Goal: Task Accomplishment & Management: Use online tool/utility

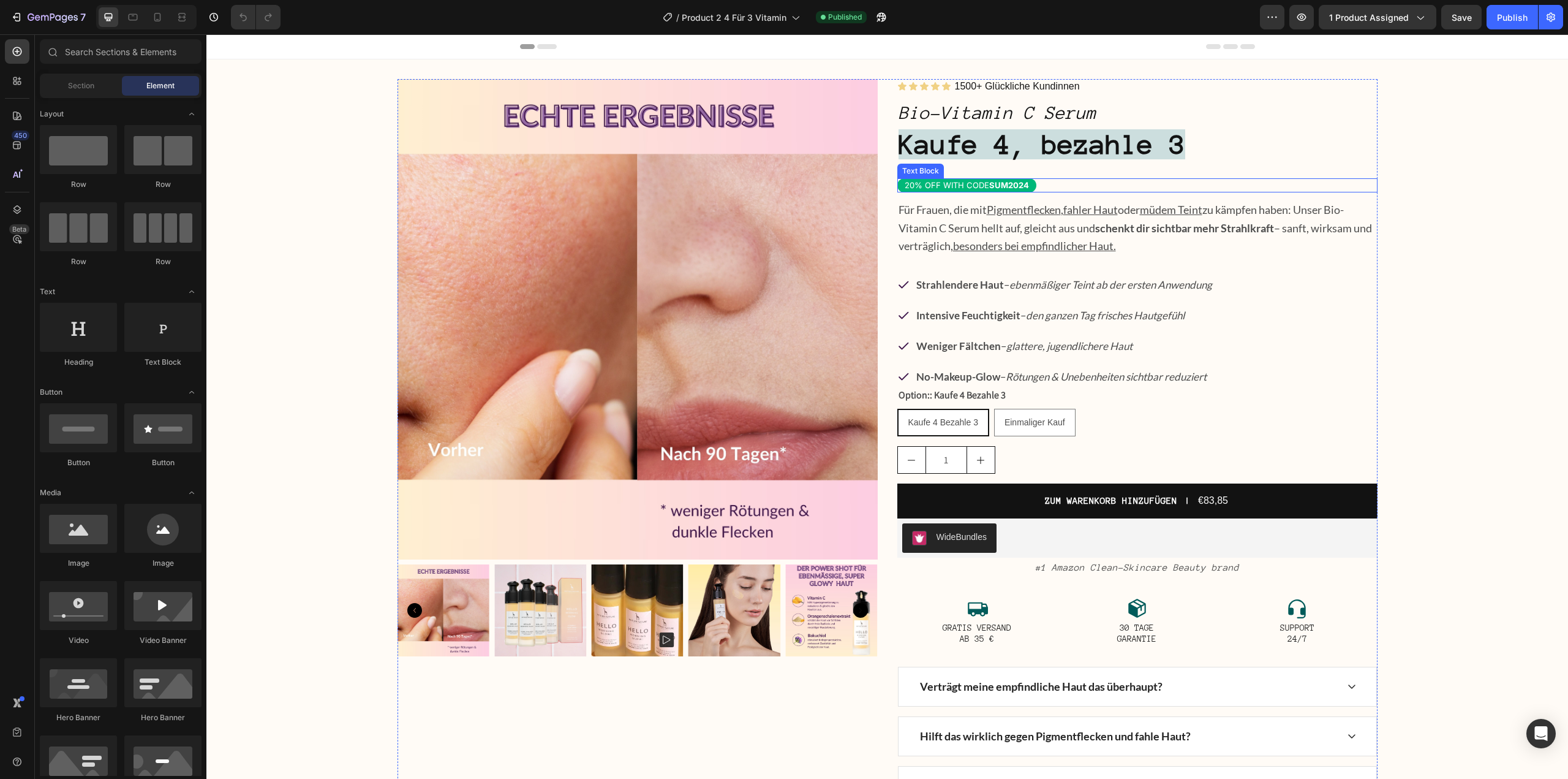
click at [1008, 188] on strong "SUM2024" at bounding box center [1009, 184] width 40 height 10
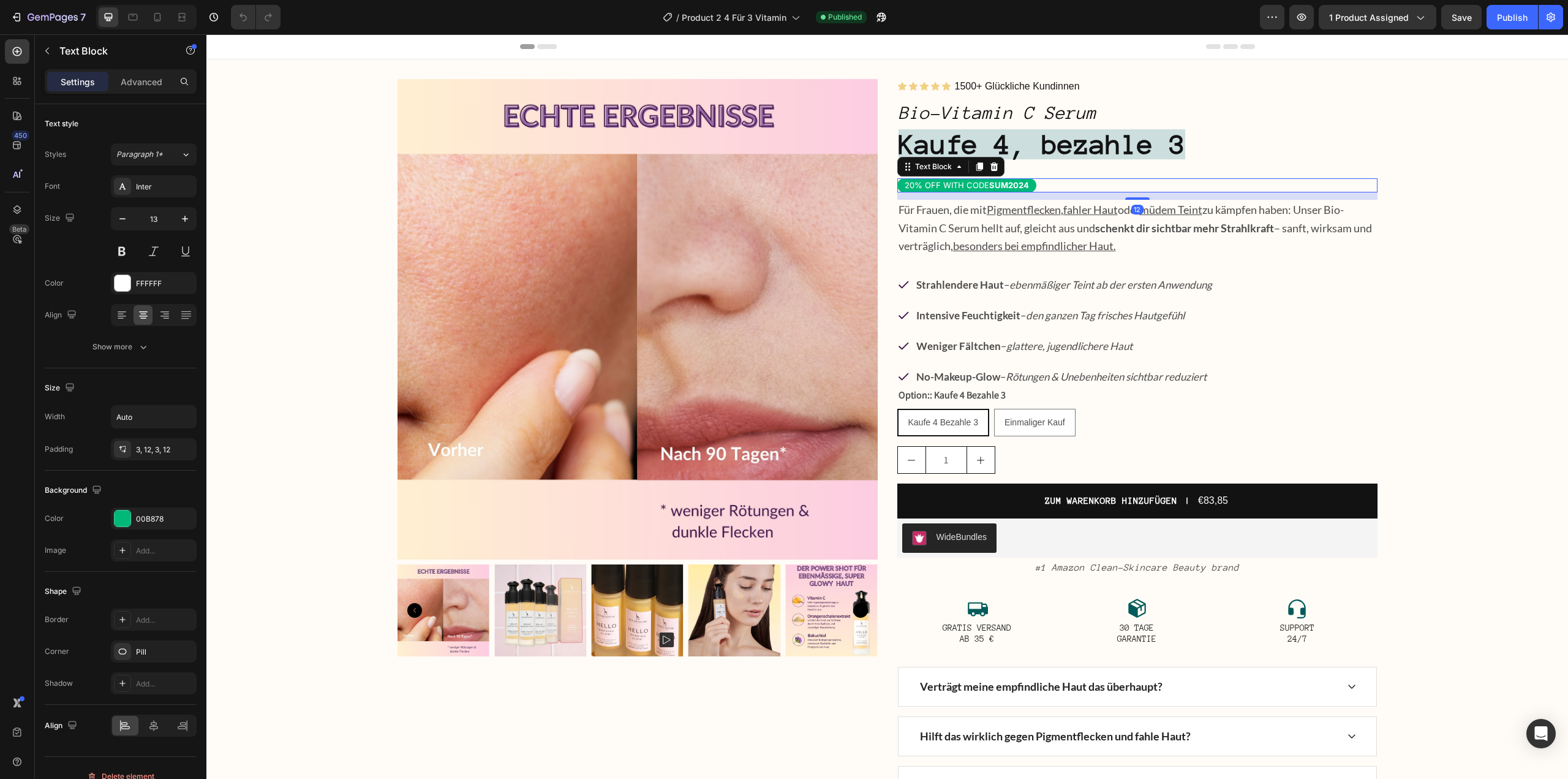
click at [969, 192] on div "20% OFF WITH CODE SUM2024" at bounding box center [967, 184] width 139 height 14
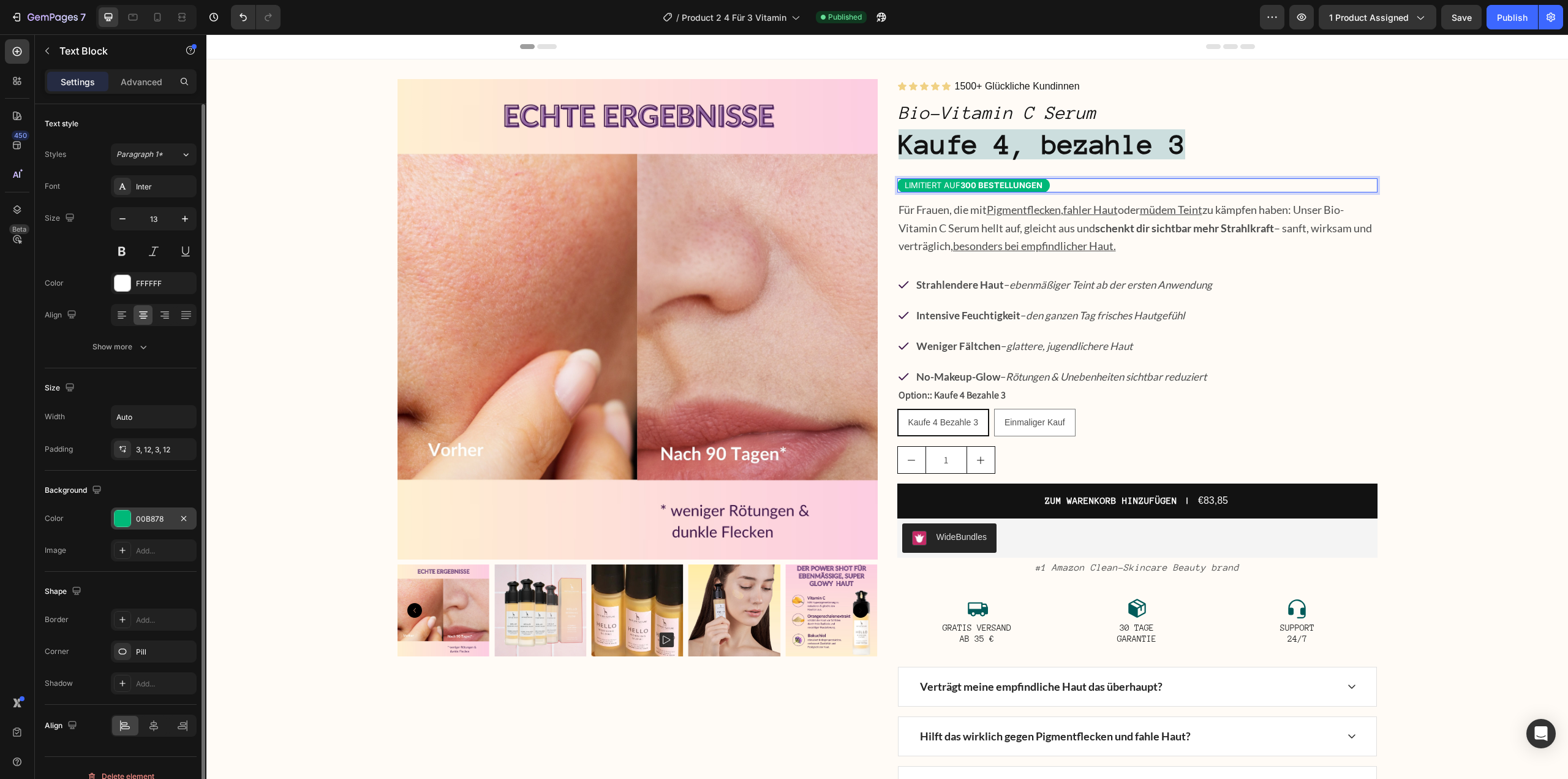
drag, startPoint x: 141, startPoint y: 524, endPoint x: 152, endPoint y: 515, distance: 14.2
click at [140, 524] on div "00B878" at bounding box center [153, 518] width 86 height 22
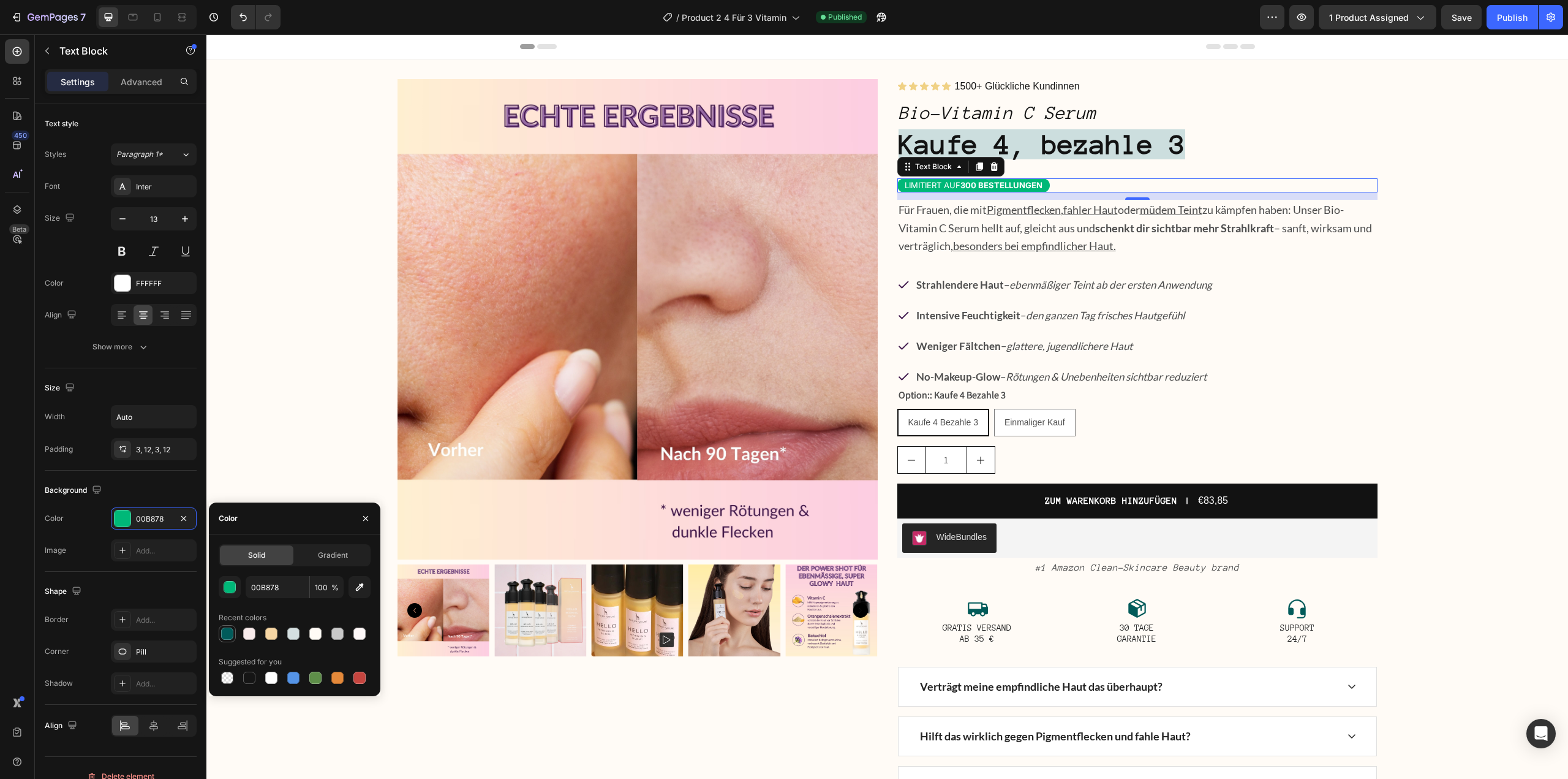
click at [228, 633] on div at bounding box center [226, 633] width 12 height 12
type input "015B5A"
click at [155, 12] on icon at bounding box center [157, 16] width 12 height 12
type input "12"
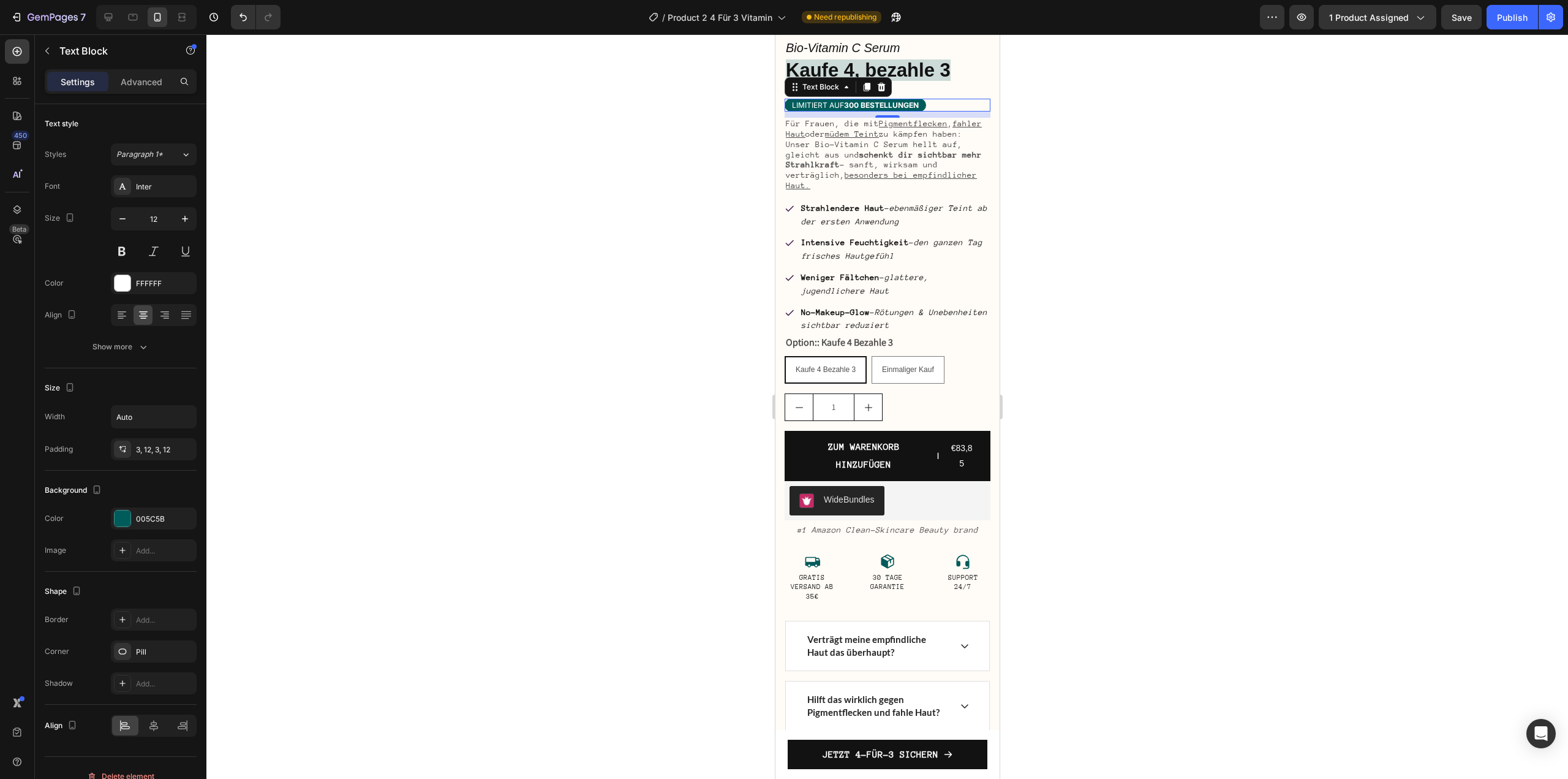
scroll to position [325, 0]
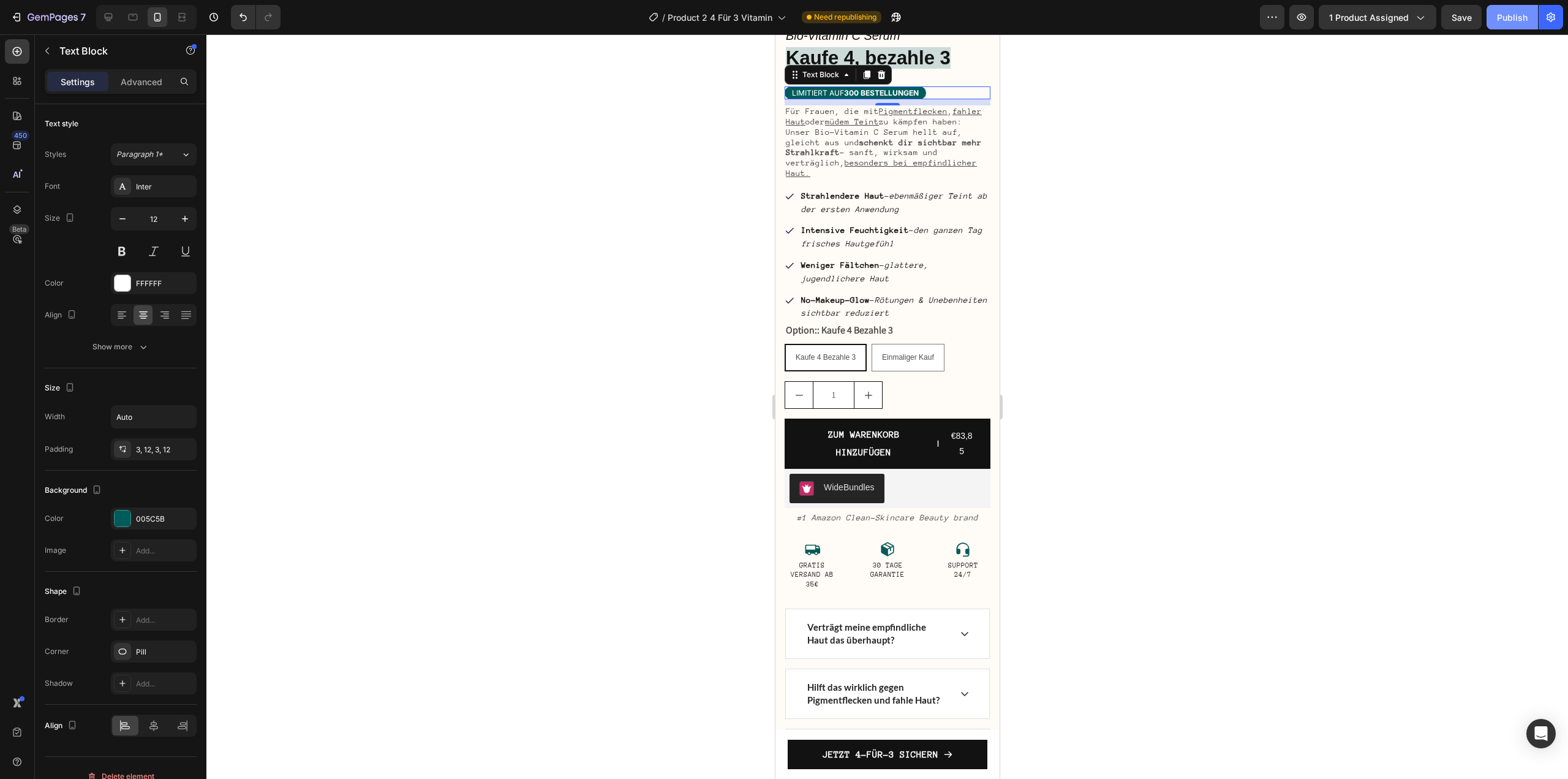
click at [1500, 17] on div "Publish" at bounding box center [1513, 17] width 31 height 13
click at [781, 14] on span "Product 2 4 Für 3 Vitamin" at bounding box center [734, 17] width 105 height 13
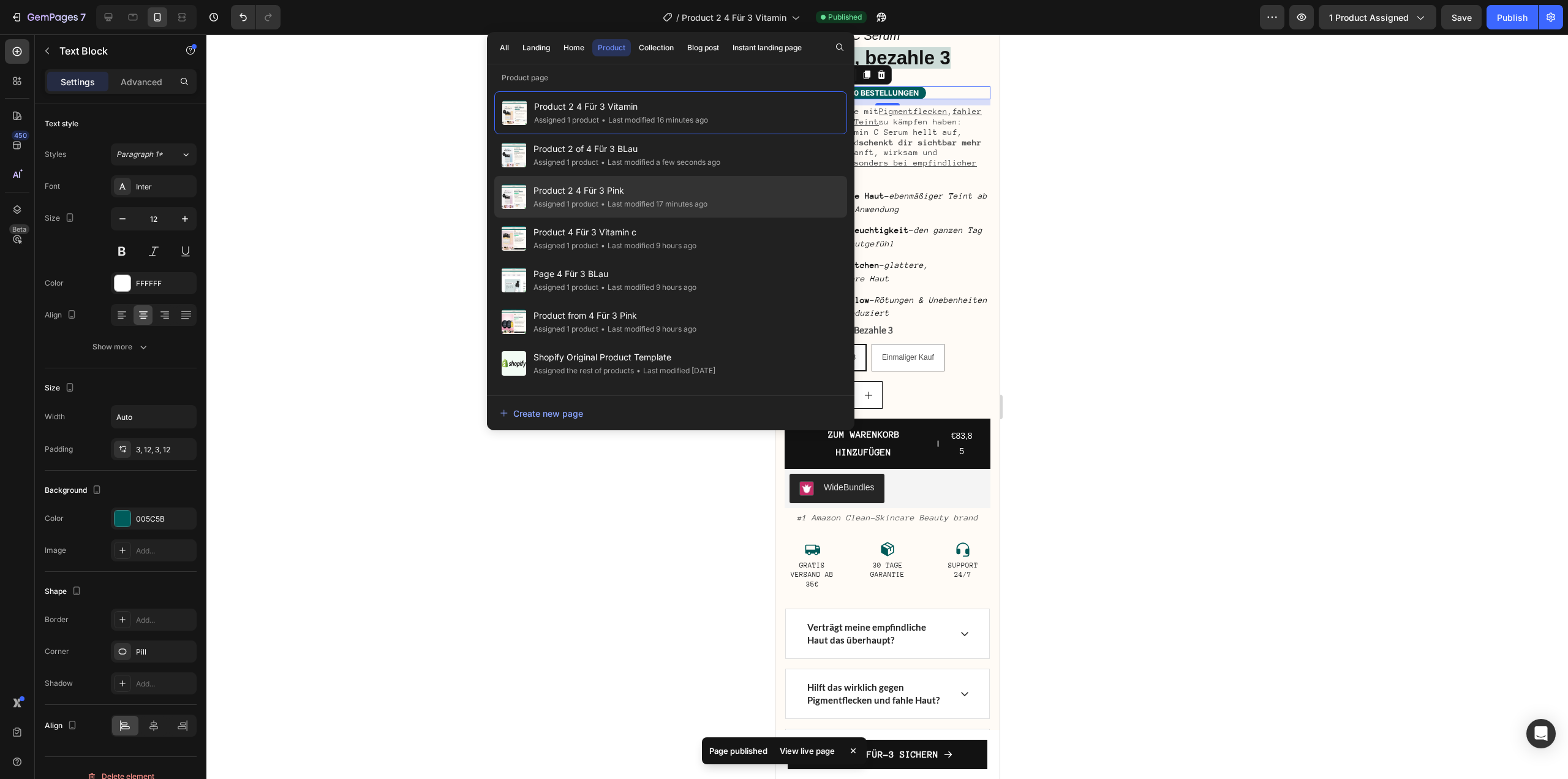
click at [689, 194] on span "Product 2 4 Für 3 Pink" at bounding box center [620, 191] width 174 height 15
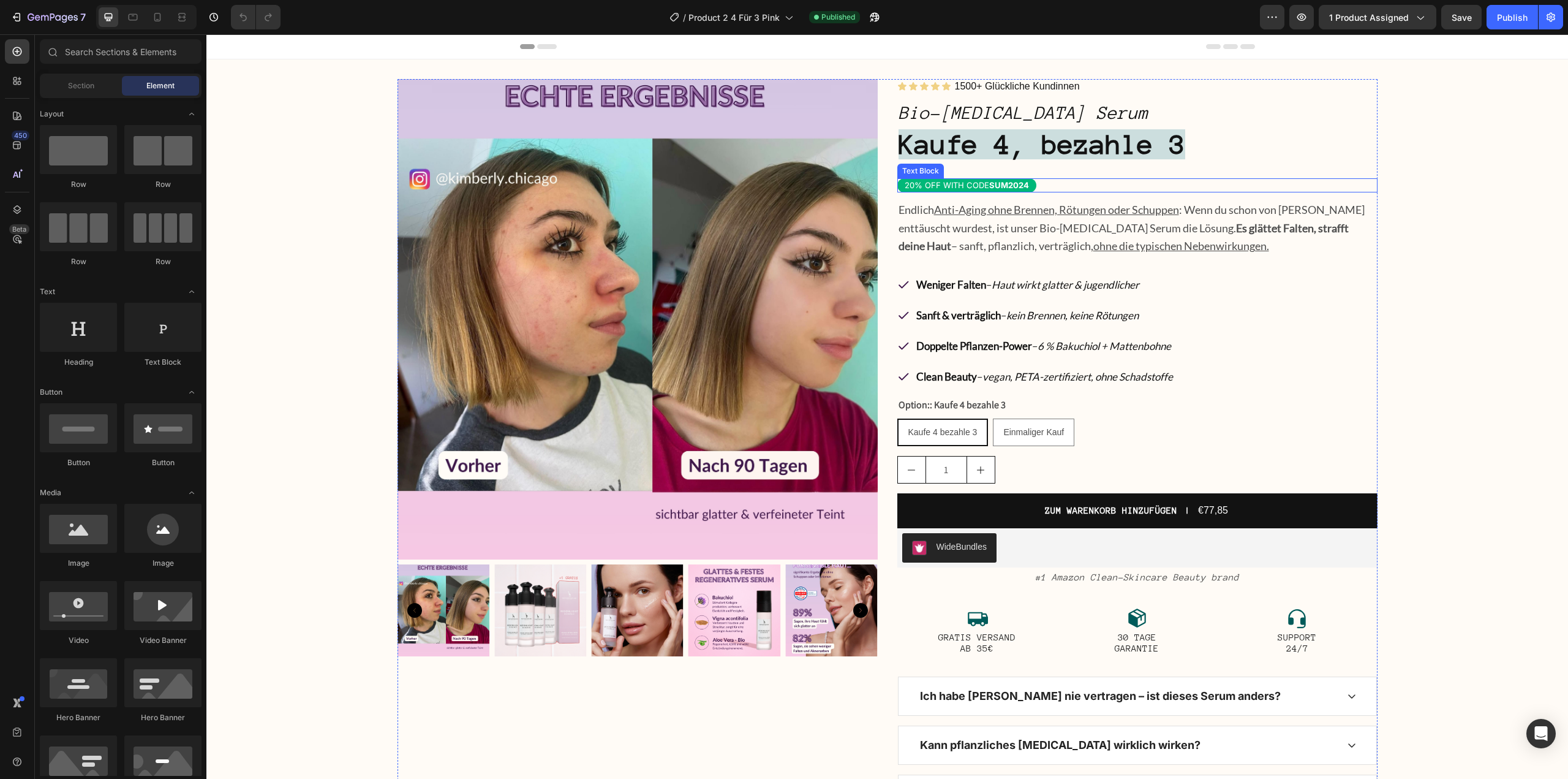
click at [934, 184] on p "20% OFF WITH CODE SUM2024" at bounding box center [967, 184] width 124 height 10
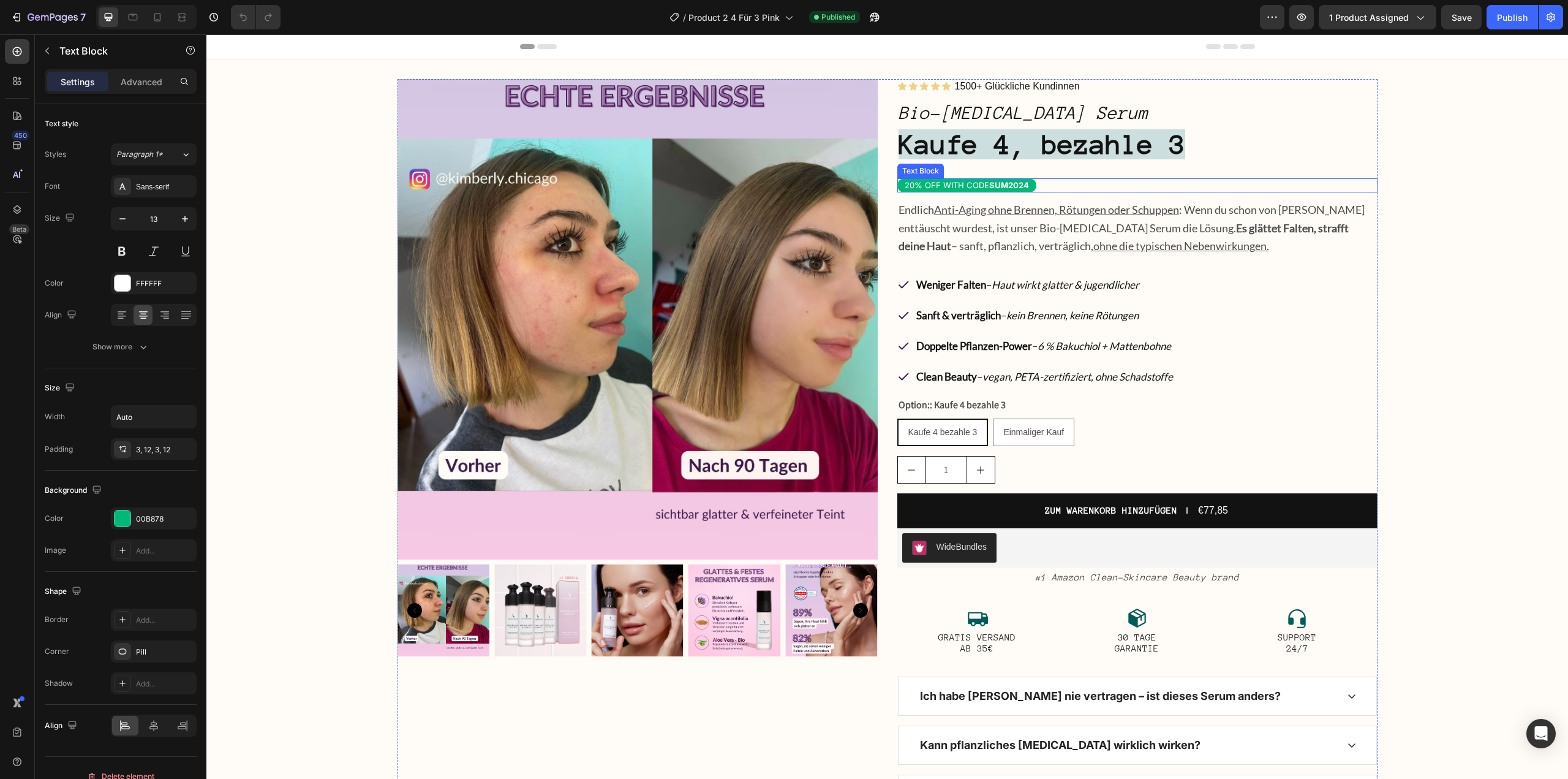
click at [934, 184] on p "20% OFF WITH CODE SUM2024" at bounding box center [967, 184] width 124 height 10
click at [156, 530] on div "The changes might be hidden by the video. Color 00B878 Image Add..." at bounding box center [121, 533] width 152 height 54
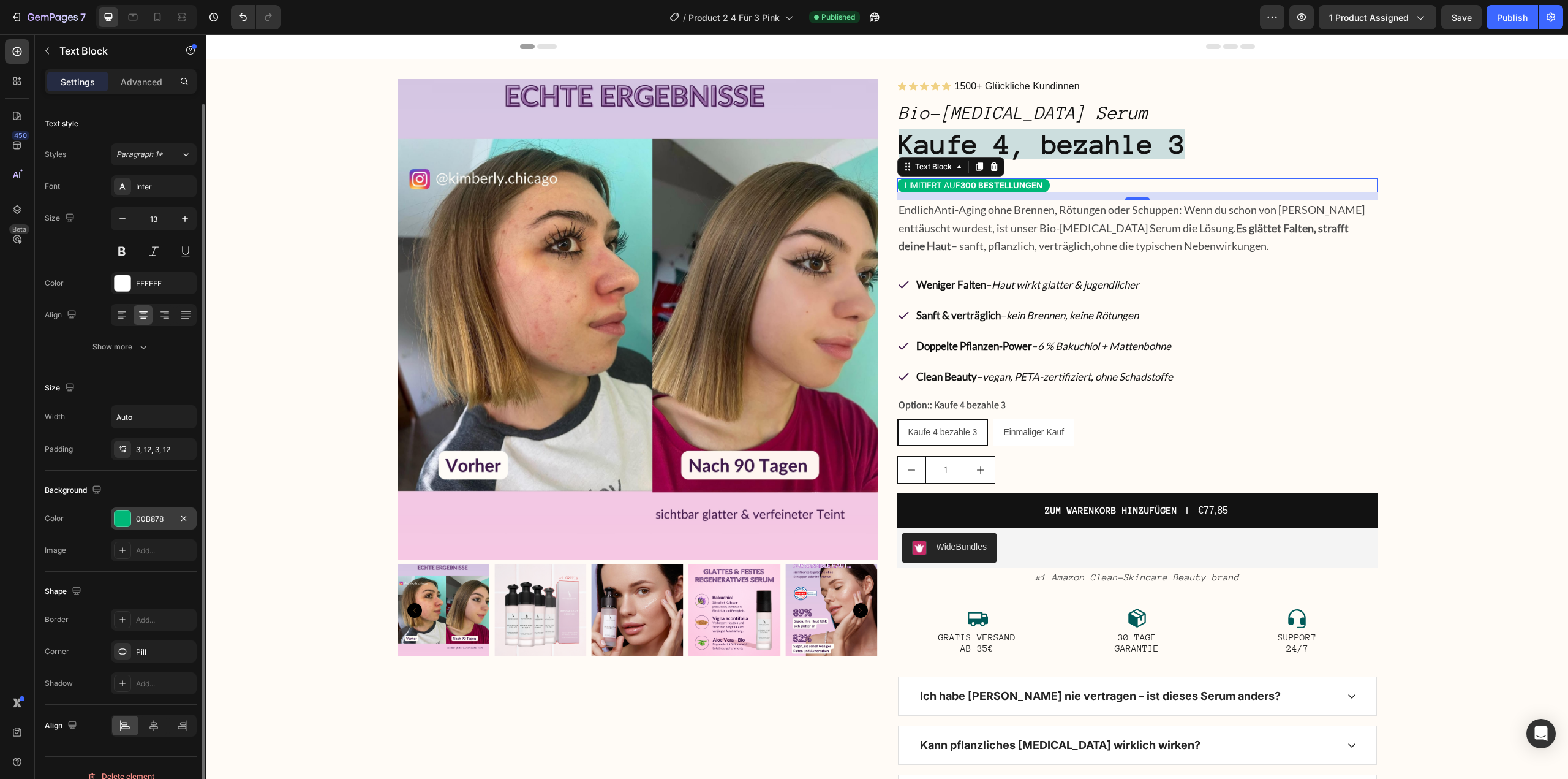
click at [161, 515] on div "00B878" at bounding box center [153, 519] width 36 height 11
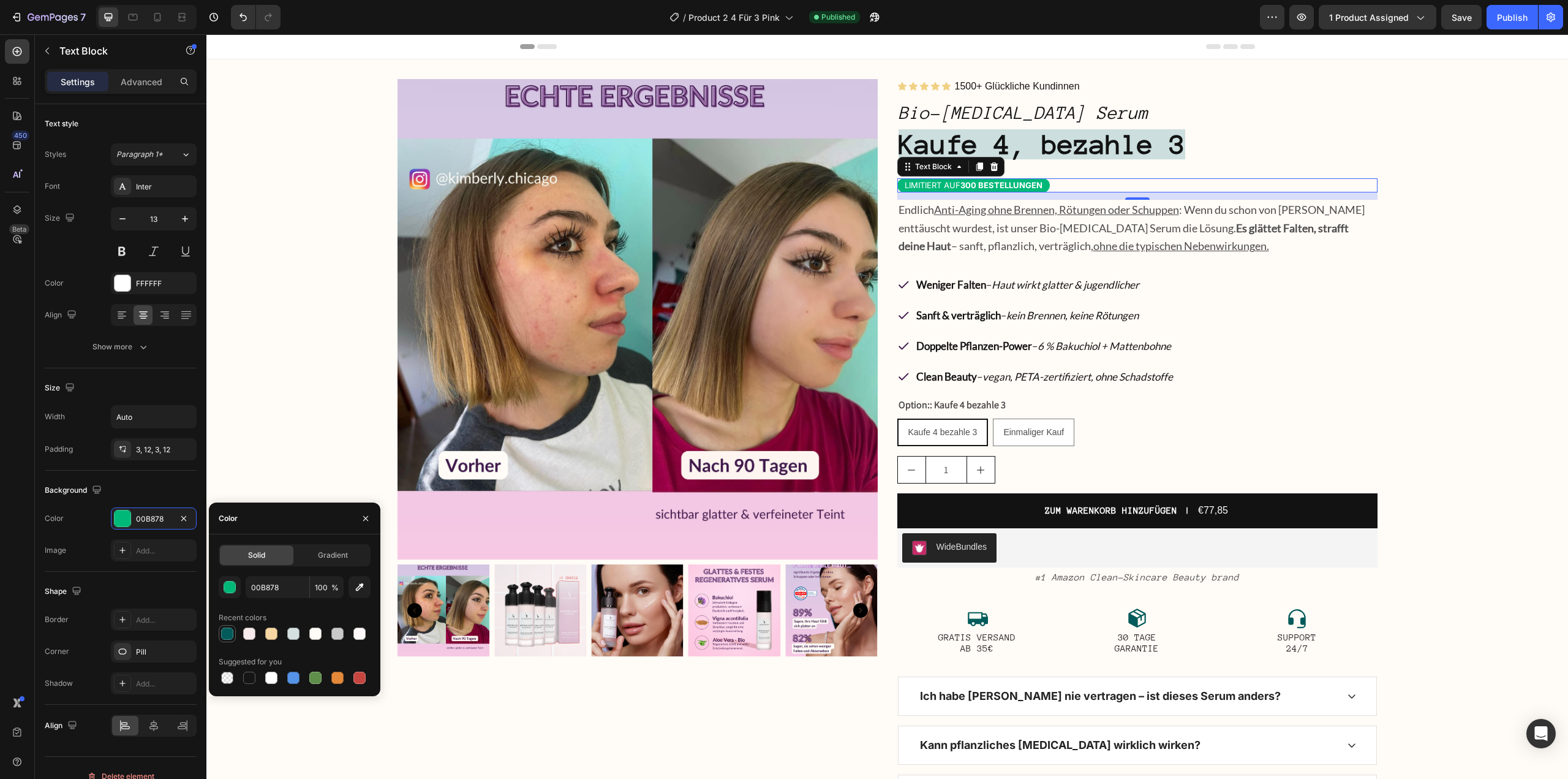
click at [228, 630] on div at bounding box center [226, 633] width 12 height 12
type input "015B5A"
click at [153, 16] on icon at bounding box center [157, 16] width 12 height 12
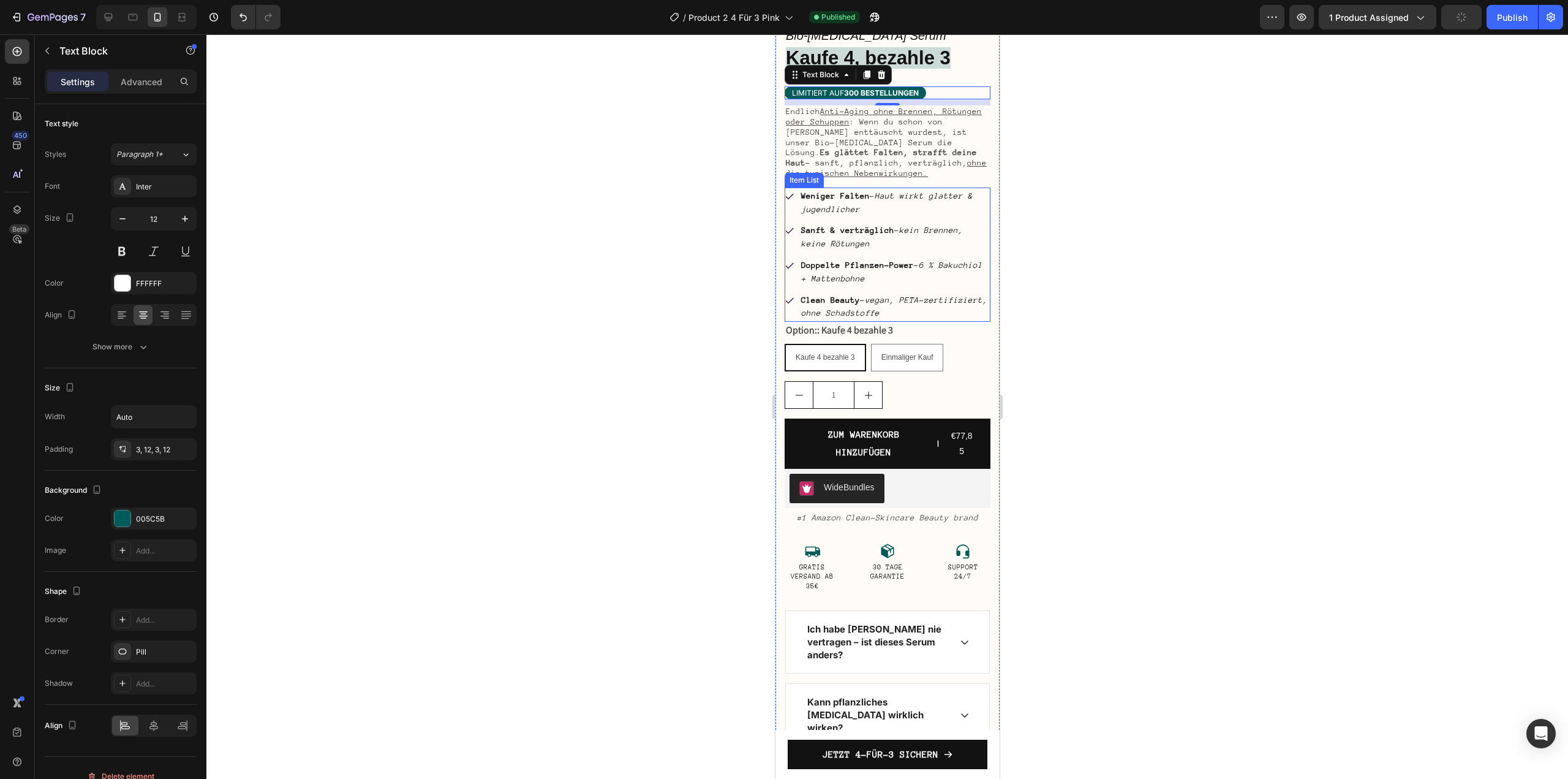
scroll to position [447, 0]
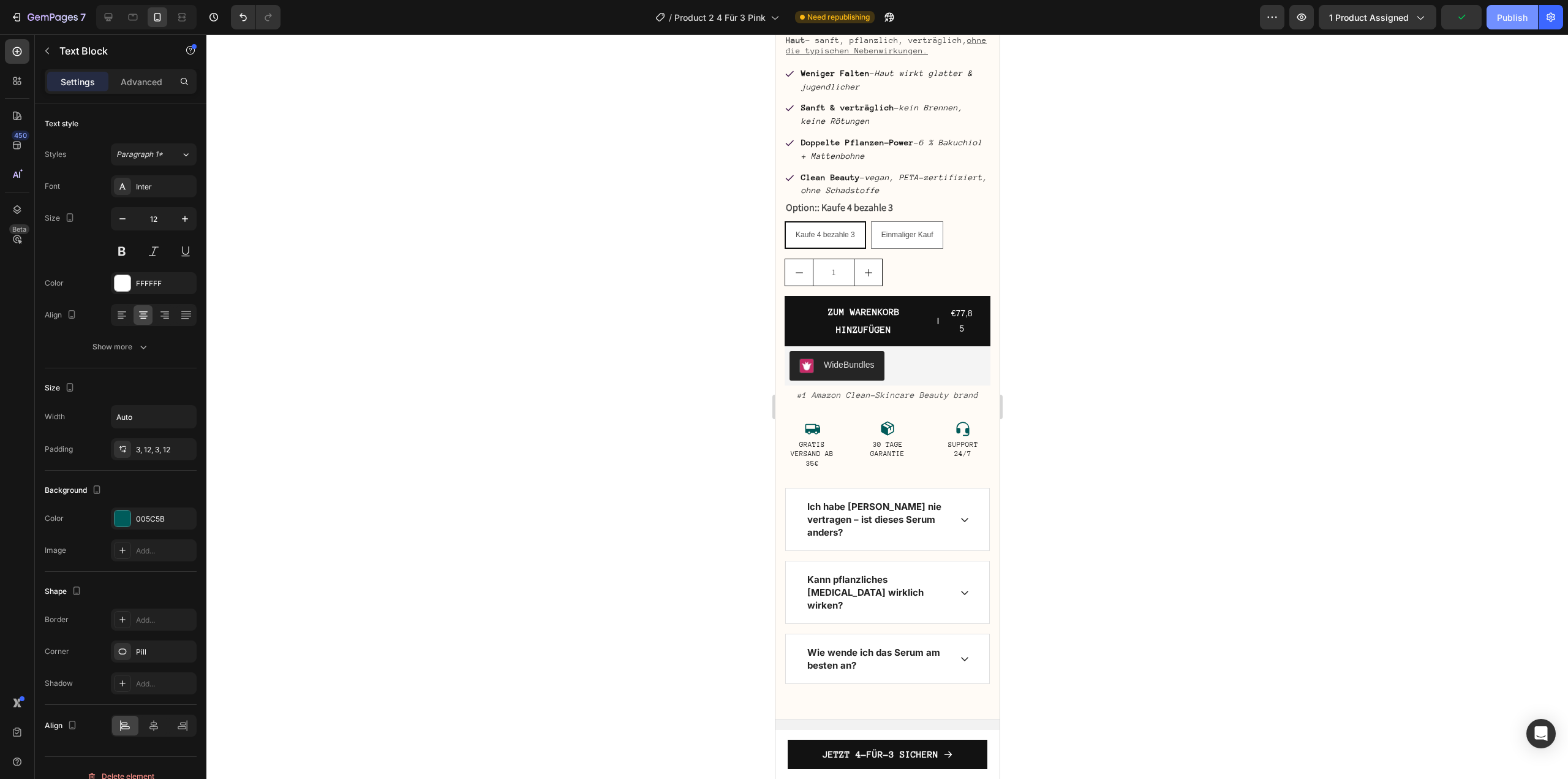
click at [1504, 8] on button "Publish" at bounding box center [1512, 16] width 51 height 25
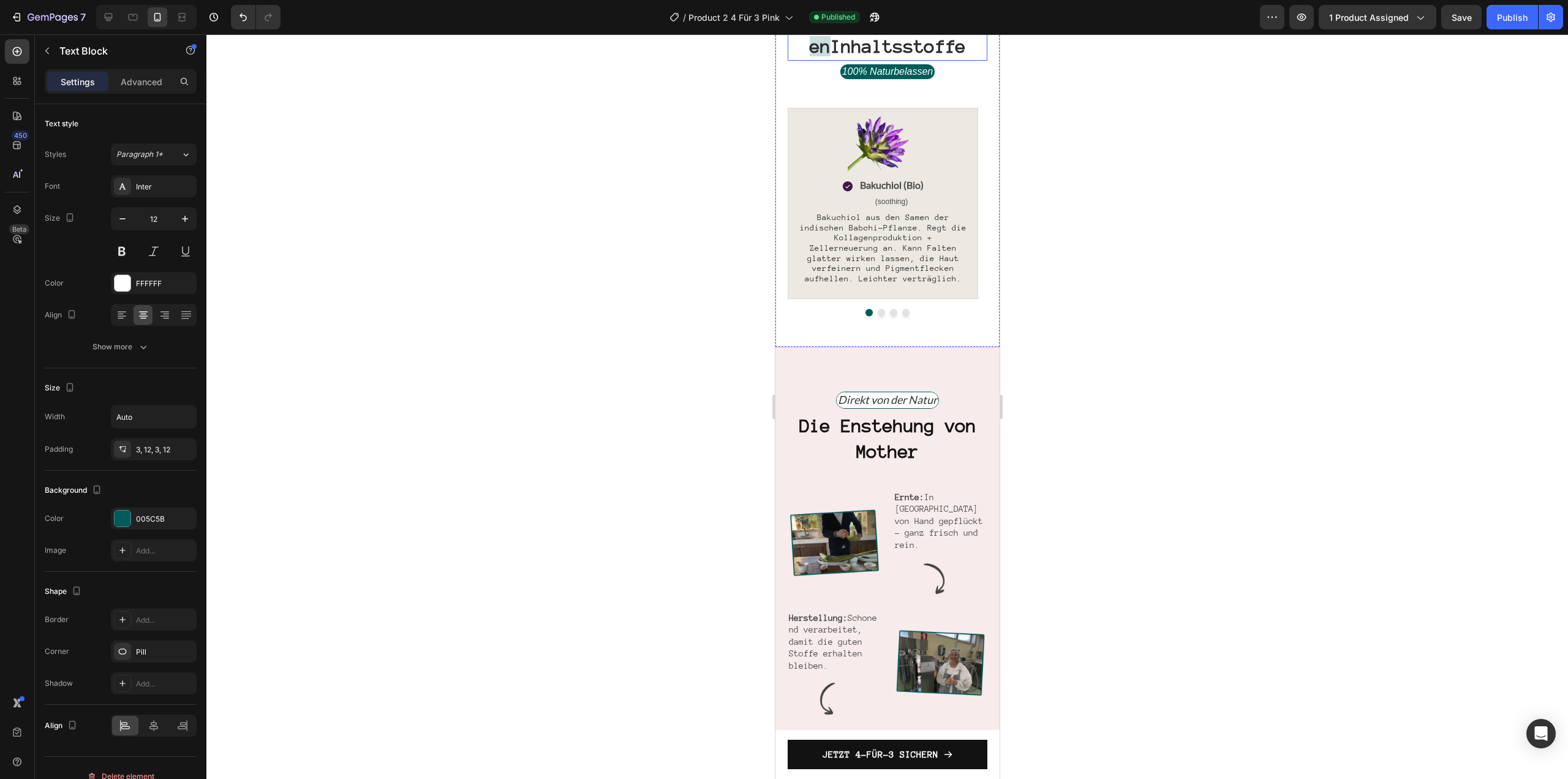
scroll to position [1427, 0]
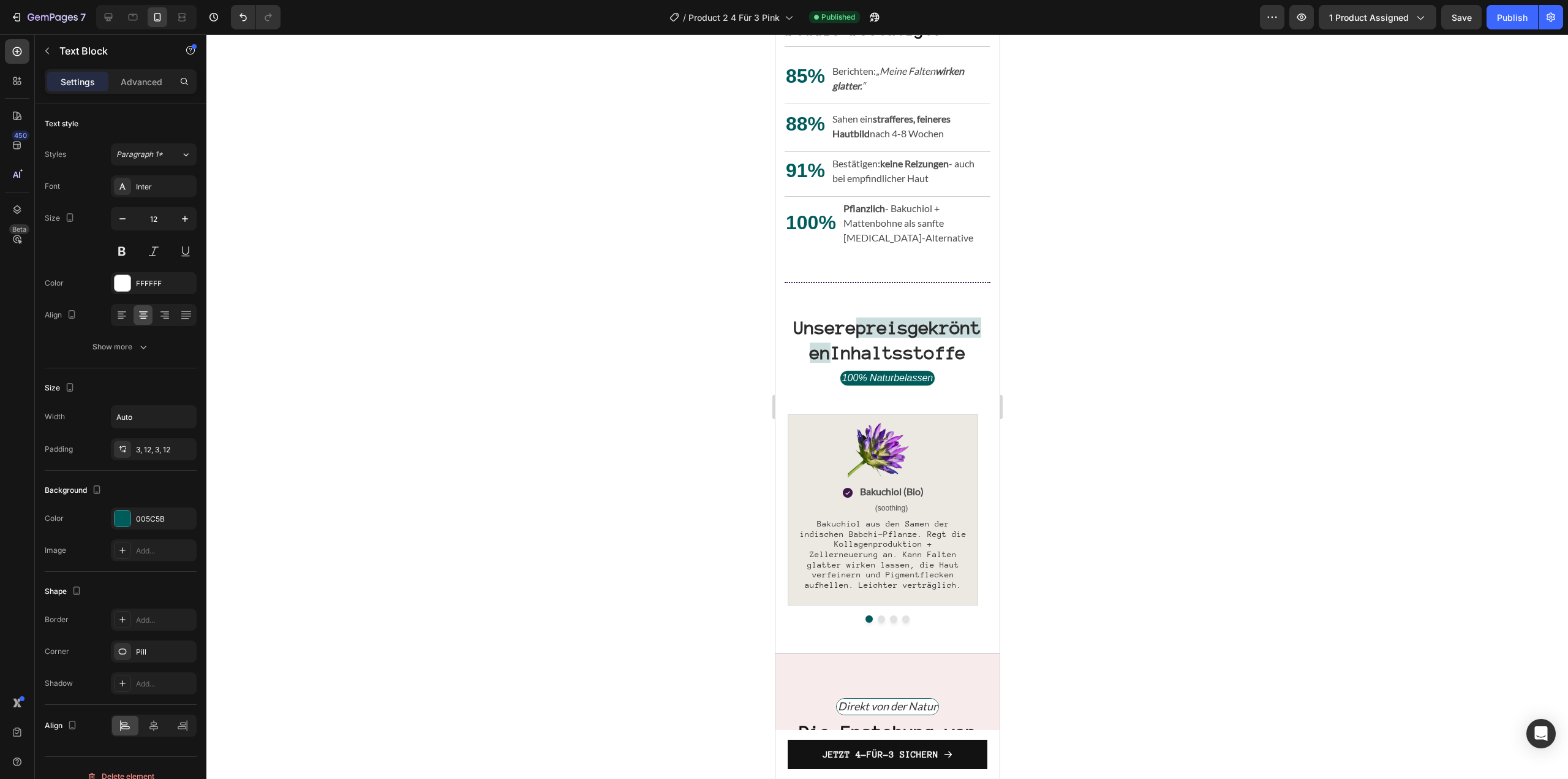
click at [121, 17] on div at bounding box center [146, 16] width 100 height 25
click at [119, 17] on div at bounding box center [146, 16] width 100 height 25
click at [106, 17] on icon at bounding box center [109, 17] width 8 height 8
type input "13"
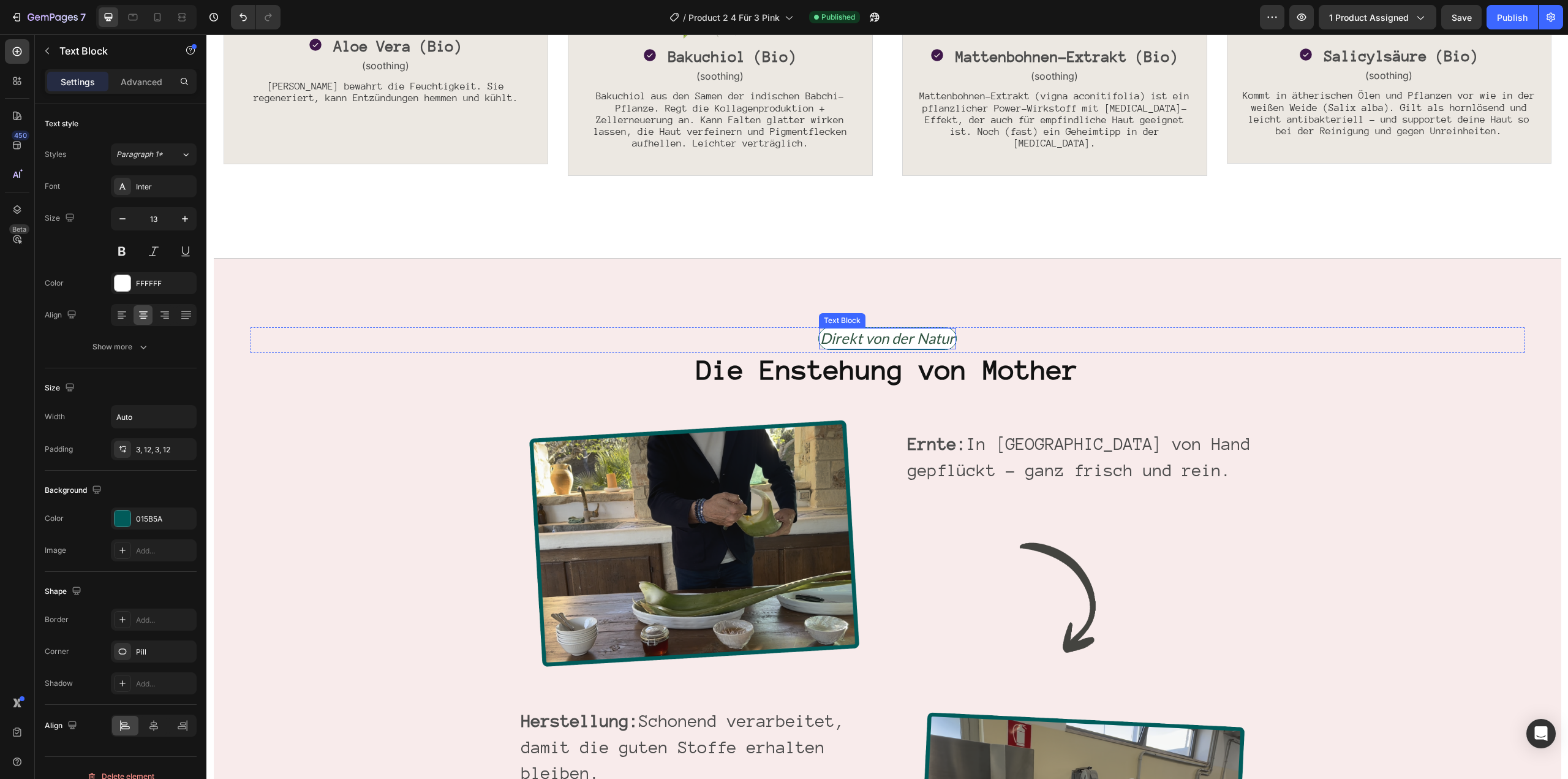
scroll to position [1968, 0]
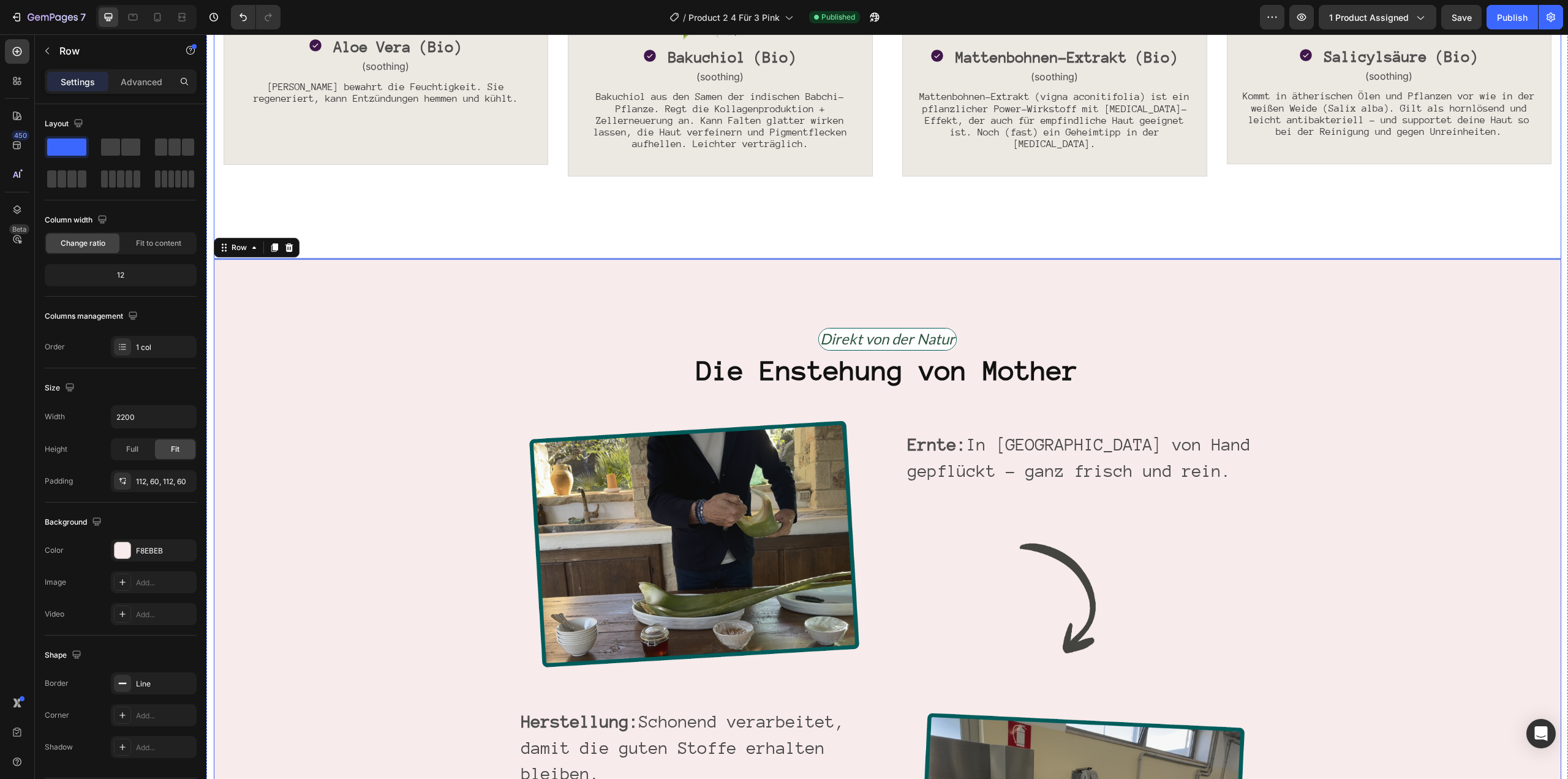
click at [277, 210] on div "Image Icon Aloe Vera (Bio) Text Block Row (soothing) Text Block Aloe Vera bewah…" at bounding box center [888, 101] width 1328 height 296
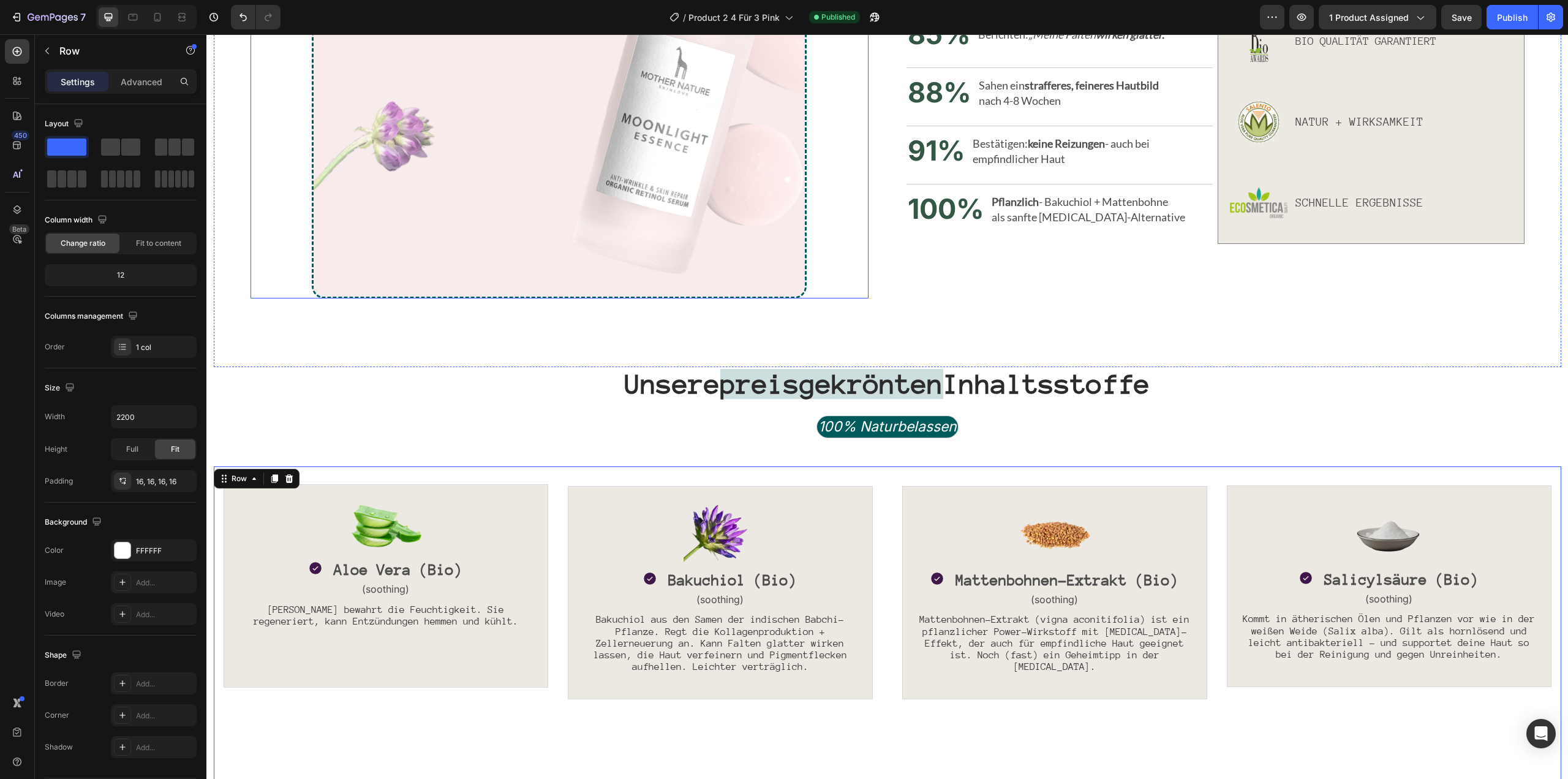
scroll to position [1172, 0]
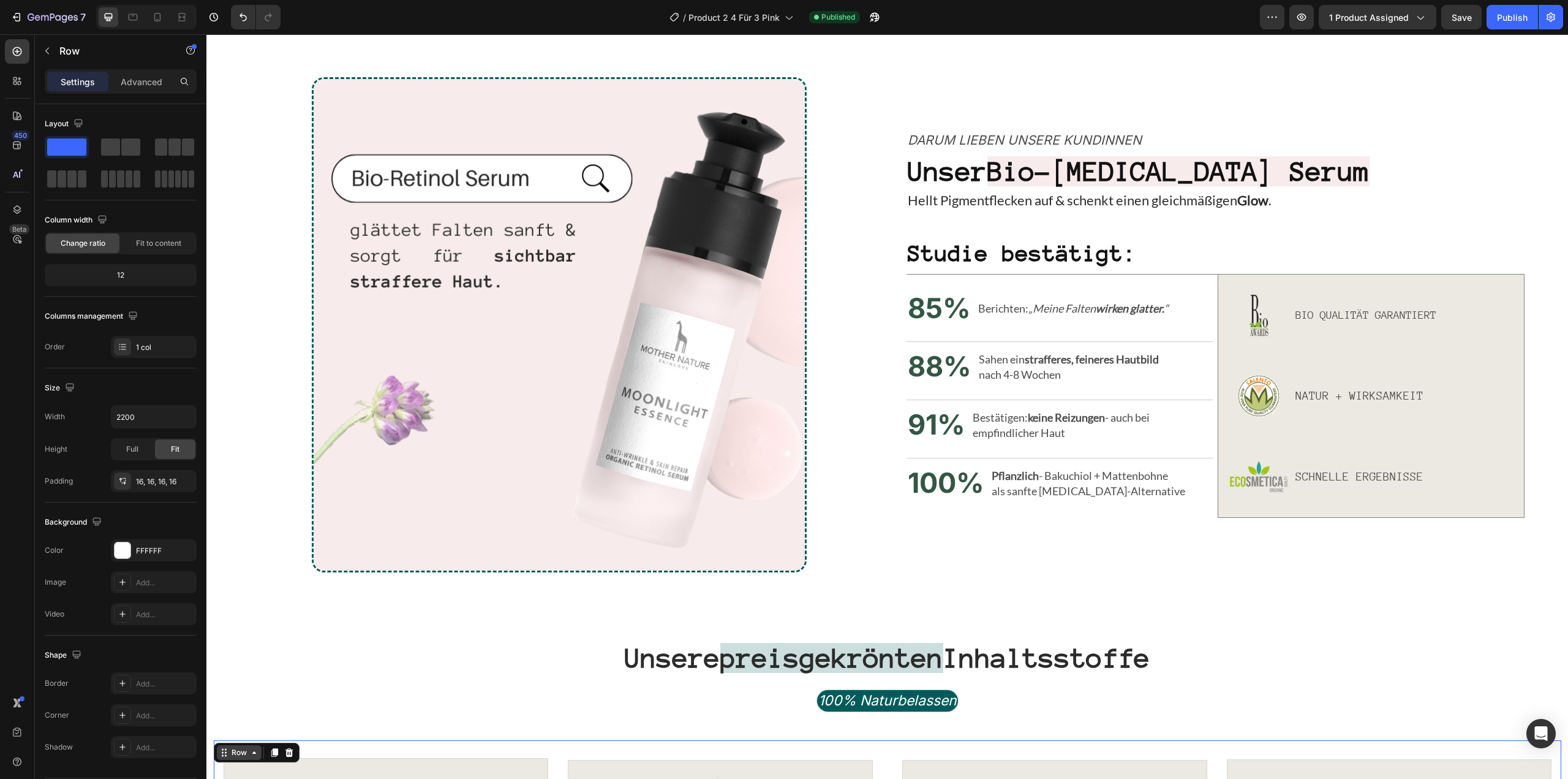
click at [234, 750] on div "Row" at bounding box center [239, 753] width 20 height 11
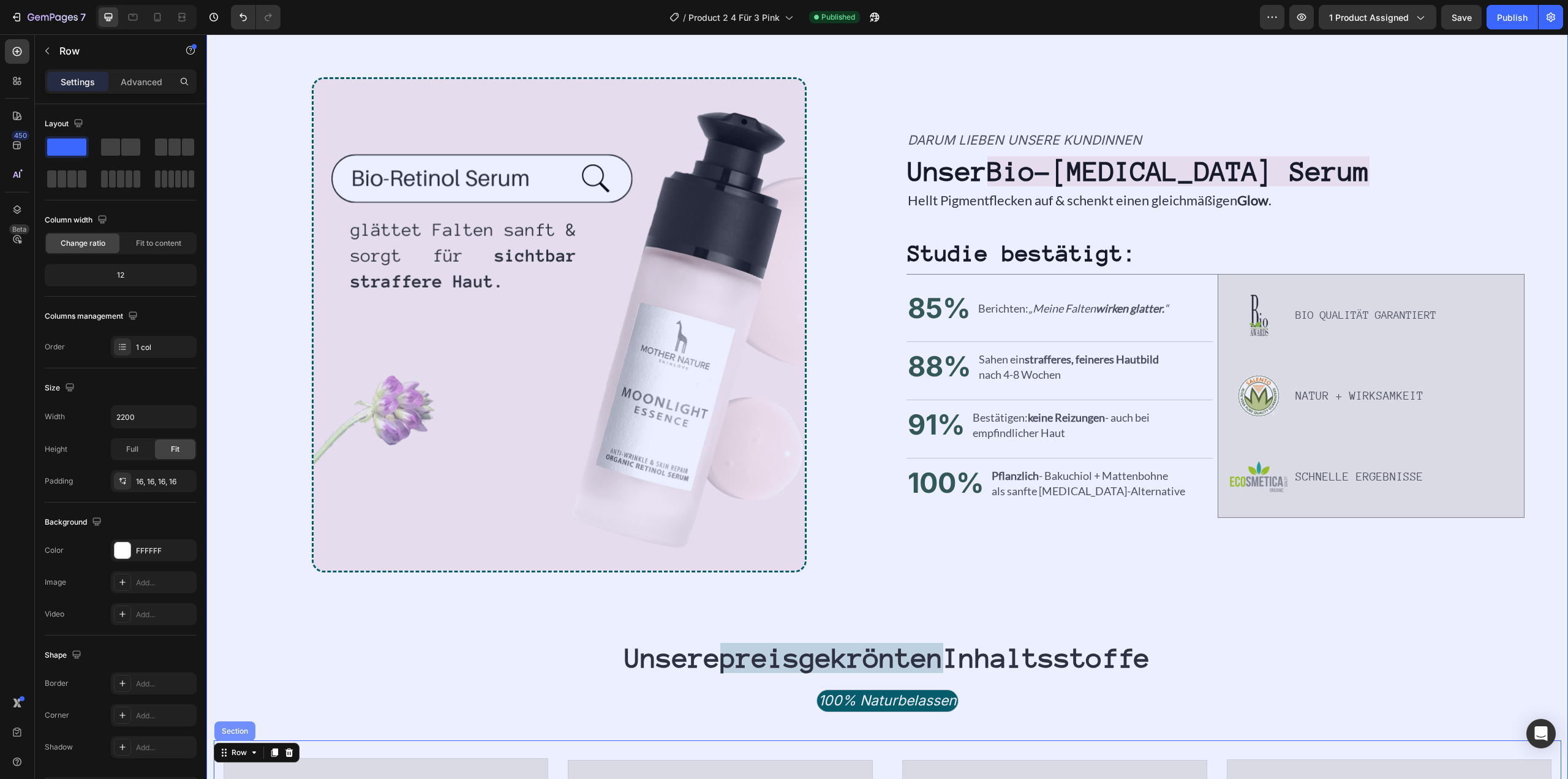
click at [237, 727] on div "Section" at bounding box center [235, 731] width 31 height 7
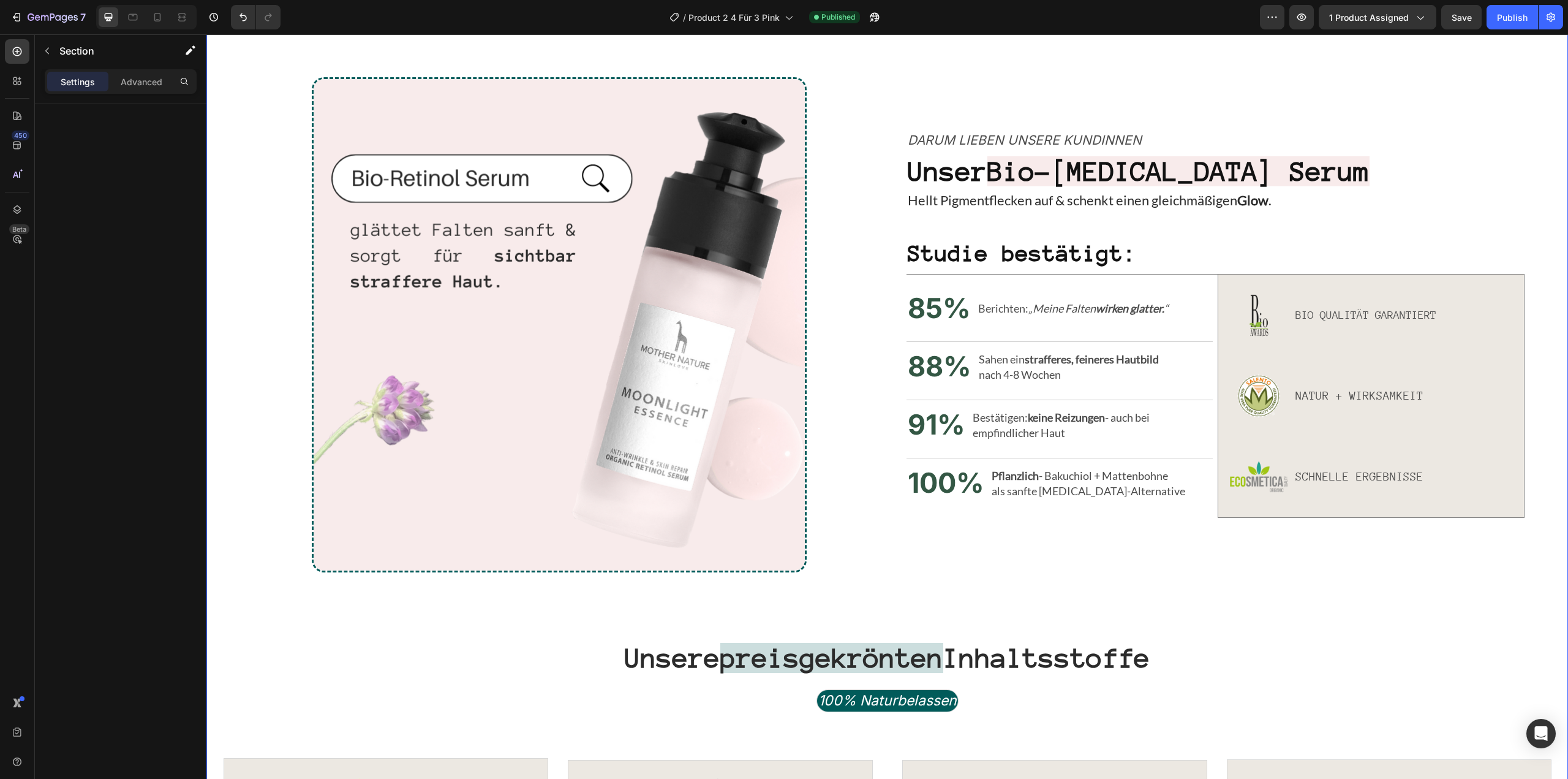
click at [116, 175] on div at bounding box center [121, 458] width 172 height 710
click at [148, 79] on p "Advanced" at bounding box center [142, 82] width 42 height 13
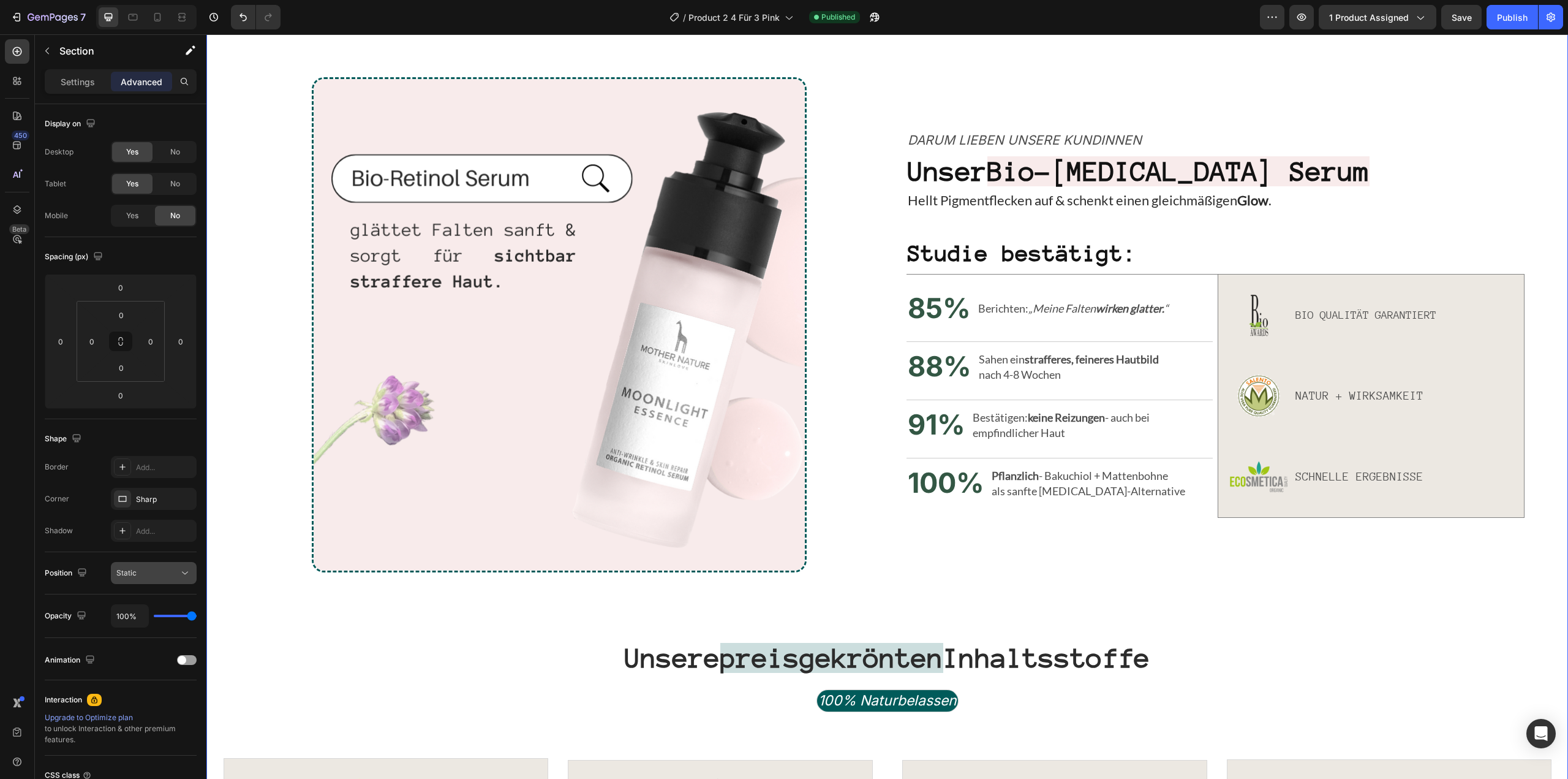
click at [166, 572] on div "Static" at bounding box center [147, 573] width 62 height 11
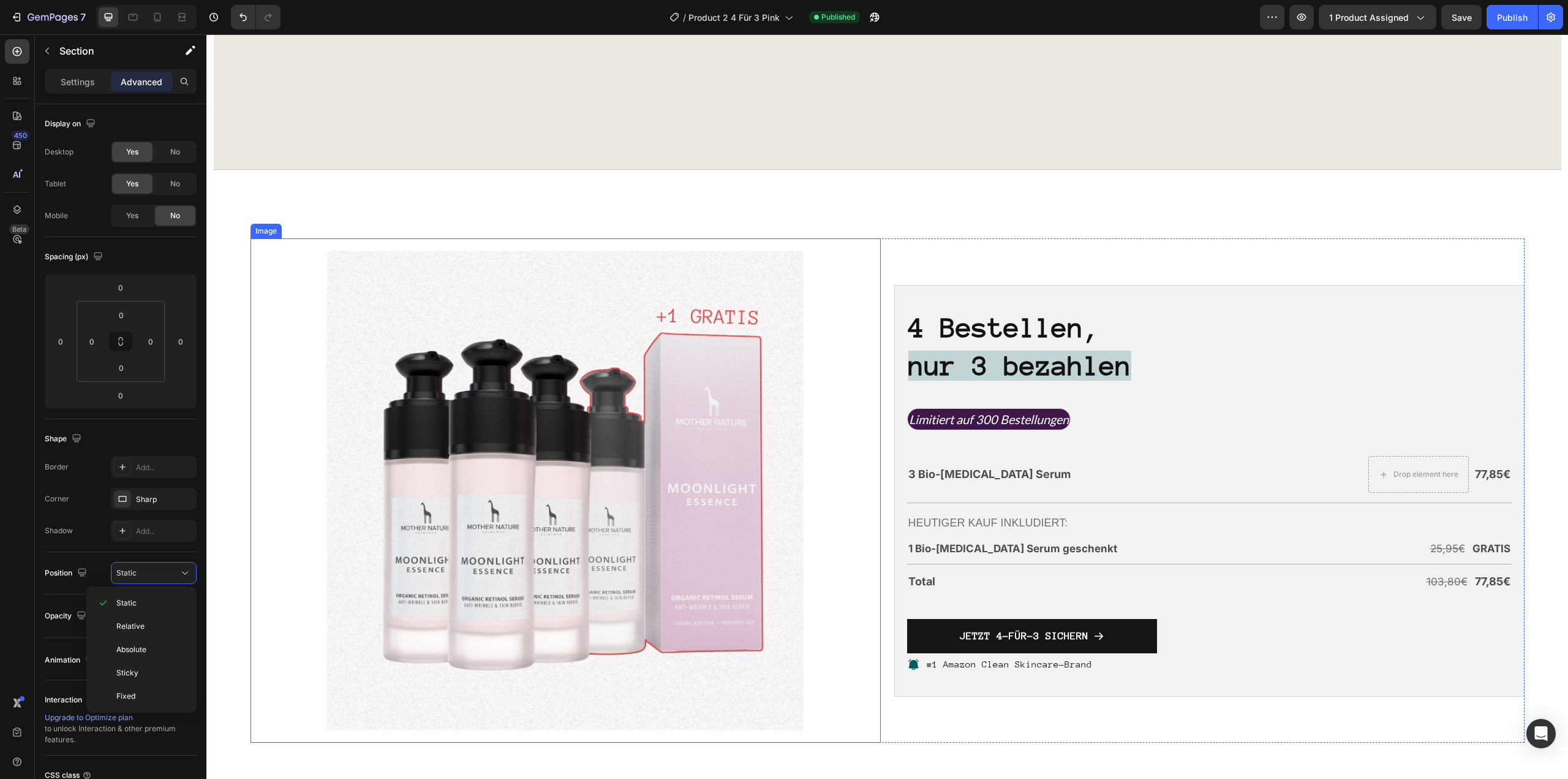
scroll to position [3684, 0]
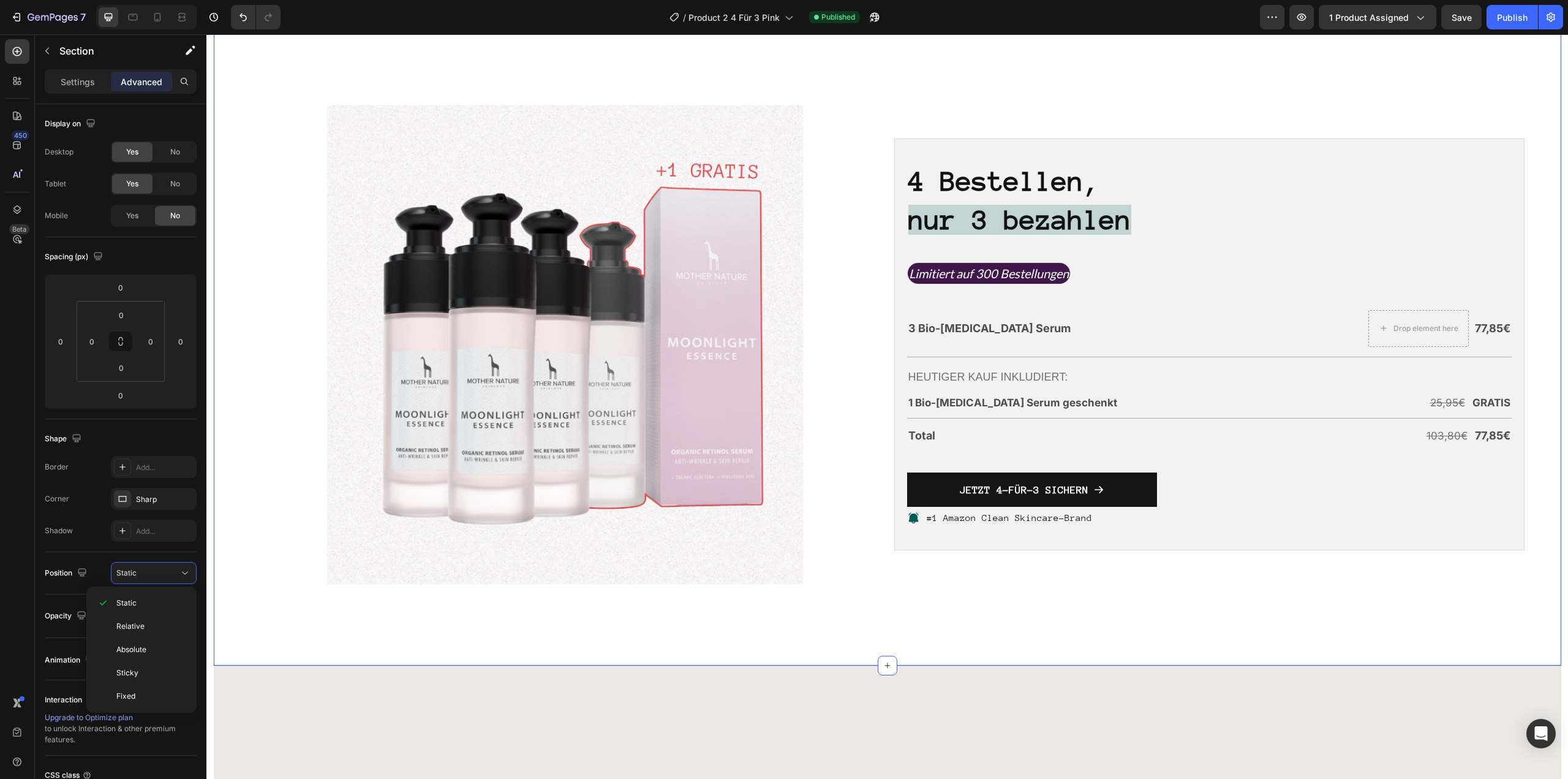
click at [237, 259] on div "Image 4 Bestellen, nur 3 bezahlen Heading Limitiert auf 300 Bestellungen Text B…" at bounding box center [888, 344] width 1348 height 641
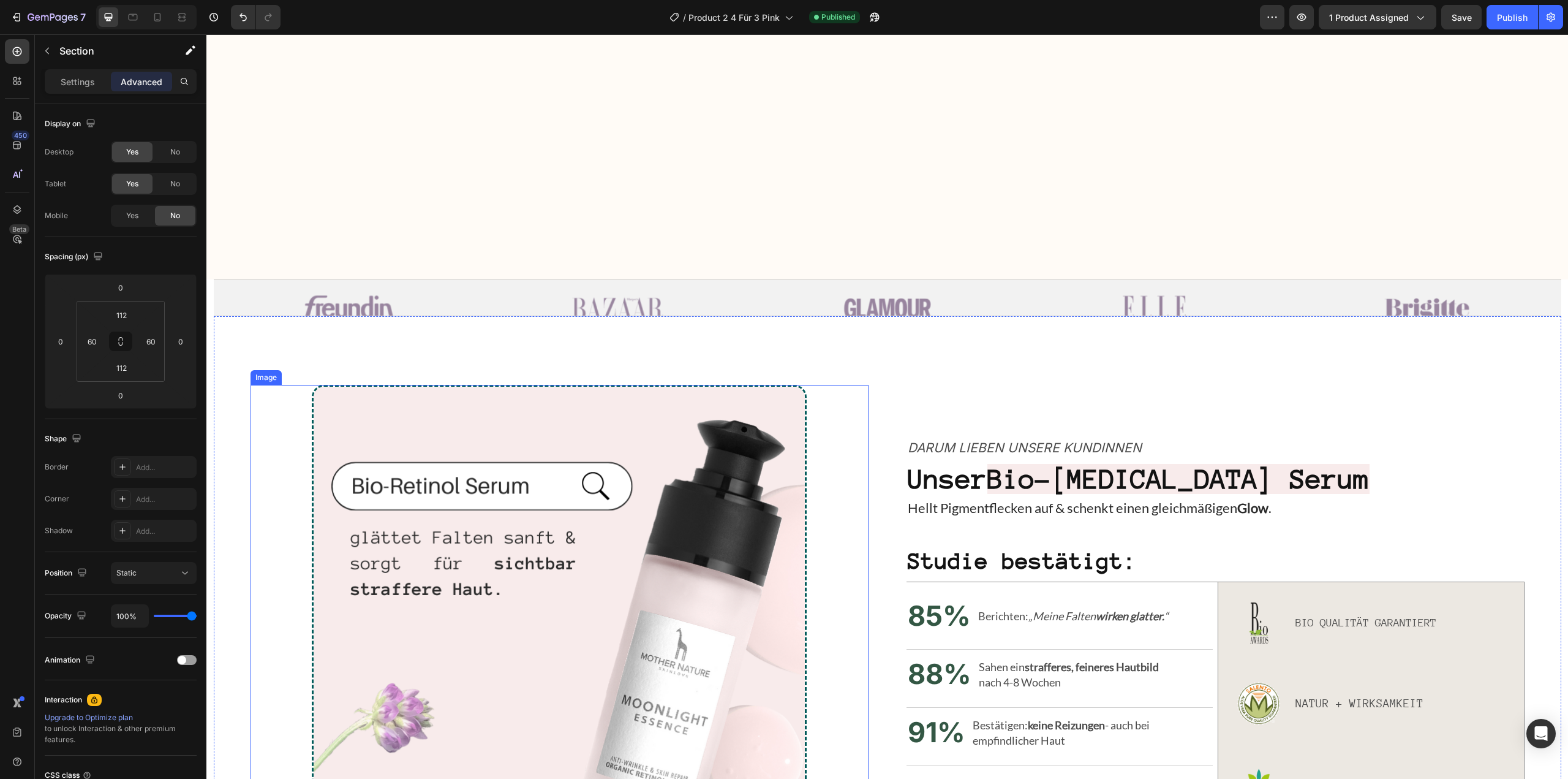
scroll to position [751, 0]
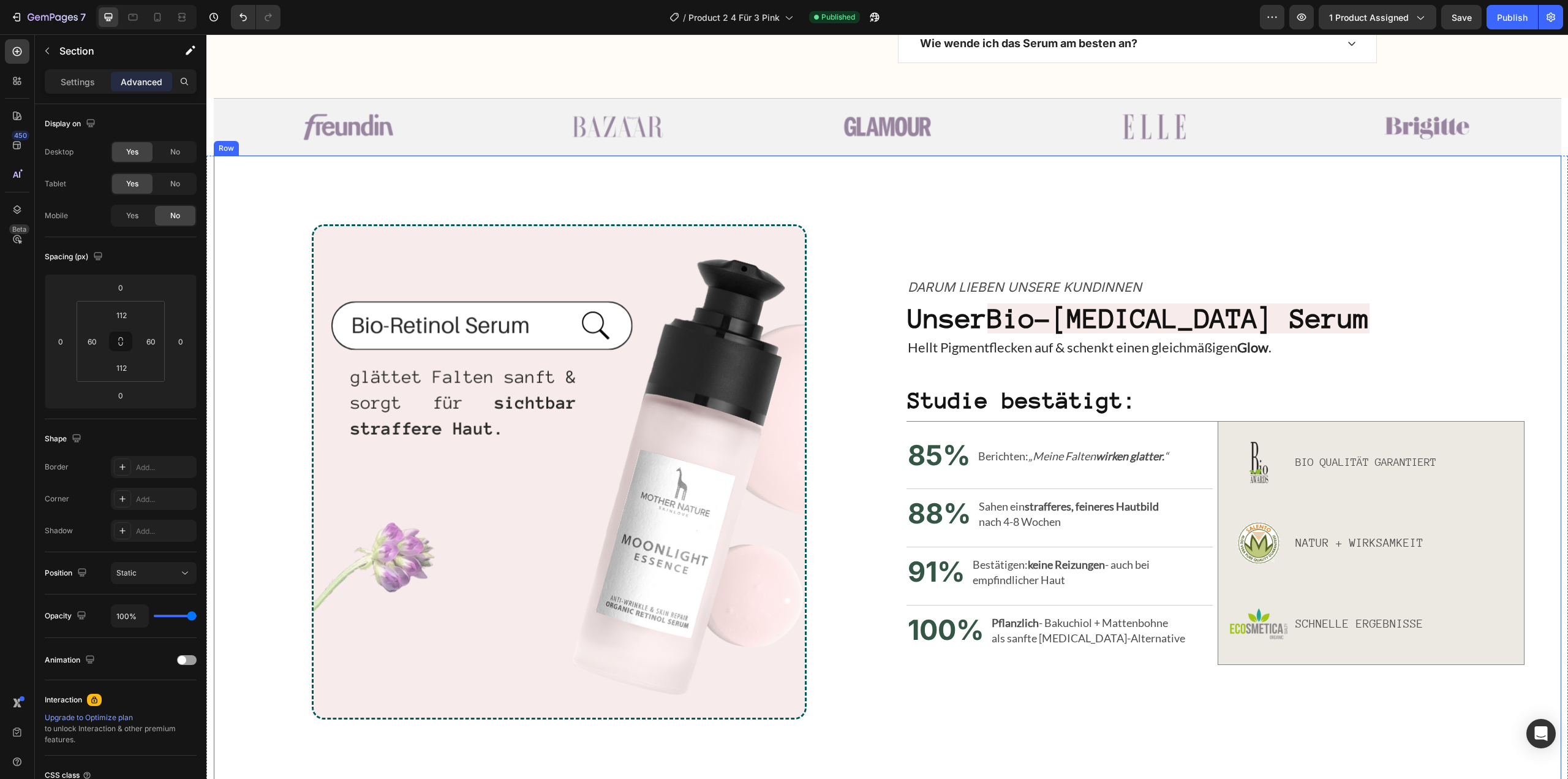
click at [259, 197] on div "Image Darum lieben unsere Kundinnen Text Block Unser Bio-[MEDICAL_DATA] Serum H…" at bounding box center [888, 471] width 1348 height 632
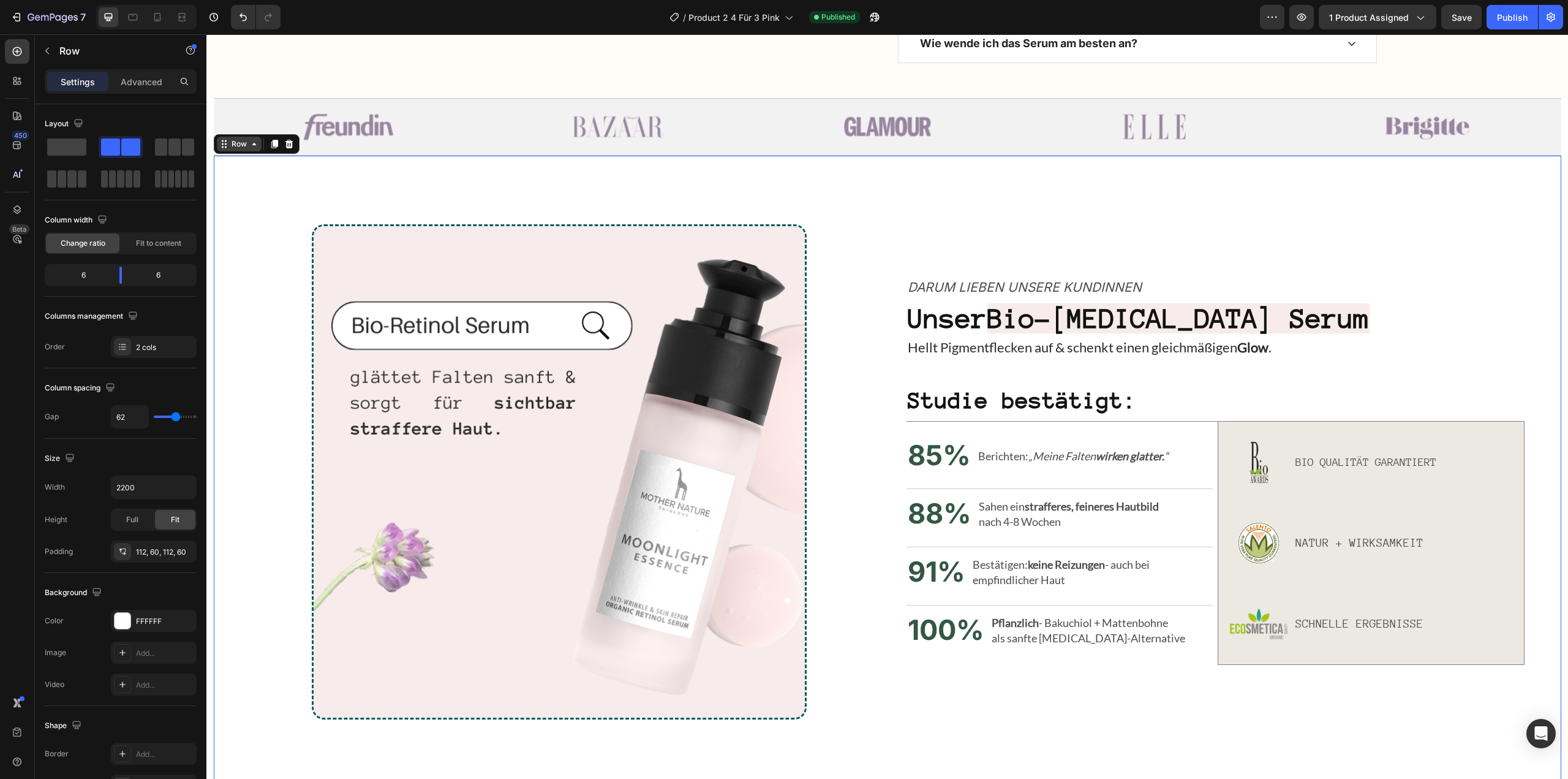
click at [247, 139] on div "Row" at bounding box center [238, 144] width 45 height 15
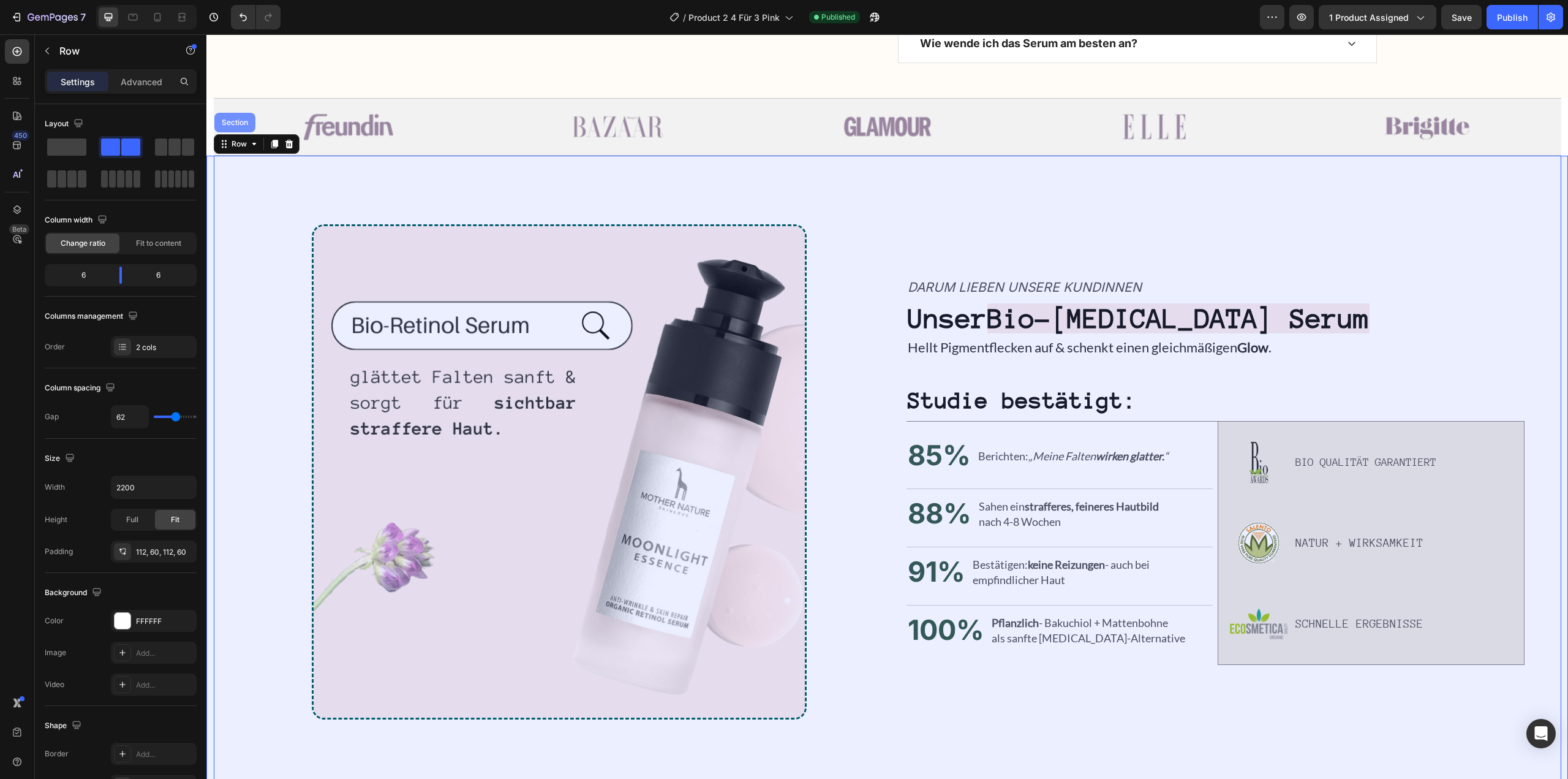
click at [241, 128] on div "Section" at bounding box center [235, 121] width 41 height 19
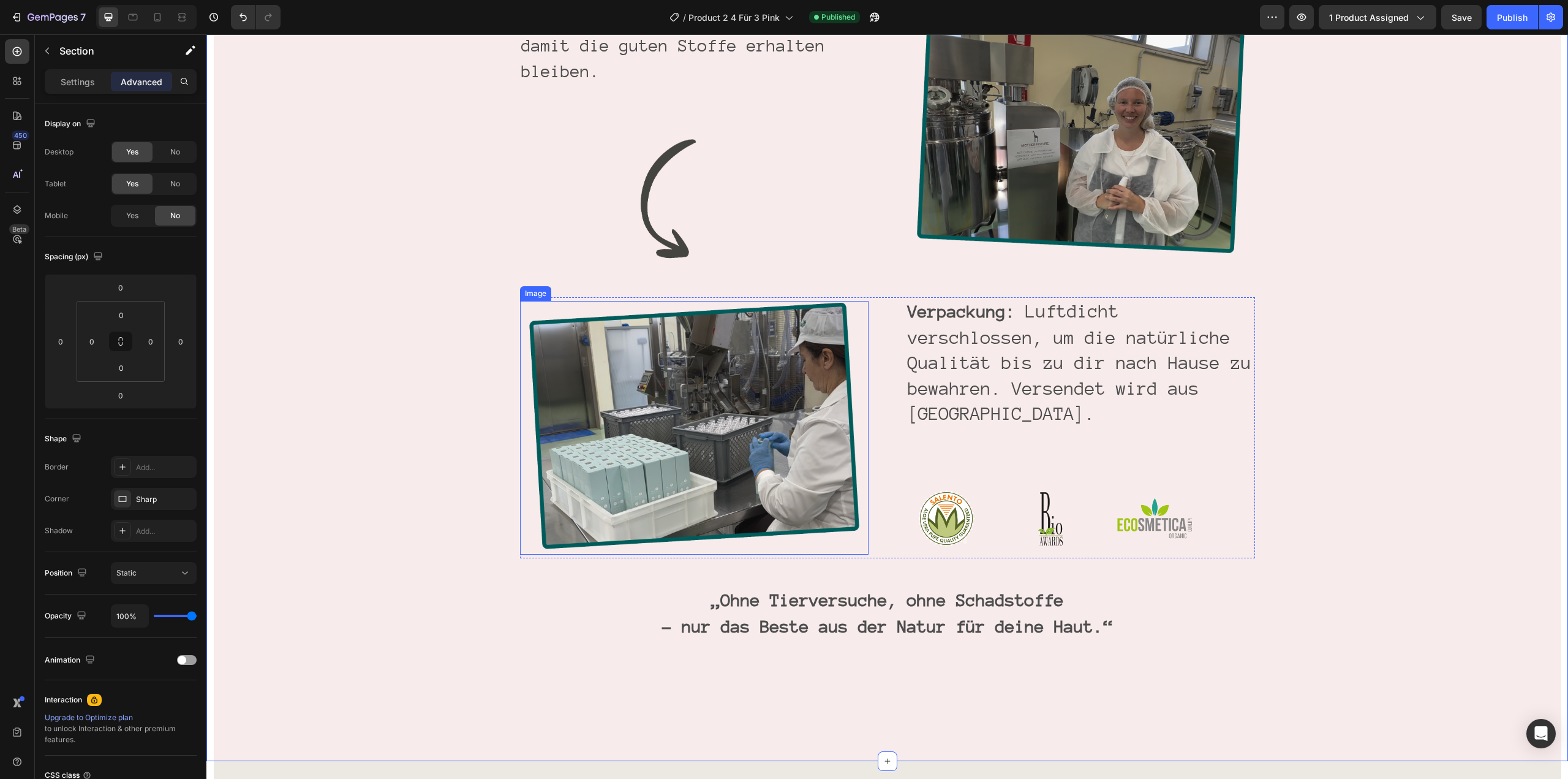
scroll to position [2405, 0]
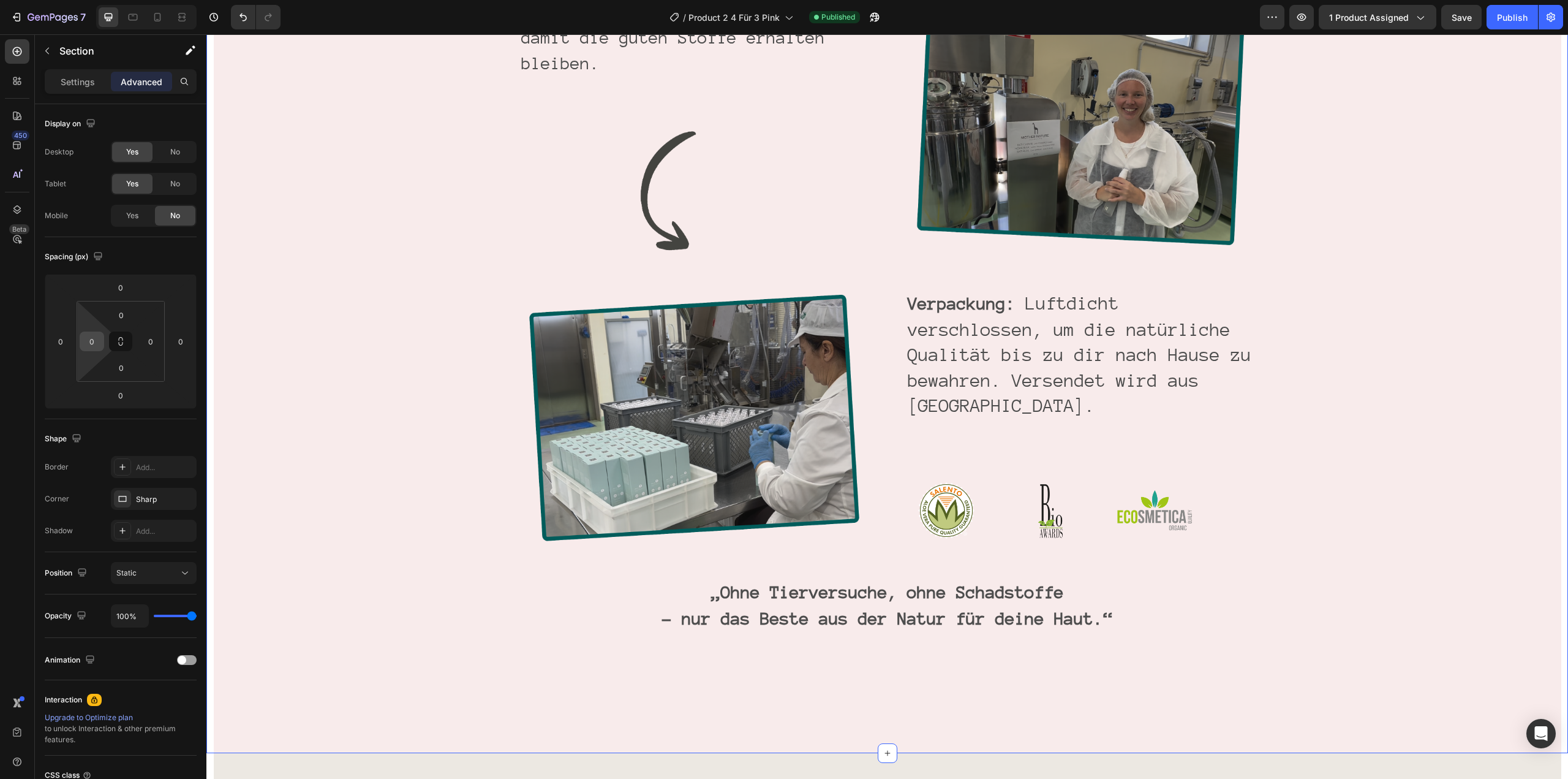
click at [87, 343] on input "0" at bounding box center [92, 342] width 18 height 18
paste input "6"
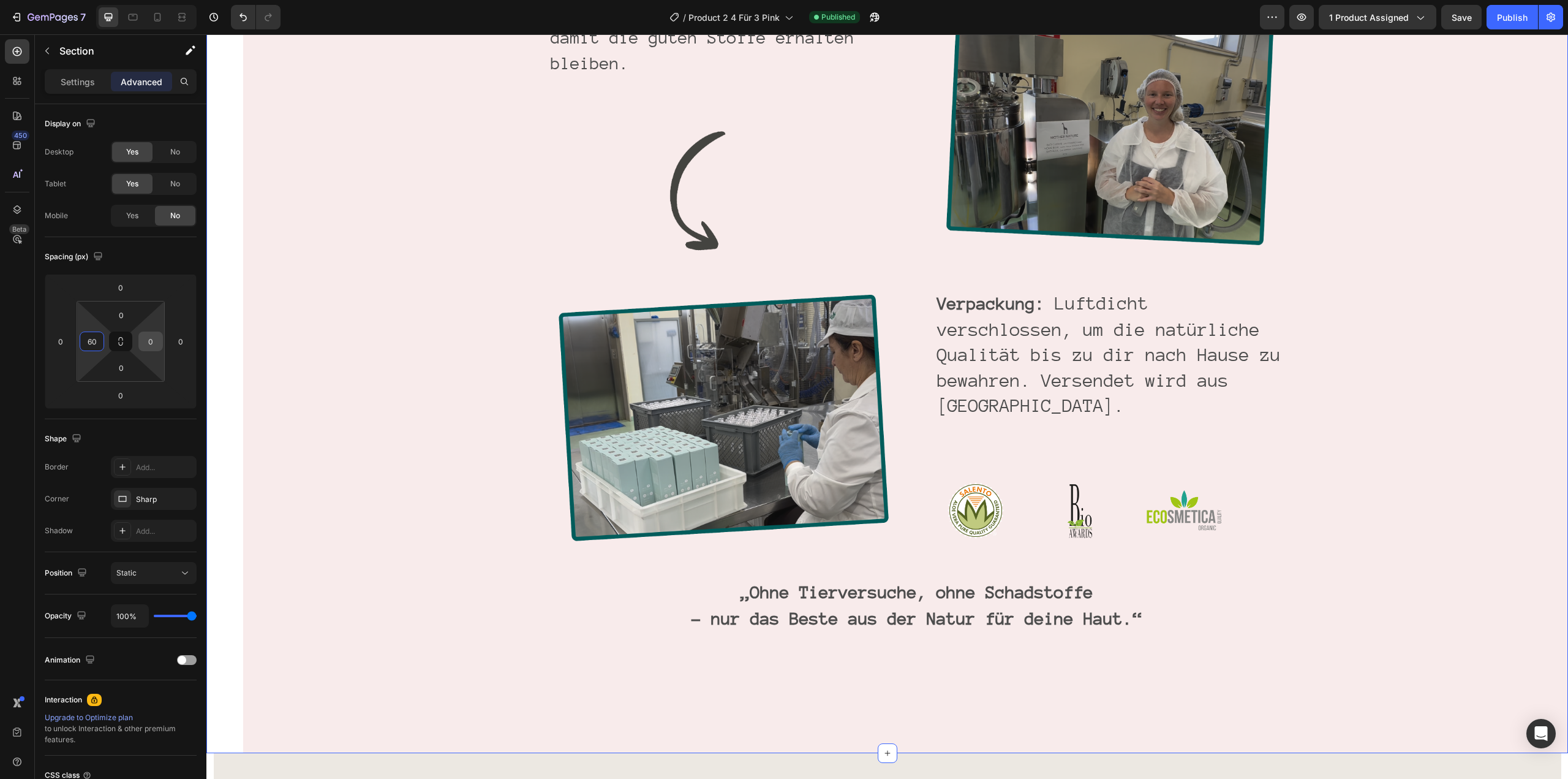
type input "60"
click at [142, 340] on input "0" at bounding box center [151, 342] width 18 height 18
paste input "6"
type input "60"
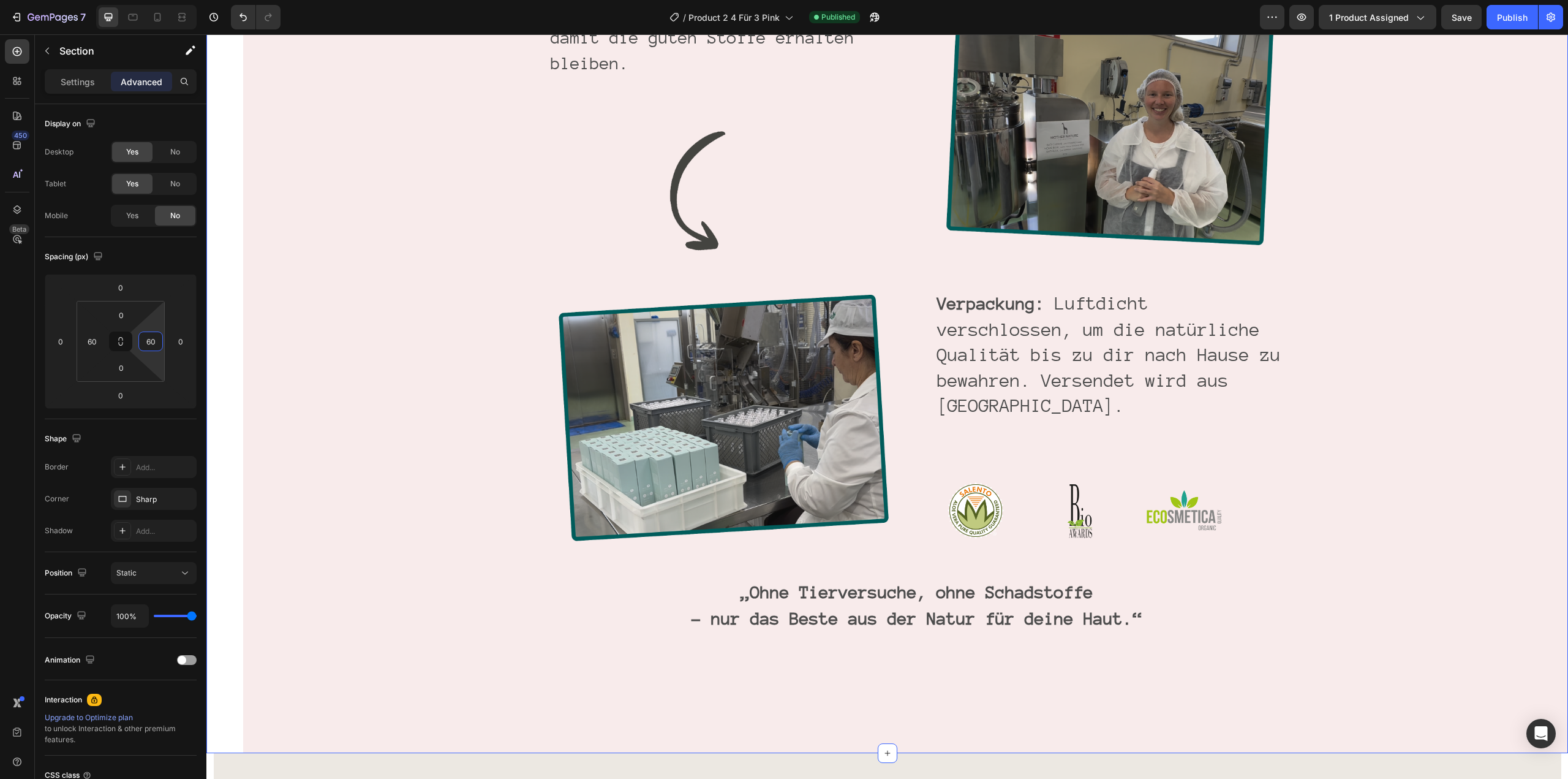
click at [160, 264] on div "Spacing (px)" at bounding box center [121, 256] width 152 height 19
click at [94, 341] on input "60" at bounding box center [92, 342] width 18 height 18
type input "0"
click at [152, 337] on input "60" at bounding box center [151, 342] width 18 height 18
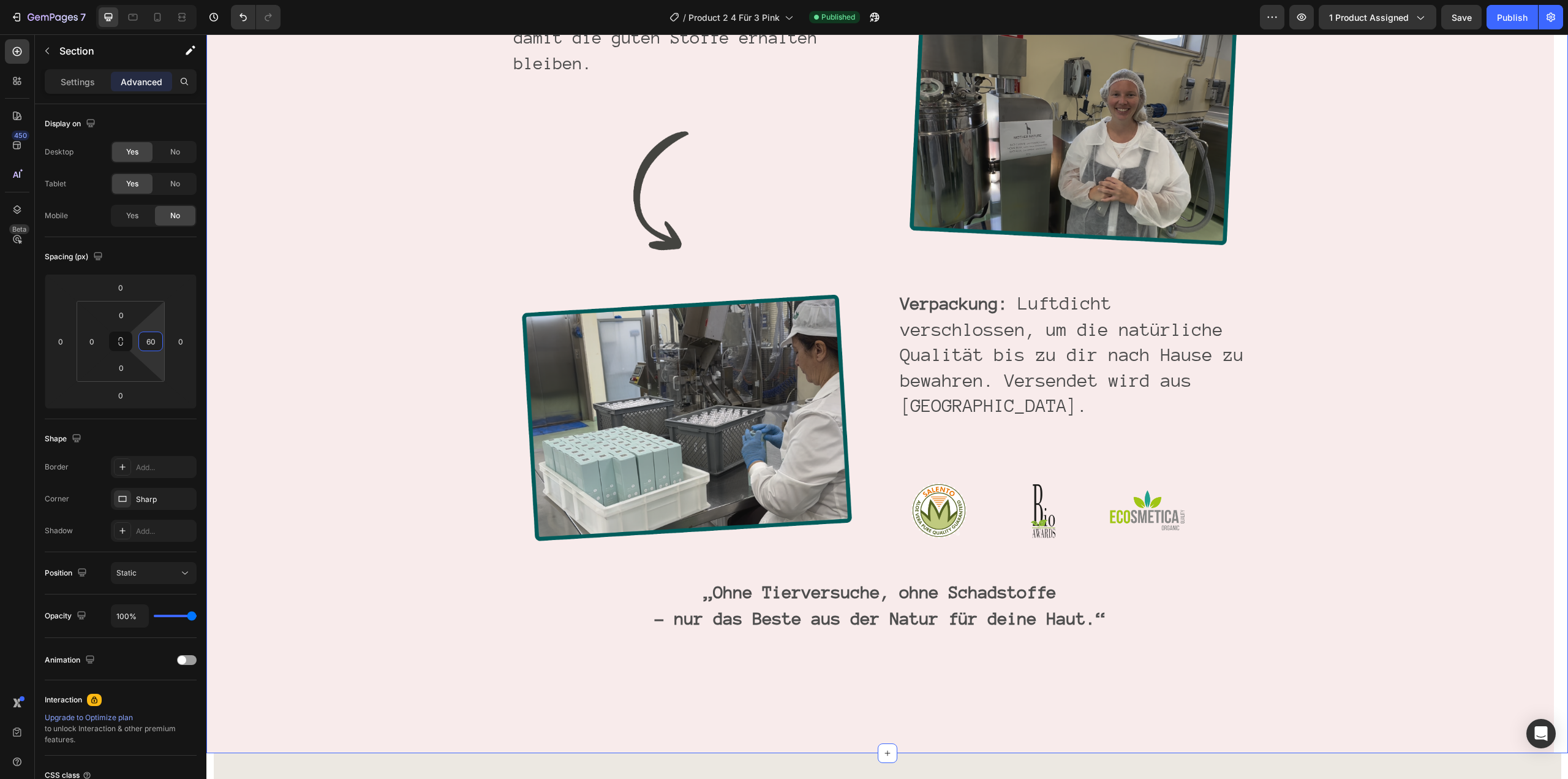
click at [152, 337] on input "60" at bounding box center [151, 342] width 18 height 18
click at [170, 267] on div "Spacing (px) 0 0 0 0 0 0 0 0" at bounding box center [121, 328] width 152 height 182
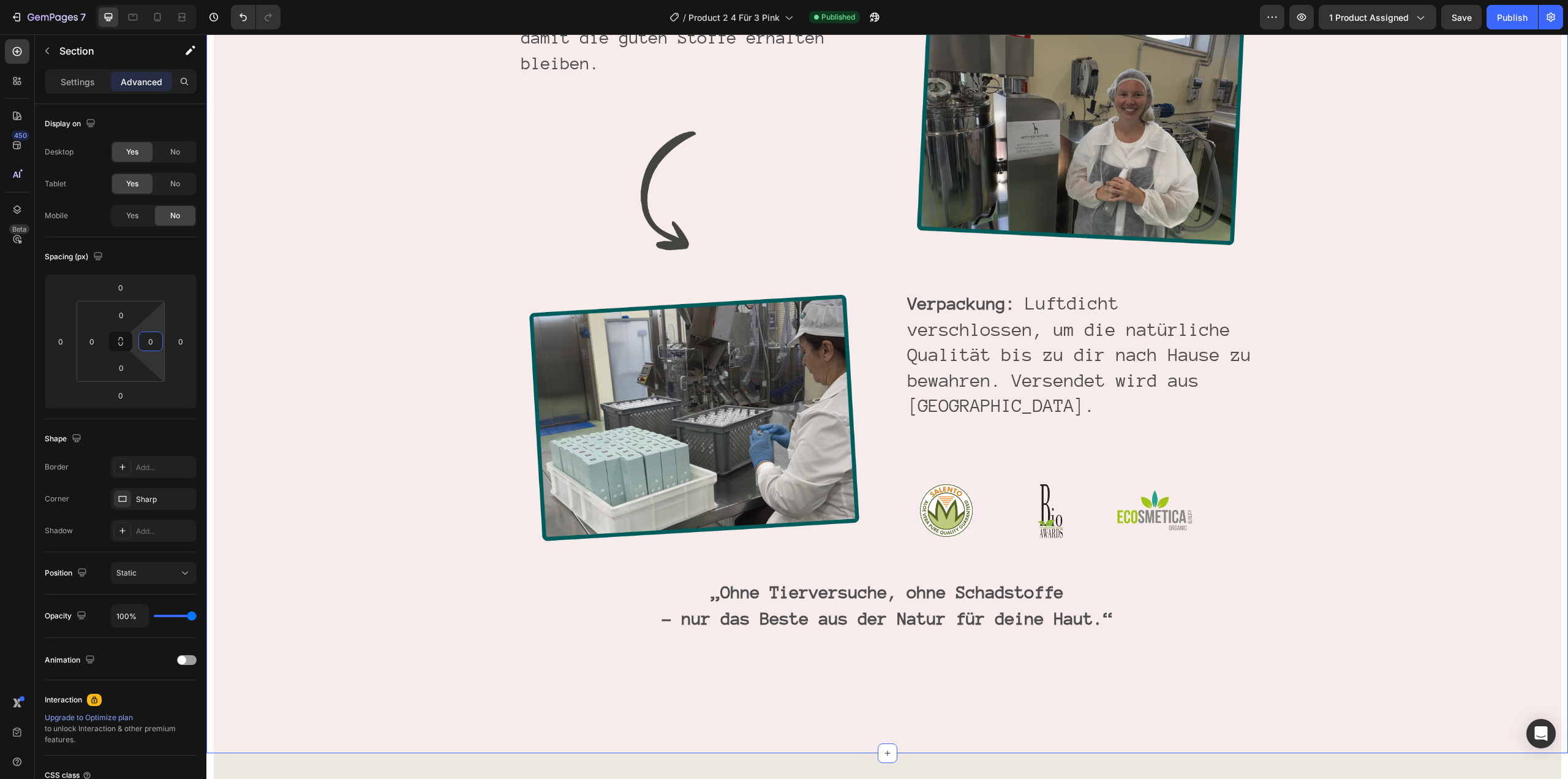
click at [153, 340] on input "0" at bounding box center [151, 342] width 18 height 18
paste input "6"
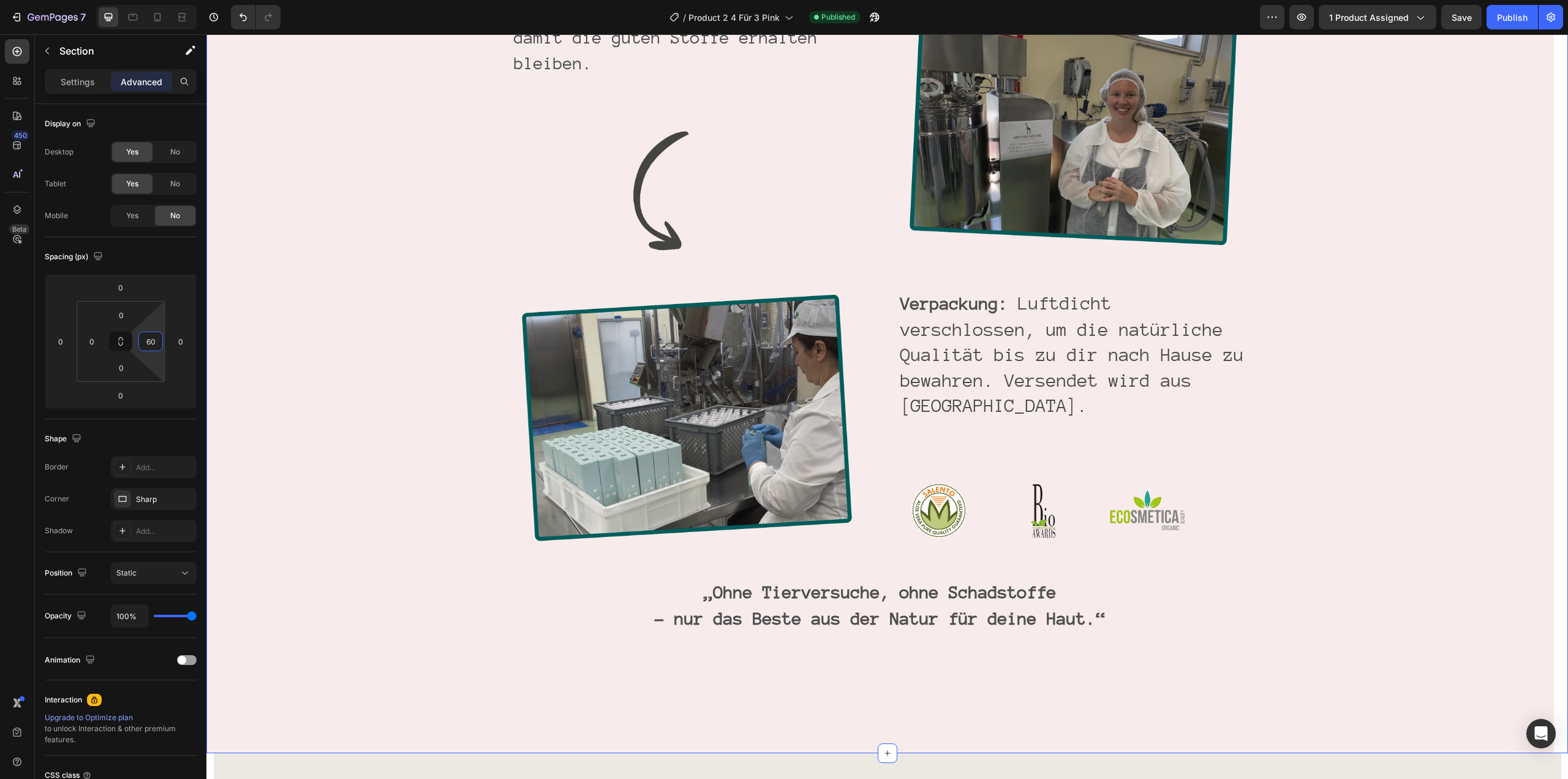
type input "60"
click at [173, 268] on div "Spacing (px) 0 0 0 0 0 0 0 60" at bounding box center [121, 328] width 152 height 182
click at [94, 337] on input "0" at bounding box center [92, 342] width 18 height 18
paste input "6"
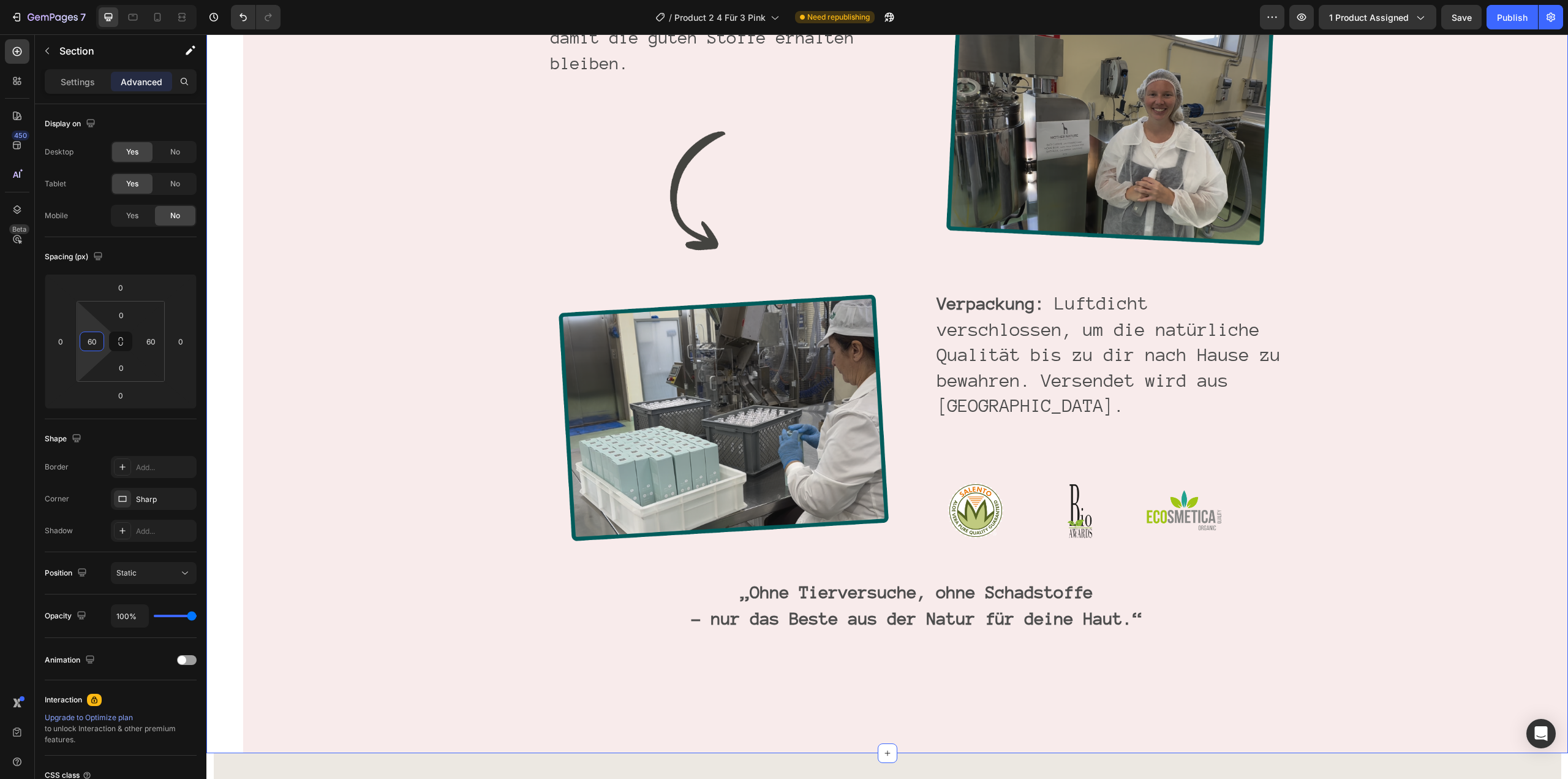
type input "60"
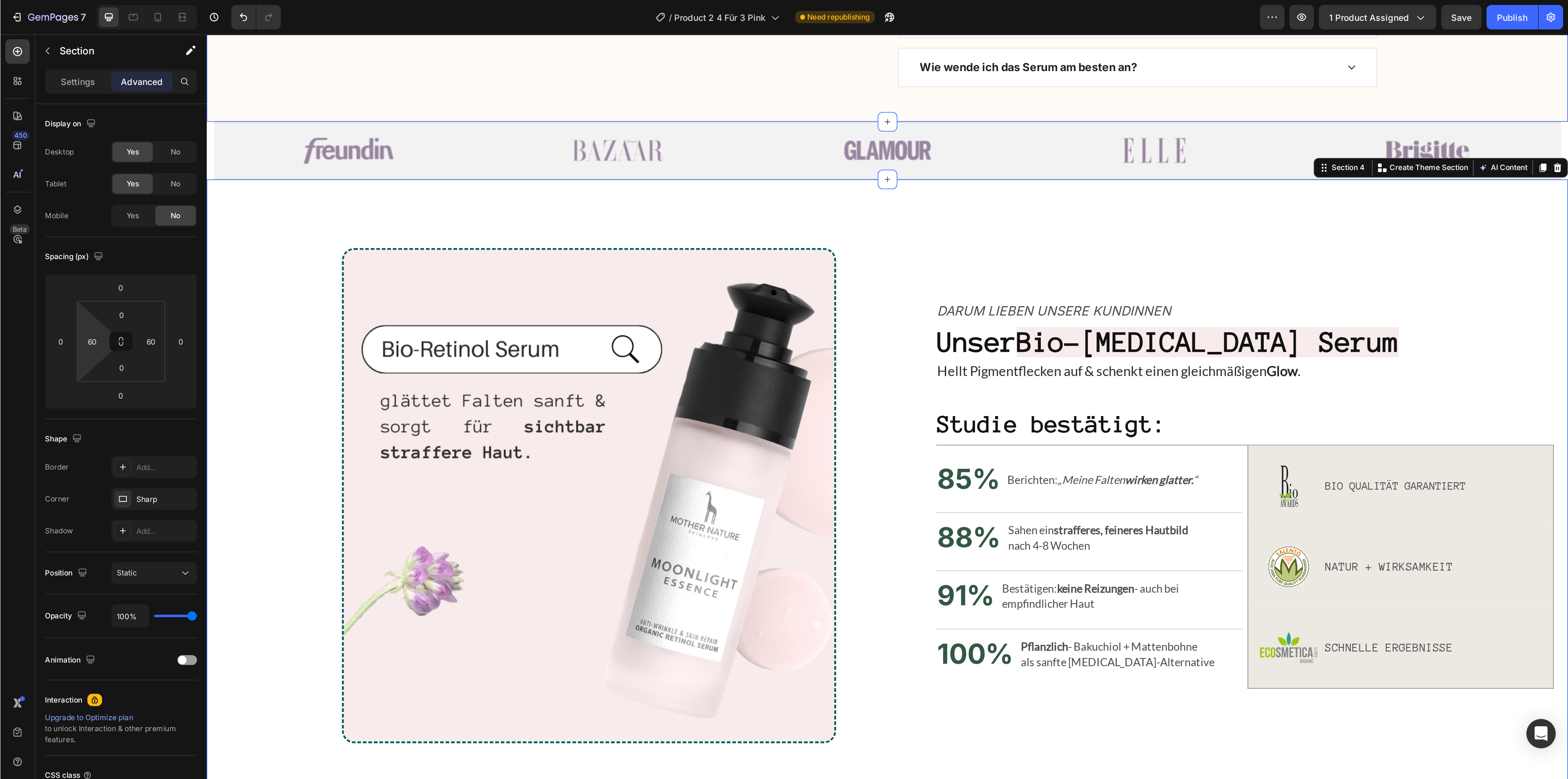
scroll to position [501, 0]
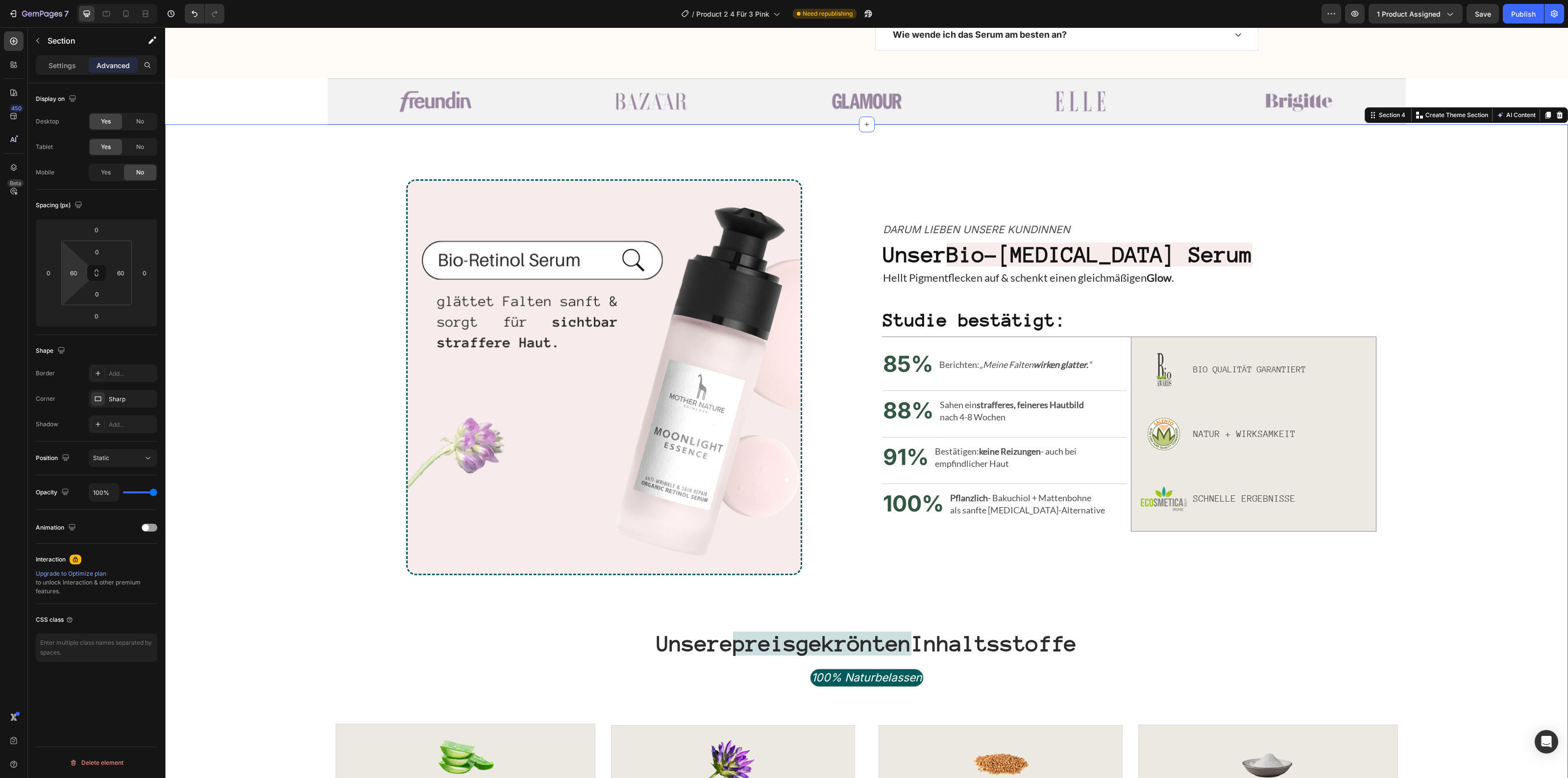
click at [1254, 279] on p "Hellt Pigmentflecken auf & schenkt einen gleichmäßigen Glow ." at bounding box center [1129, 278] width 492 height 12
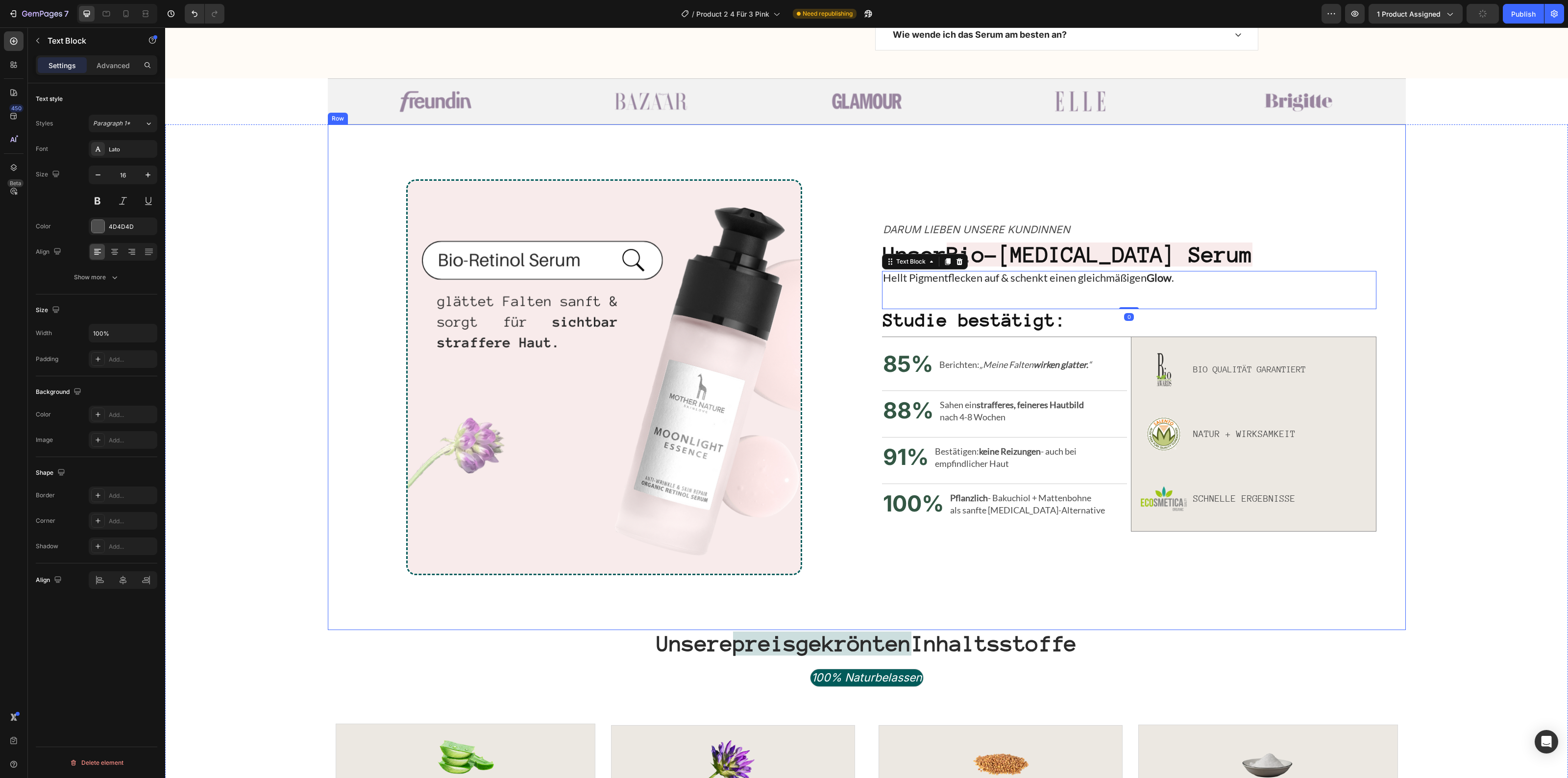
click at [405, 132] on div "Image Darum lieben unsere Kundinnen Text Block Unser Bio-[MEDICAL_DATA] Serum H…" at bounding box center [867, 377] width 1078 height 506
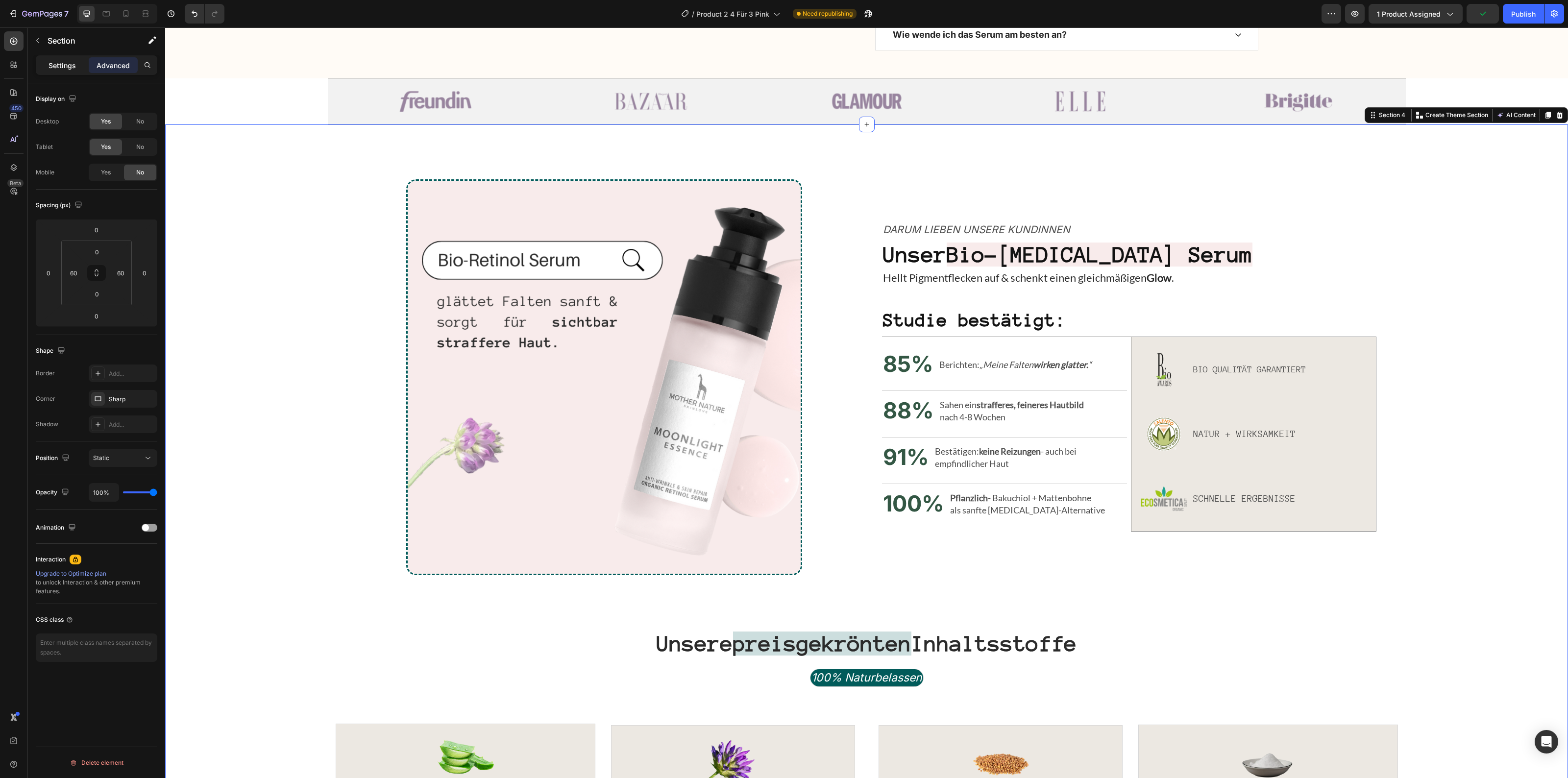
click at [71, 62] on p "Settings" at bounding box center [62, 66] width 28 height 10
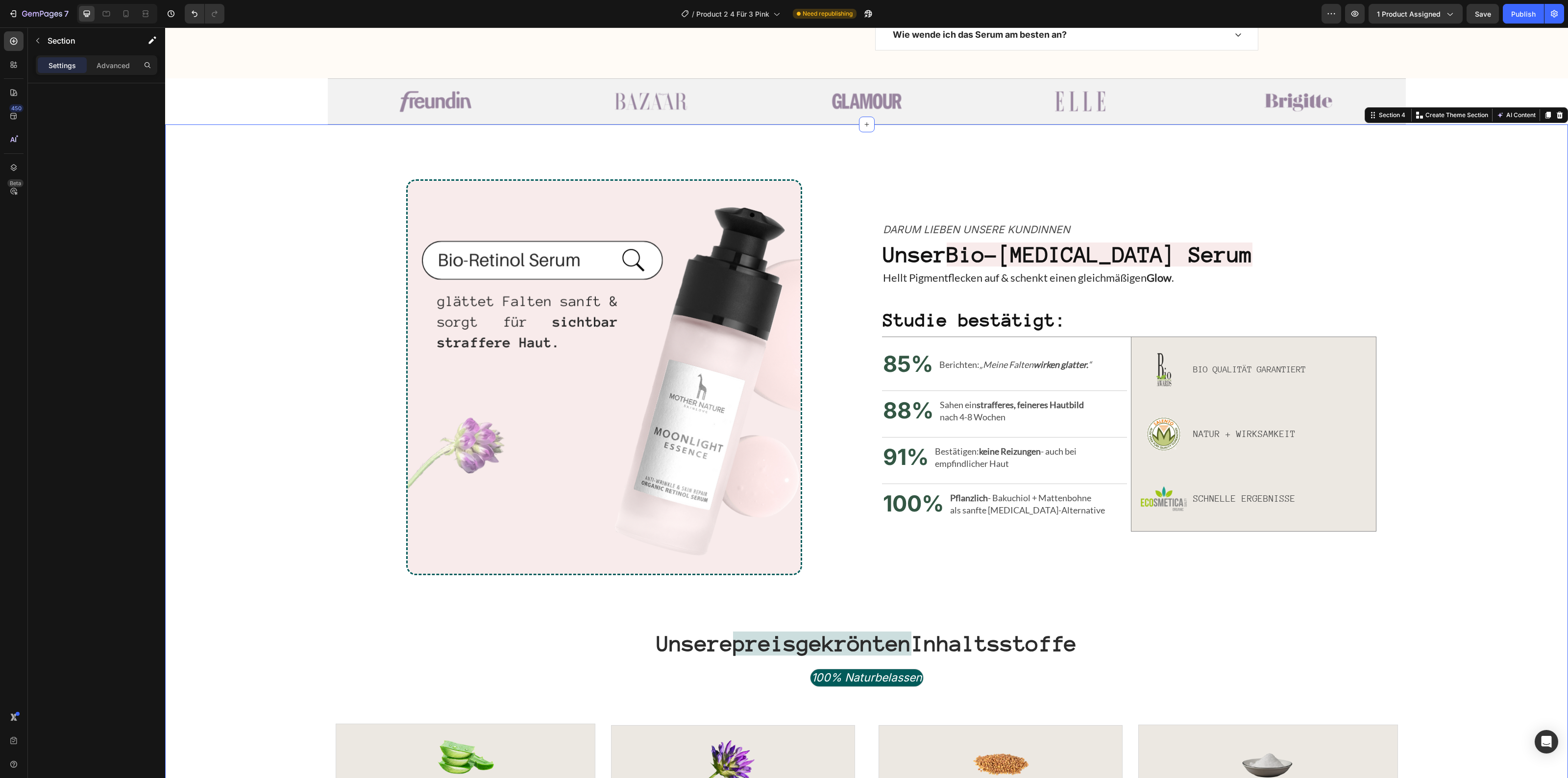
click at [71, 62] on p "Settings" at bounding box center [62, 66] width 28 height 10
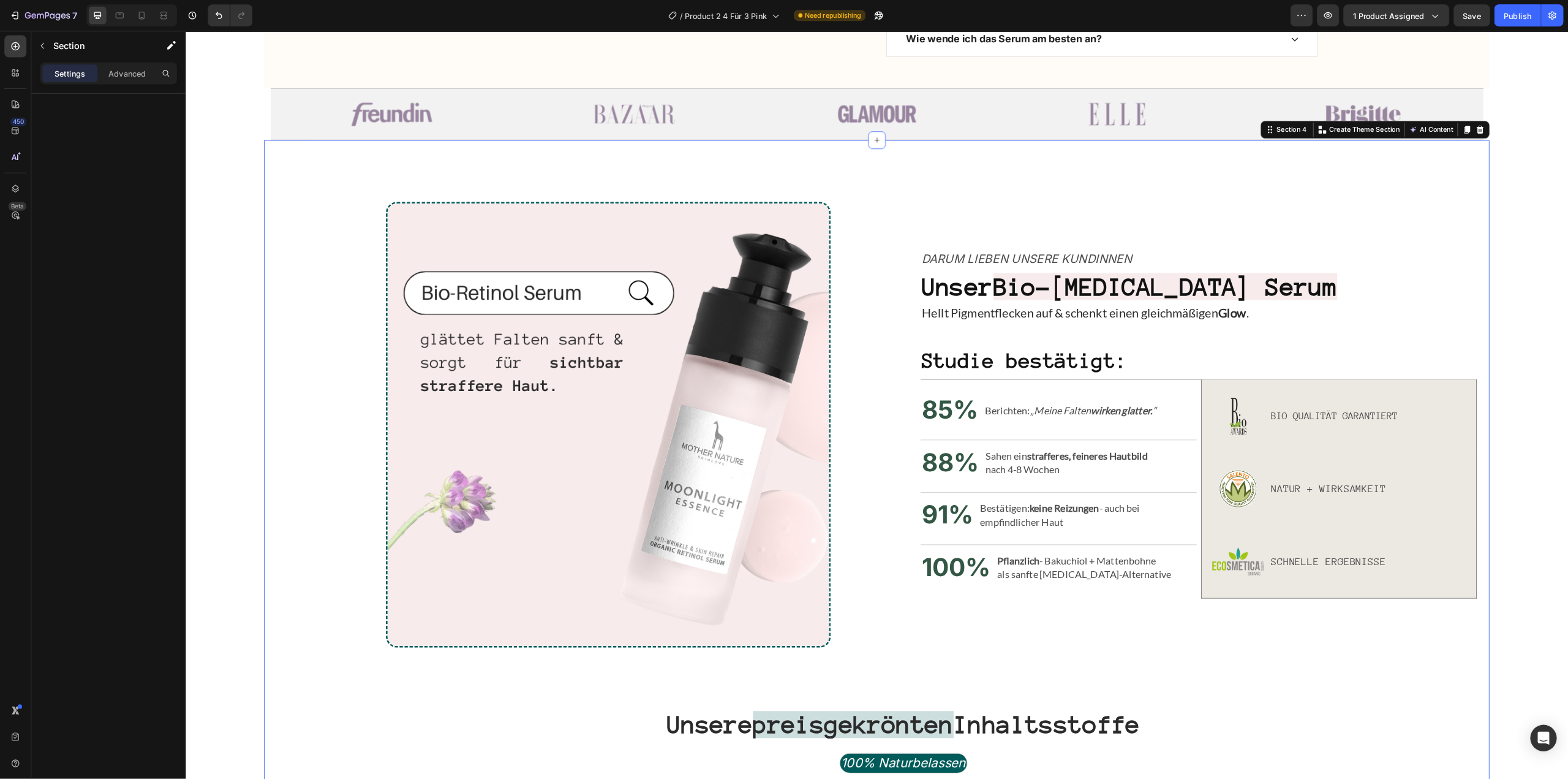
scroll to position [751, 0]
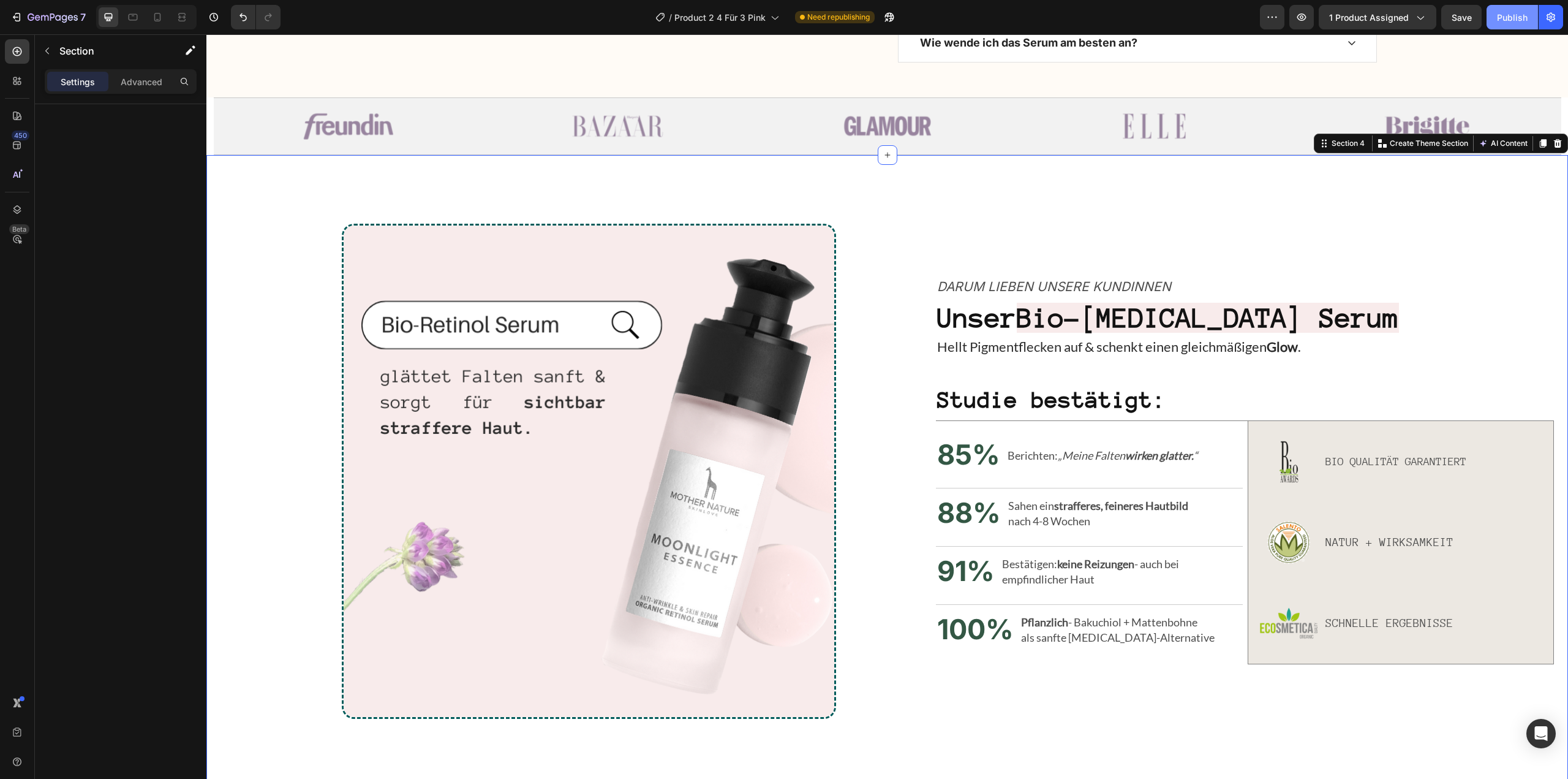
click at [1496, 26] on button "Publish" at bounding box center [1512, 16] width 51 height 25
click at [1311, 17] on button "button" at bounding box center [1301, 16] width 25 height 25
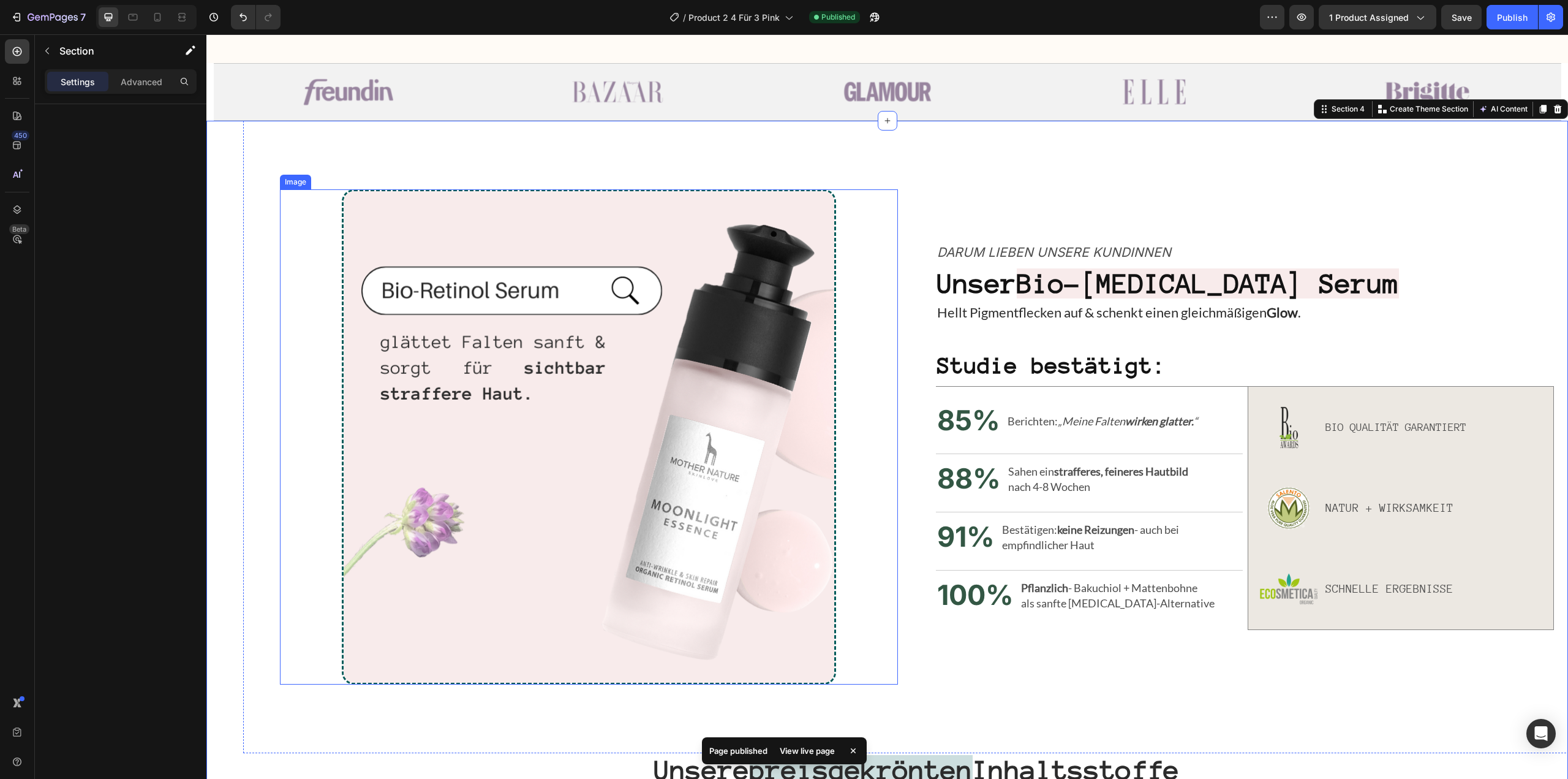
scroll to position [813, 0]
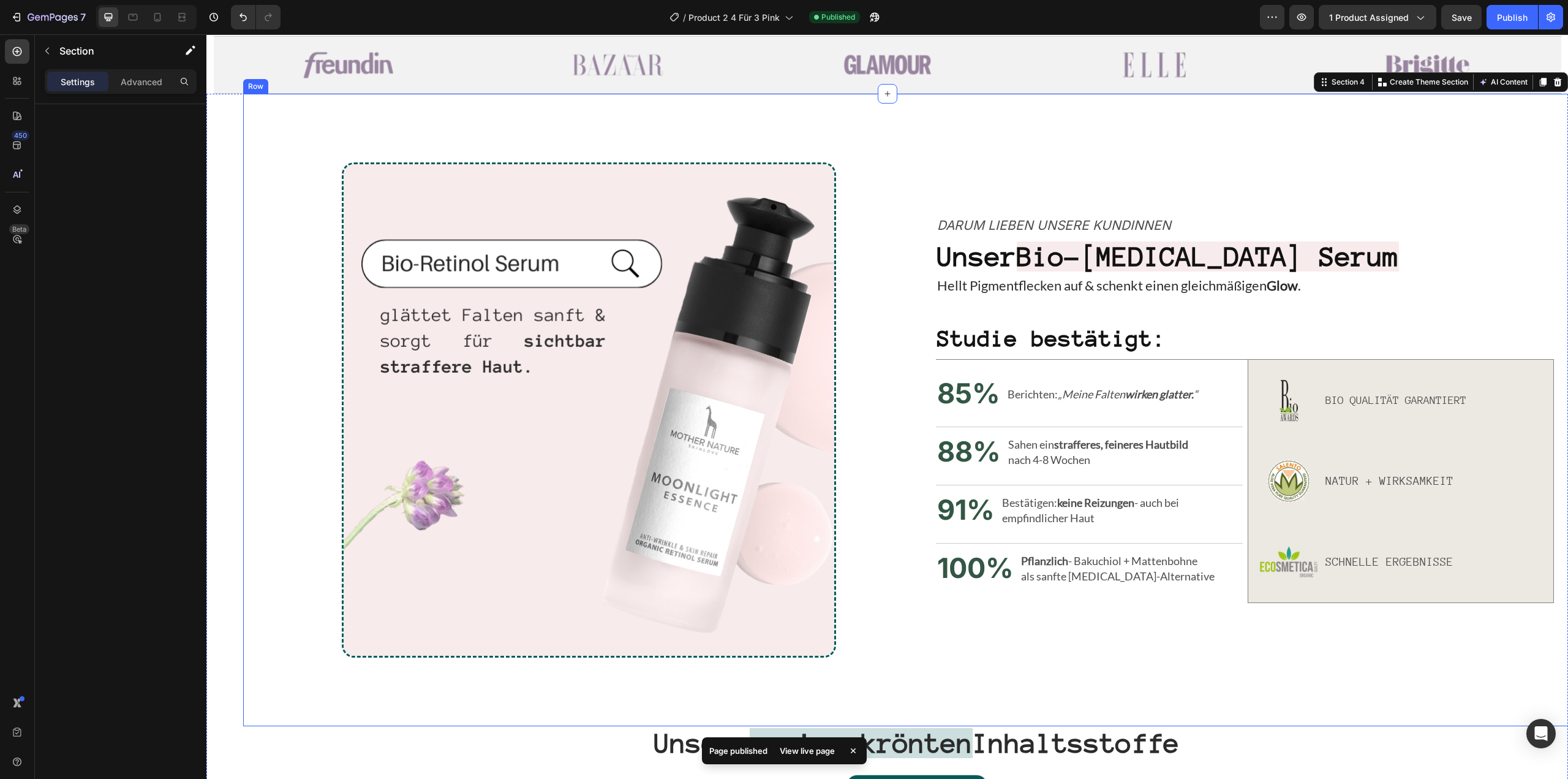
click at [247, 254] on div "Image Darum lieben unsere Kundinnen Text Block Unser Bio-[MEDICAL_DATA] Serum H…" at bounding box center [917, 410] width 1348 height 632
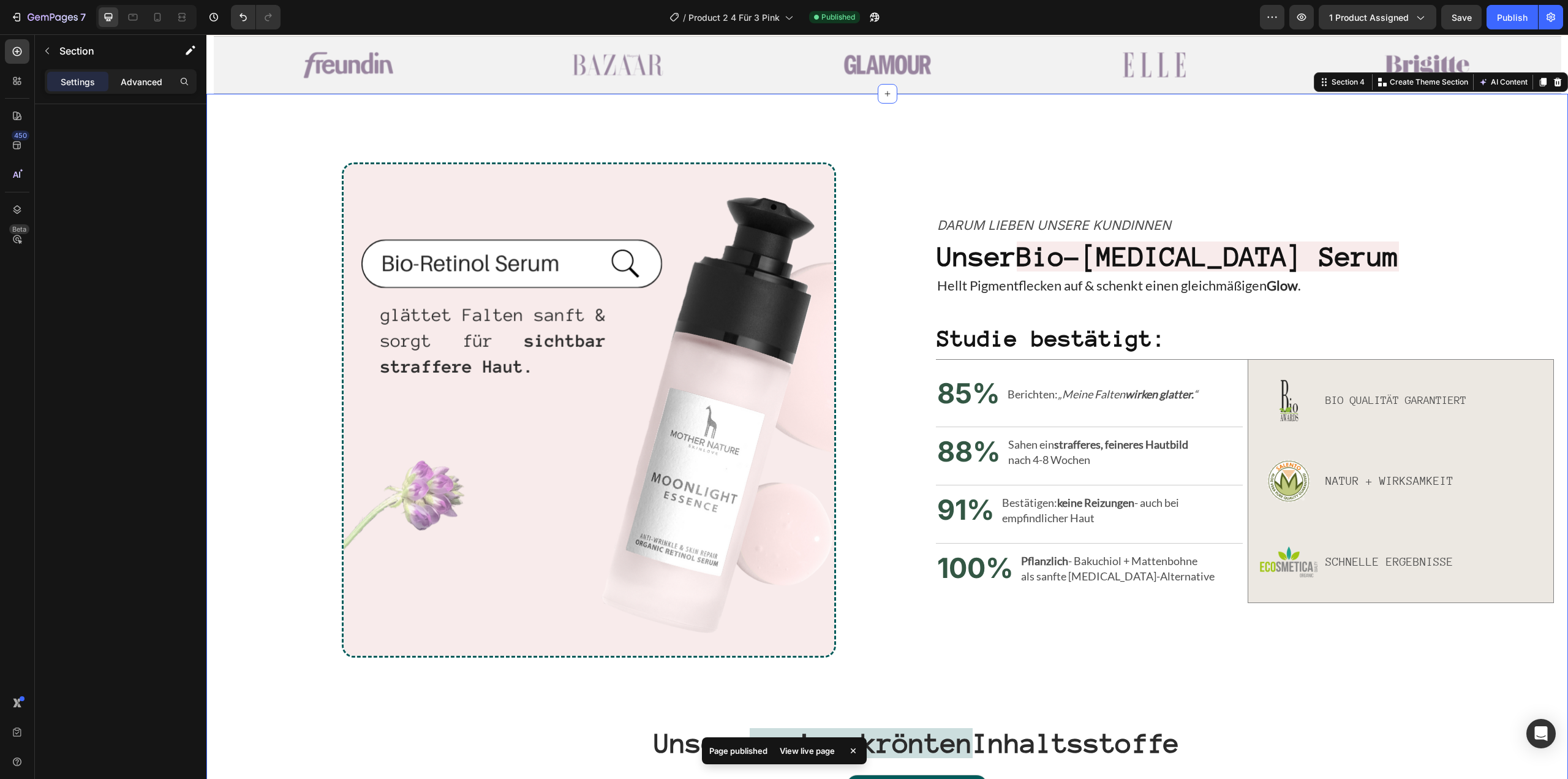
click at [139, 71] on div "Advanced" at bounding box center [141, 80] width 61 height 19
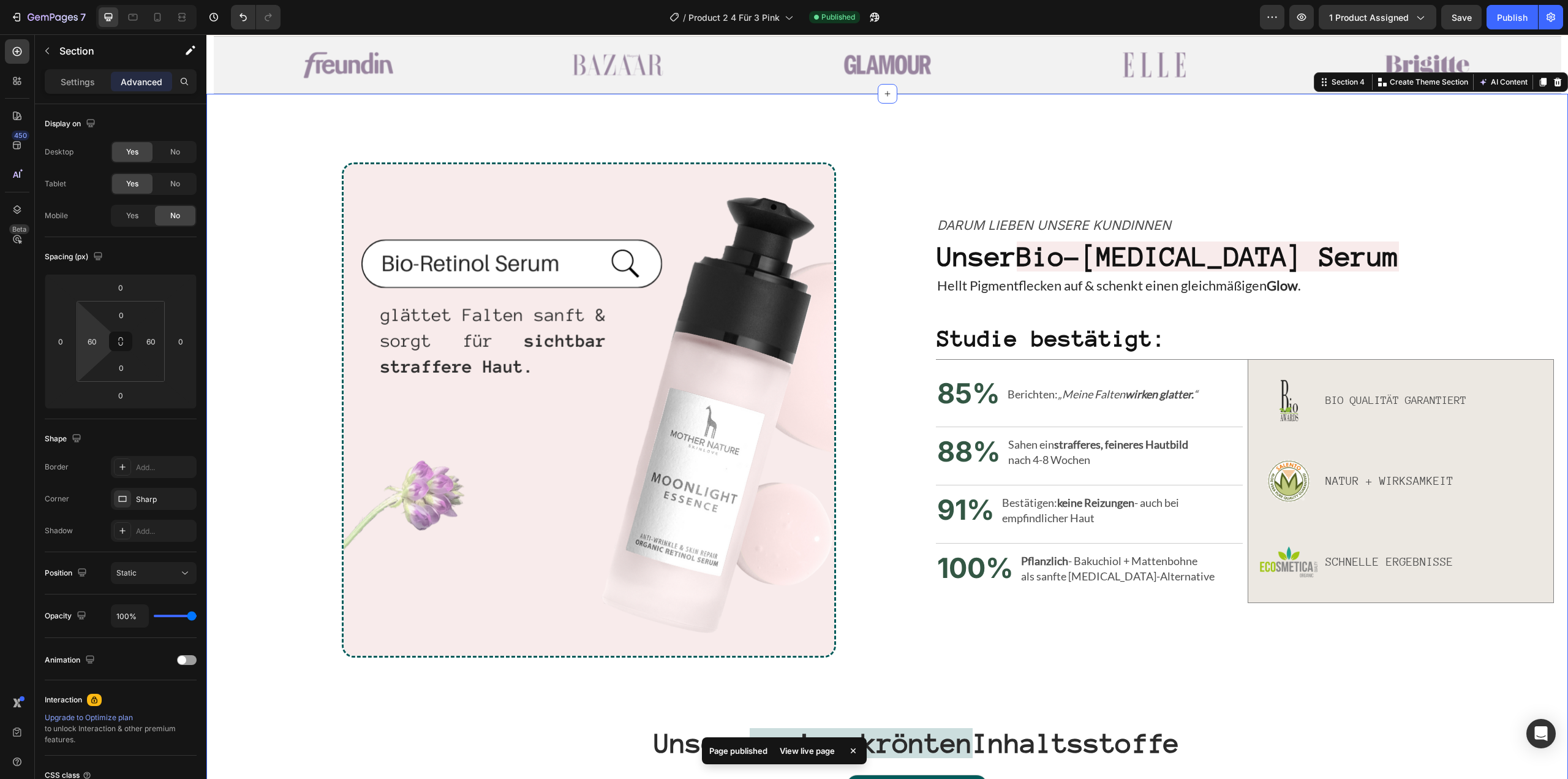
click at [92, 0] on html "7 Version history / Product 2 4 Für 3 Pink Published Preview 1 product assigned…" at bounding box center [784, 0] width 1568 height 0
click at [90, 335] on input "60" at bounding box center [92, 342] width 18 height 18
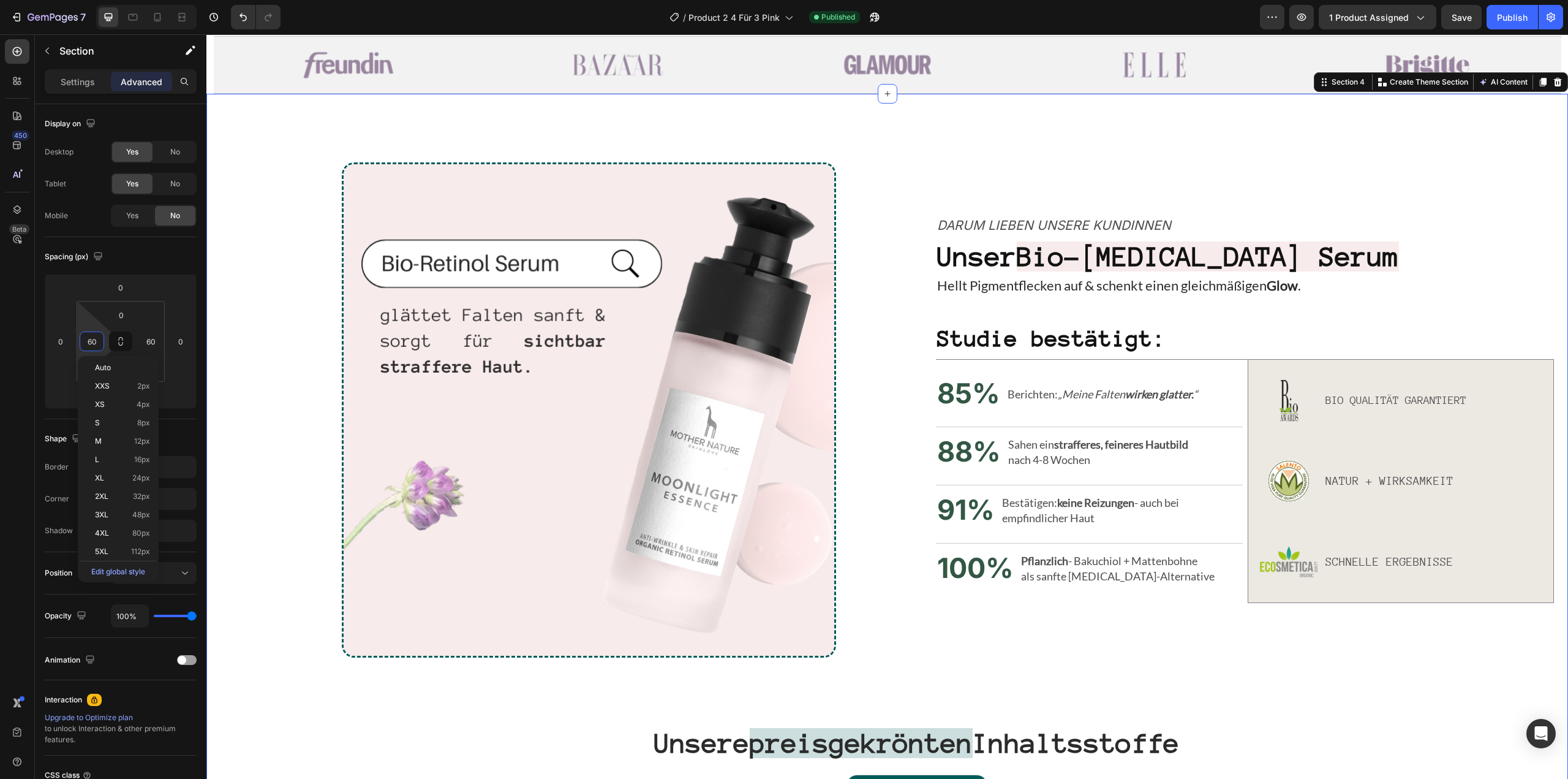
click at [90, 335] on input "60" at bounding box center [92, 342] width 18 height 18
type input "0"
click at [152, 336] on input "60" at bounding box center [151, 342] width 18 height 18
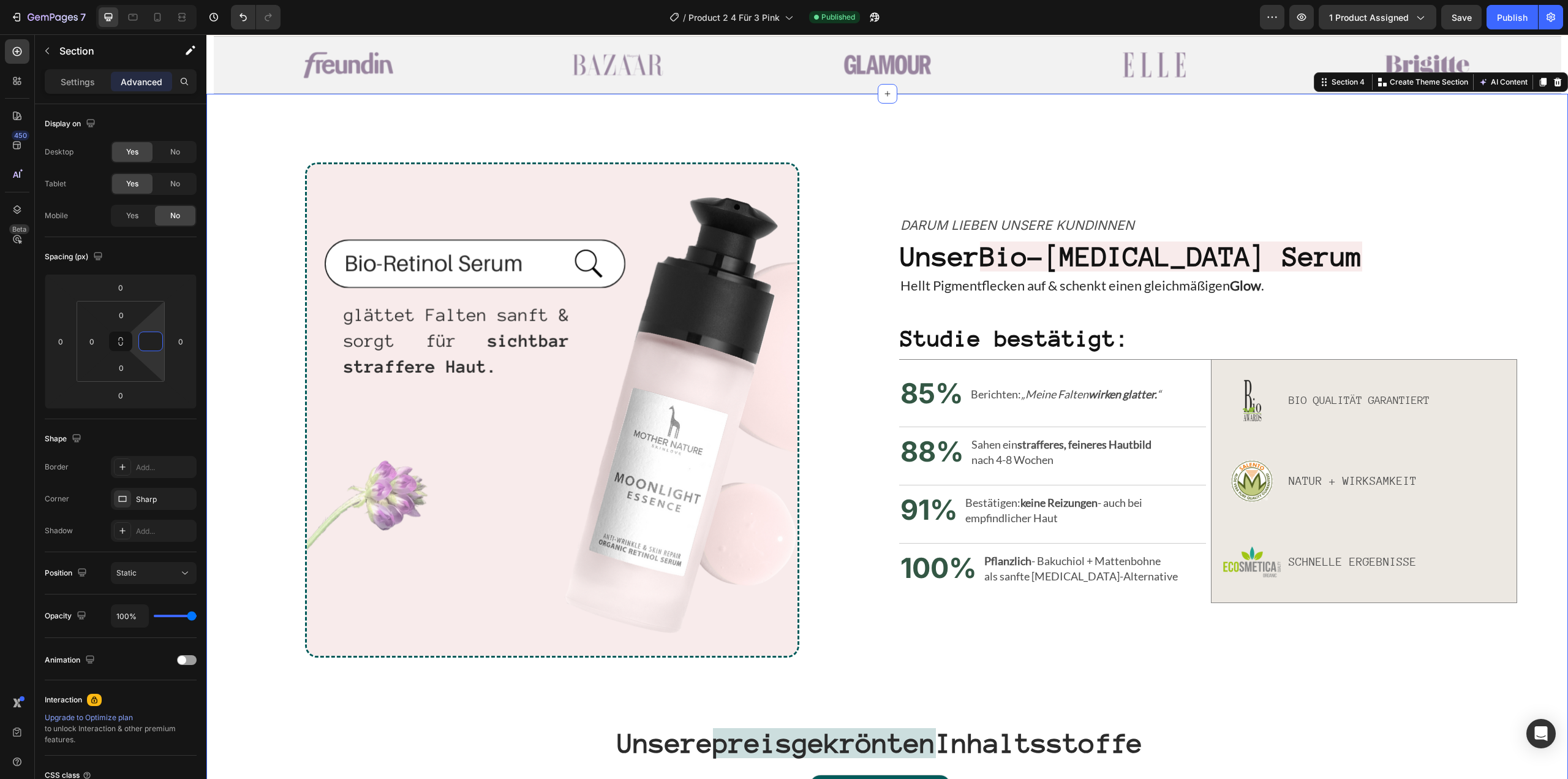
type input "0"
click at [174, 258] on div "Spacing (px)" at bounding box center [121, 256] width 152 height 19
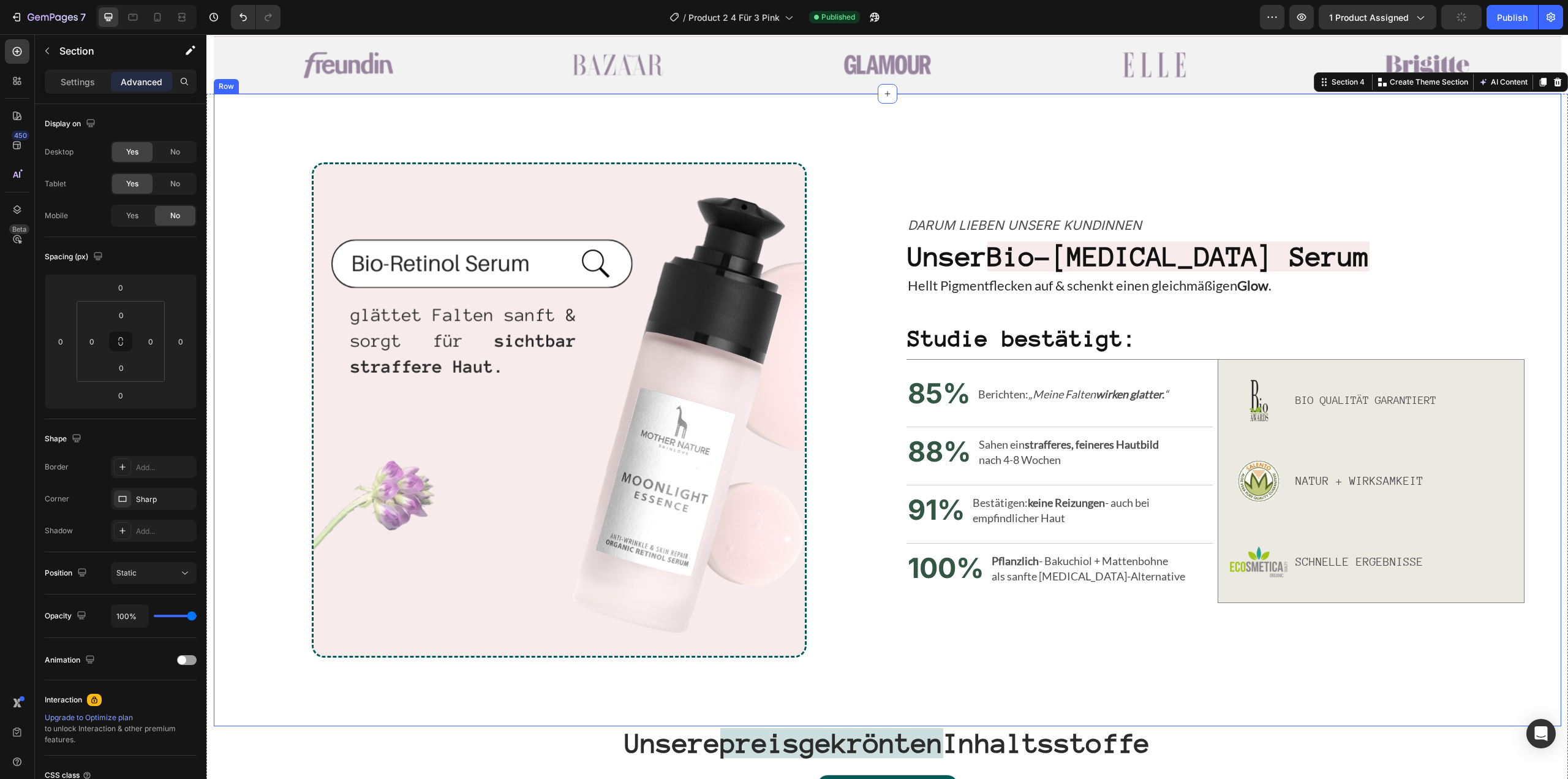
click at [450, 106] on div "Image Darum lieben unsere Kundinnen Text Block Unser Bio-[MEDICAL_DATA] Serum H…" at bounding box center [888, 410] width 1348 height 632
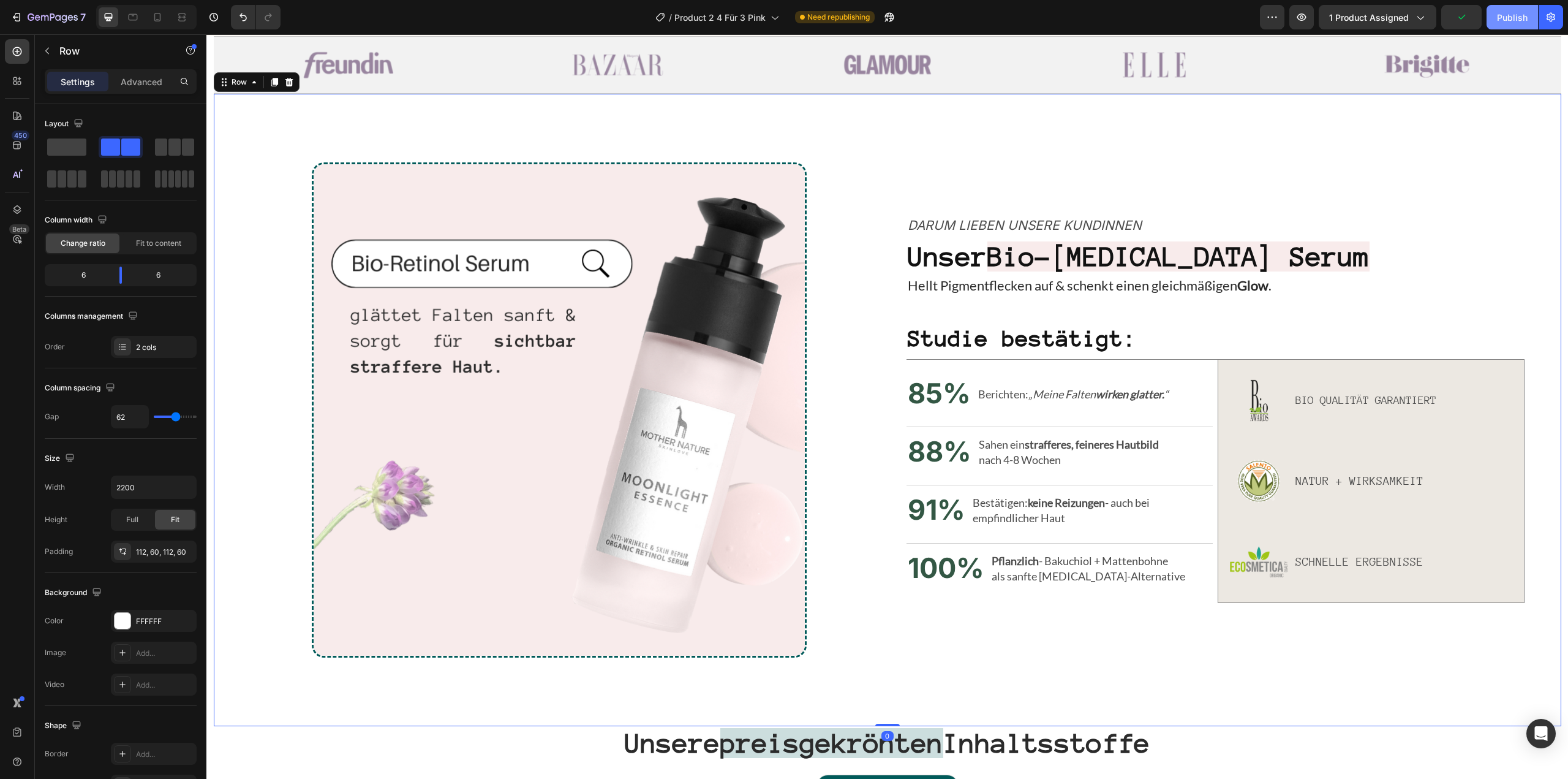
click at [1517, 20] on div "Publish" at bounding box center [1513, 17] width 31 height 13
click at [249, 86] on icon at bounding box center [254, 82] width 10 height 10
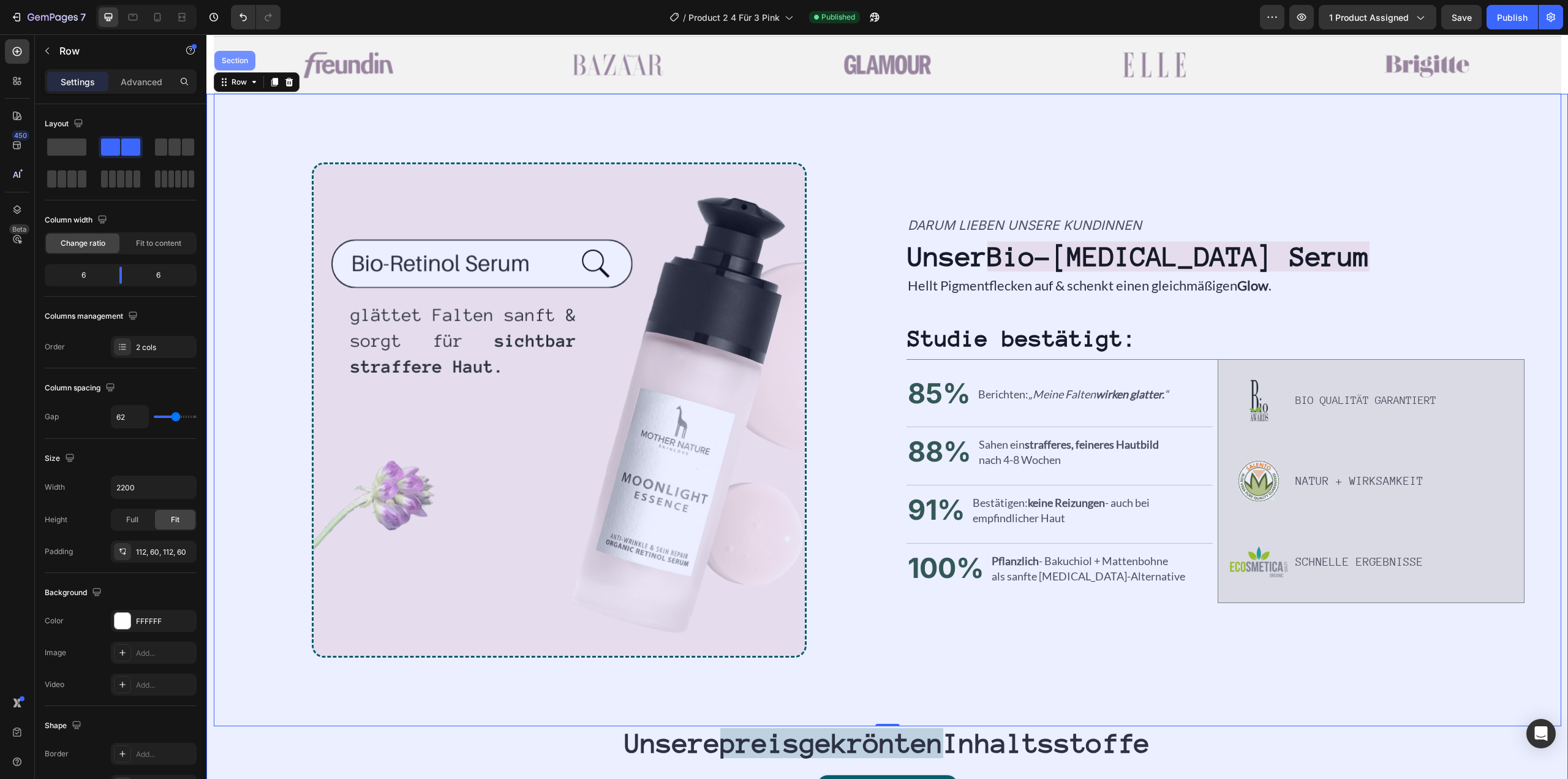
click at [239, 70] on div "Section" at bounding box center [235, 60] width 41 height 19
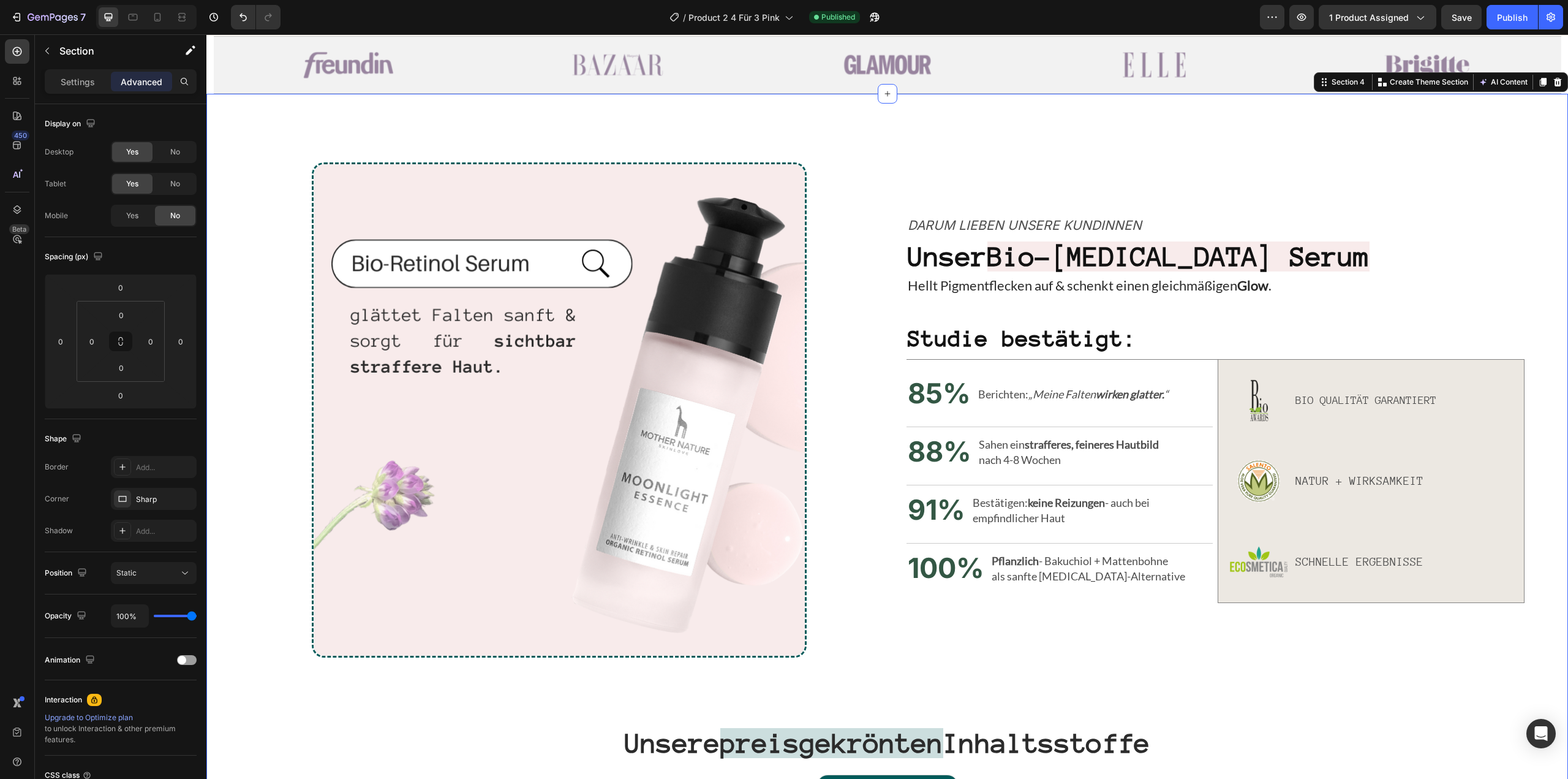
click at [81, 69] on div "Settings Advanced" at bounding box center [121, 81] width 152 height 25
click at [86, 89] on div "Settings" at bounding box center [78, 80] width 61 height 19
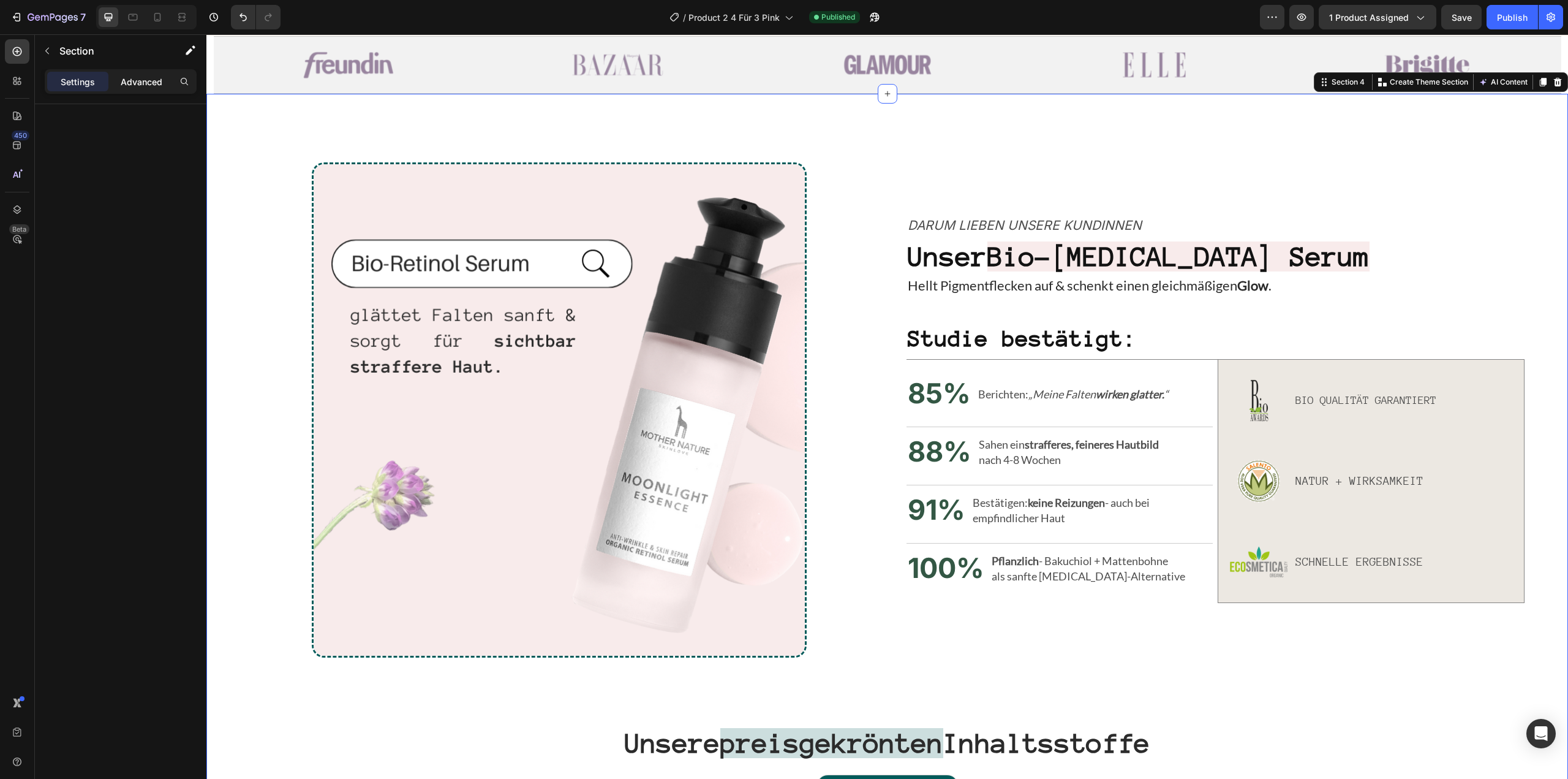
click at [129, 80] on p "Advanced" at bounding box center [142, 82] width 42 height 13
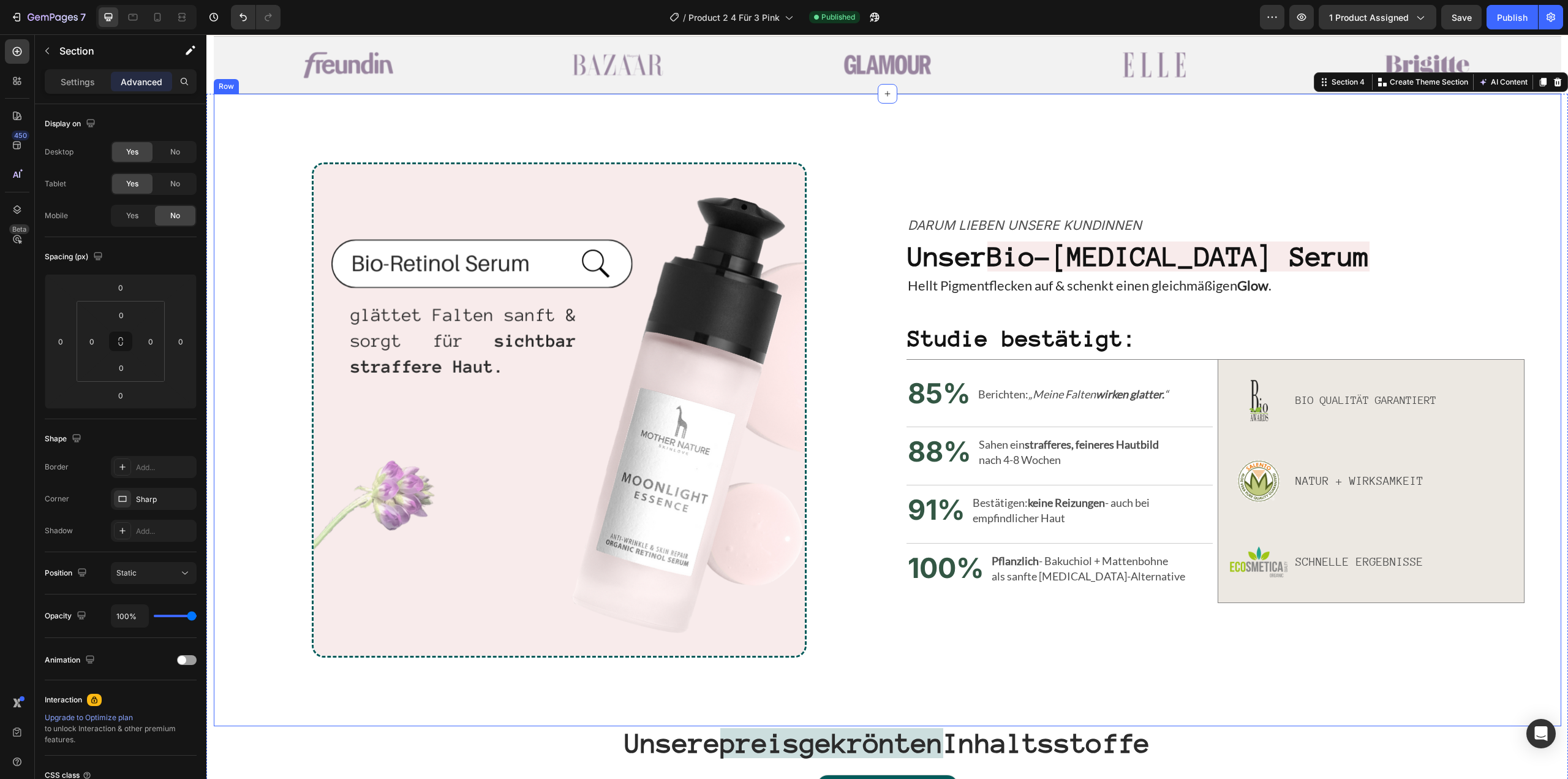
click at [247, 111] on div "Image Darum lieben unsere Kundinnen Text Block Unser Bio-[MEDICAL_DATA] Serum H…" at bounding box center [888, 410] width 1348 height 632
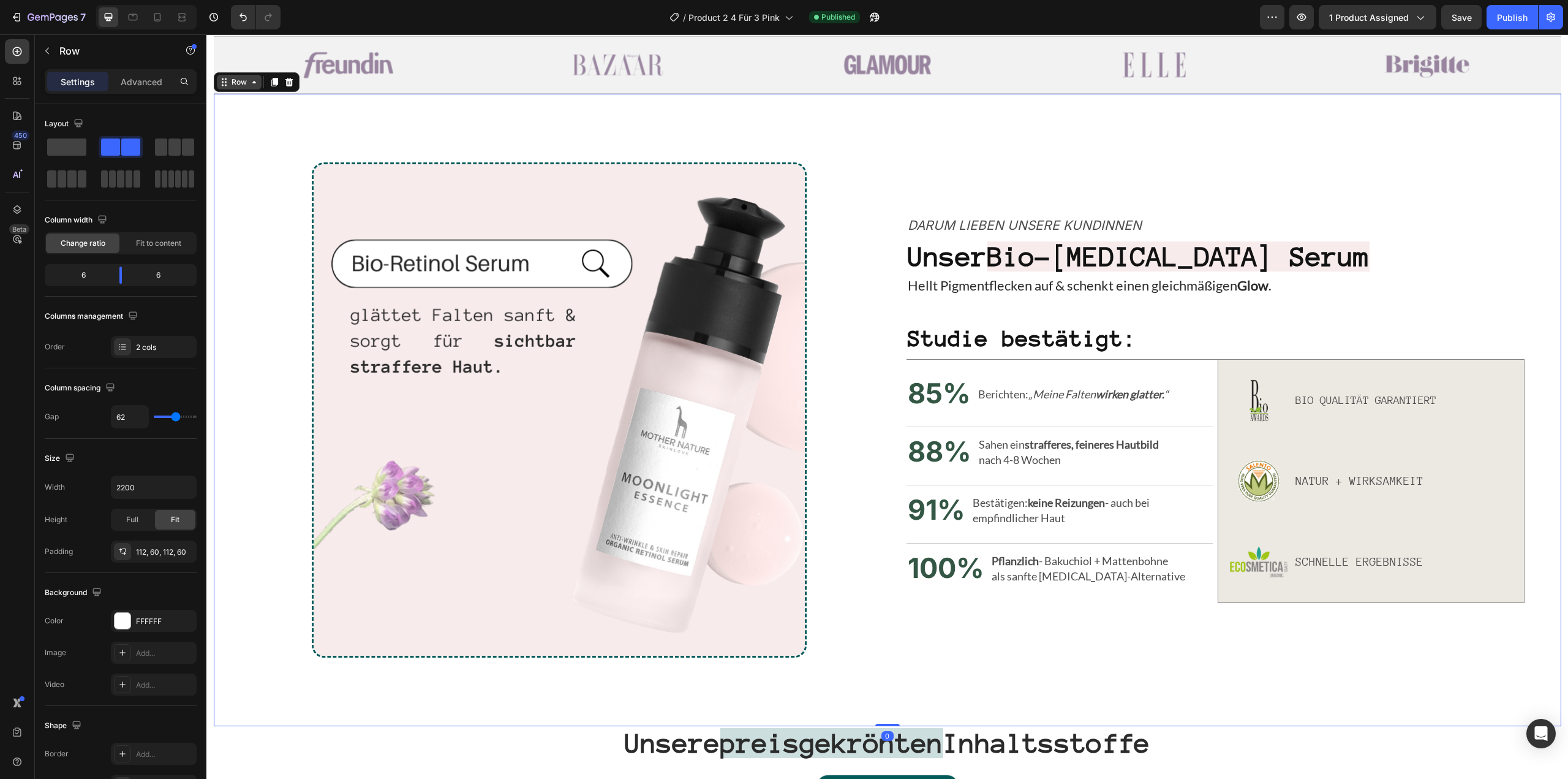
click at [249, 85] on icon at bounding box center [254, 82] width 10 height 10
click at [122, 485] on input "2200" at bounding box center [153, 487] width 85 height 22
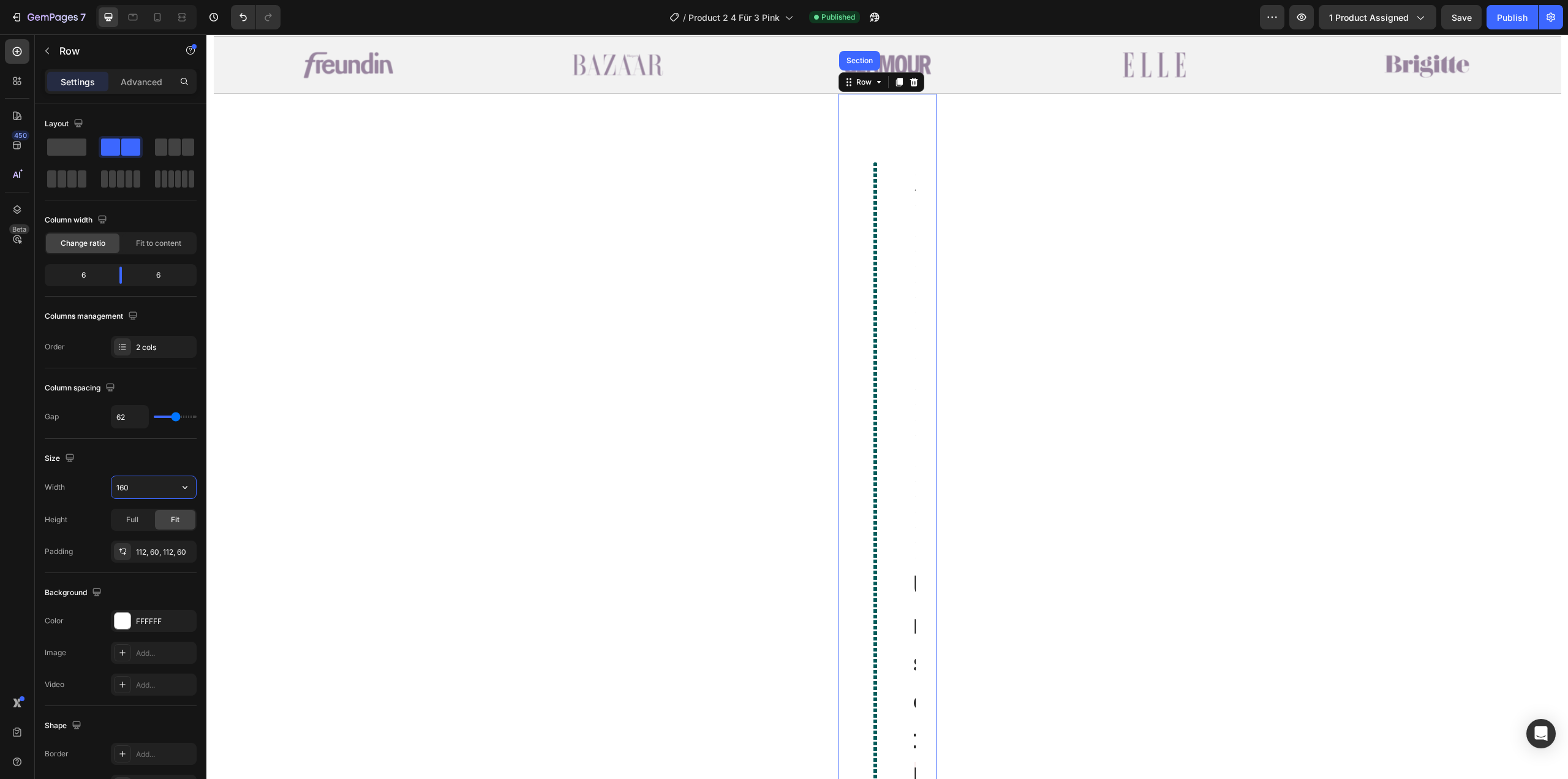
type input "1600"
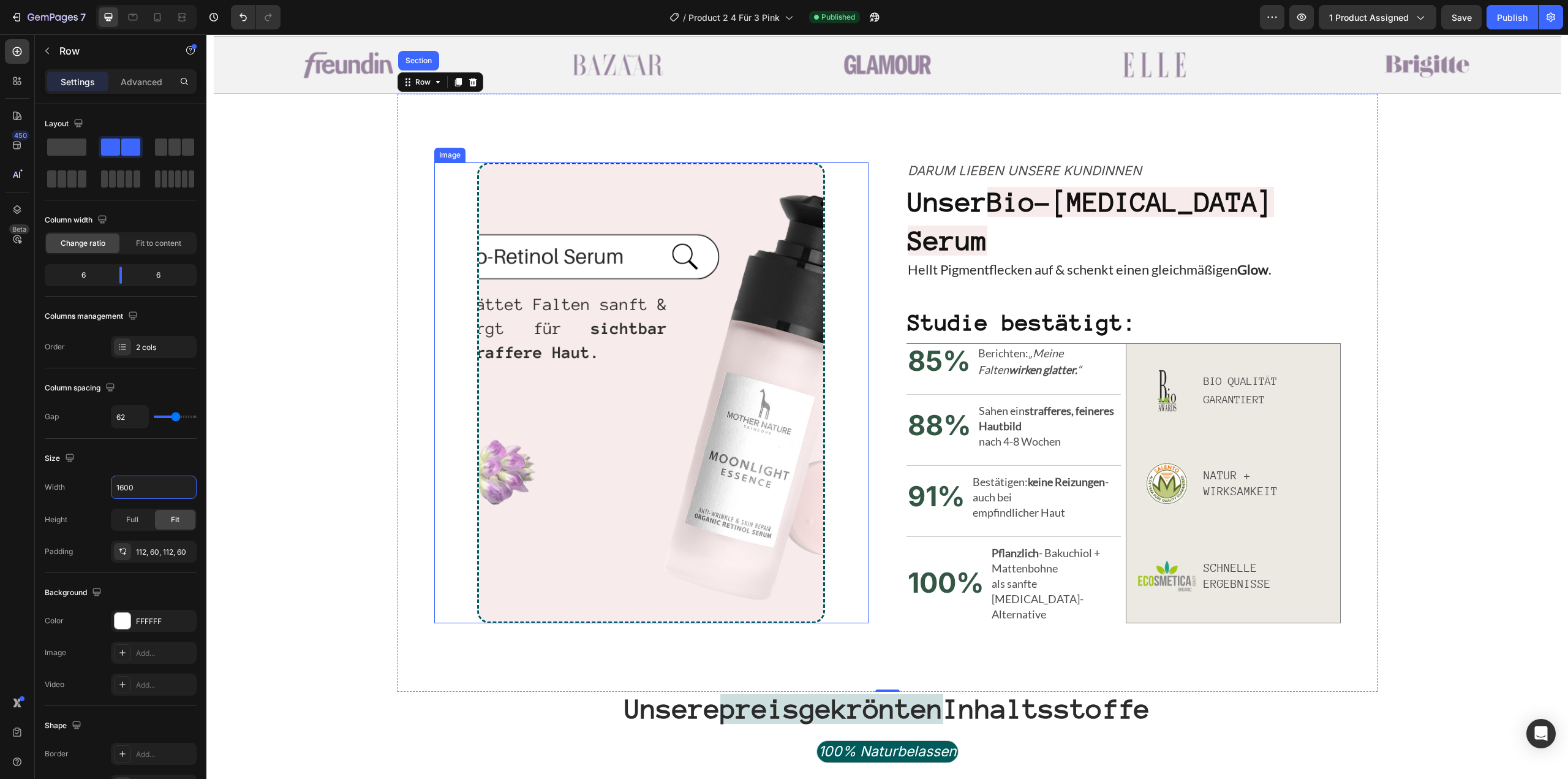
click at [466, 479] on div at bounding box center [652, 393] width 435 height 460
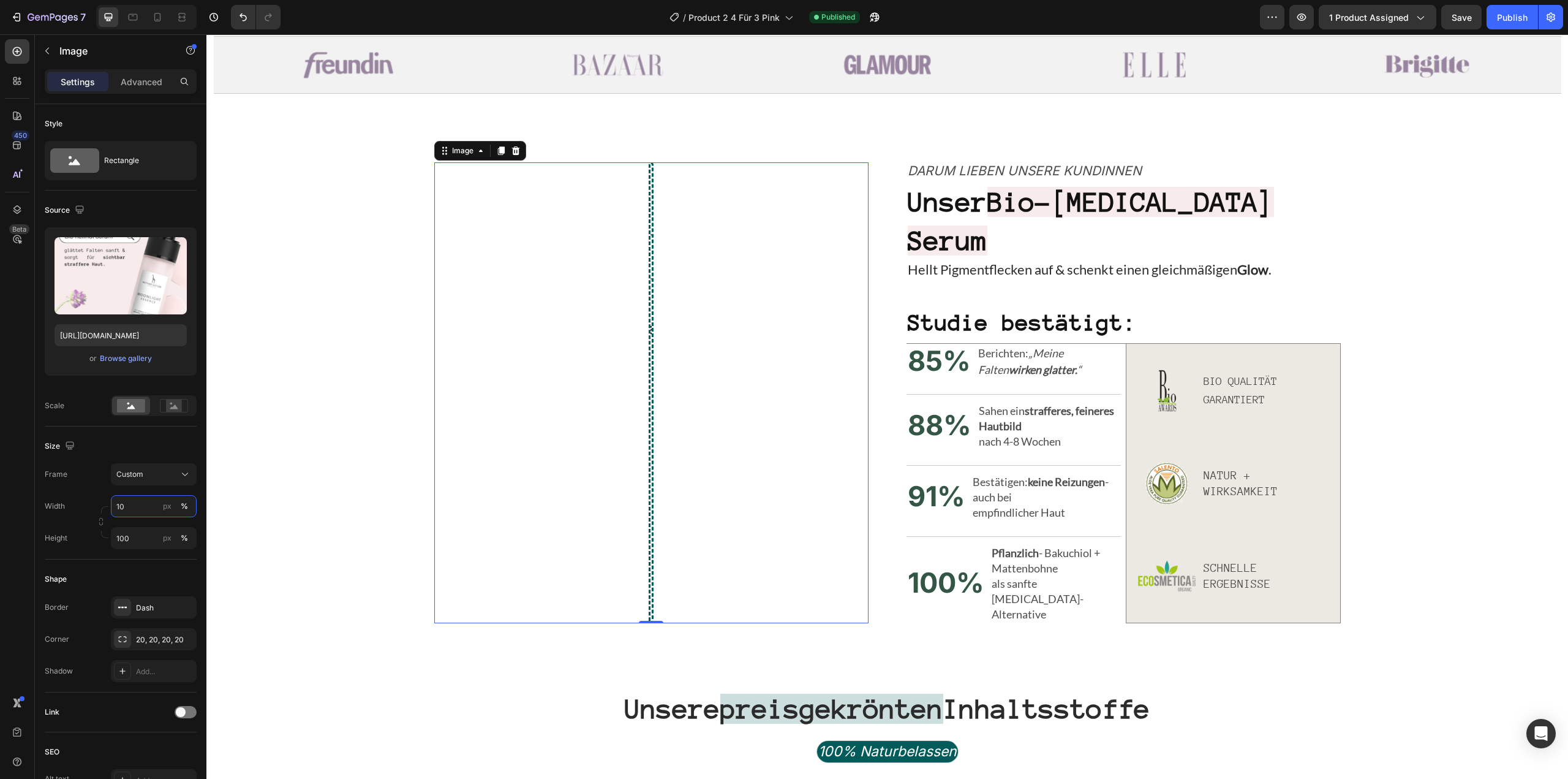
type input "100"
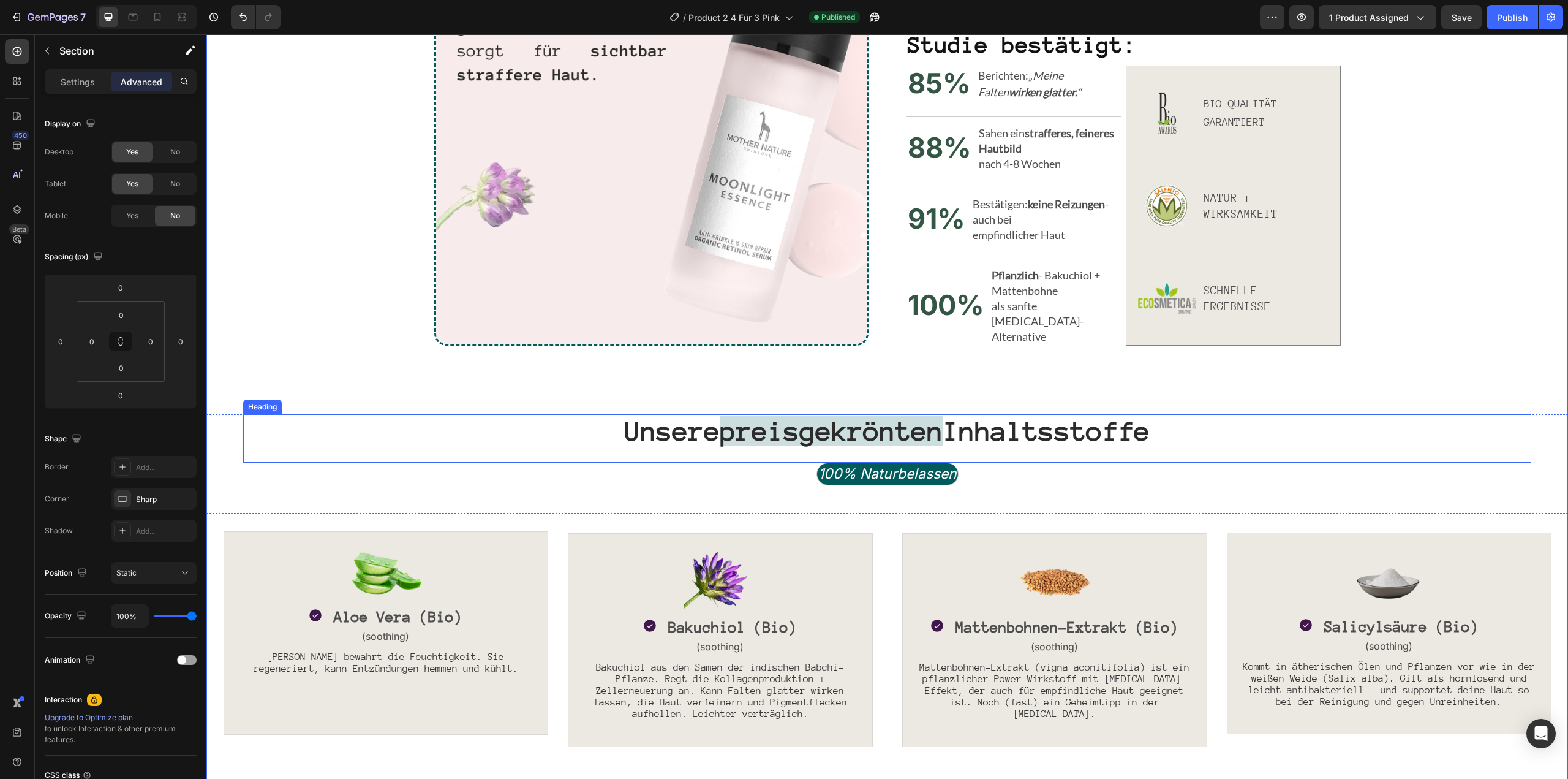
scroll to position [1119, 0]
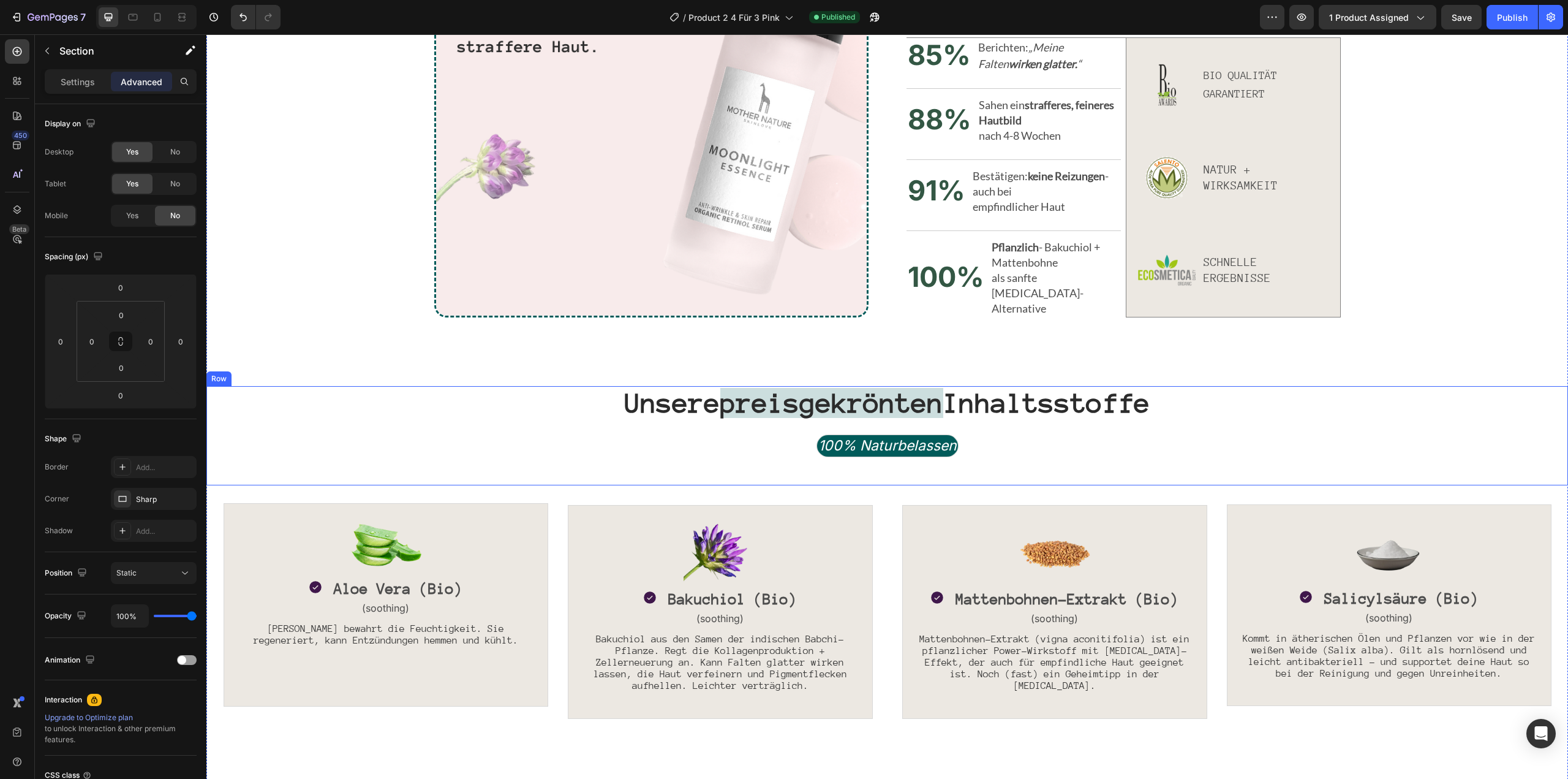
click at [237, 417] on div "Unsere preisgekrönten Inhaltsstoffe Heading 100% Naturbelassen Text Block Row R…" at bounding box center [887, 436] width 1362 height 100
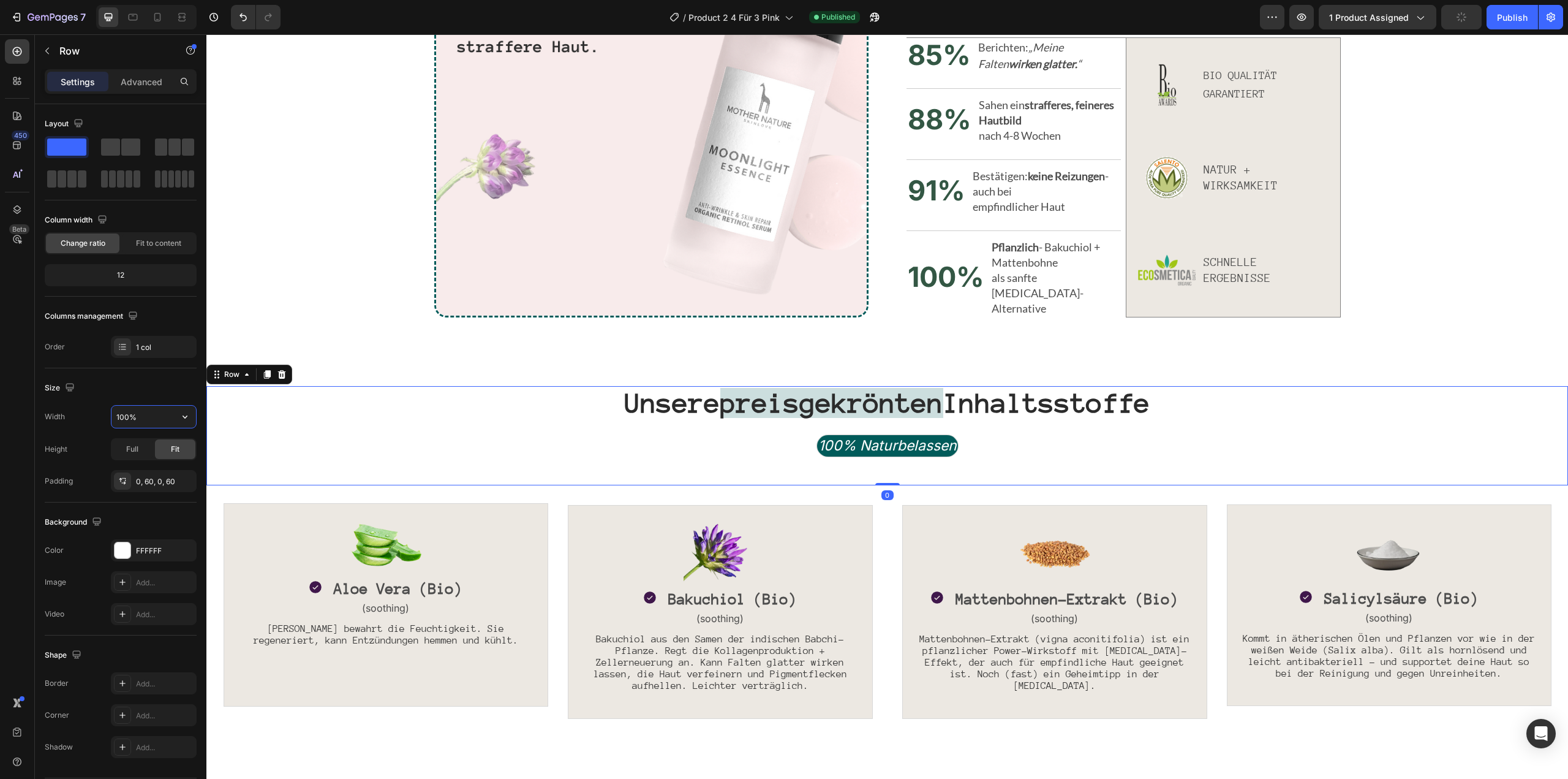
click at [152, 418] on input "100%" at bounding box center [153, 416] width 85 height 22
click at [175, 418] on button "button" at bounding box center [185, 416] width 22 height 22
click at [148, 450] on p "Default 1200px" at bounding box center [151, 447] width 69 height 11
click at [153, 410] on input "1200" at bounding box center [153, 416] width 85 height 22
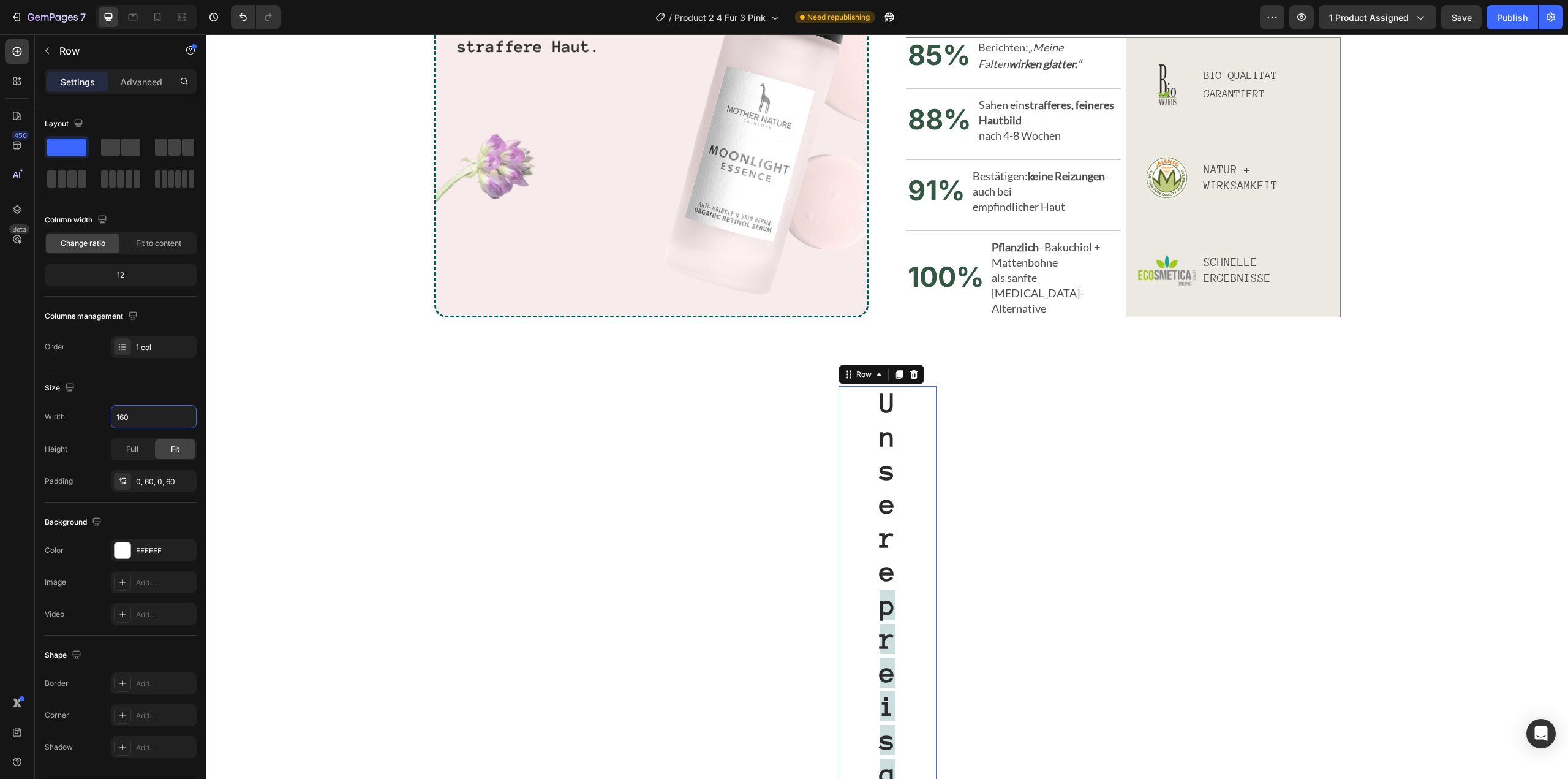
type input "1600"
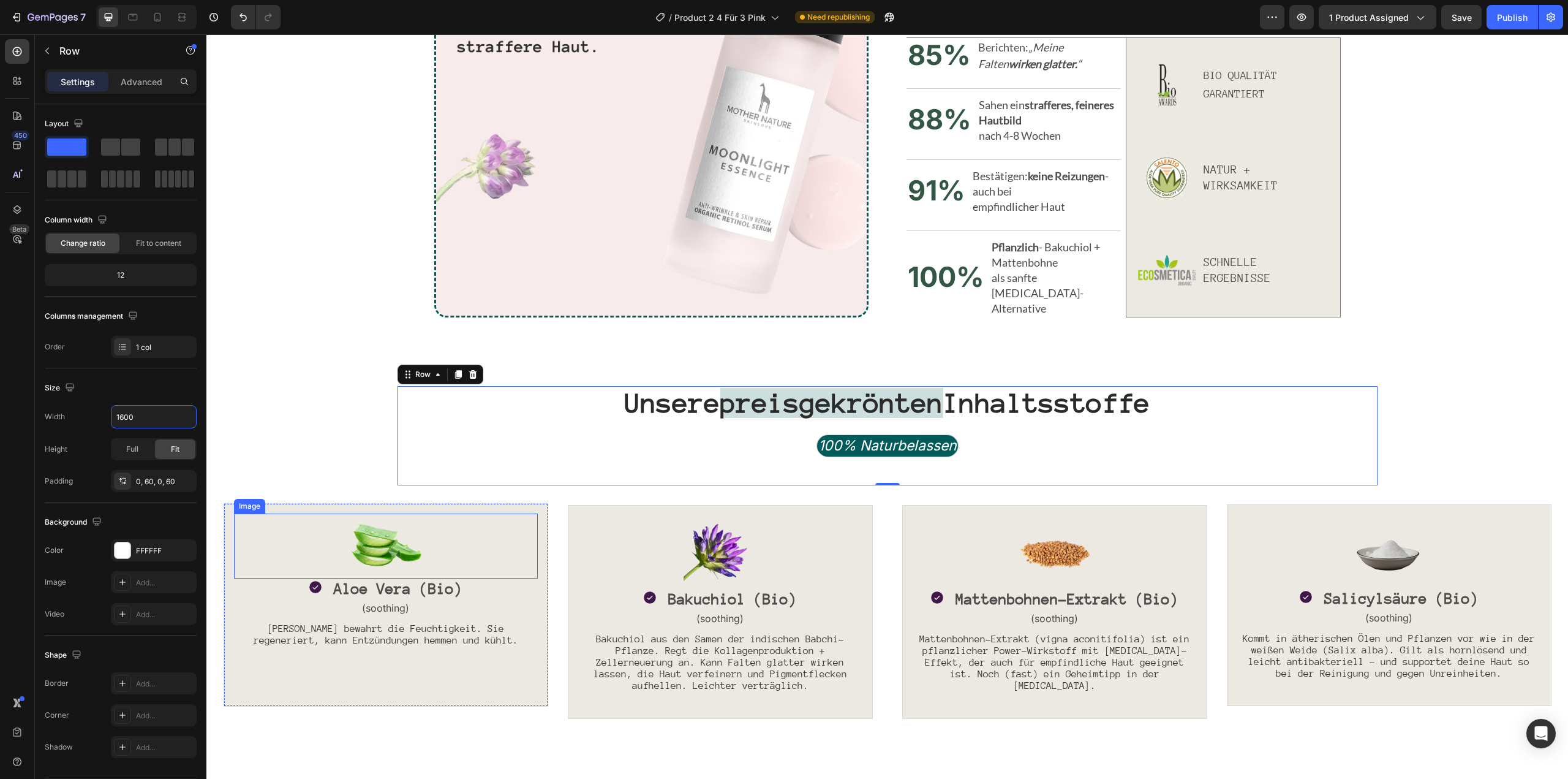
scroll to position [1302, 0]
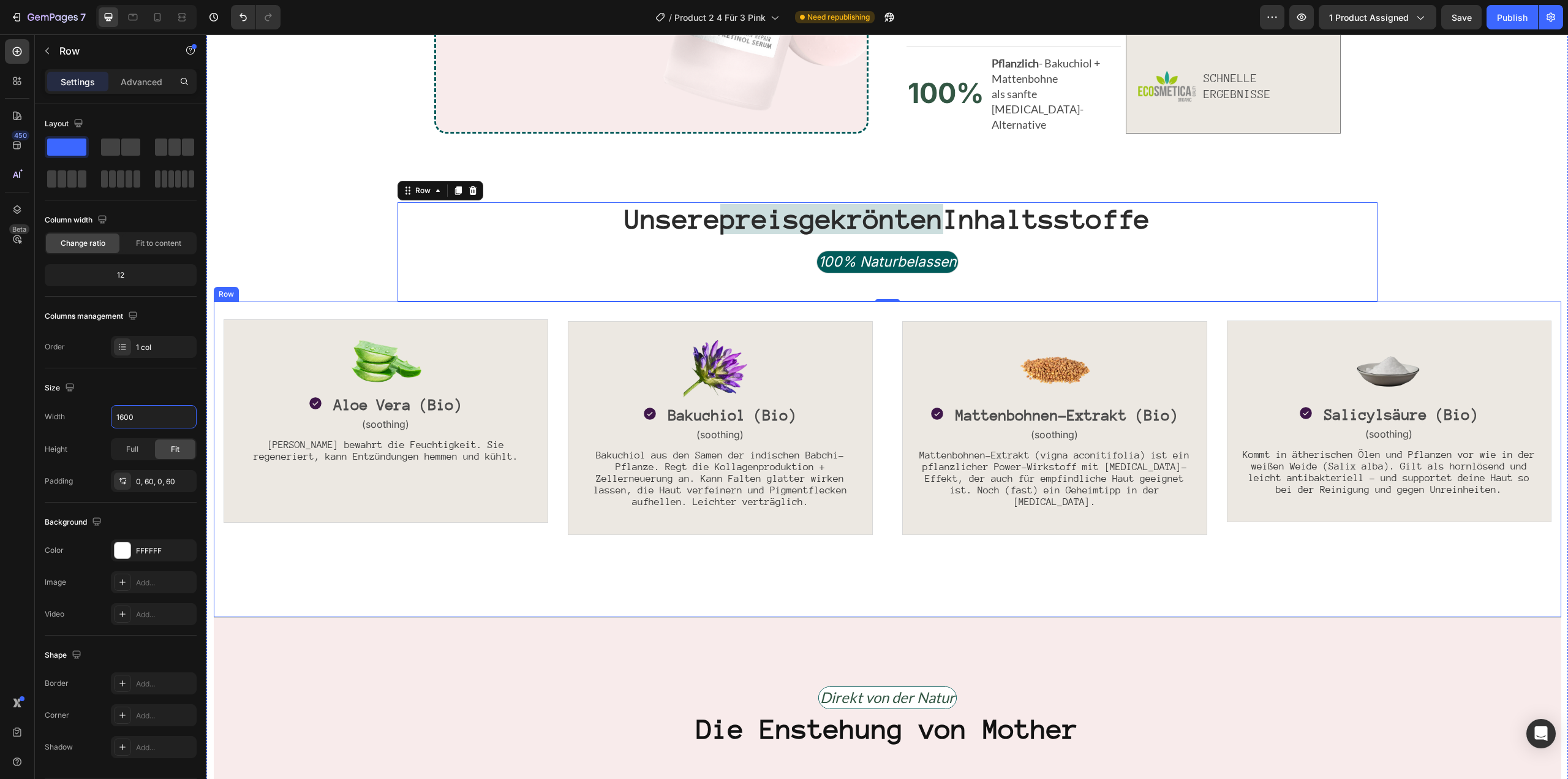
click at [375, 524] on div "Image Icon Aloe Vera (Bio) Text Block Row (soothing) Text Block Aloe Vera bewah…" at bounding box center [888, 459] width 1328 height 296
click at [136, 409] on input "2200" at bounding box center [153, 416] width 85 height 22
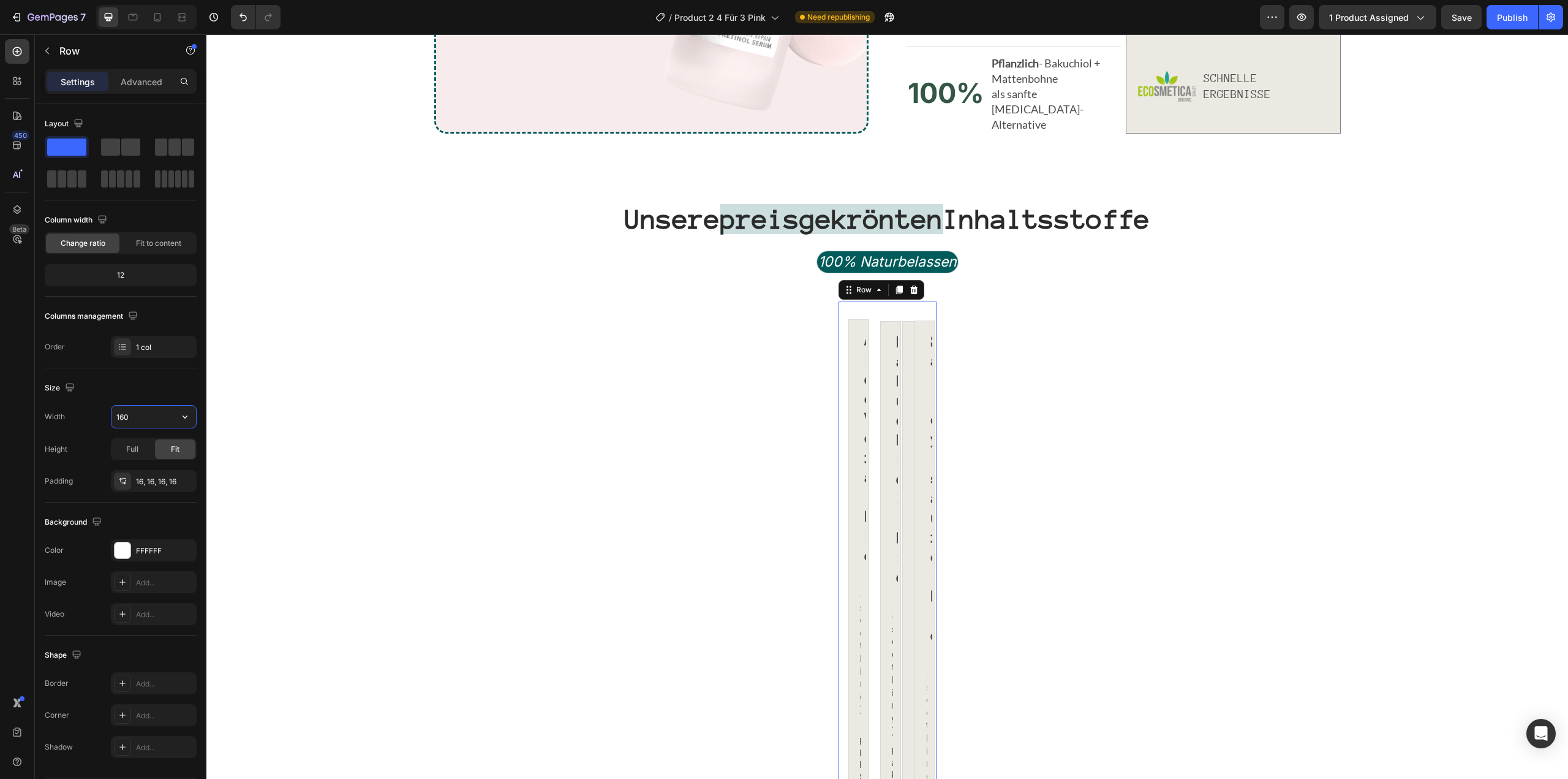
type input "1600"
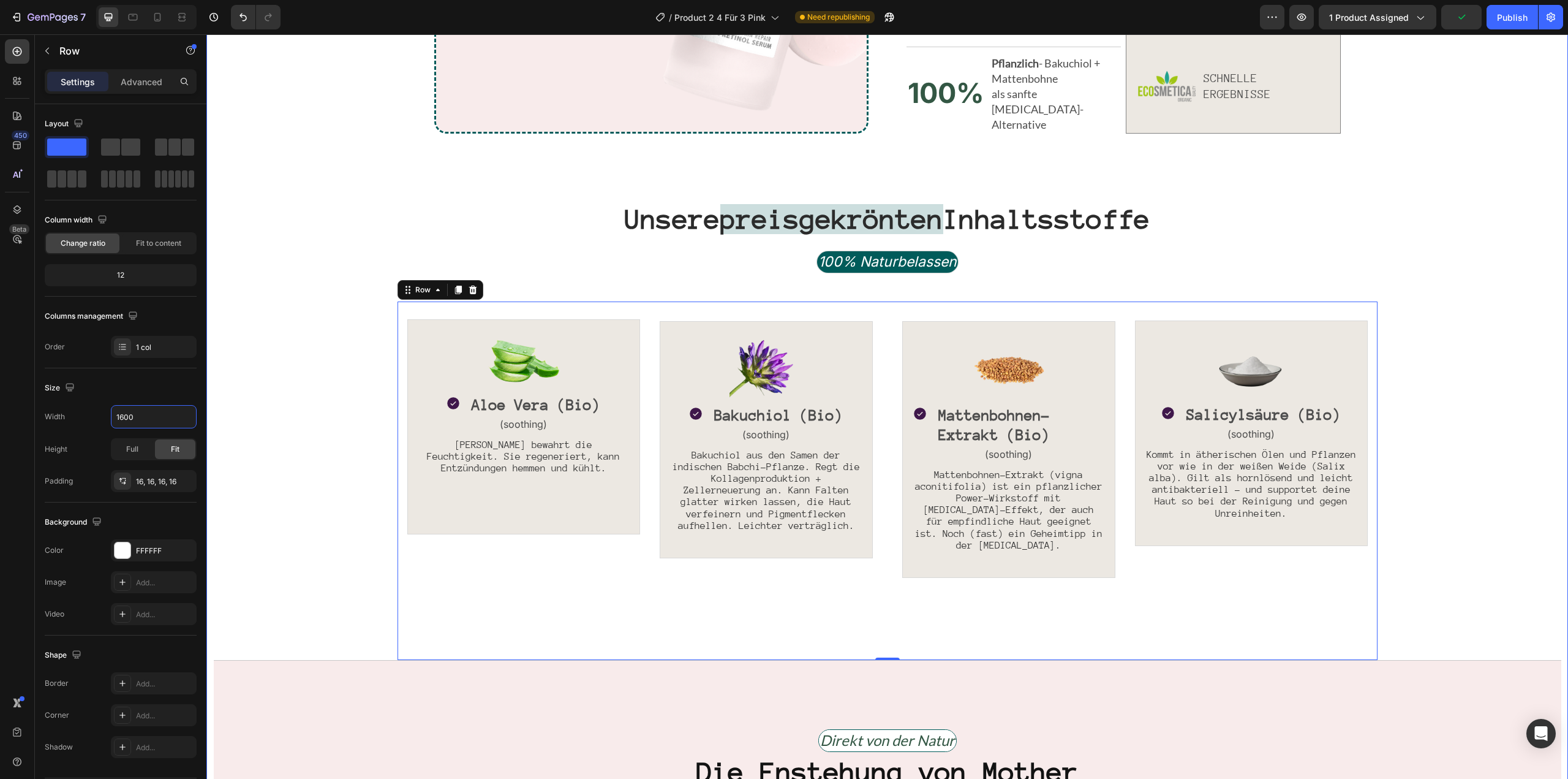
click at [379, 455] on div "Image Darum lieben unsere Kundinnen Text Block Unser Bio-[MEDICAL_DATA] Serum H…" at bounding box center [887, 734] width 1362 height 2259
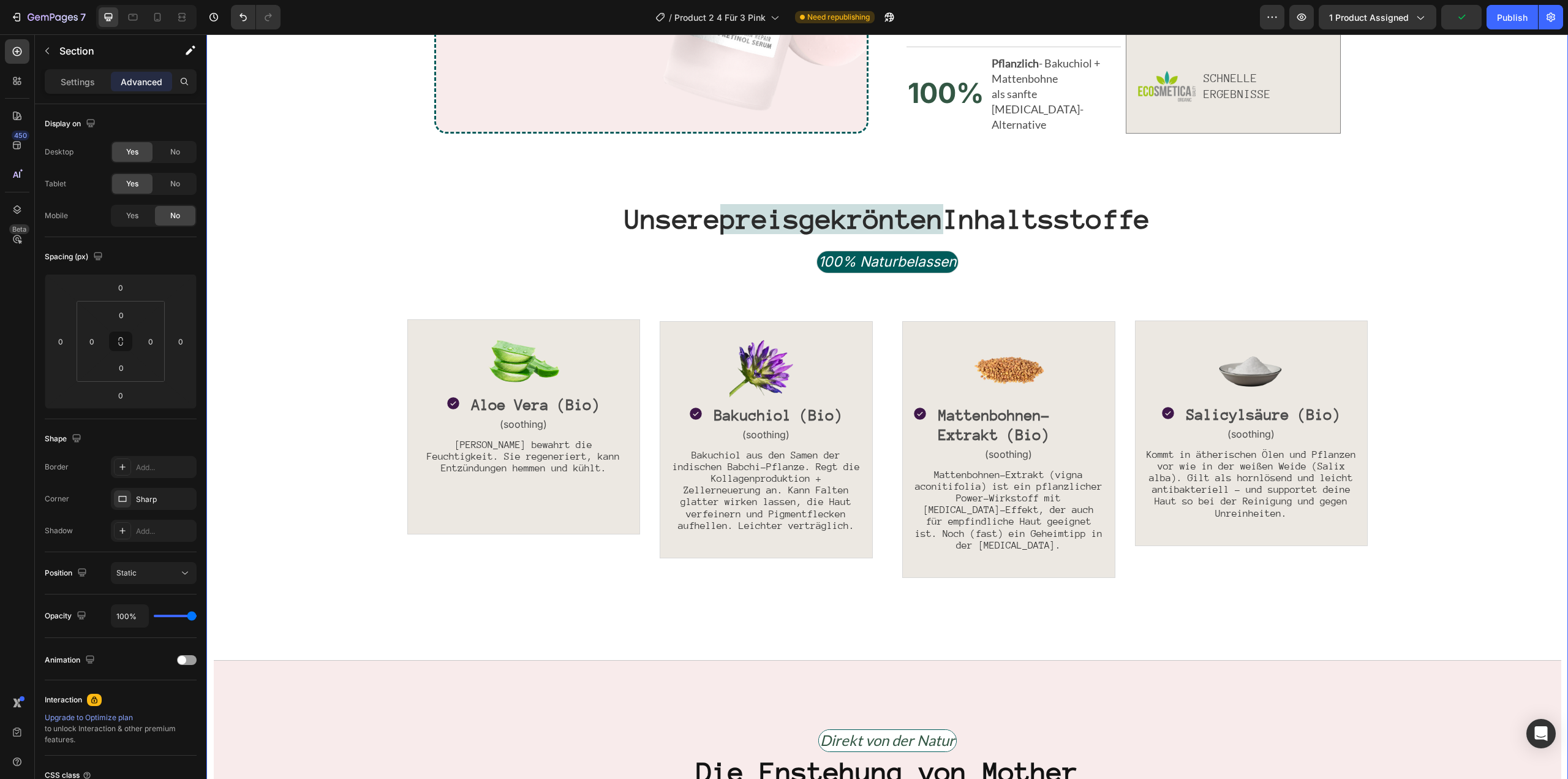
scroll to position [1670, 0]
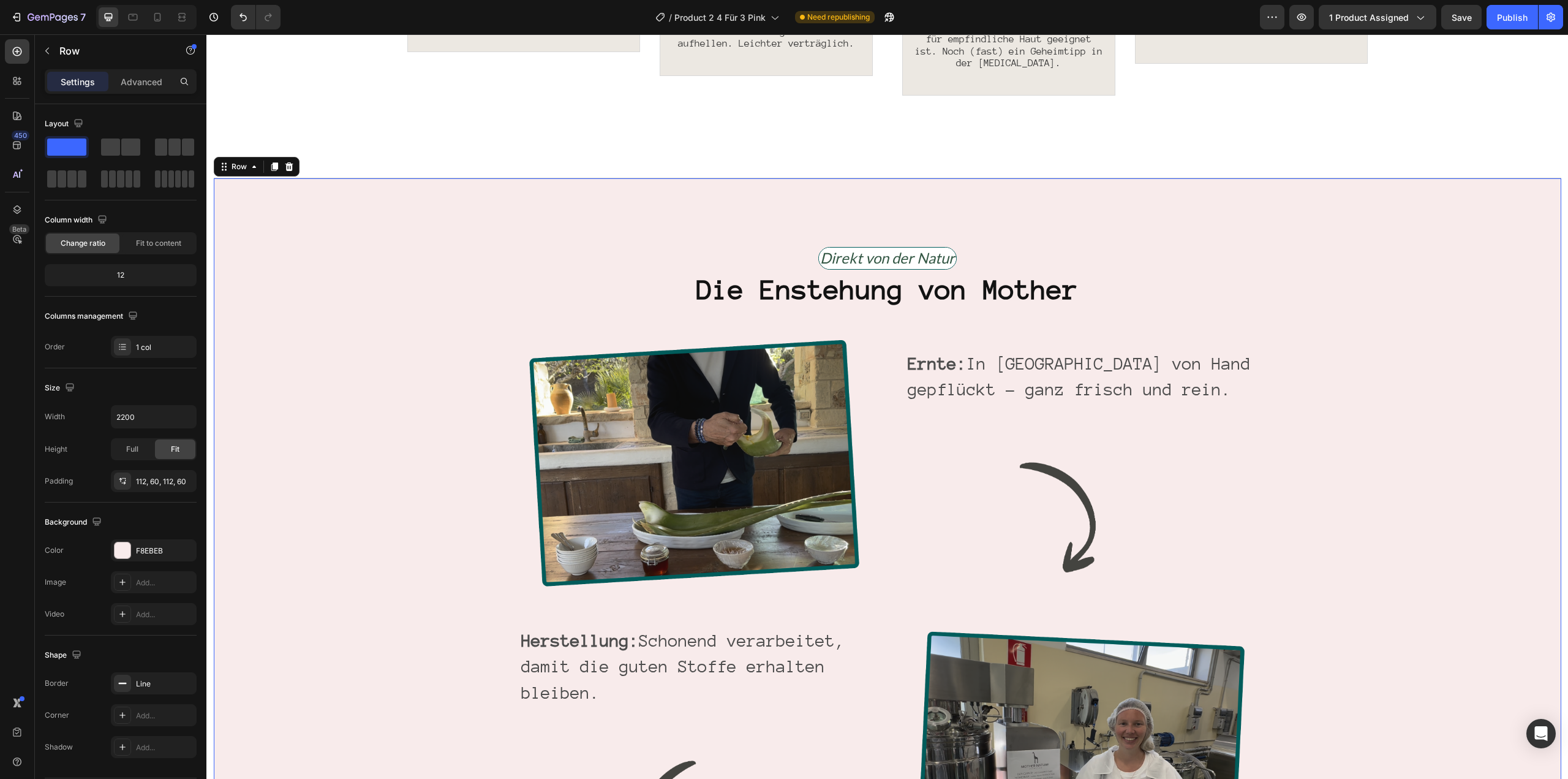
scroll to position [1915, 0]
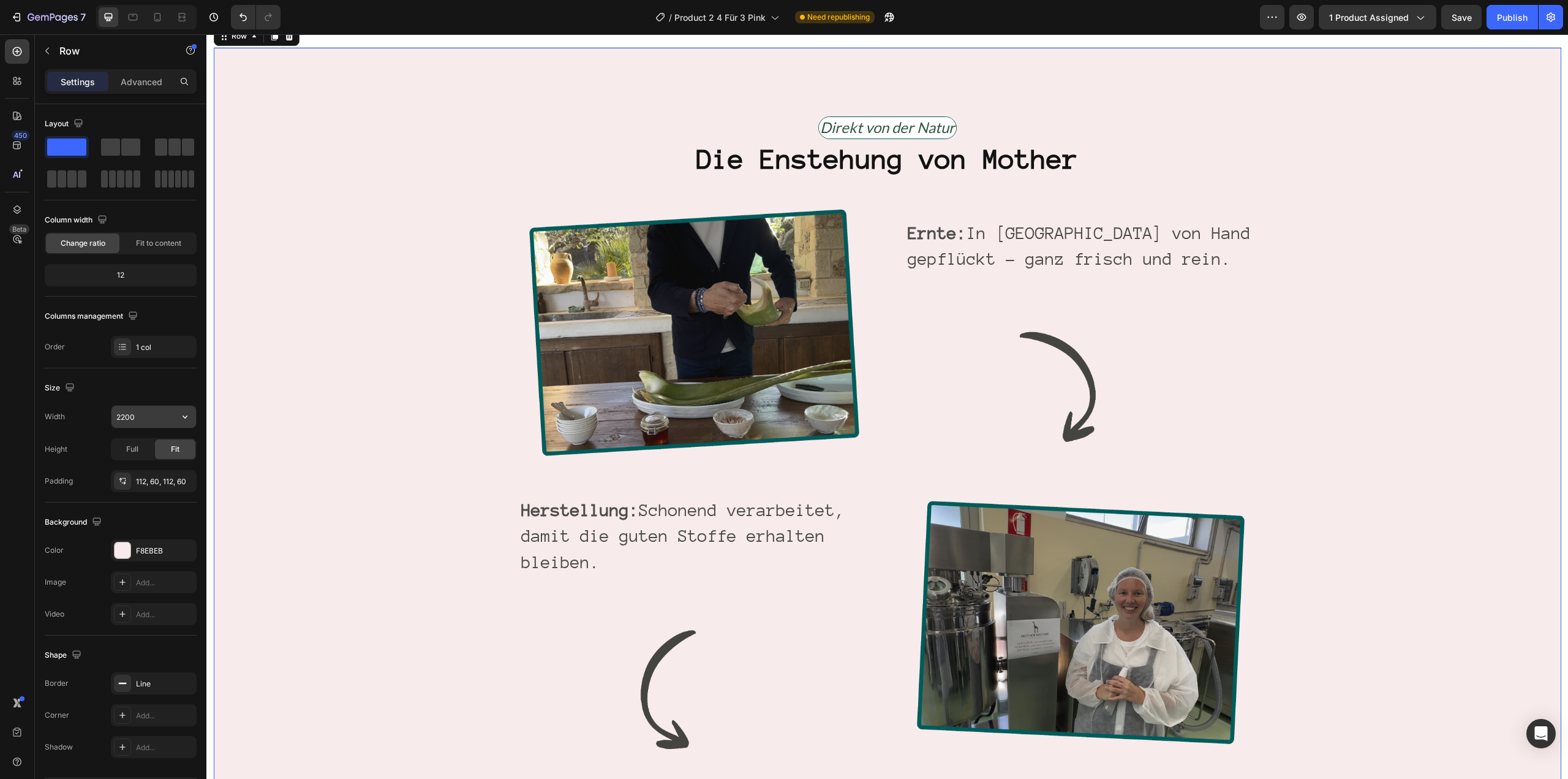
click at [143, 426] on input "2200" at bounding box center [153, 416] width 85 height 22
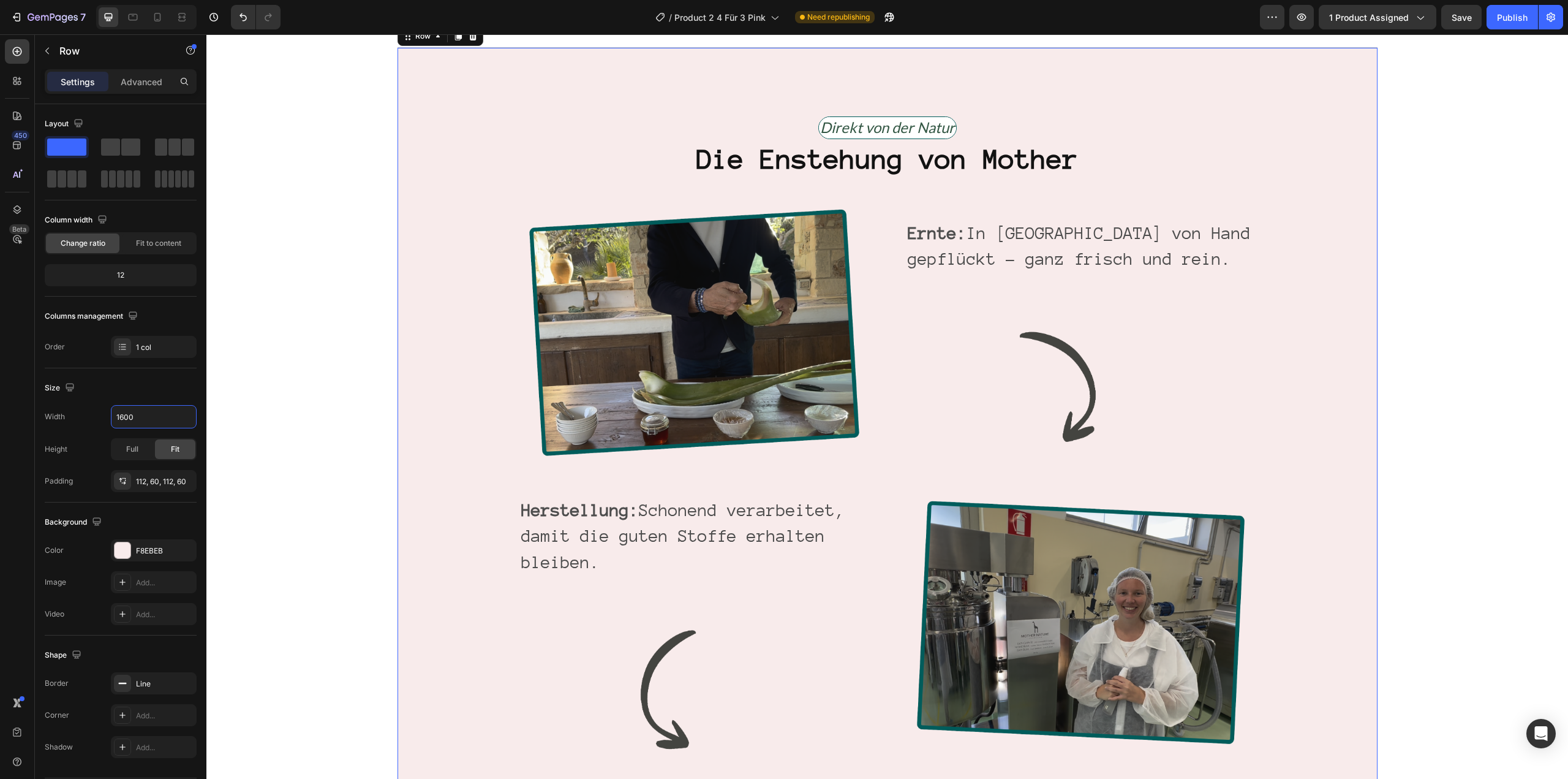
type input "1600"
click at [397, 496] on div "Direkt von der Natur Text Block Row Die Enstehung von Mother Heading Image Ernt…" at bounding box center [887, 649] width 980 height 1204
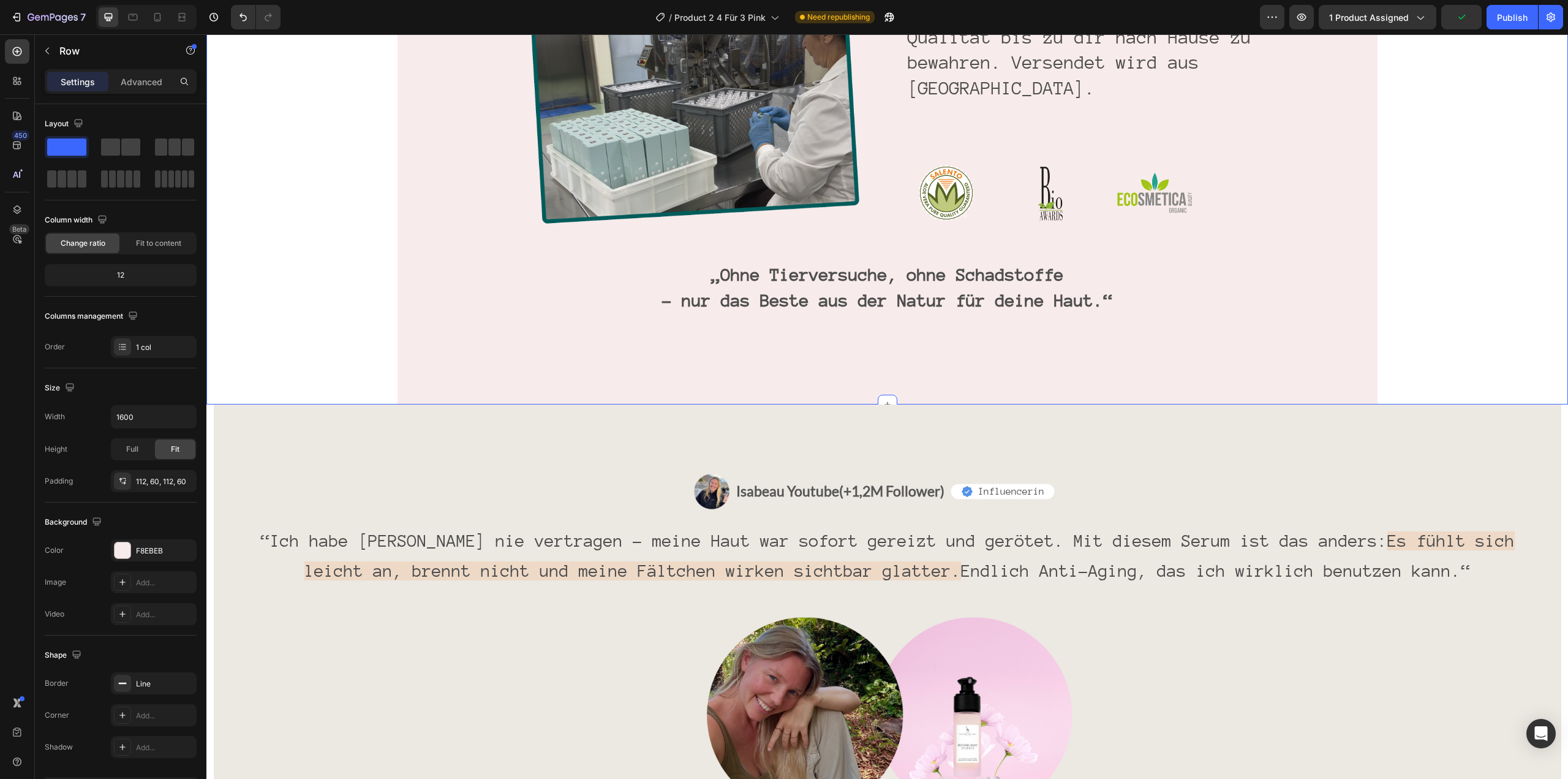
scroll to position [2679, 0]
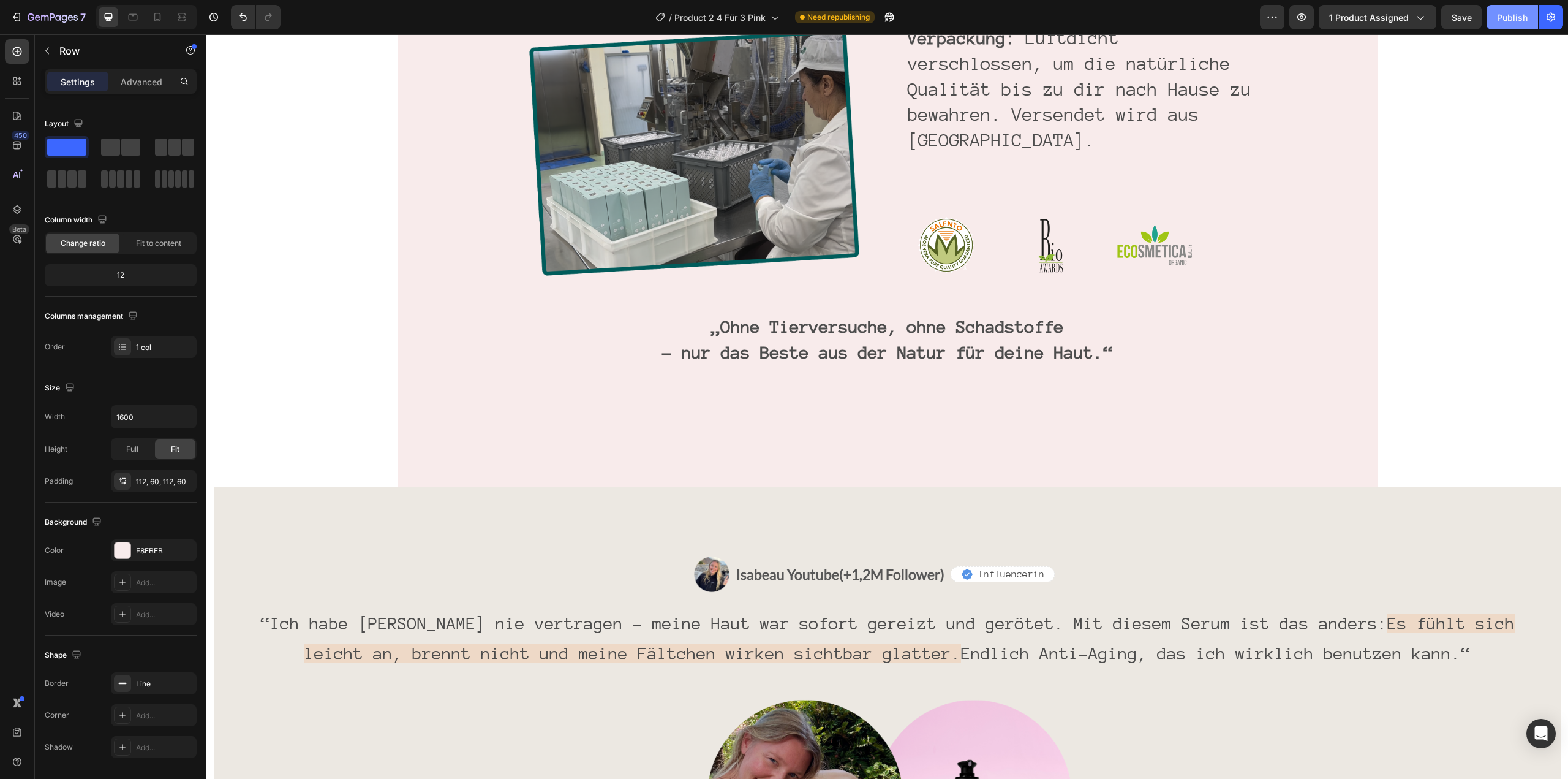
click at [1491, 18] on button "Publish" at bounding box center [1512, 16] width 51 height 25
click at [1415, 487] on div "Image Isabeau Youtube (+1,2M Follower) Text Block Row Icon Influencerin Text Bl…" at bounding box center [888, 726] width 1348 height 479
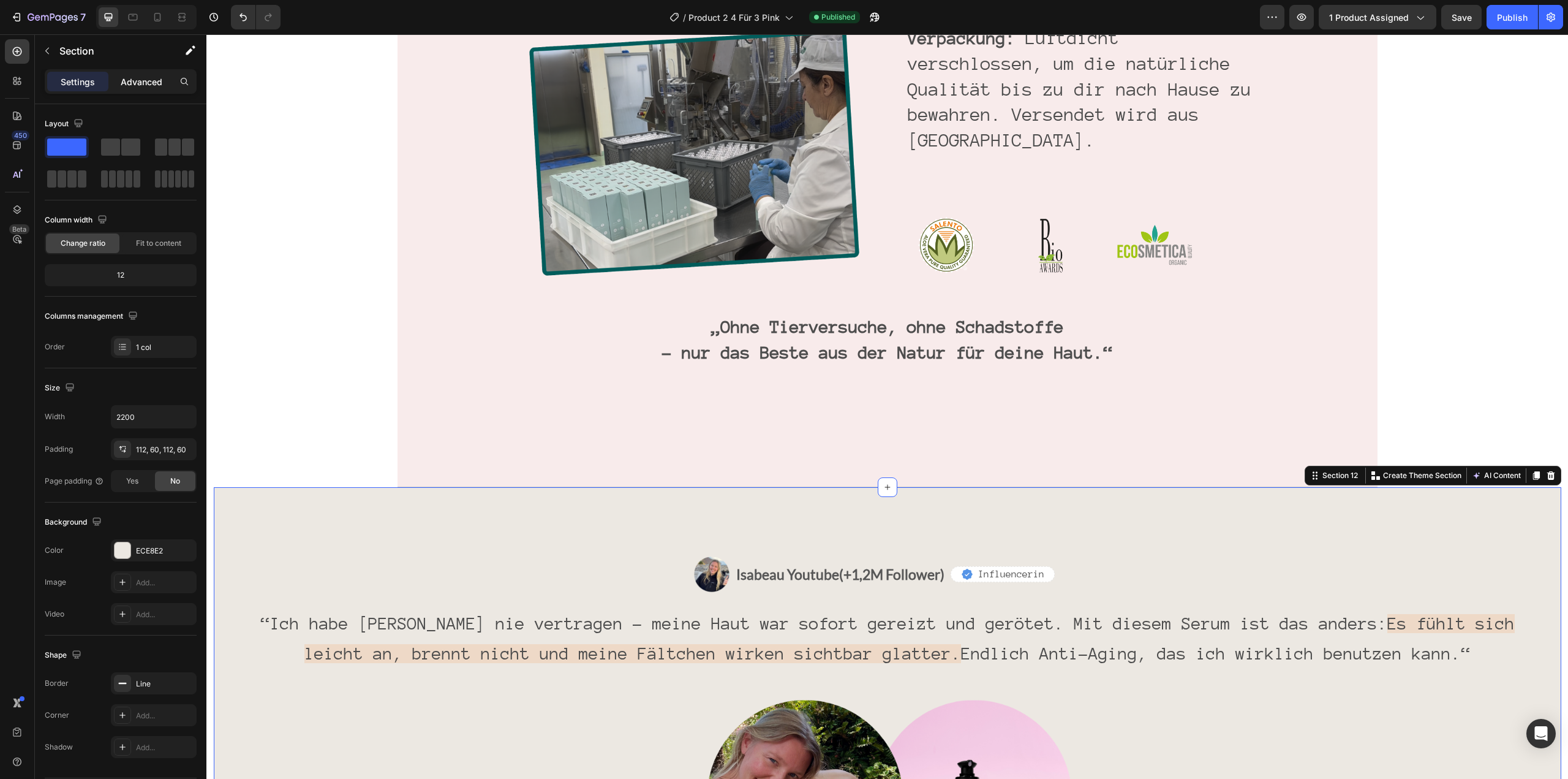
click at [141, 83] on p "Advanced" at bounding box center [142, 82] width 42 height 13
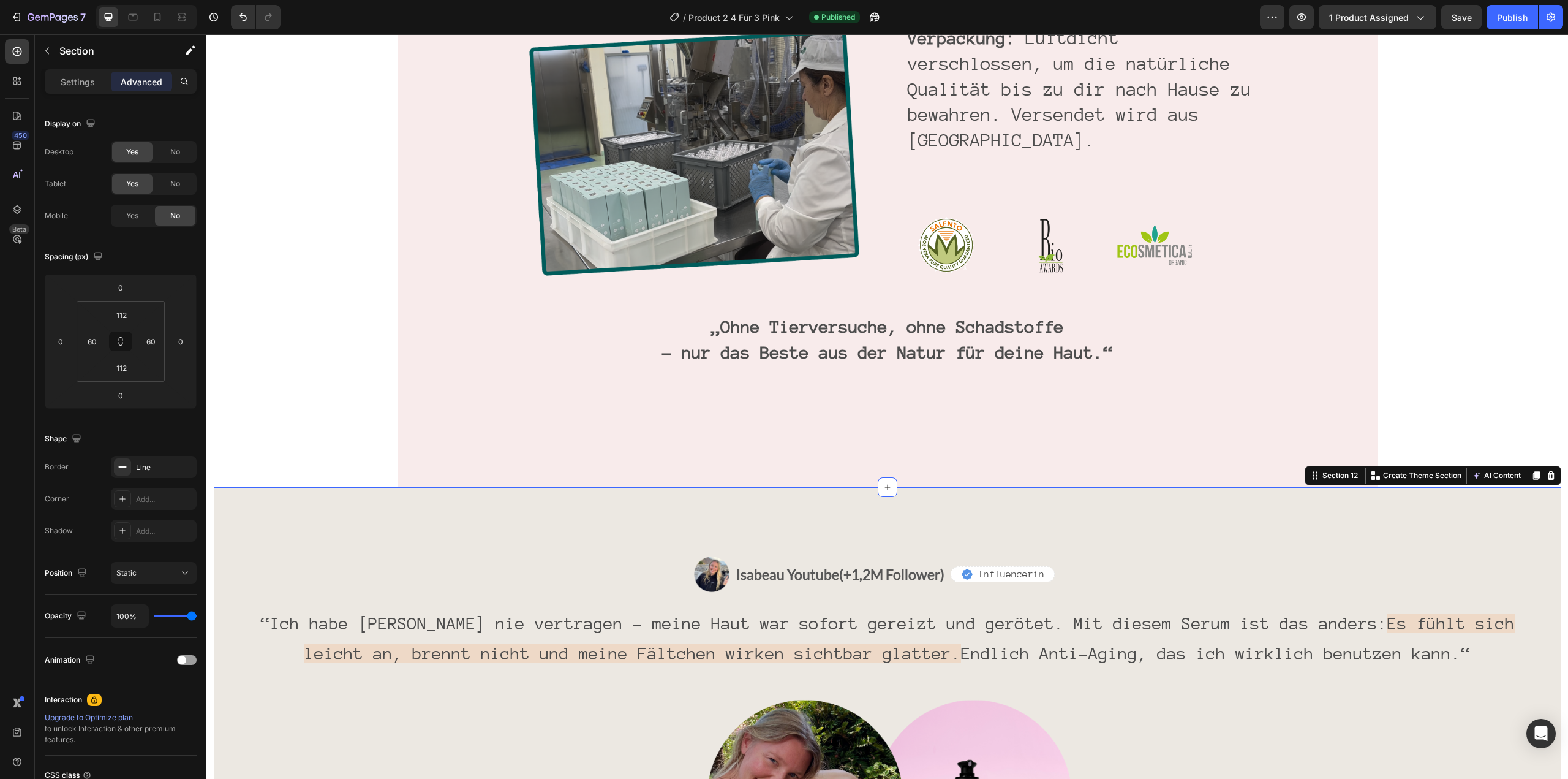
click at [141, 83] on p "Advanced" at bounding box center [142, 82] width 42 height 13
click at [150, 338] on input "0" at bounding box center [151, 342] width 18 height 18
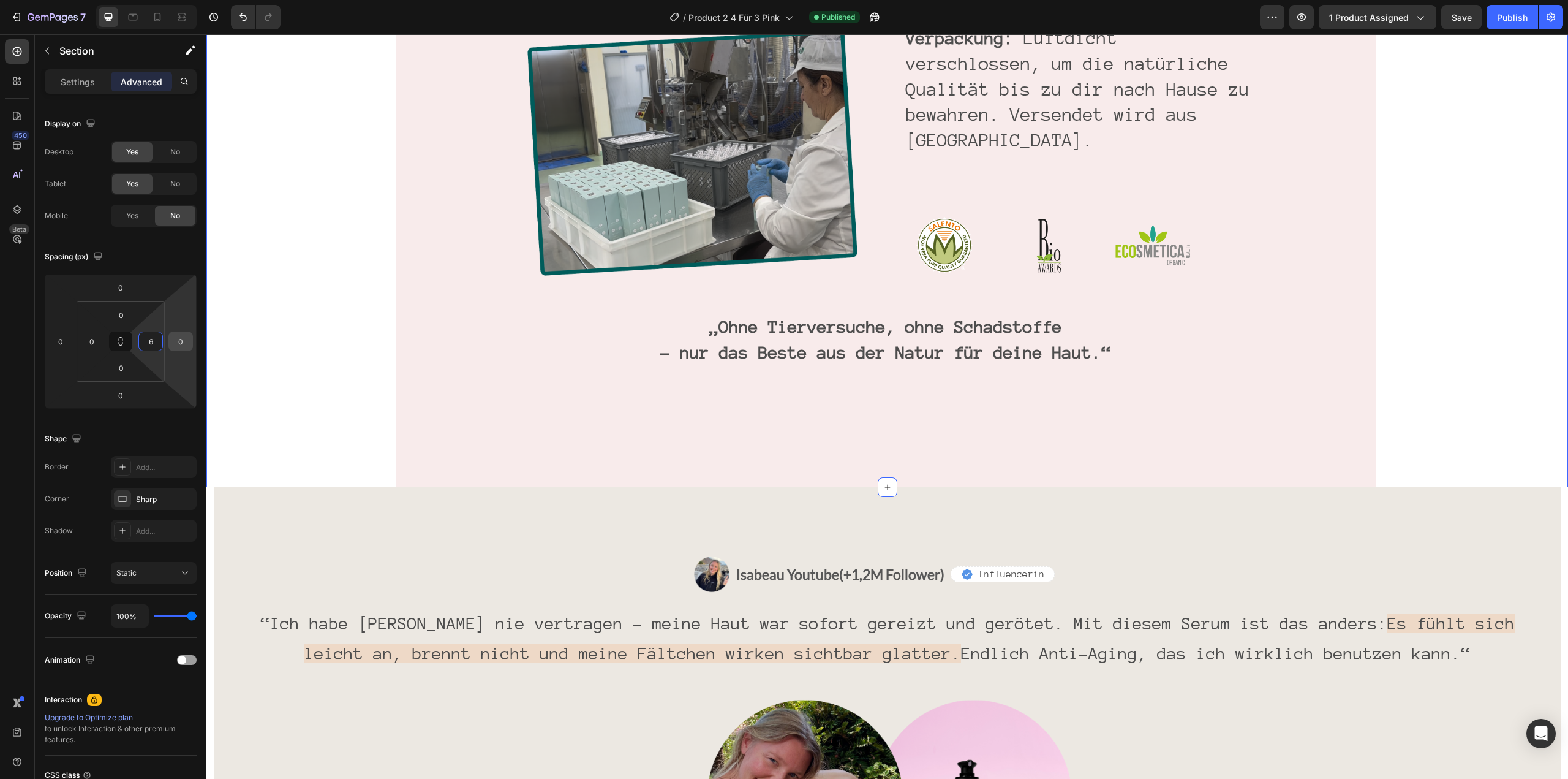
type input "60"
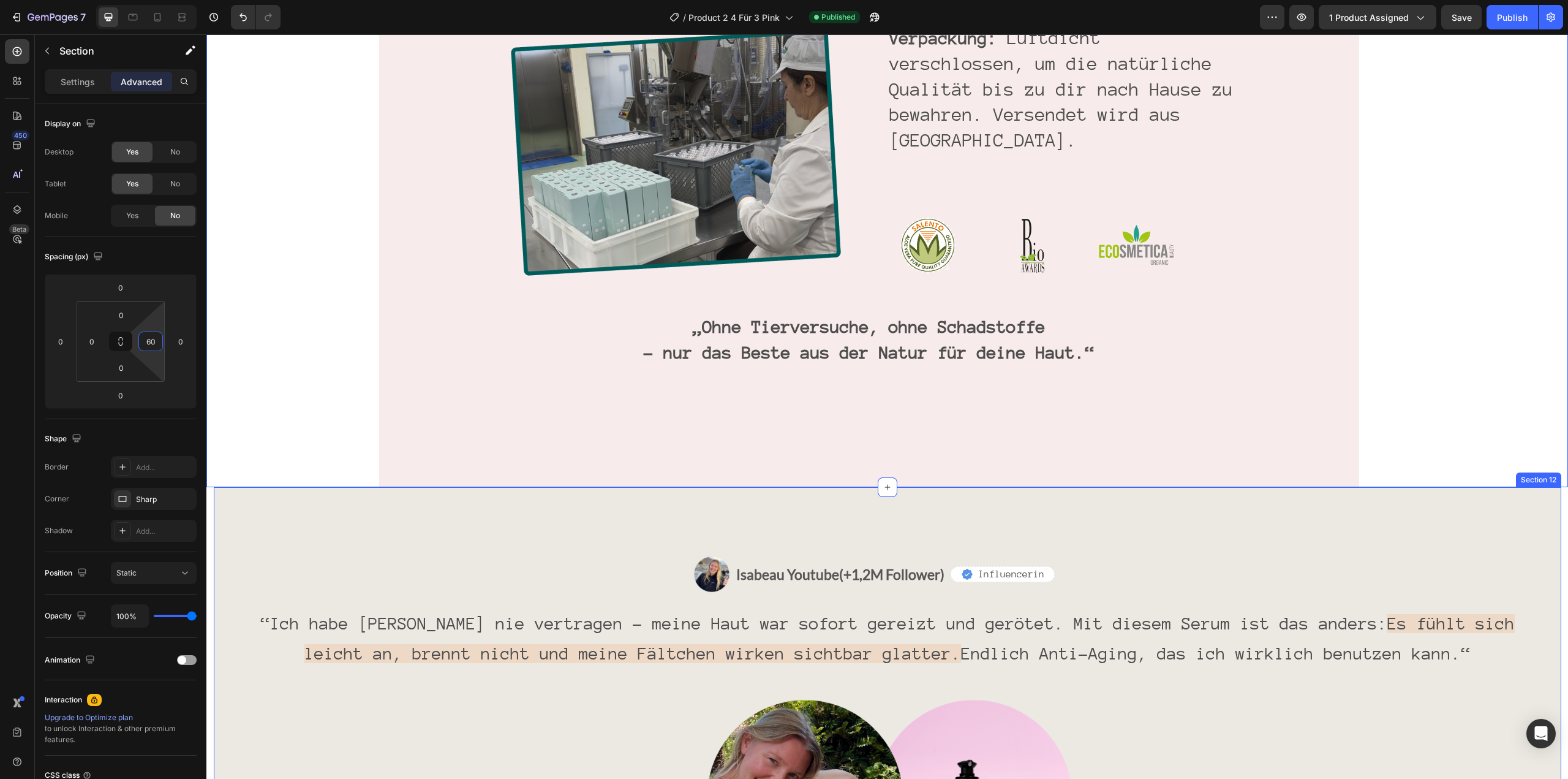
click at [465, 487] on div "Image Isabeau Youtube (+1,2M Follower) Text Block Row Icon Influencerin Text Bl…" at bounding box center [888, 726] width 1348 height 479
click at [302, 487] on div "Image Isabeau Youtube (+1,2M Follower) Text Block Row Icon Influencerin Text Bl…" at bounding box center [888, 726] width 1348 height 479
click at [345, 487] on div "Image Isabeau Youtube (+1,2M Follower) Text Block Row Icon Influencerin Text Bl…" at bounding box center [888, 726] width 1348 height 479
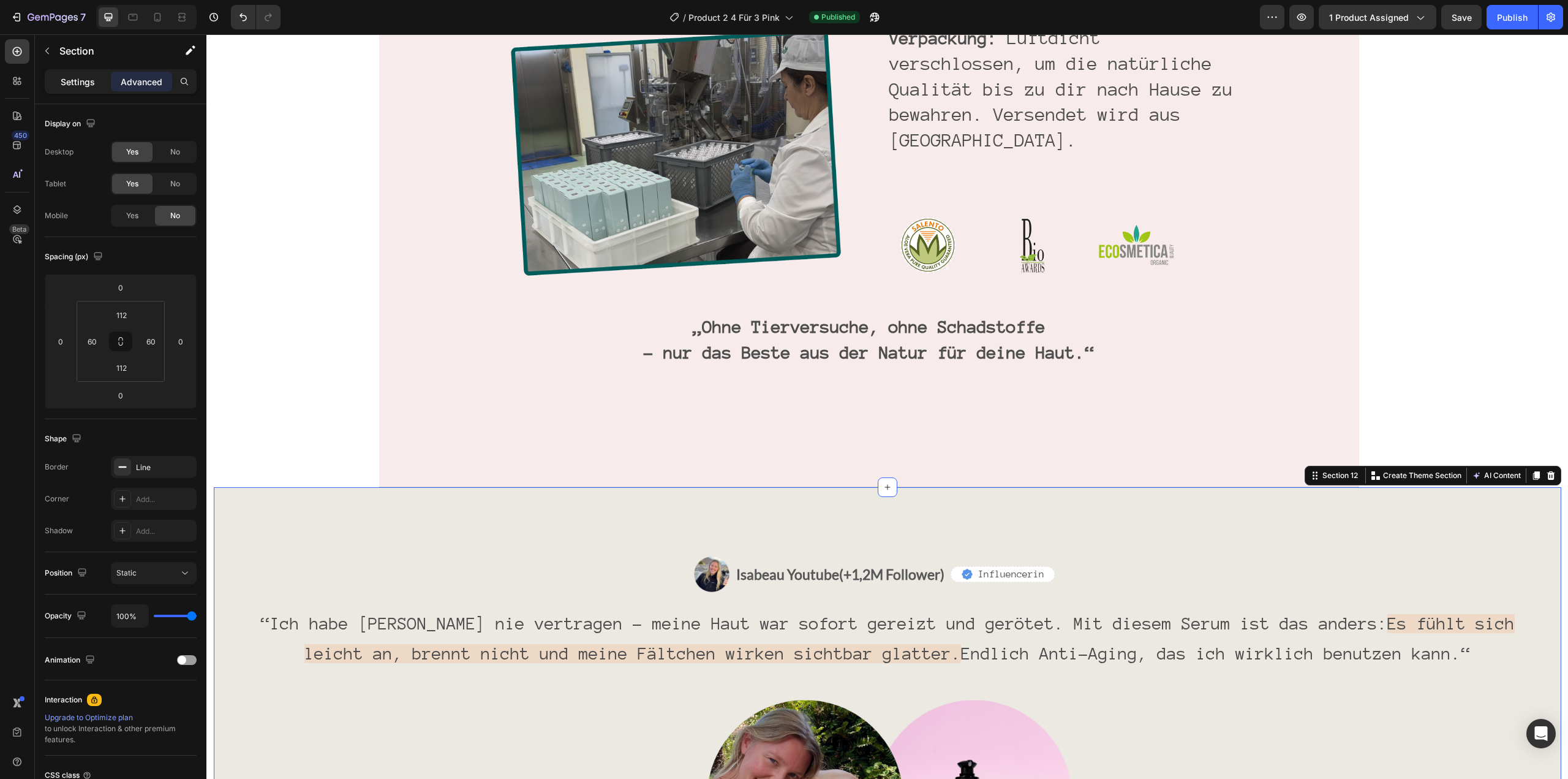
click at [86, 78] on p "Settings" at bounding box center [78, 82] width 35 height 13
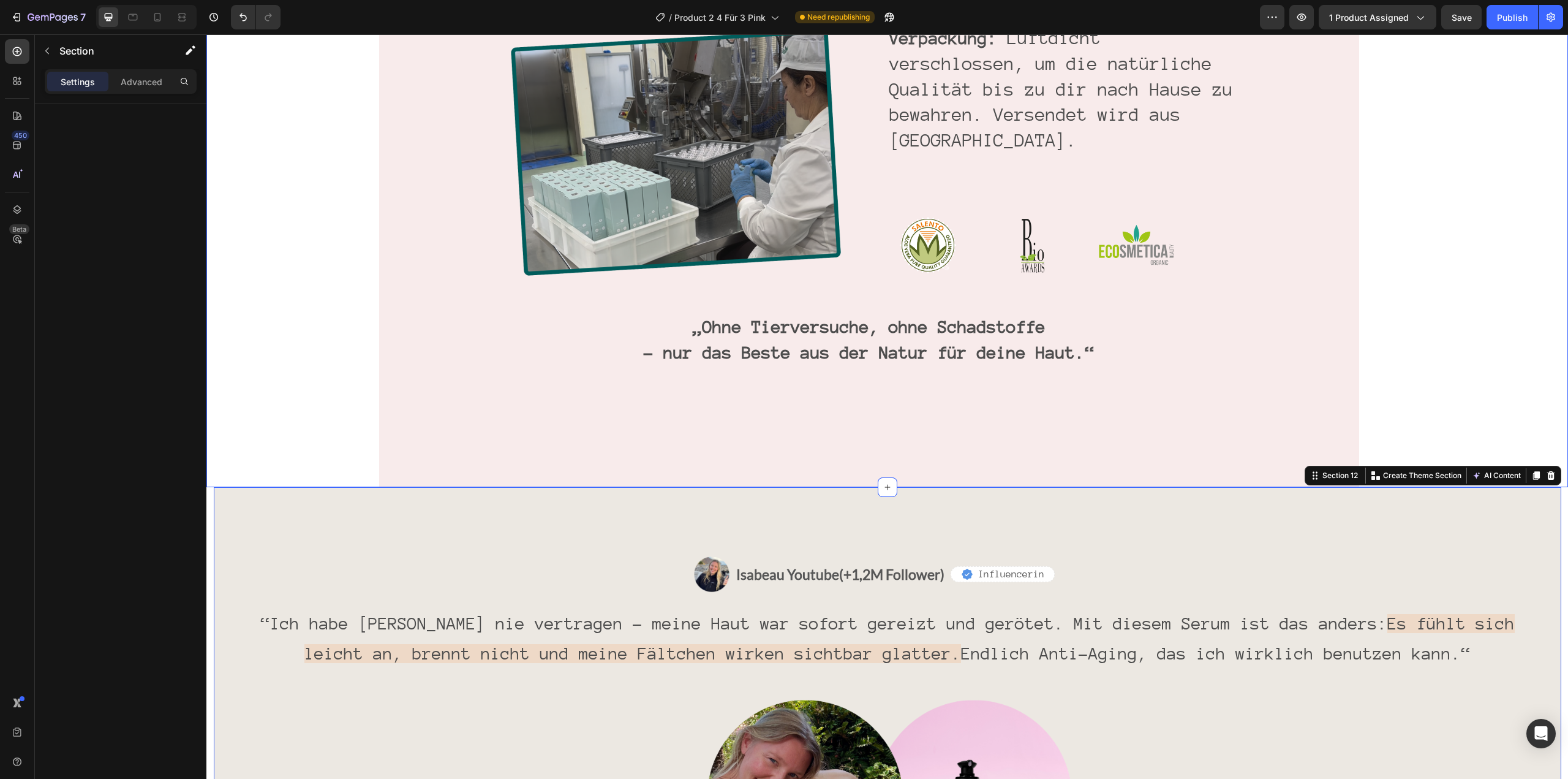
click at [142, 84] on p "Advanced" at bounding box center [142, 82] width 42 height 13
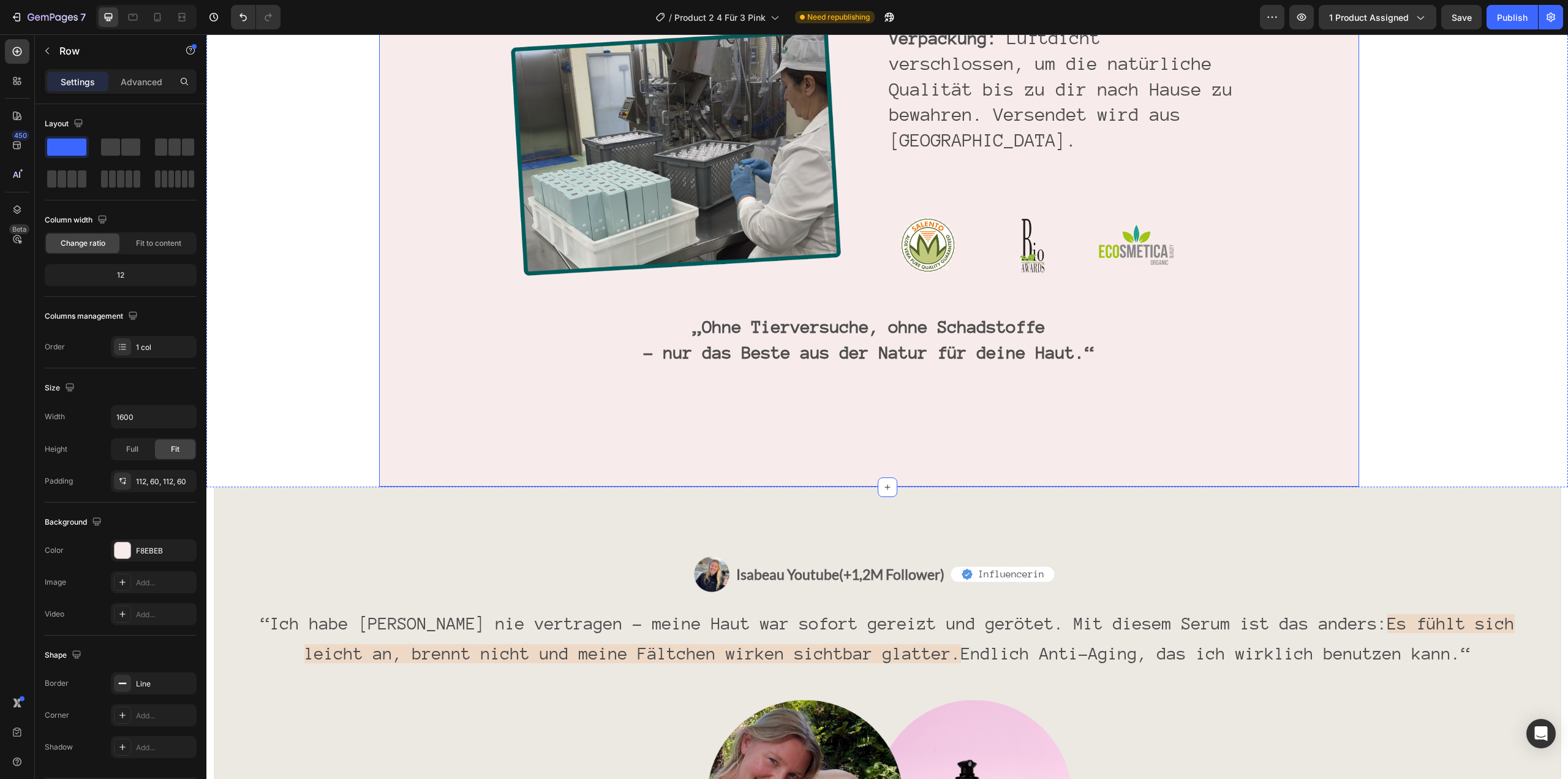
click at [291, 487] on div "Image Isabeau Youtube (+1,2M Follower) Text Block Row Icon Influencerin Text Bl…" at bounding box center [888, 726] width 1348 height 479
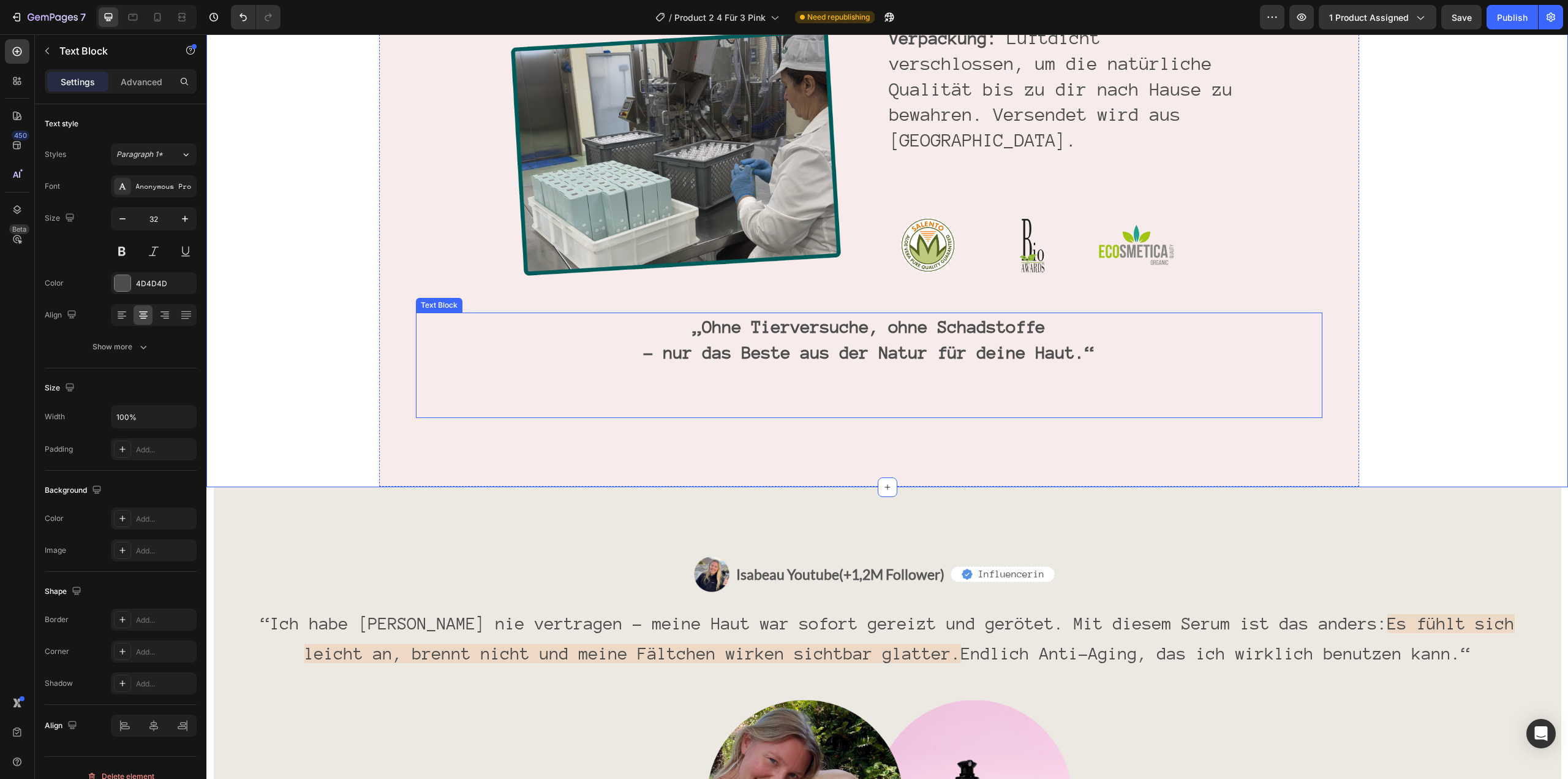
click at [417, 392] on p at bounding box center [869, 405] width 904 height 26
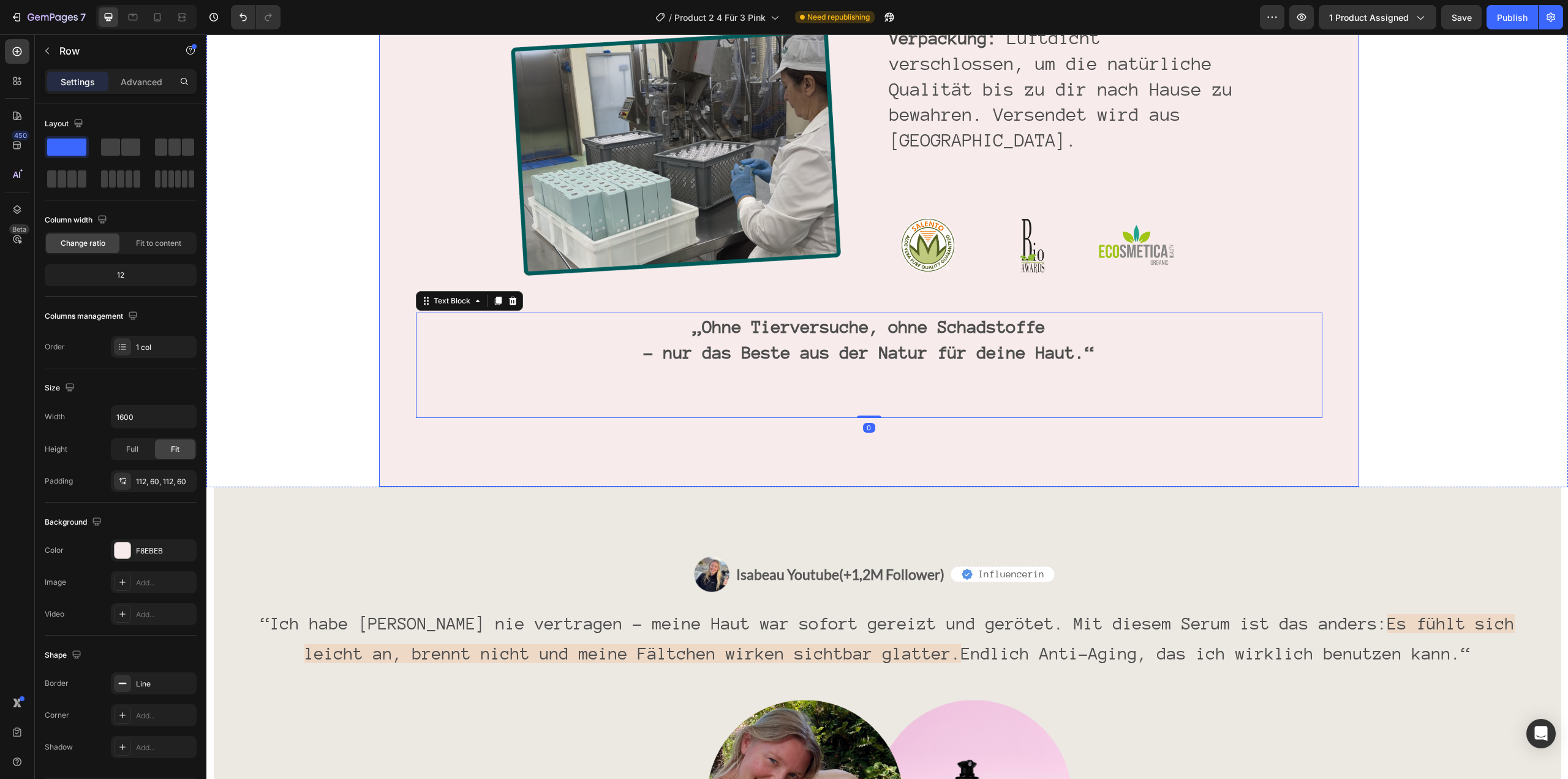
click at [159, 416] on input "1600" at bounding box center [153, 416] width 85 height 22
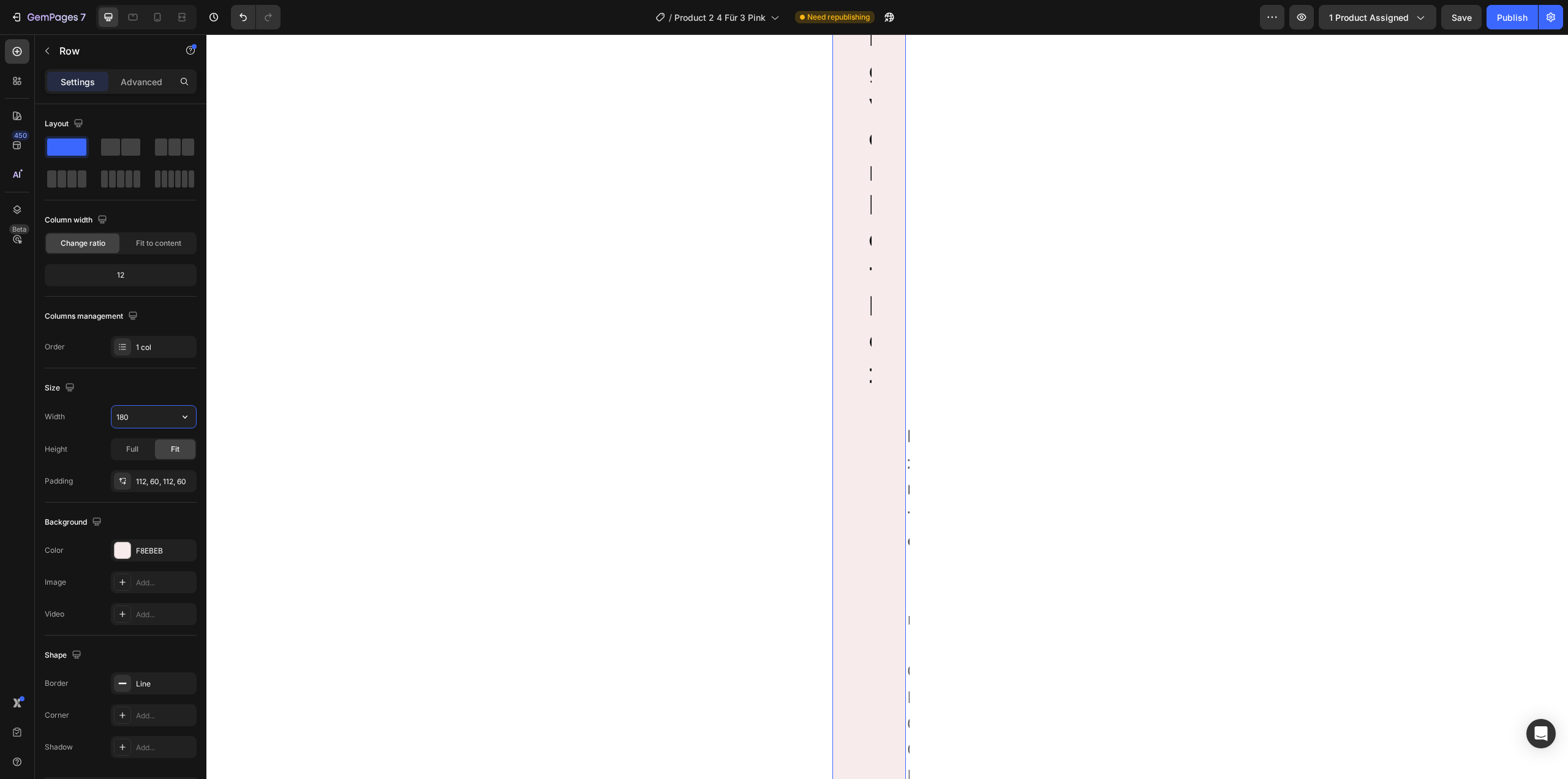
type input "1800"
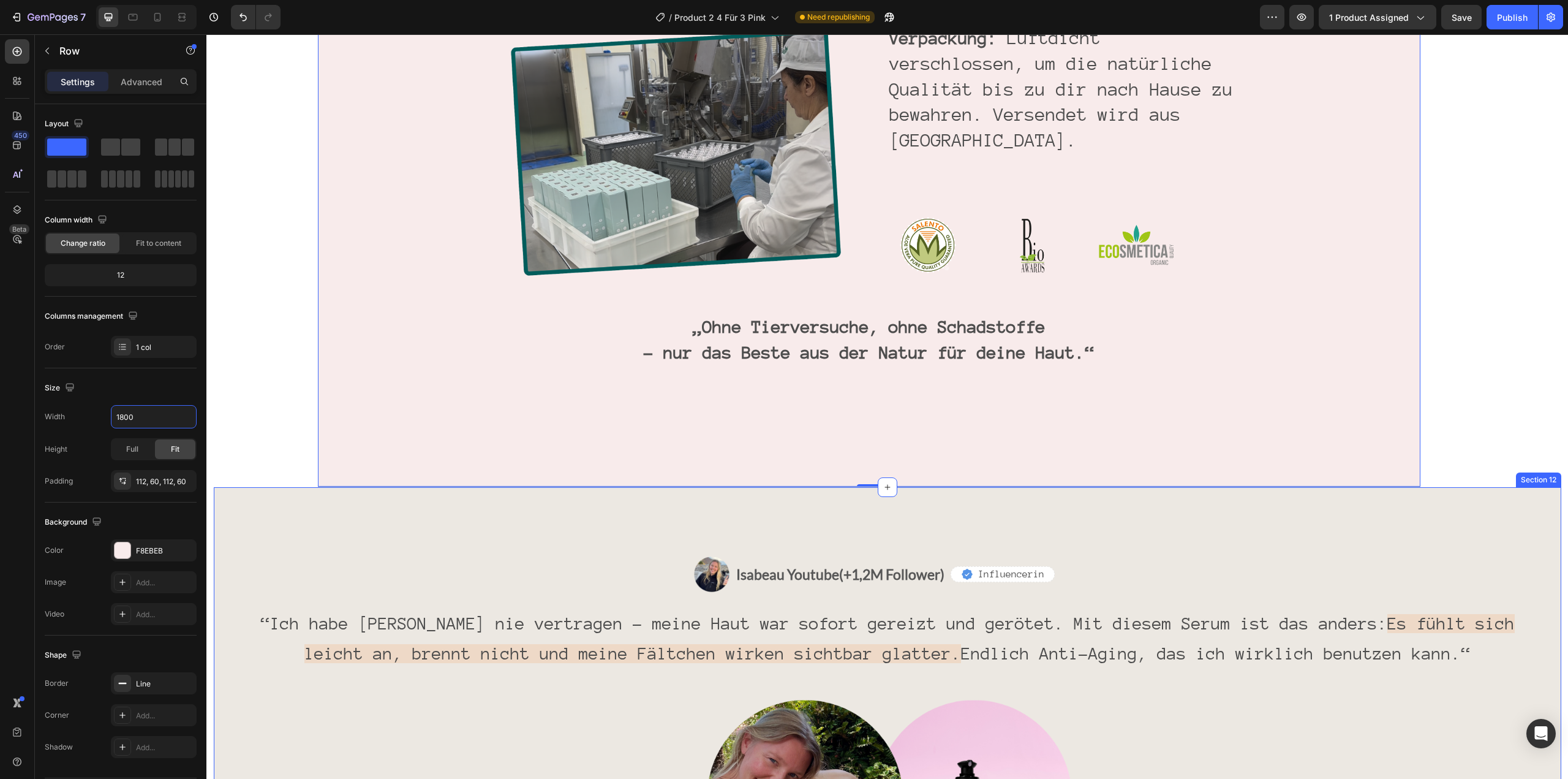
click at [509, 555] on div "Image Isabeau Youtube (+1,2M Follower) Text Block Row Icon Influencerin Text Bl…" at bounding box center [887, 726] width 1274 height 342
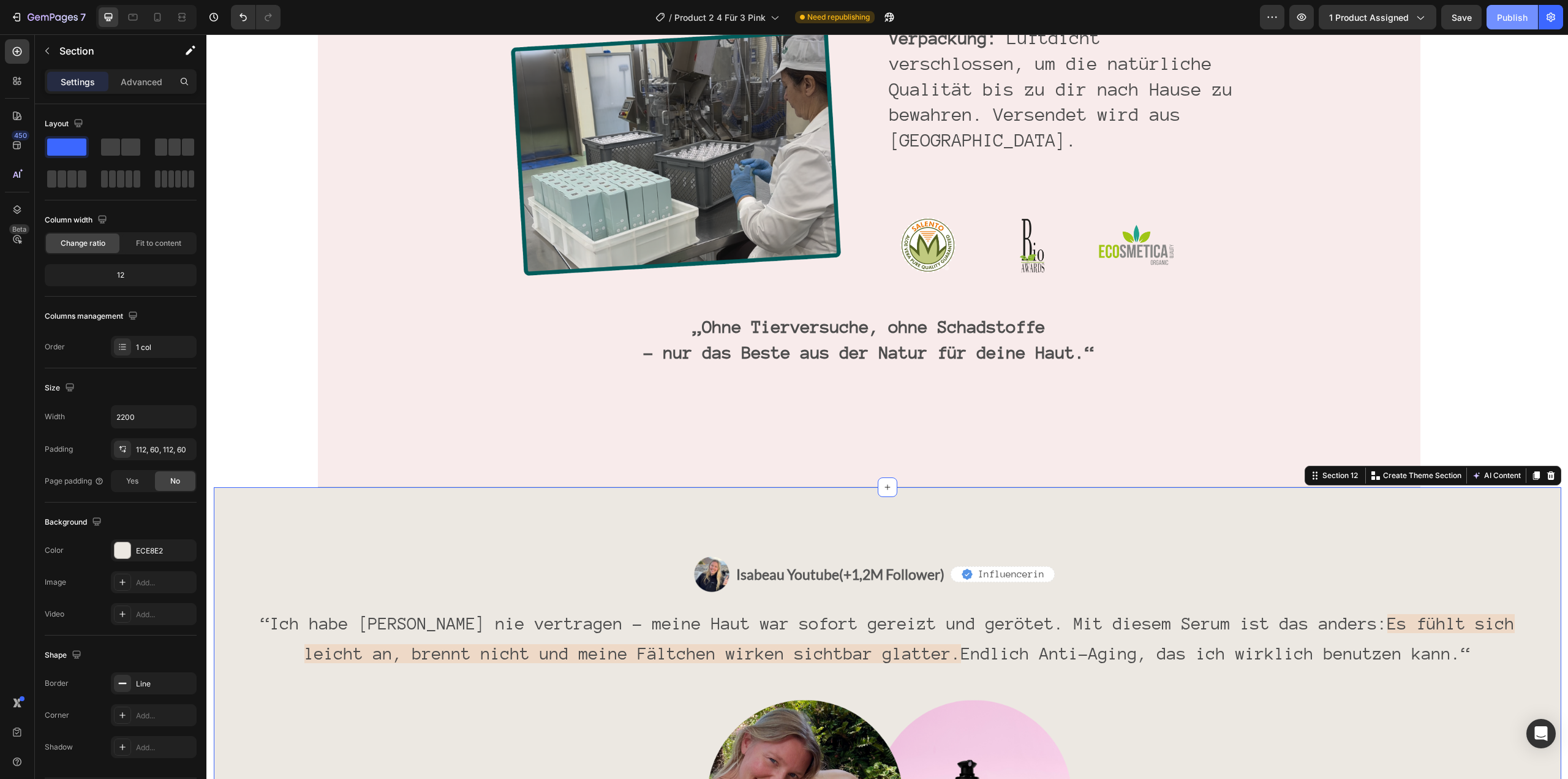
click at [1501, 13] on div "Publish" at bounding box center [1513, 17] width 31 height 13
click at [297, 487] on div "Image Isabeau Youtube (+1,2M Follower) Text Block Row Icon Influencerin Text Bl…" at bounding box center [888, 726] width 1348 height 479
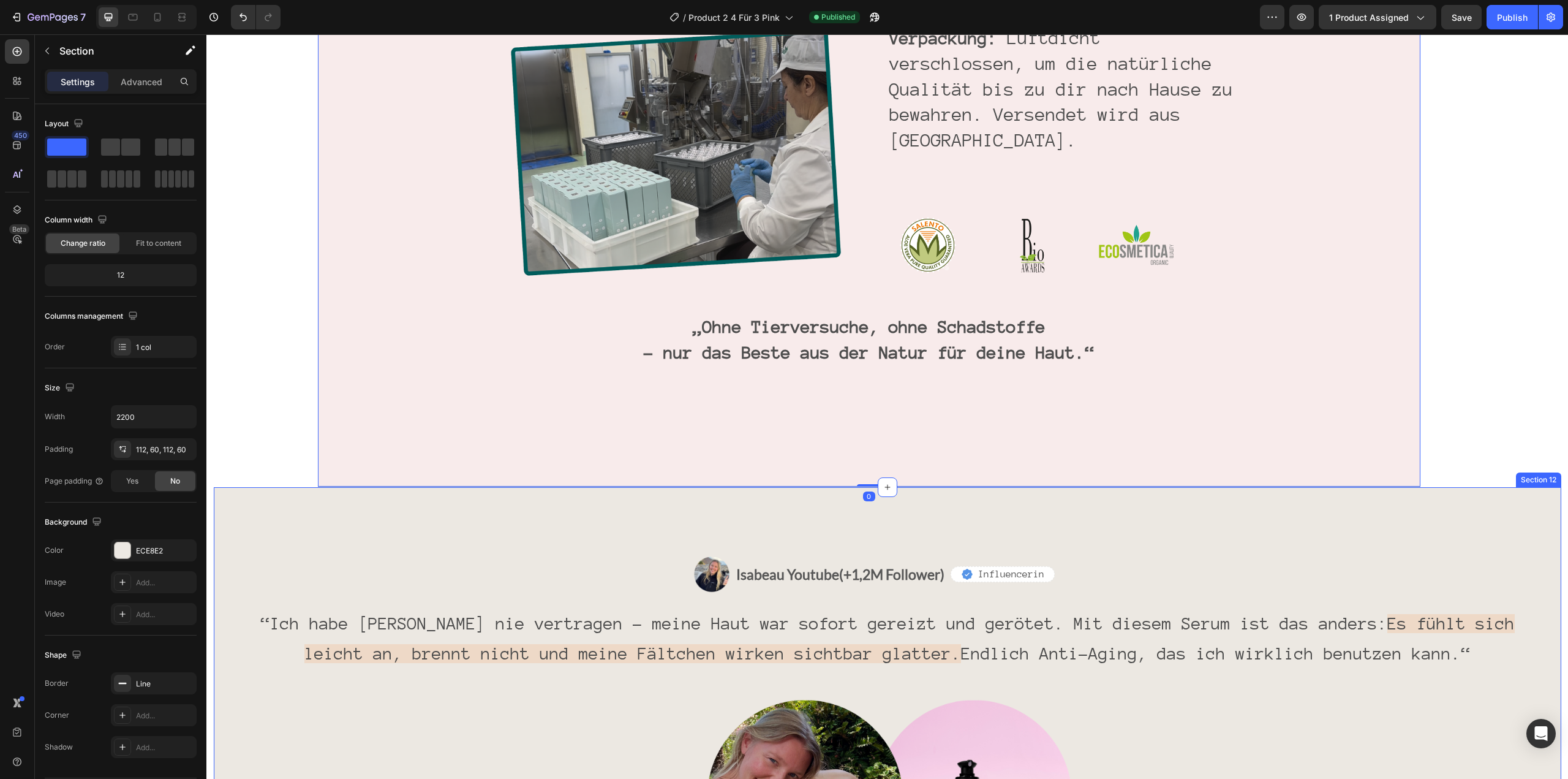
click at [363, 487] on div "Image Isabeau Youtube (+1,2M Follower) Text Block Row Icon Influencerin Text Bl…" at bounding box center [888, 726] width 1348 height 479
click at [384, 487] on div "Image Isabeau Youtube (+1,2M Follower) Text Block Row Icon Influencerin Text Bl…" at bounding box center [888, 726] width 1348 height 479
click at [336, 487] on div "Image Isabeau Youtube (+1,2M Follower) Text Block Row Icon Influencerin Text Bl…" at bounding box center [888, 726] width 1348 height 479
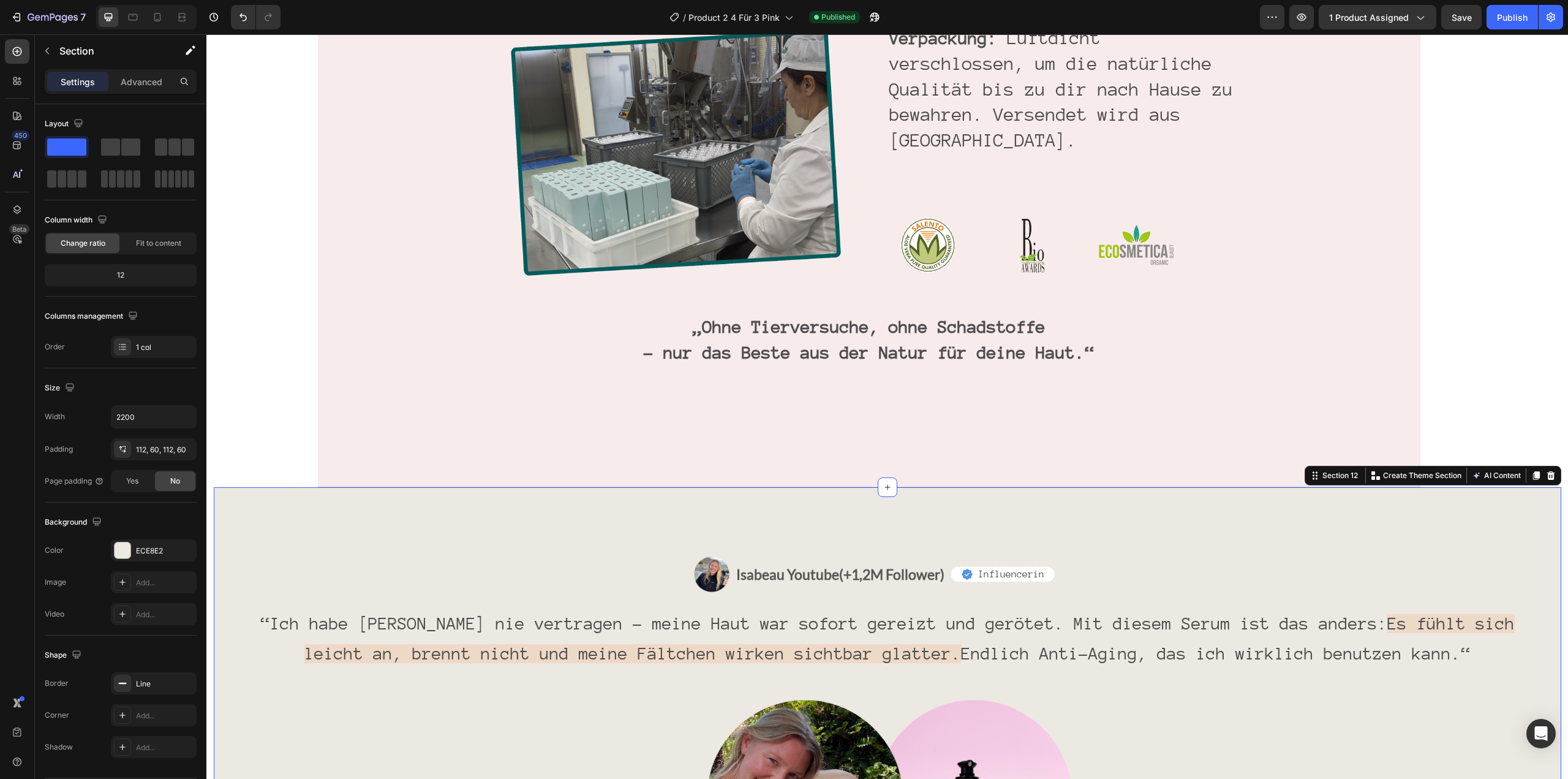
click at [317, 555] on div "Image Isabeau Youtube (+1,2M Follower) Text Block Row Icon Influencerin Text Bl…" at bounding box center [887, 726] width 1274 height 342
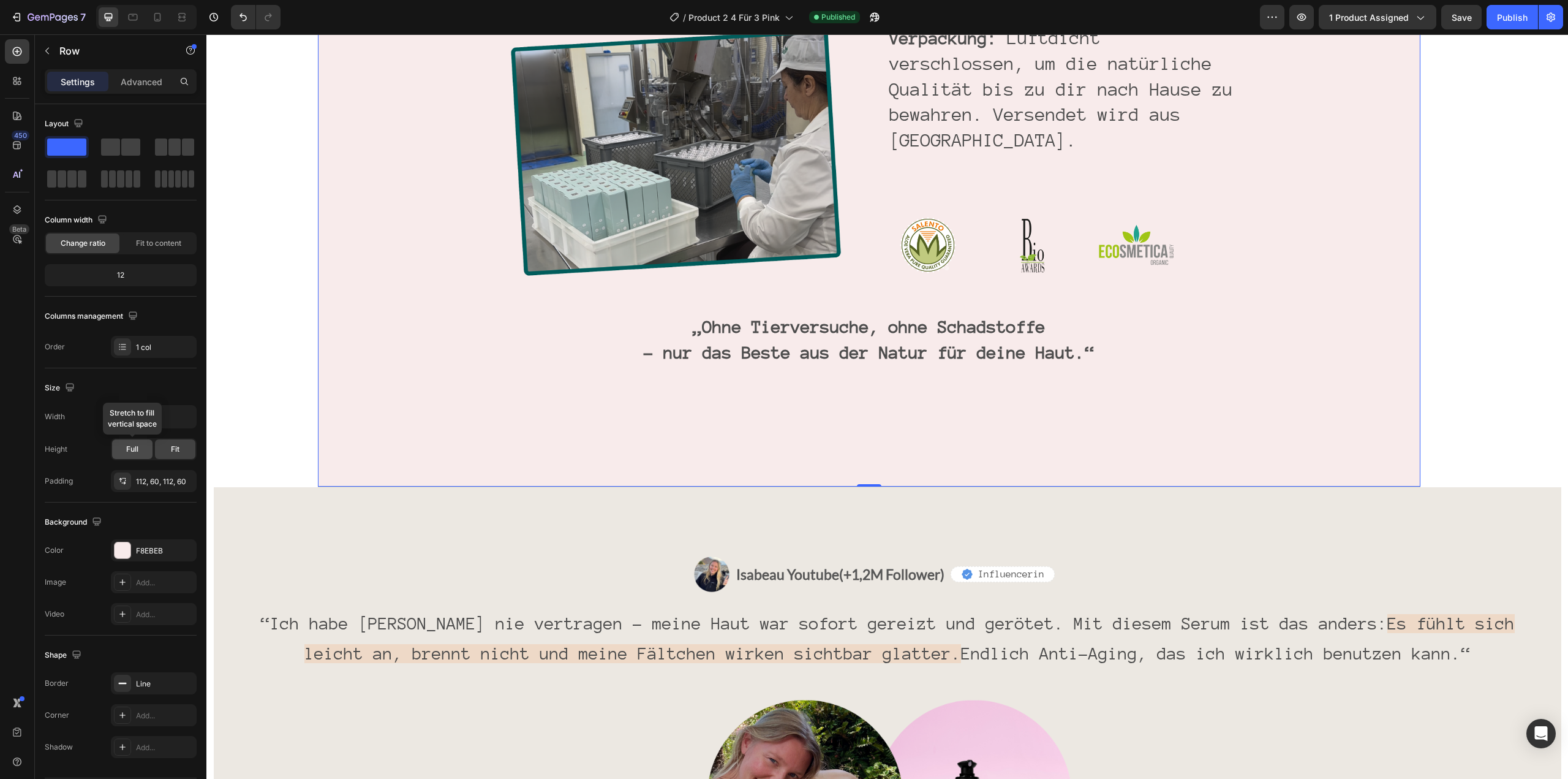
click at [138, 451] on span "Full" at bounding box center [132, 449] width 12 height 11
click at [1505, 16] on div "Publish" at bounding box center [1513, 17] width 31 height 13
click at [182, 457] on div "Fit" at bounding box center [175, 448] width 40 height 19
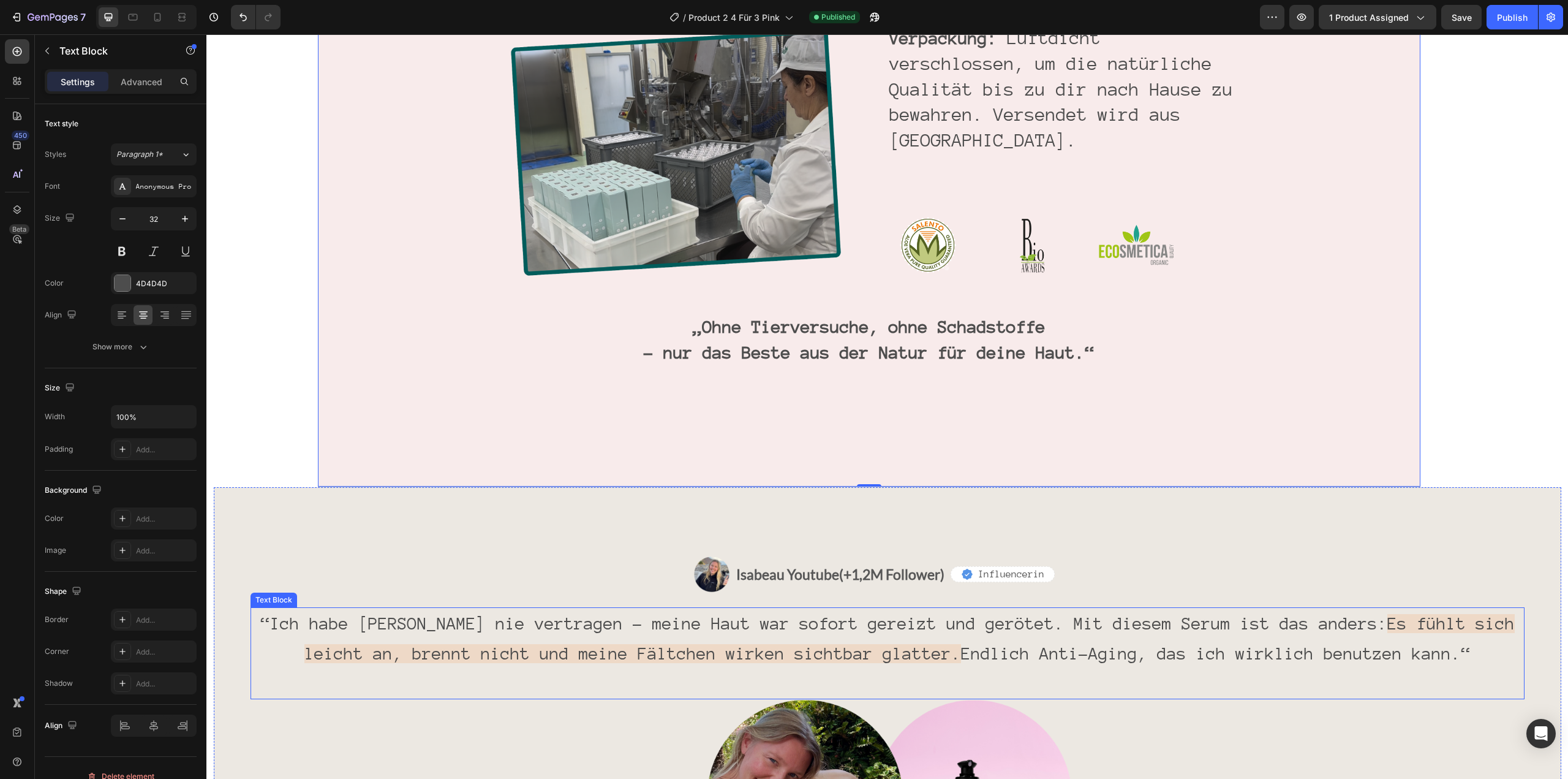
click at [510, 608] on p "“Ich habe [PERSON_NAME] nie vertragen – meine Haut war sofort gereizt und geröt…" at bounding box center [888, 638] width 1272 height 60
click at [152, 80] on p "Advanced" at bounding box center [142, 82] width 42 height 13
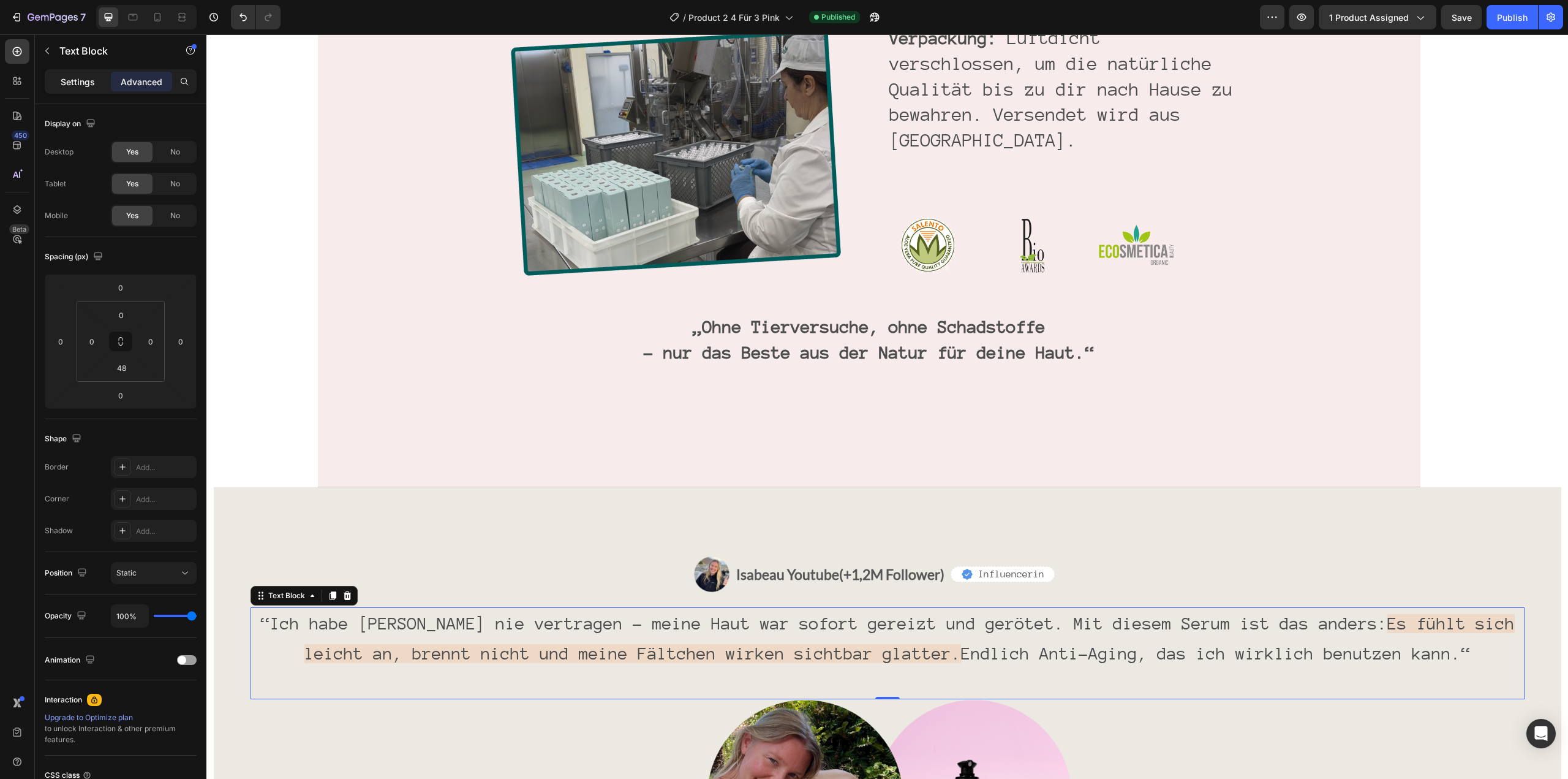
click at [89, 81] on p "Settings" at bounding box center [78, 82] width 35 height 13
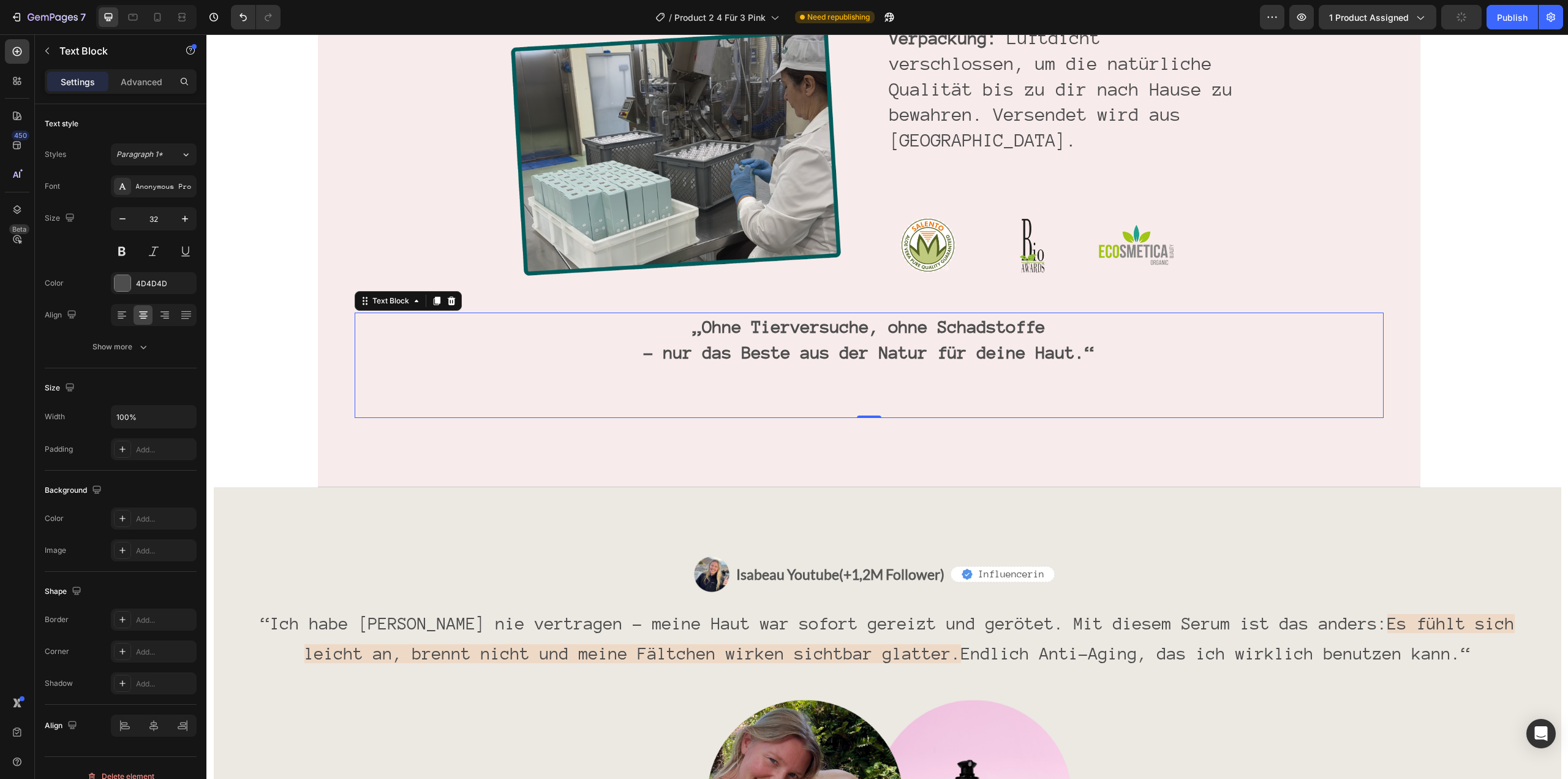
click at [752, 313] on p "„Ohne Tierversuche, ohne Schadstoffe" at bounding box center [869, 326] width 1026 height 26
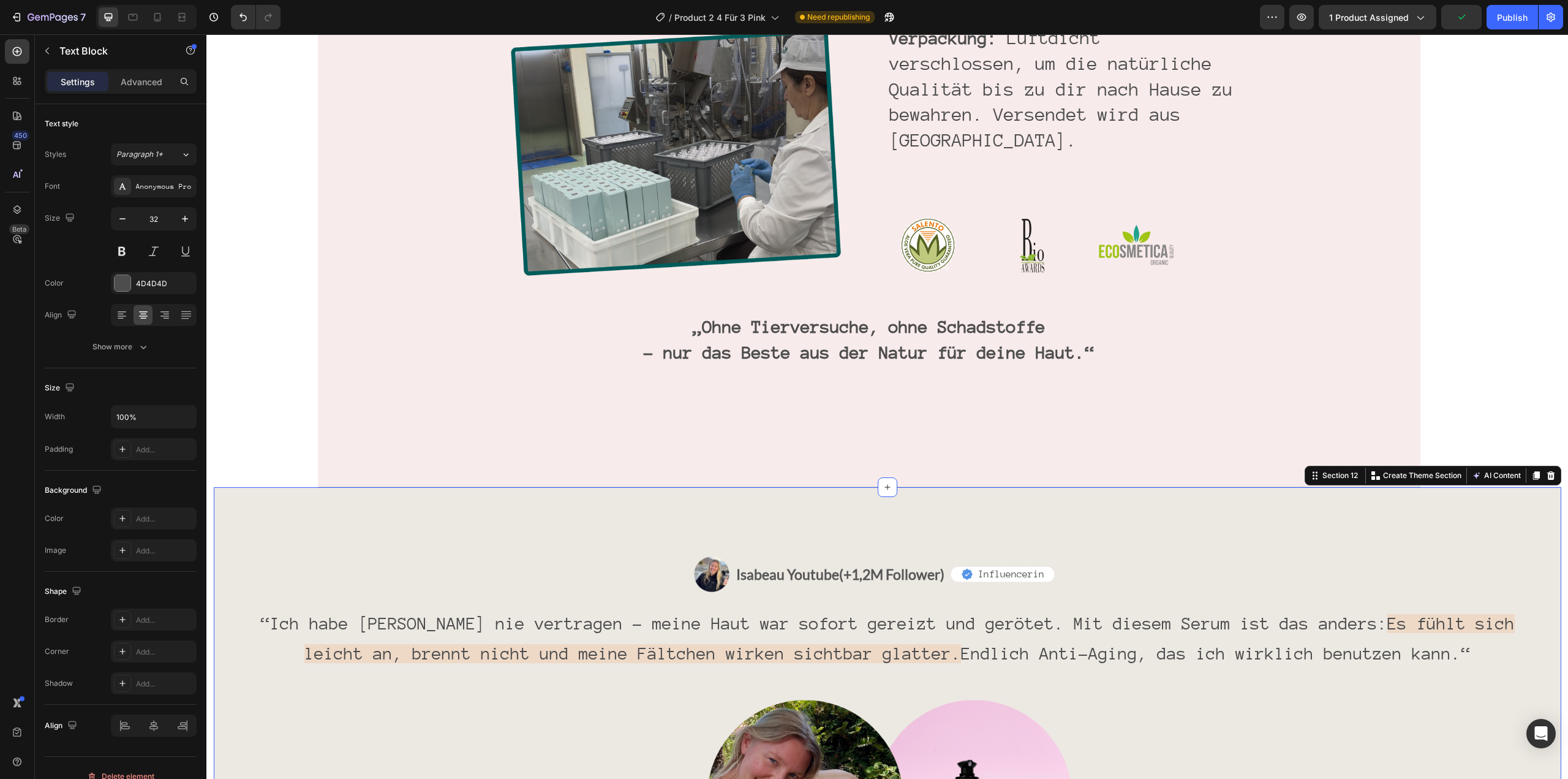
click at [363, 487] on div "Image Isabeau Youtube (+1,2M Follower) Text Block Row Icon Influencerin Text Bl…" at bounding box center [888, 726] width 1348 height 479
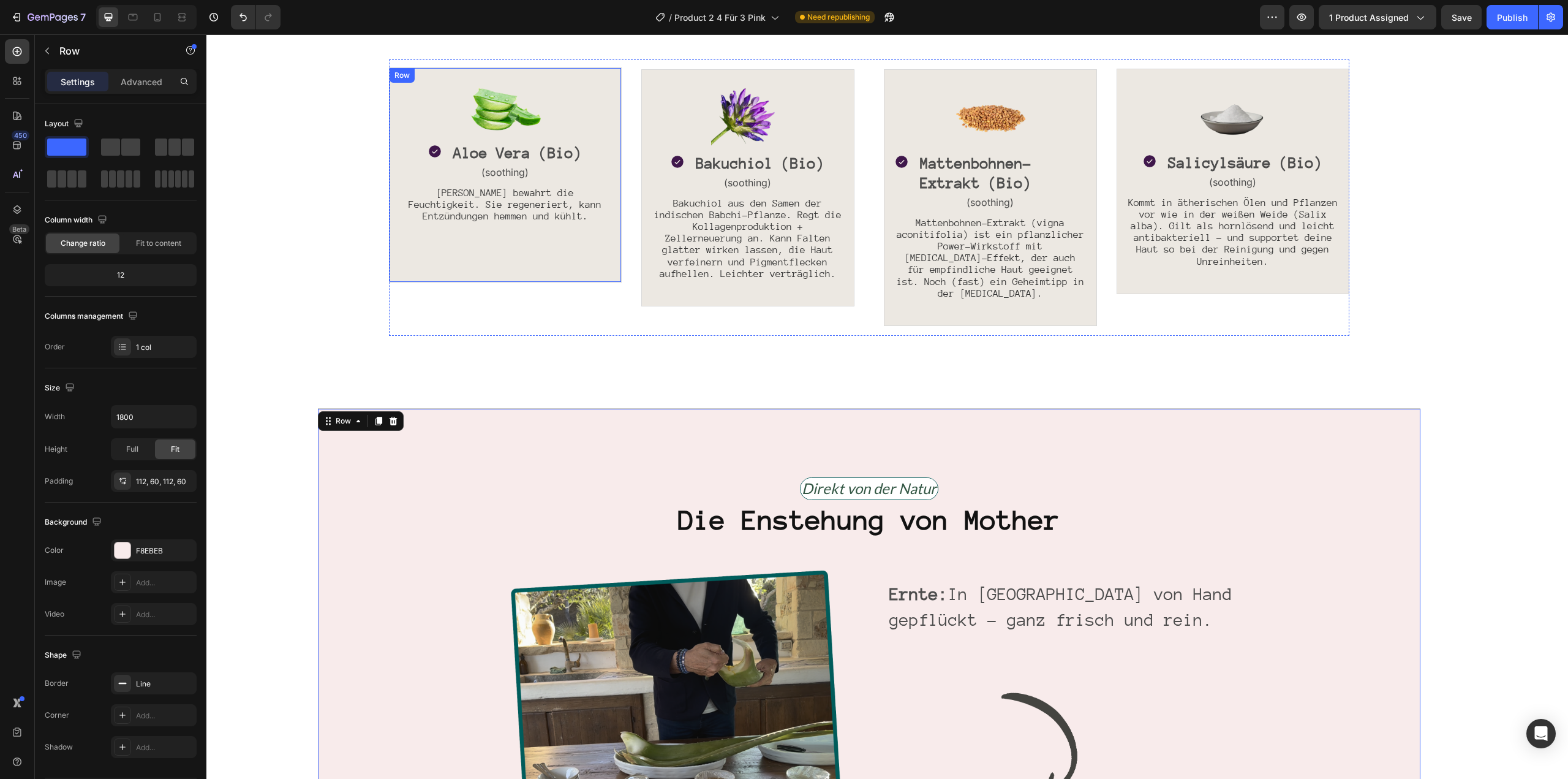
scroll to position [1247, 0]
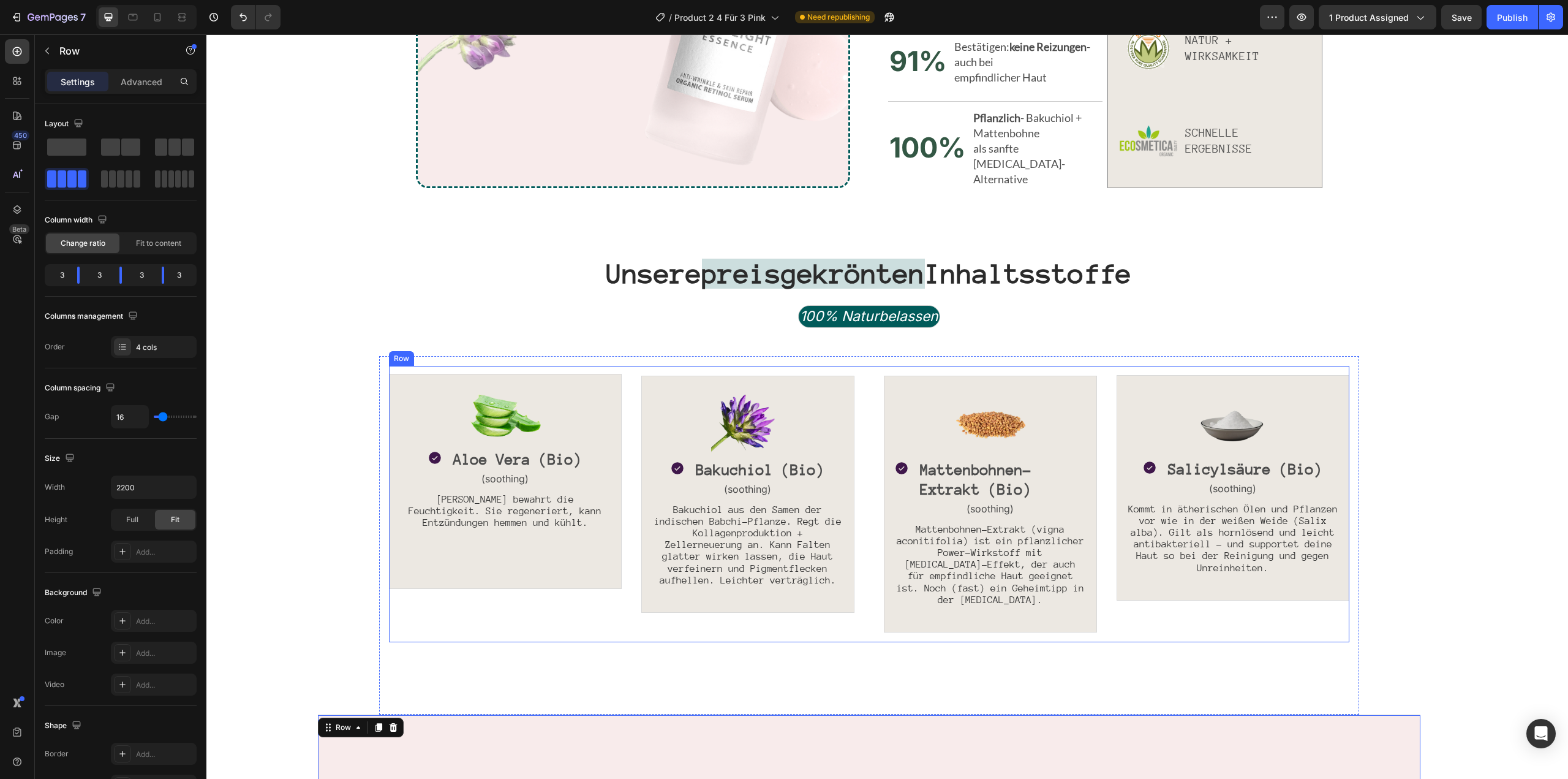
click at [411, 615] on div "Image Icon Aloe Vera (Bio) Text Block Row (soothing) Text Block Aloe Vera bewah…" at bounding box center [505, 503] width 233 height 277
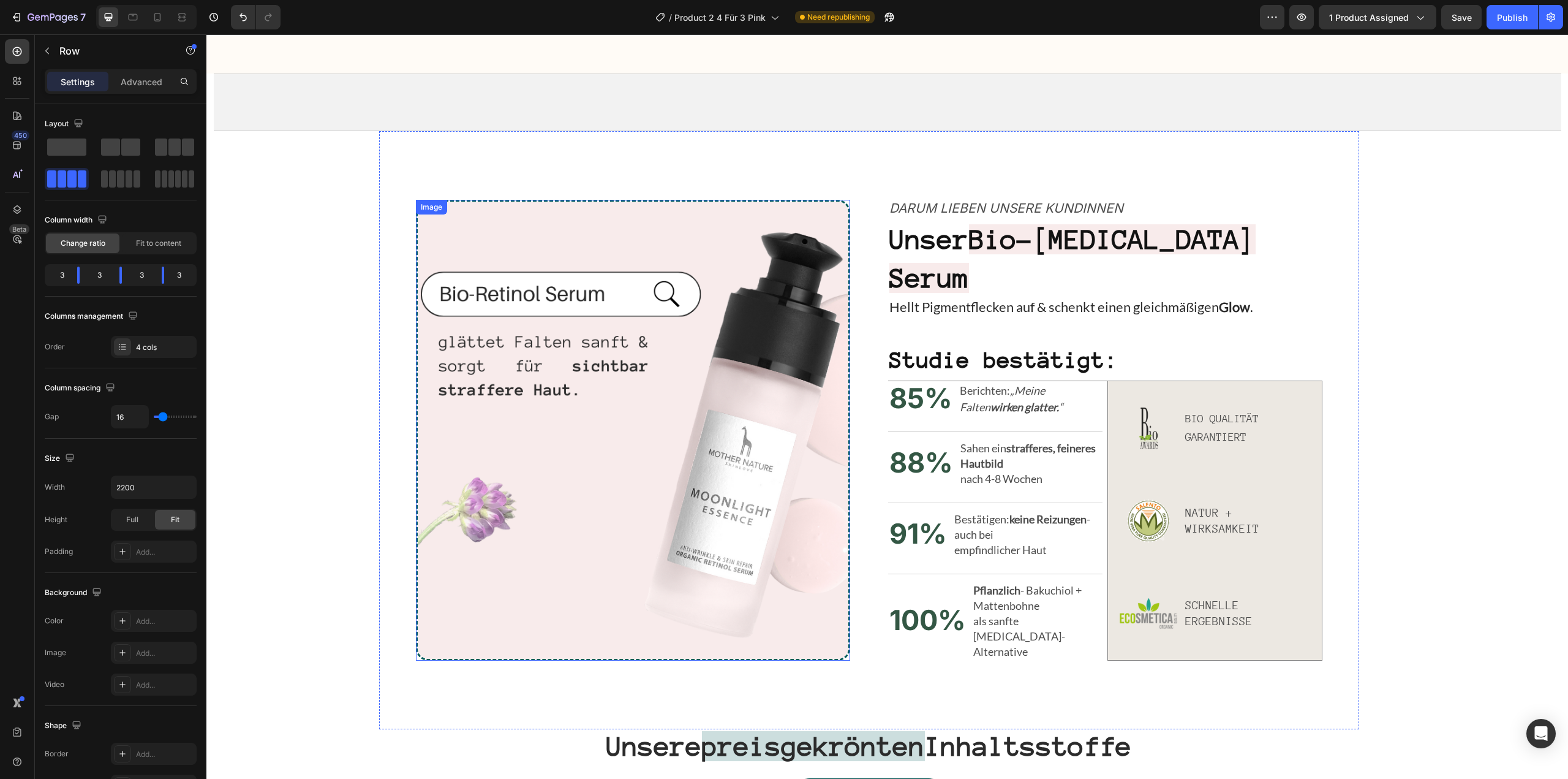
scroll to position [758, 0]
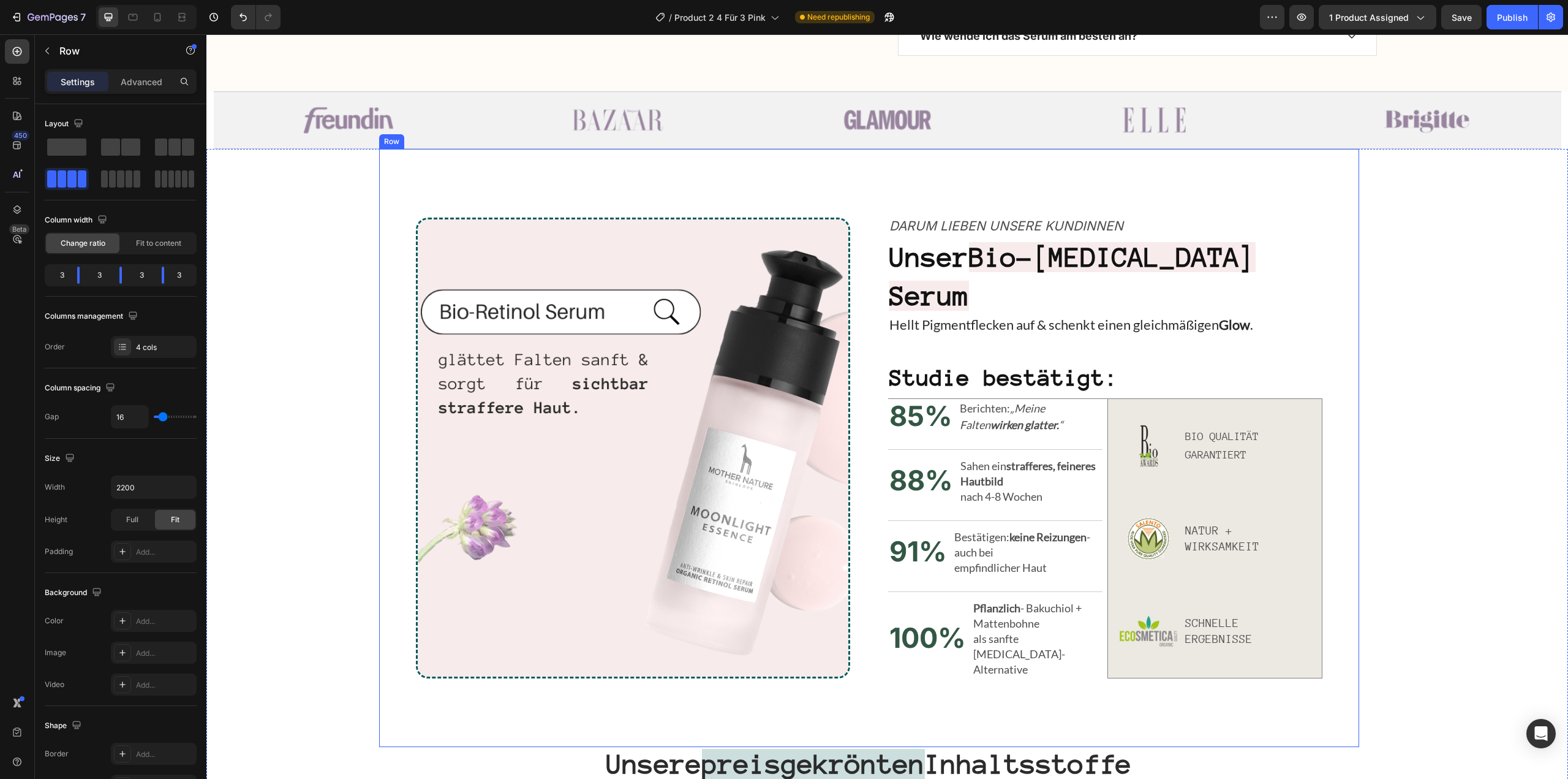
click at [922, 183] on div "Image Darum lieben unsere Kundinnen Text Block Unser Bio-[MEDICAL_DATA] Serum H…" at bounding box center [868, 447] width 980 height 597
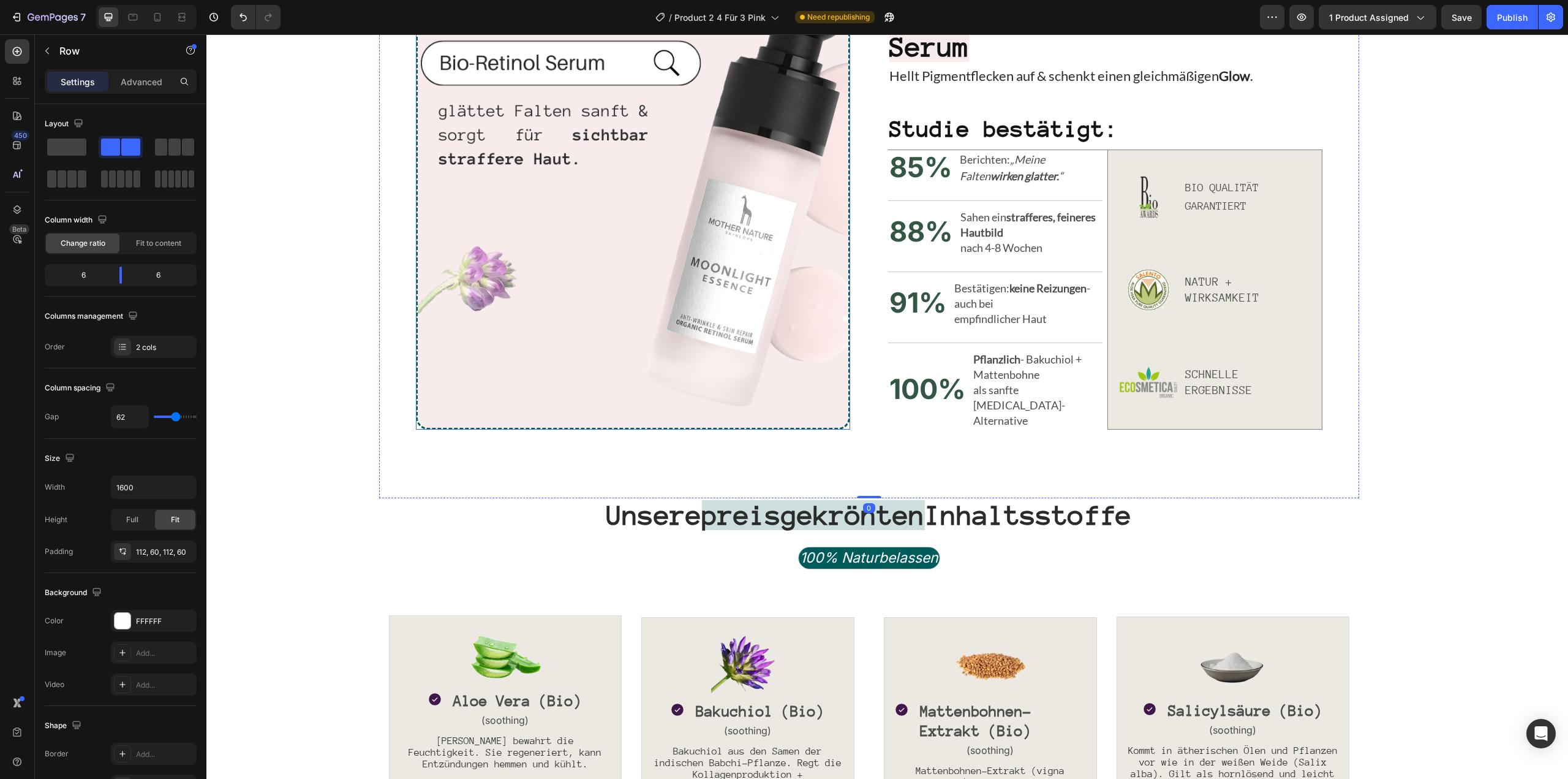
scroll to position [1125, 0]
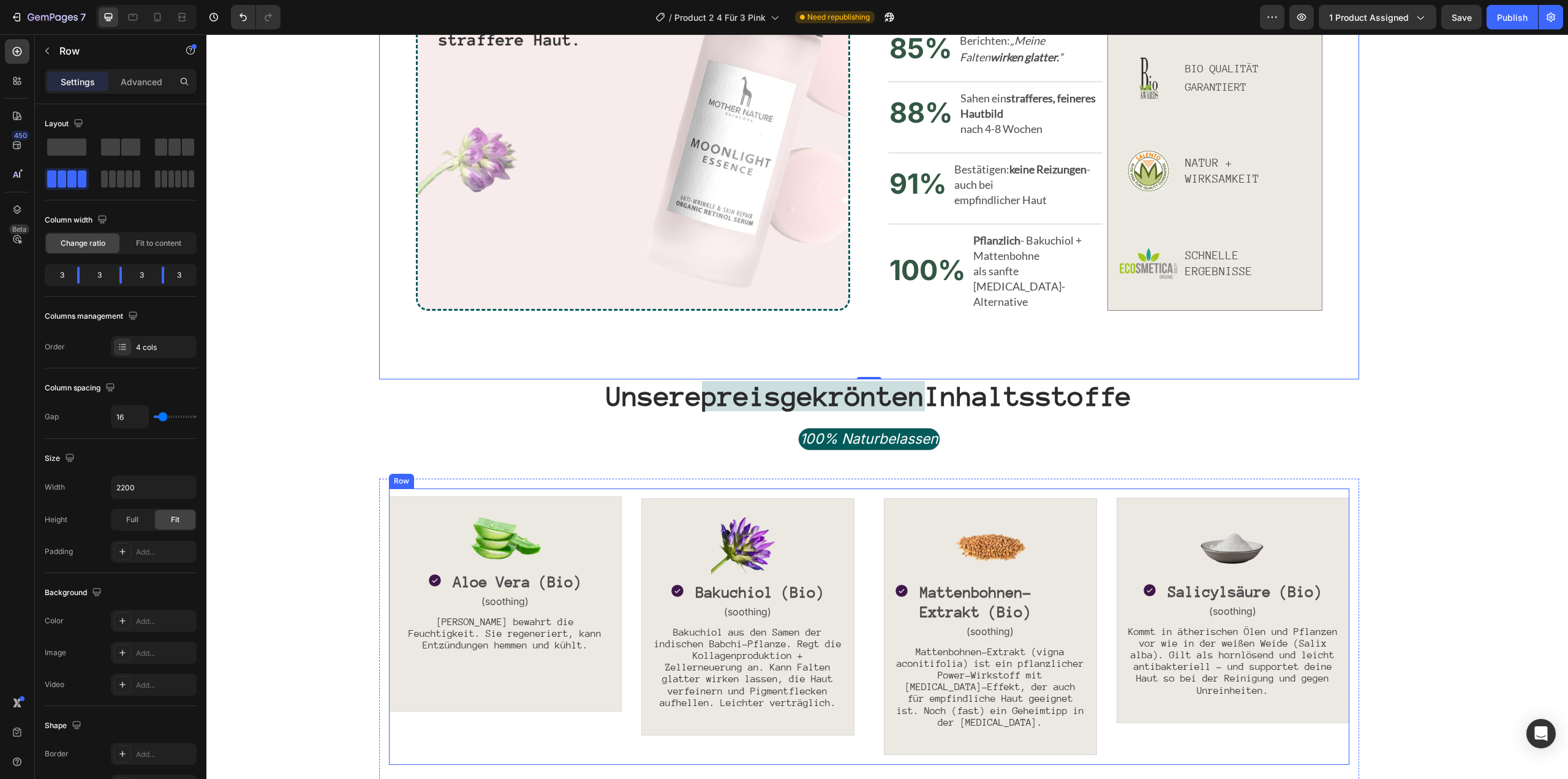
click at [457, 489] on div "Image Icon Aloe Vera (Bio) Text Block Row (soothing) Text Block Aloe Vera bewah…" at bounding box center [505, 626] width 233 height 277
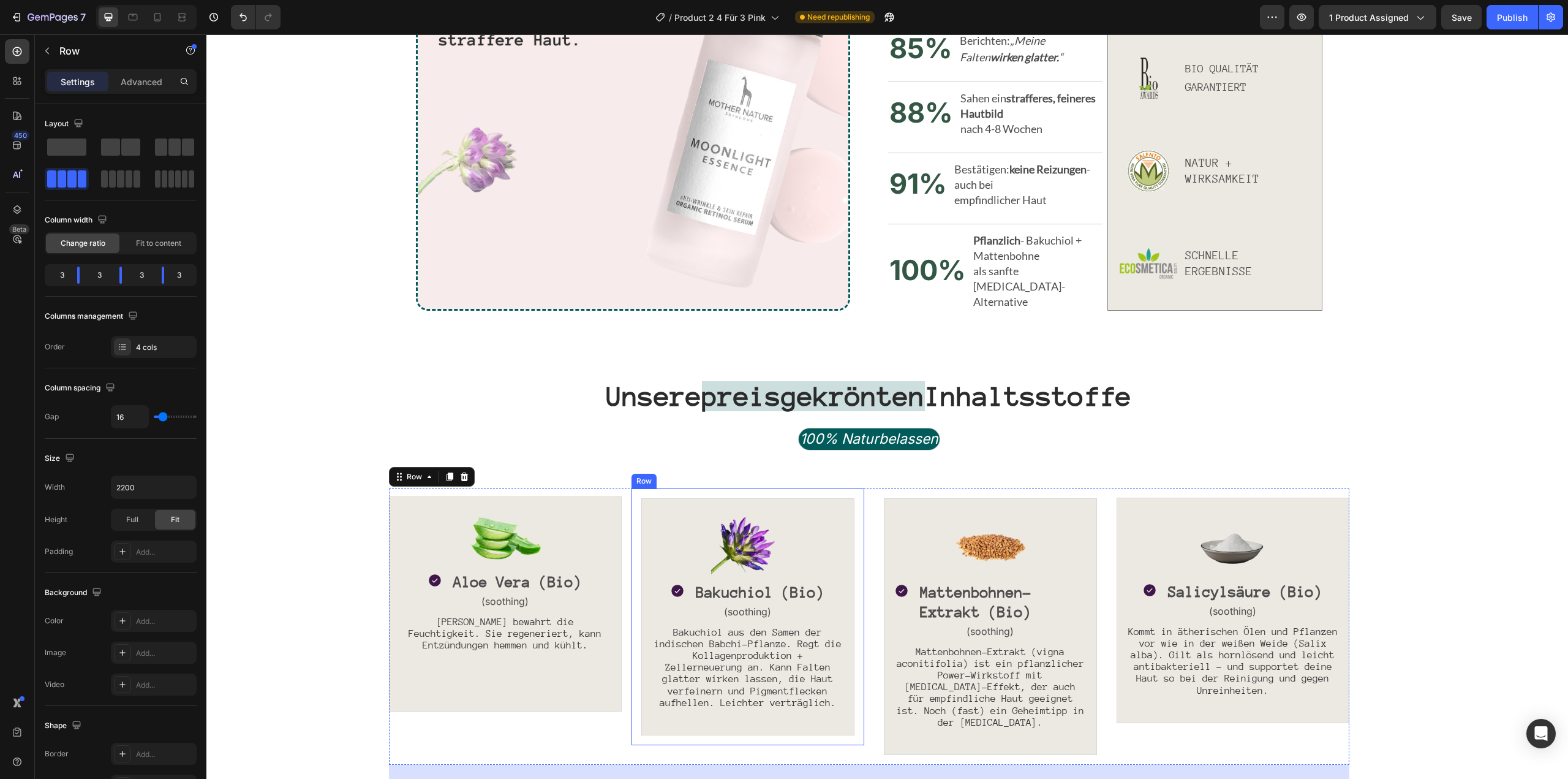
click at [632, 489] on div "Image Icon Bakuchiol (Bio) Text Block Row (soothing) Text Block Bakuchiol aus d…" at bounding box center [748, 616] width 233 height 257
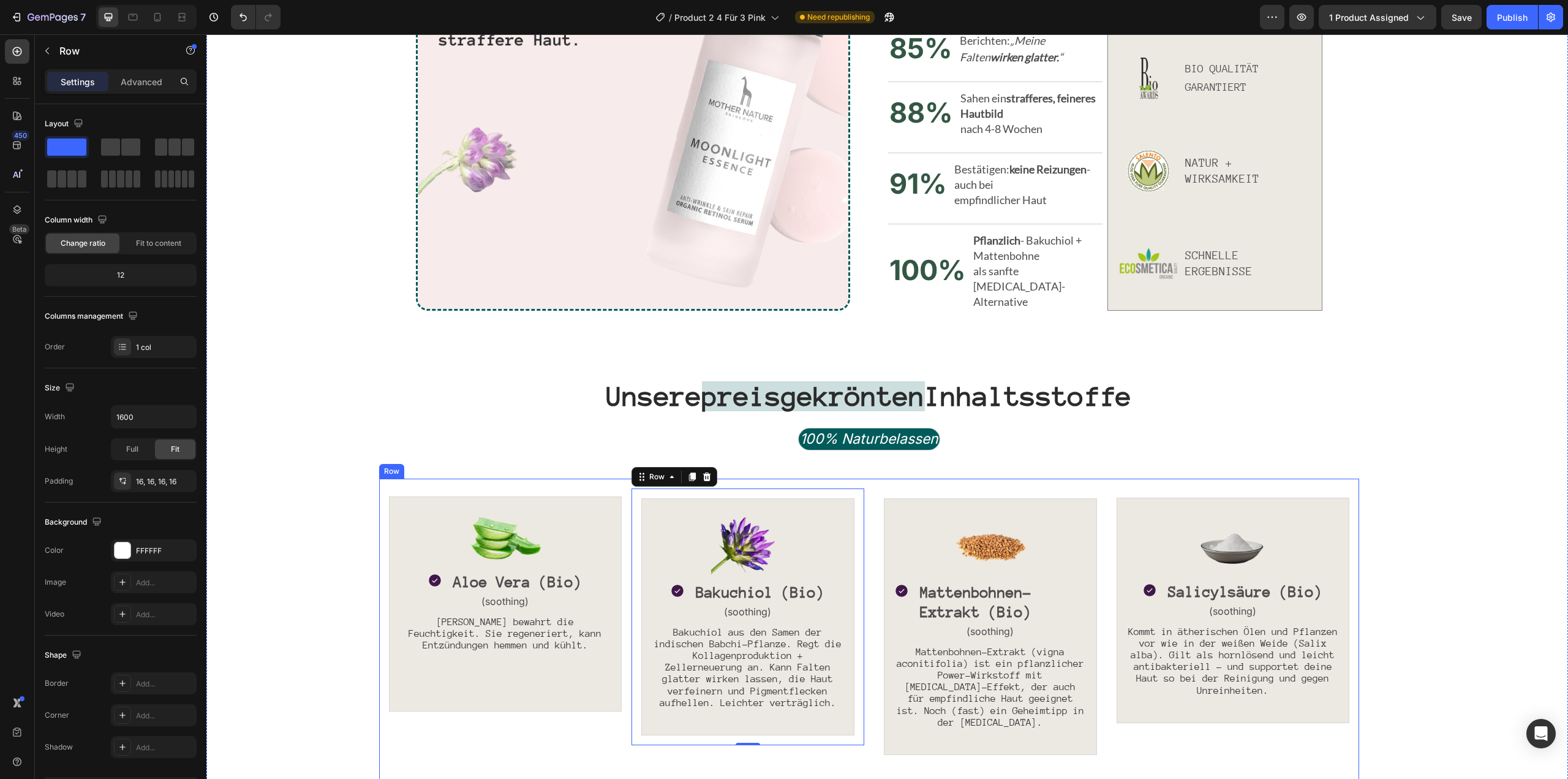
click at [607, 479] on div "Image Icon Aloe Vera (Bio) Text Block Row (soothing) Text Block Aloe Vera bewah…" at bounding box center [868, 658] width 980 height 358
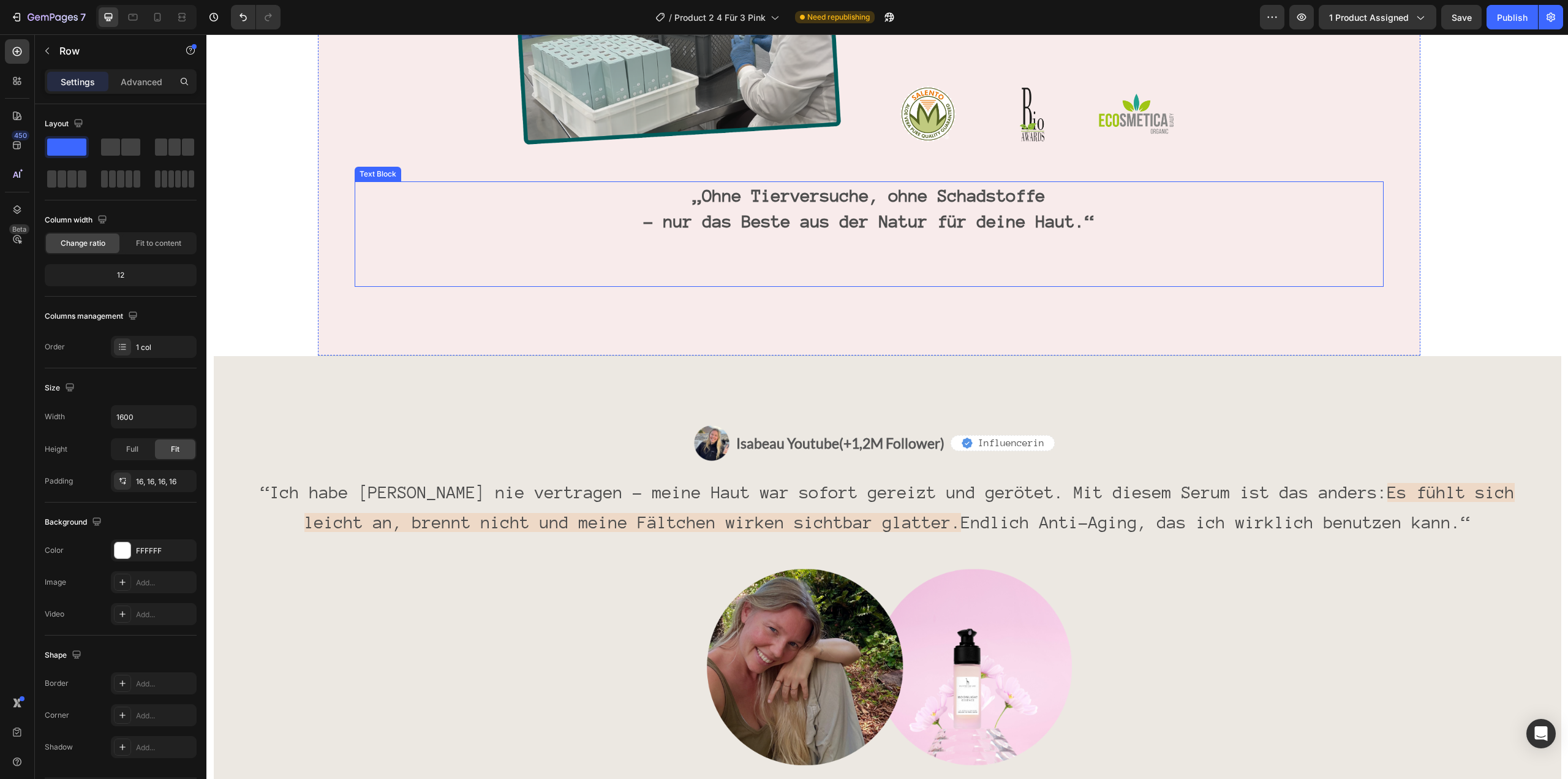
scroll to position [2841, 0]
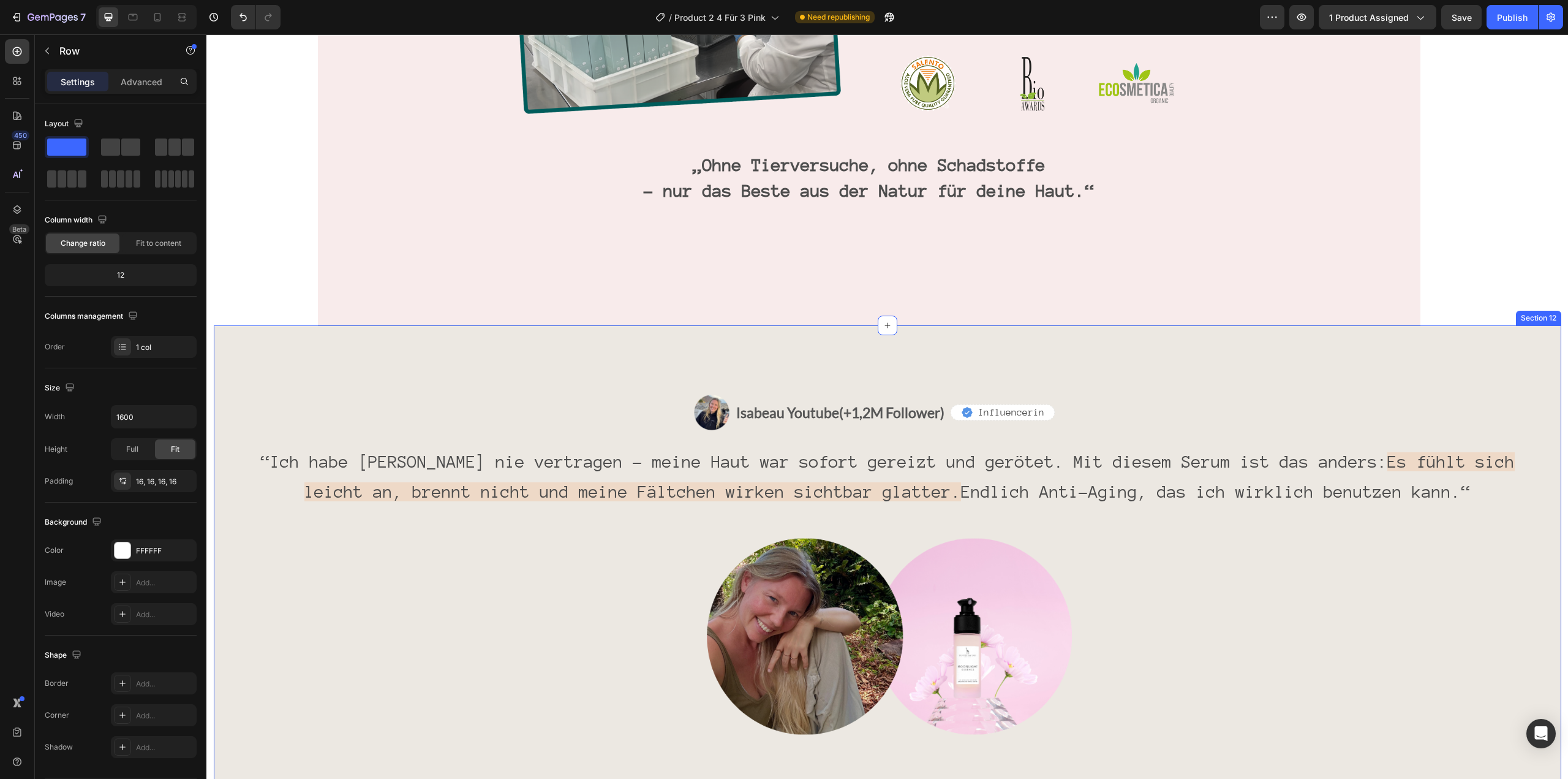
click at [261, 342] on div "Image Isabeau Youtube (+1,2M Follower) Text Block Row Icon Influencerin Text Bl…" at bounding box center [888, 564] width 1348 height 479
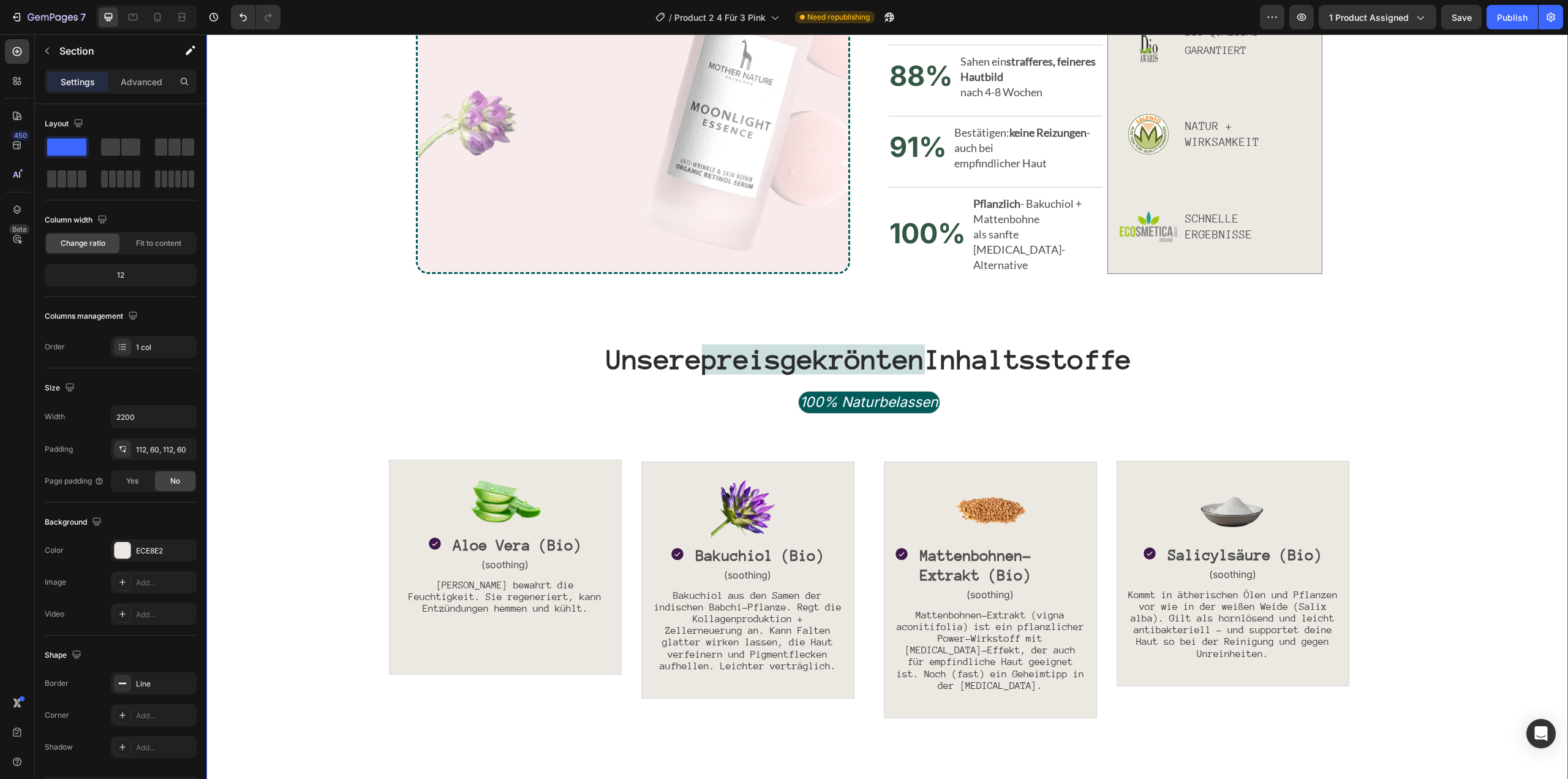
scroll to position [1247, 0]
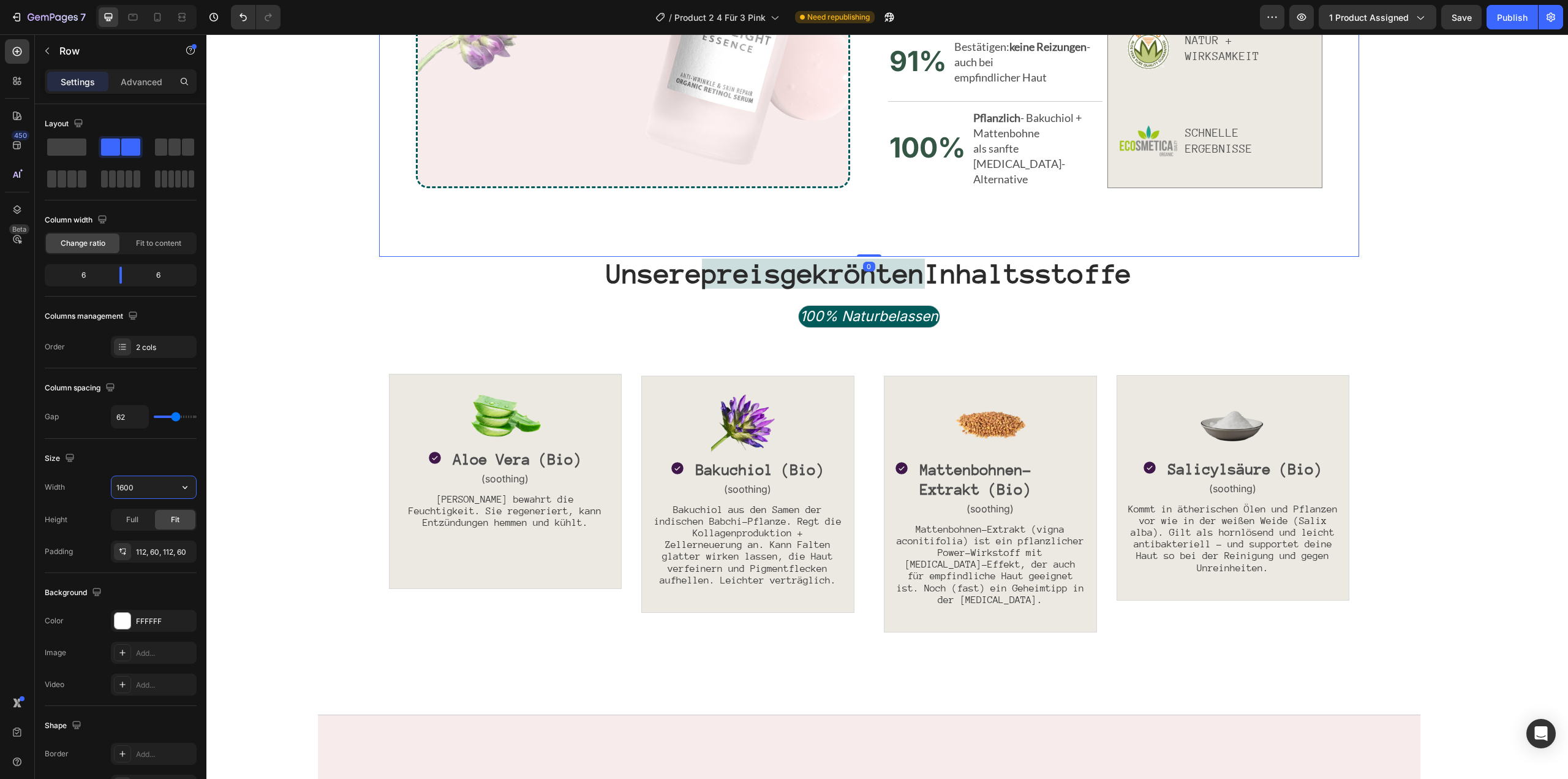
click at [130, 485] on input "1600" at bounding box center [153, 487] width 85 height 22
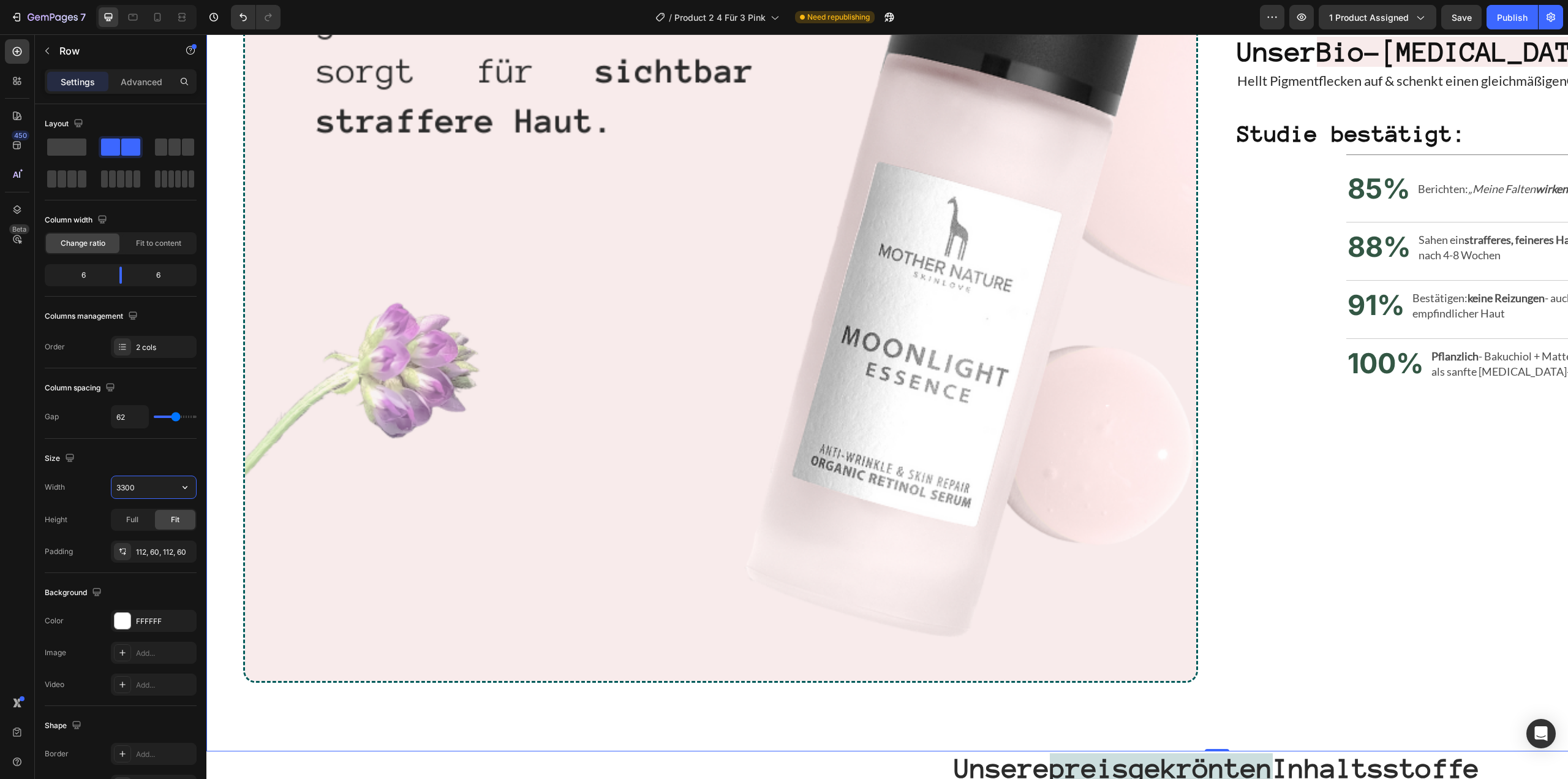
click at [142, 479] on input "3300" at bounding box center [153, 487] width 85 height 22
click at [139, 486] on input "3300" at bounding box center [153, 487] width 85 height 22
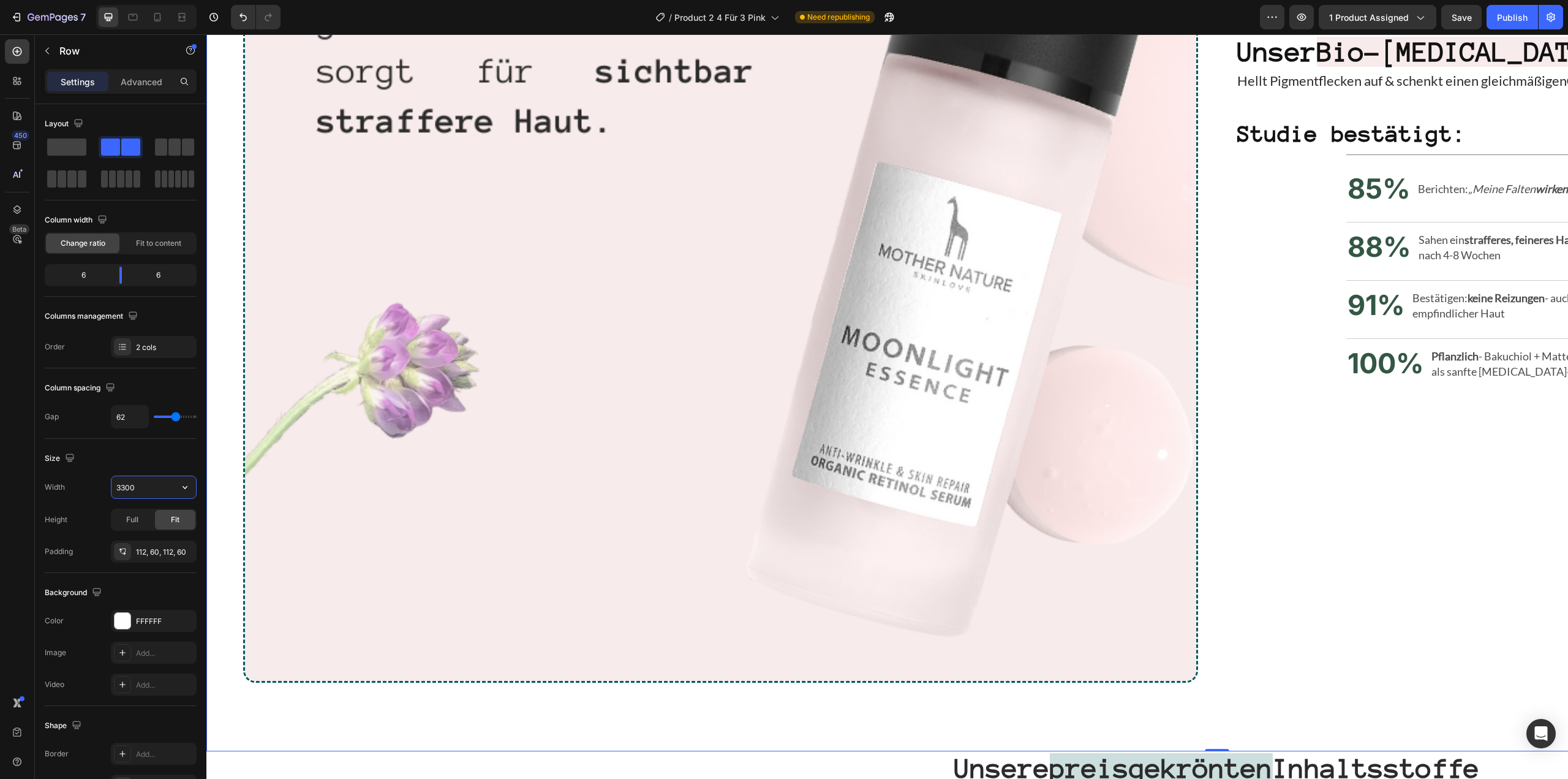
click at [139, 486] on input "3300" at bounding box center [153, 487] width 85 height 22
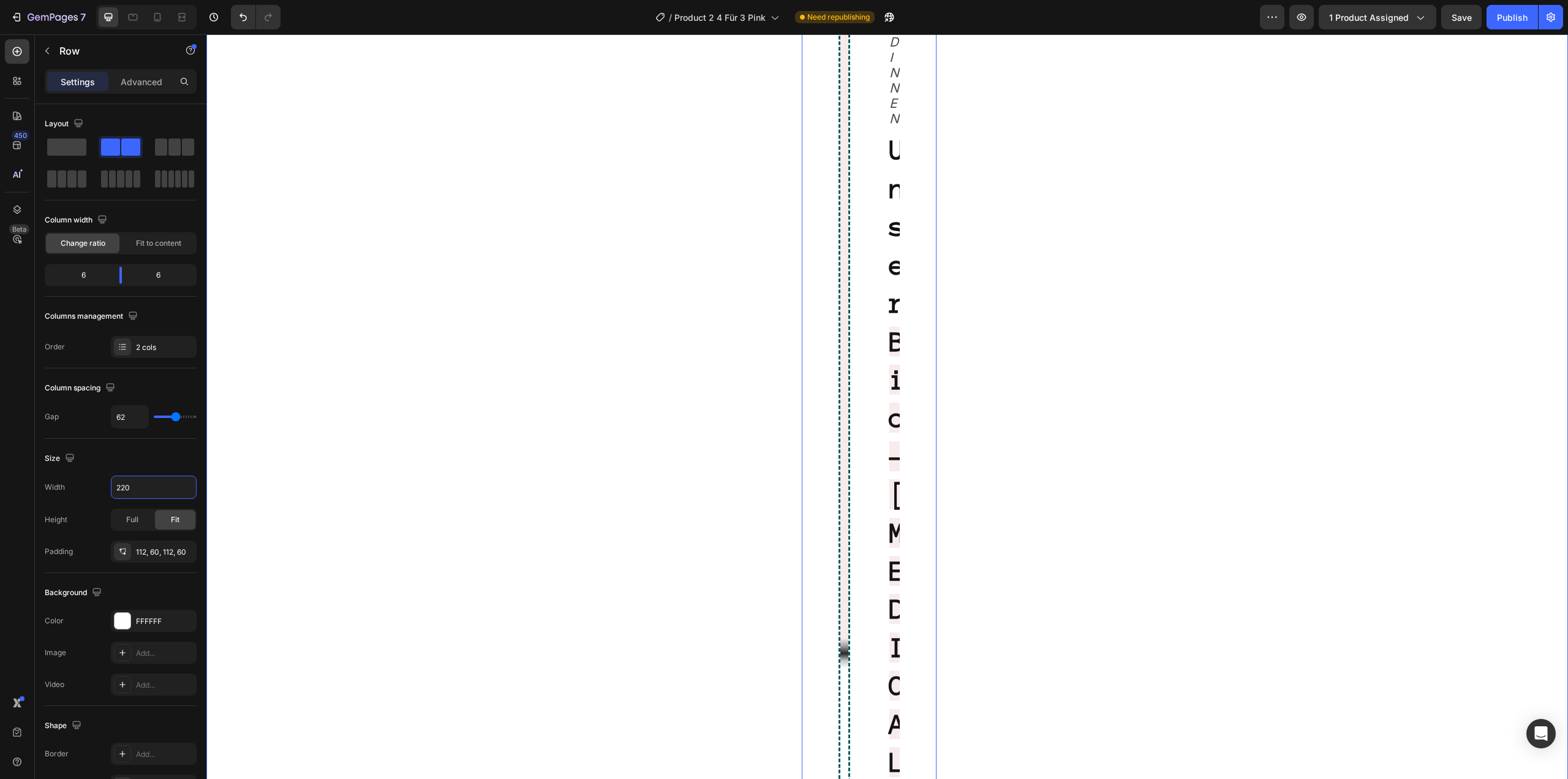
type input "2200"
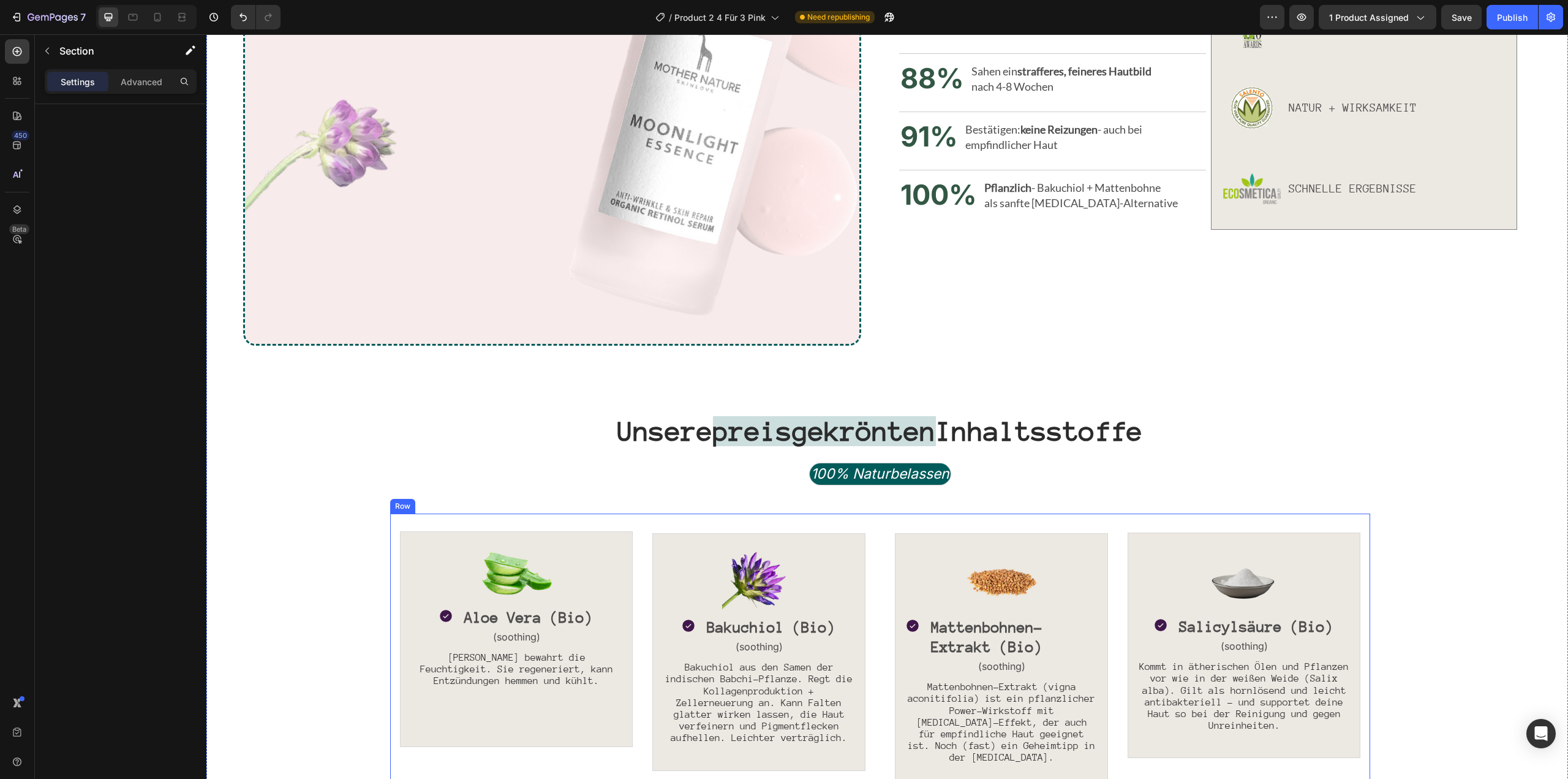
click at [602, 518] on div "Image Icon Aloe Vera (Bio) Text Block Row (soothing) Text Block Aloe Vera bewah…" at bounding box center [879, 692] width 980 height 358
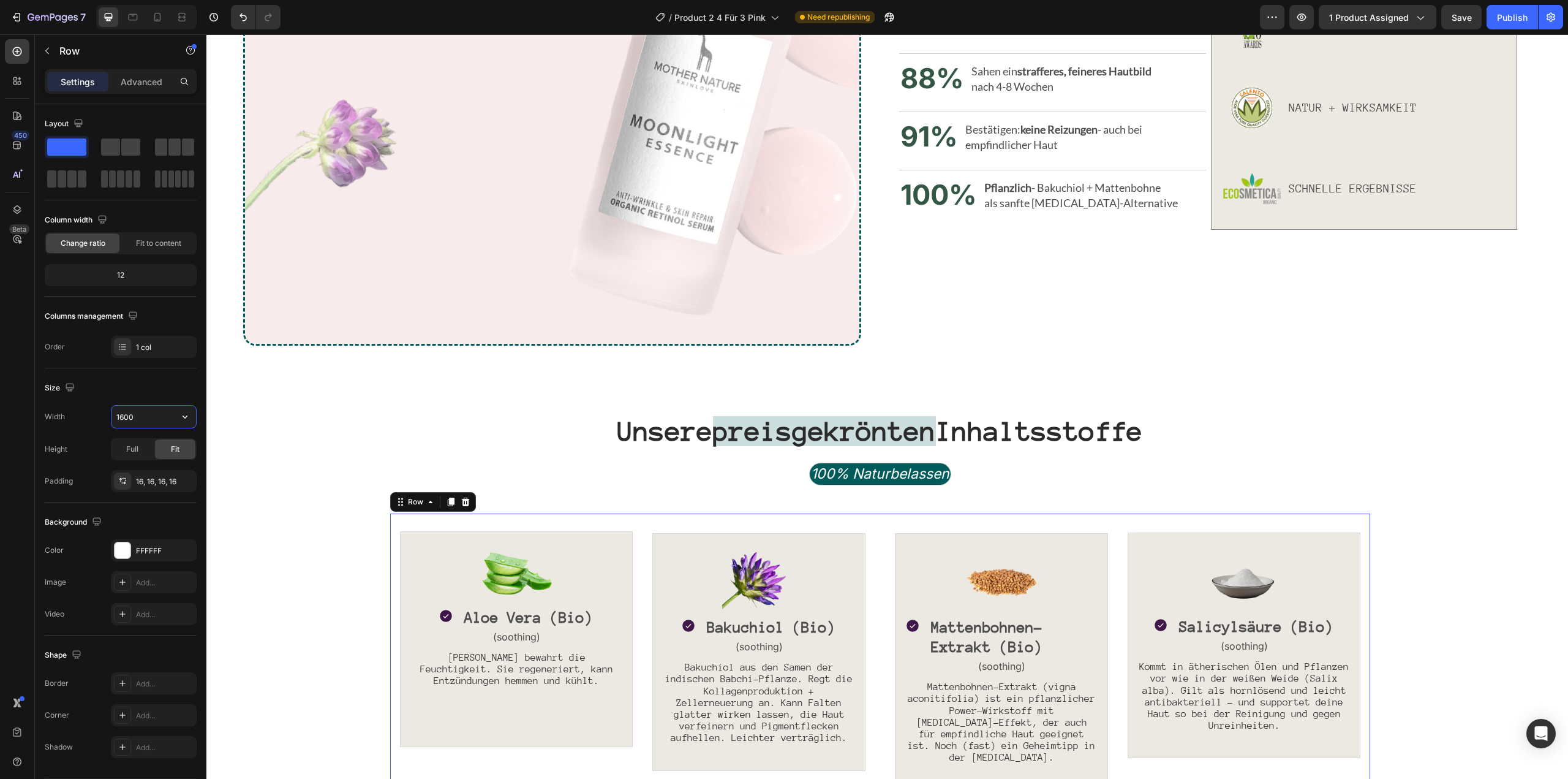
click at [146, 422] on input "1600" at bounding box center [153, 416] width 85 height 22
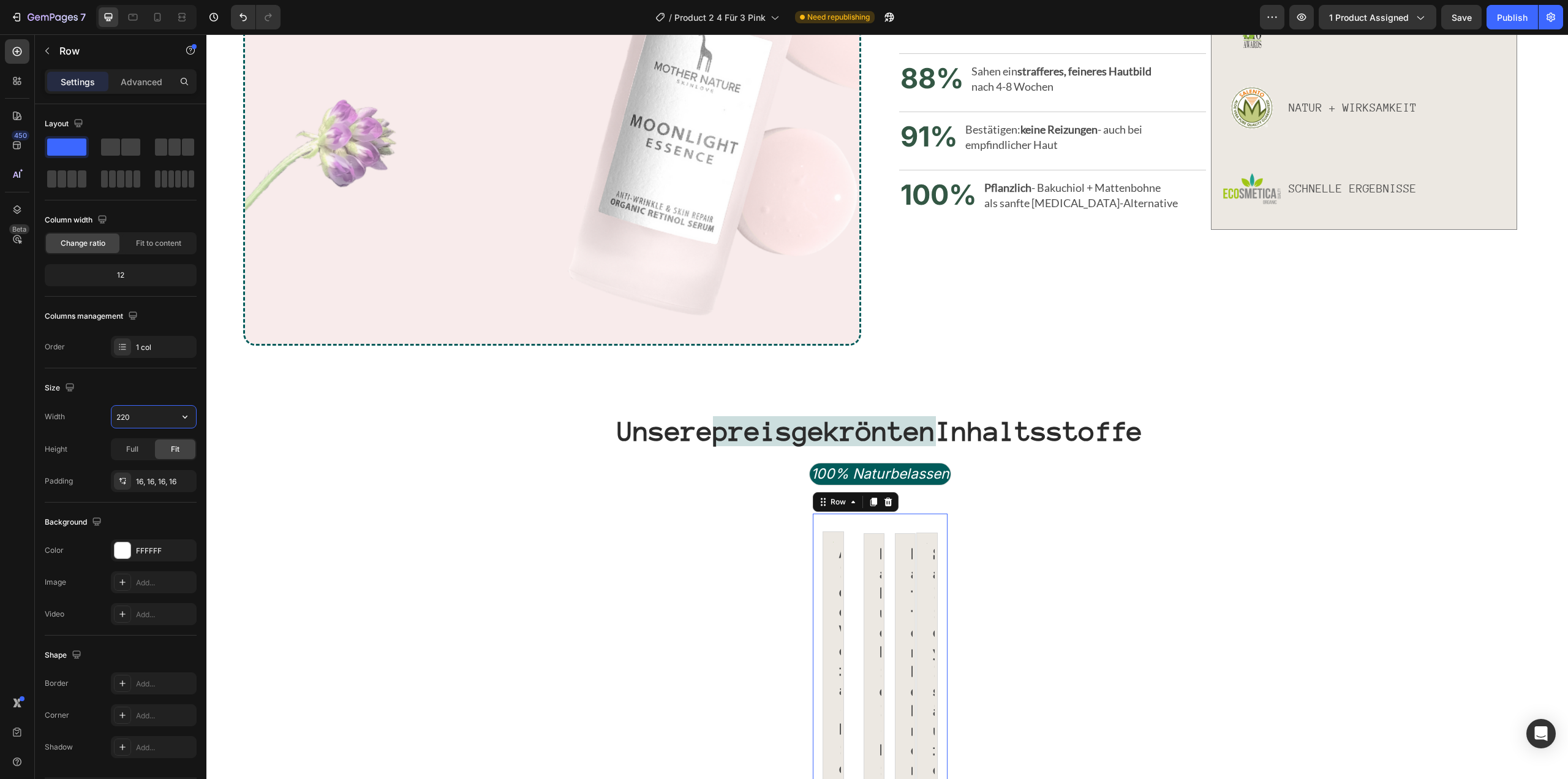
type input "2200"
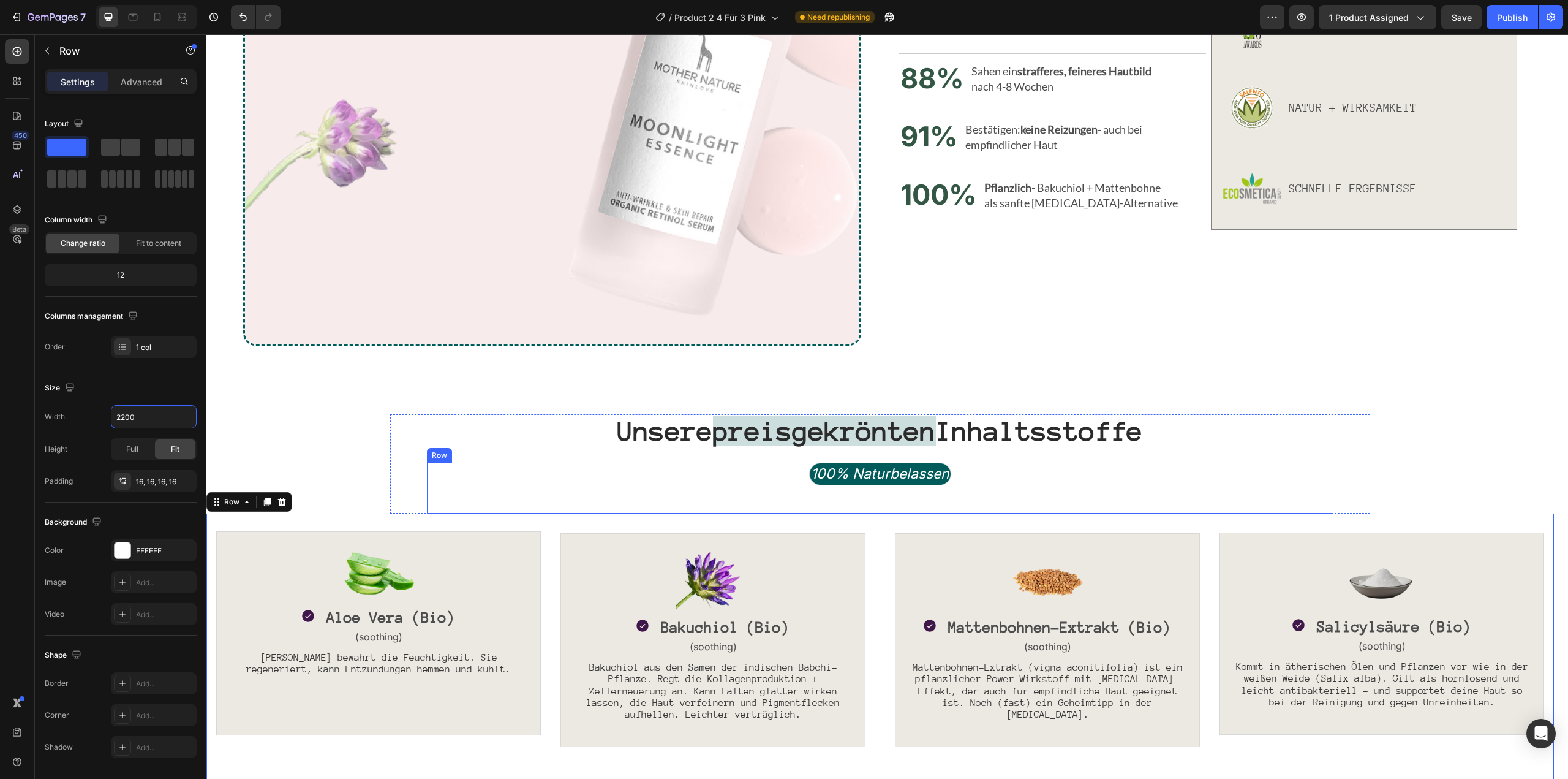
scroll to position [1616, 0]
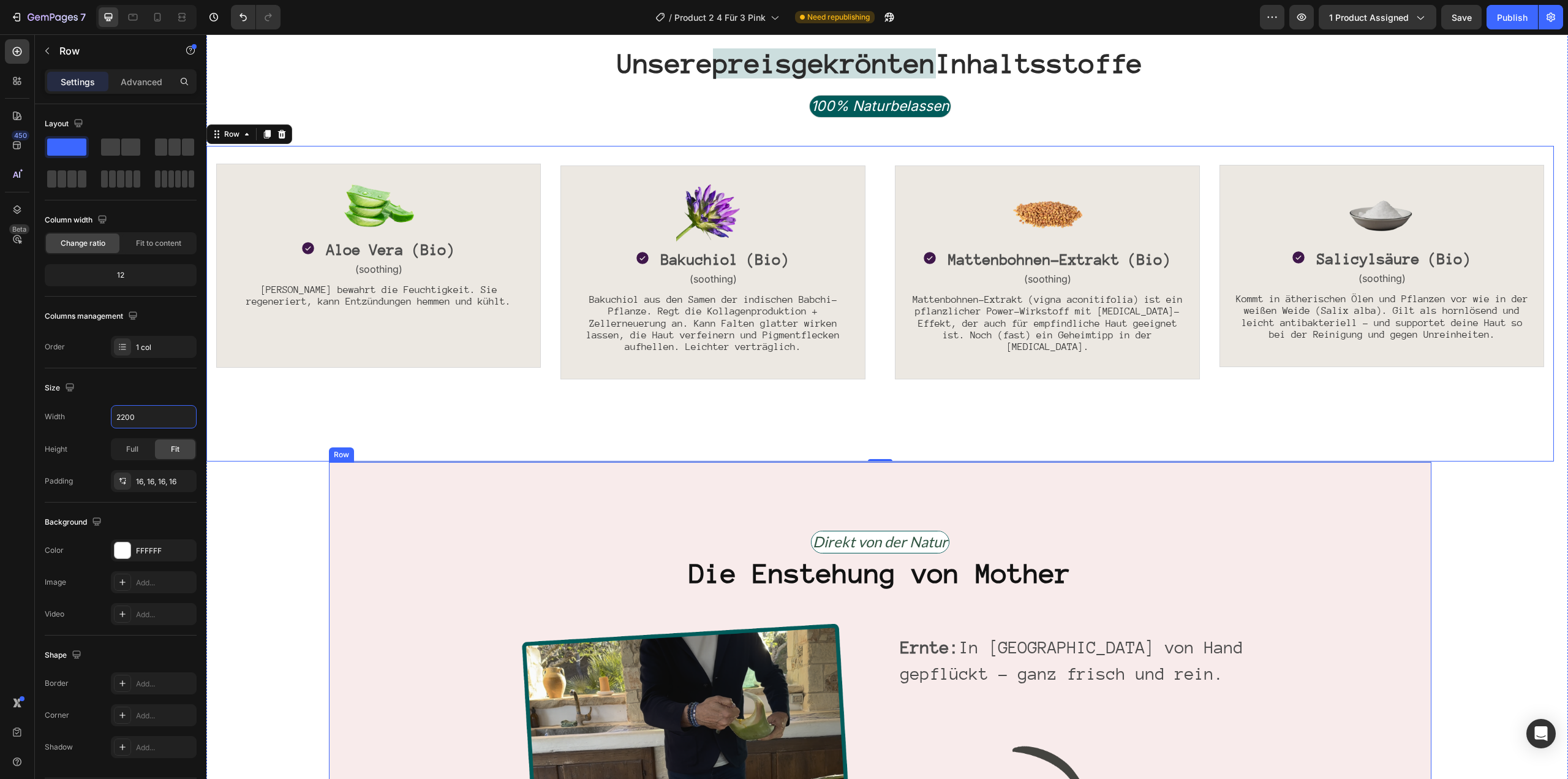
click at [144, 420] on input "1800" at bounding box center [153, 416] width 85 height 22
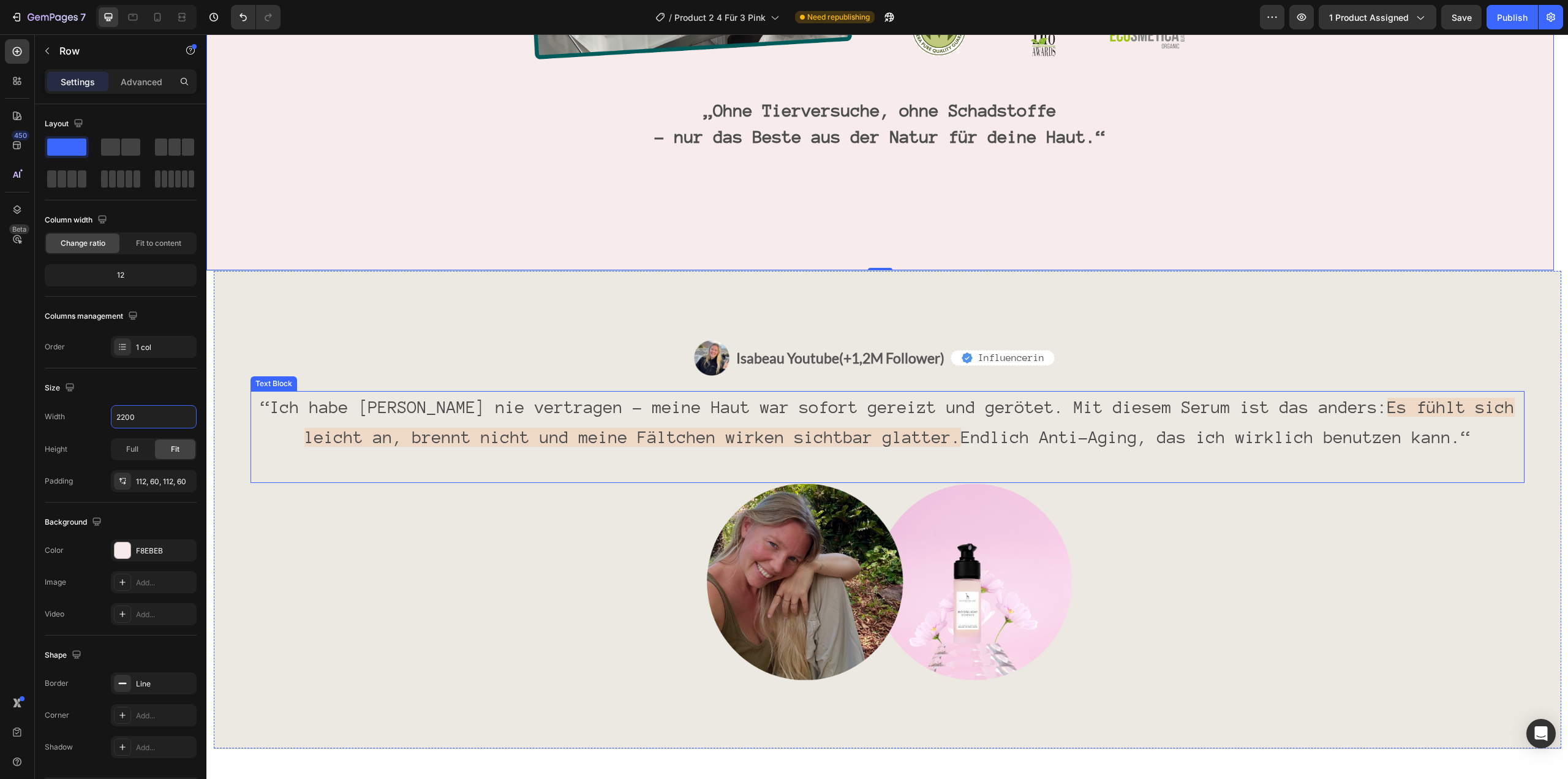
scroll to position [3025, 0]
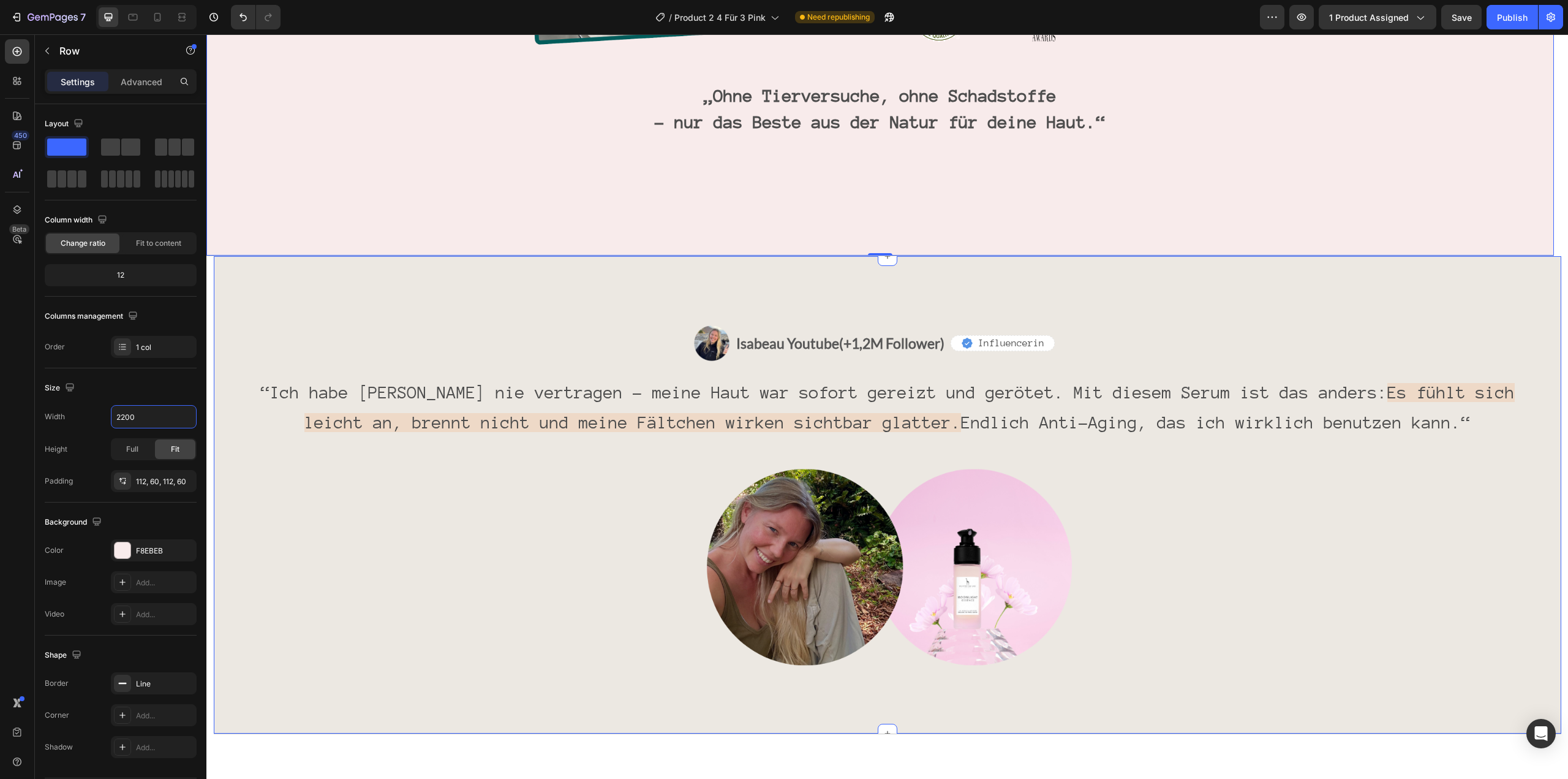
type input "2200"
click at [1524, 16] on div "Publish" at bounding box center [1513, 17] width 31 height 13
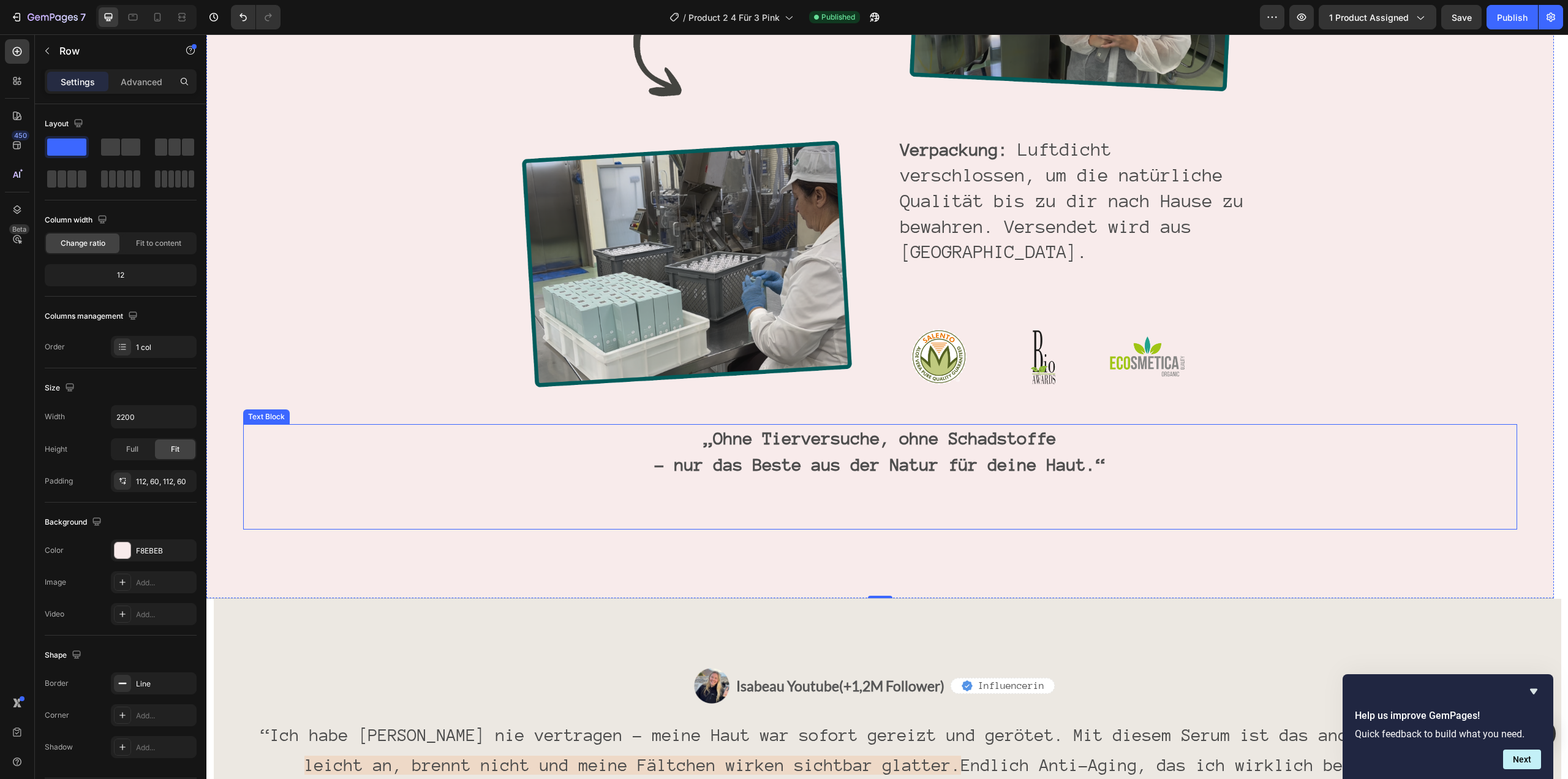
scroll to position [2657, 0]
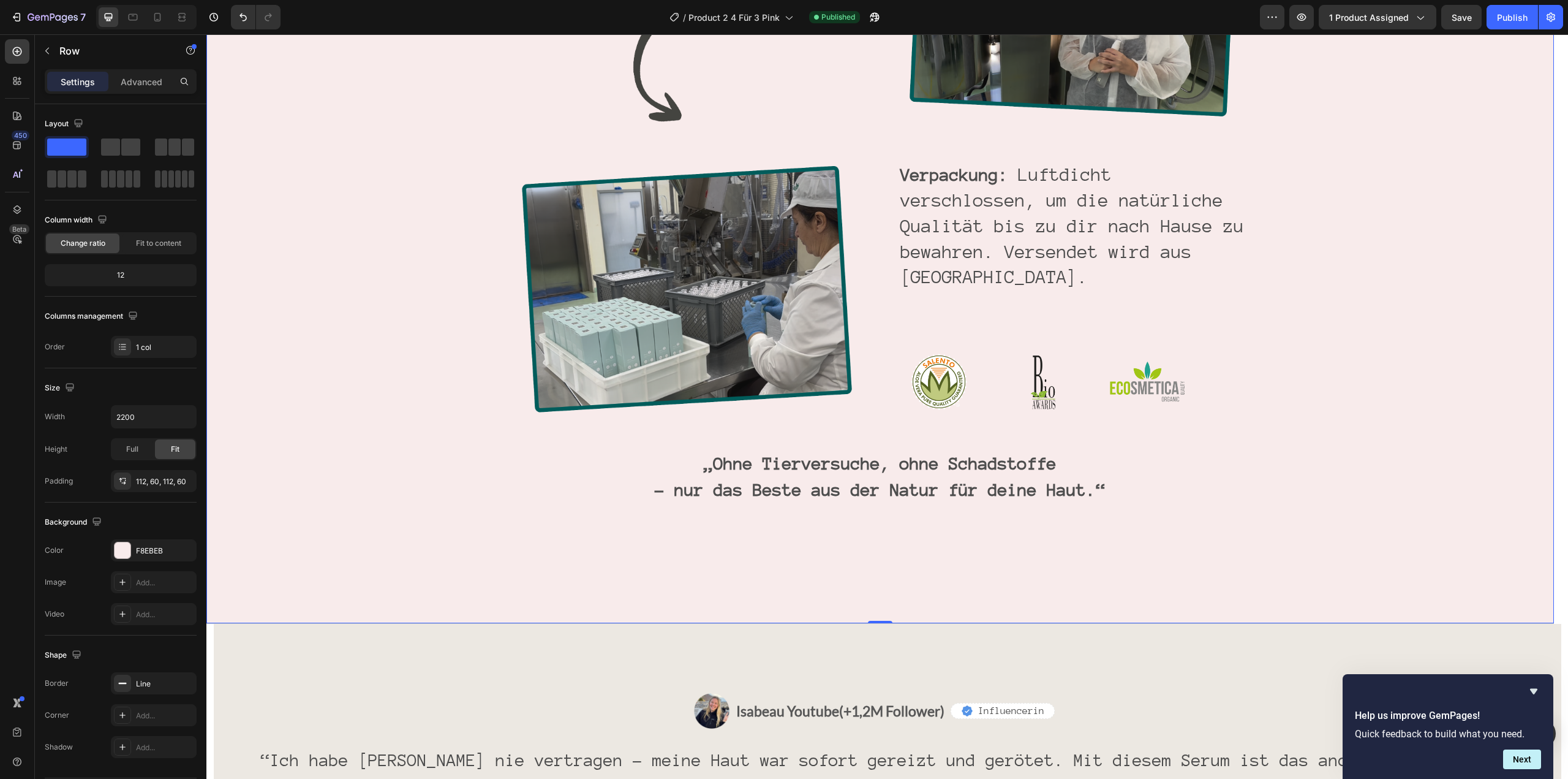
click at [232, 476] on div "Direkt von der Natur Text Block Row Die Enstehung von Mother Heading Image Ernt…" at bounding box center [880, 22] width 1348 height 1204
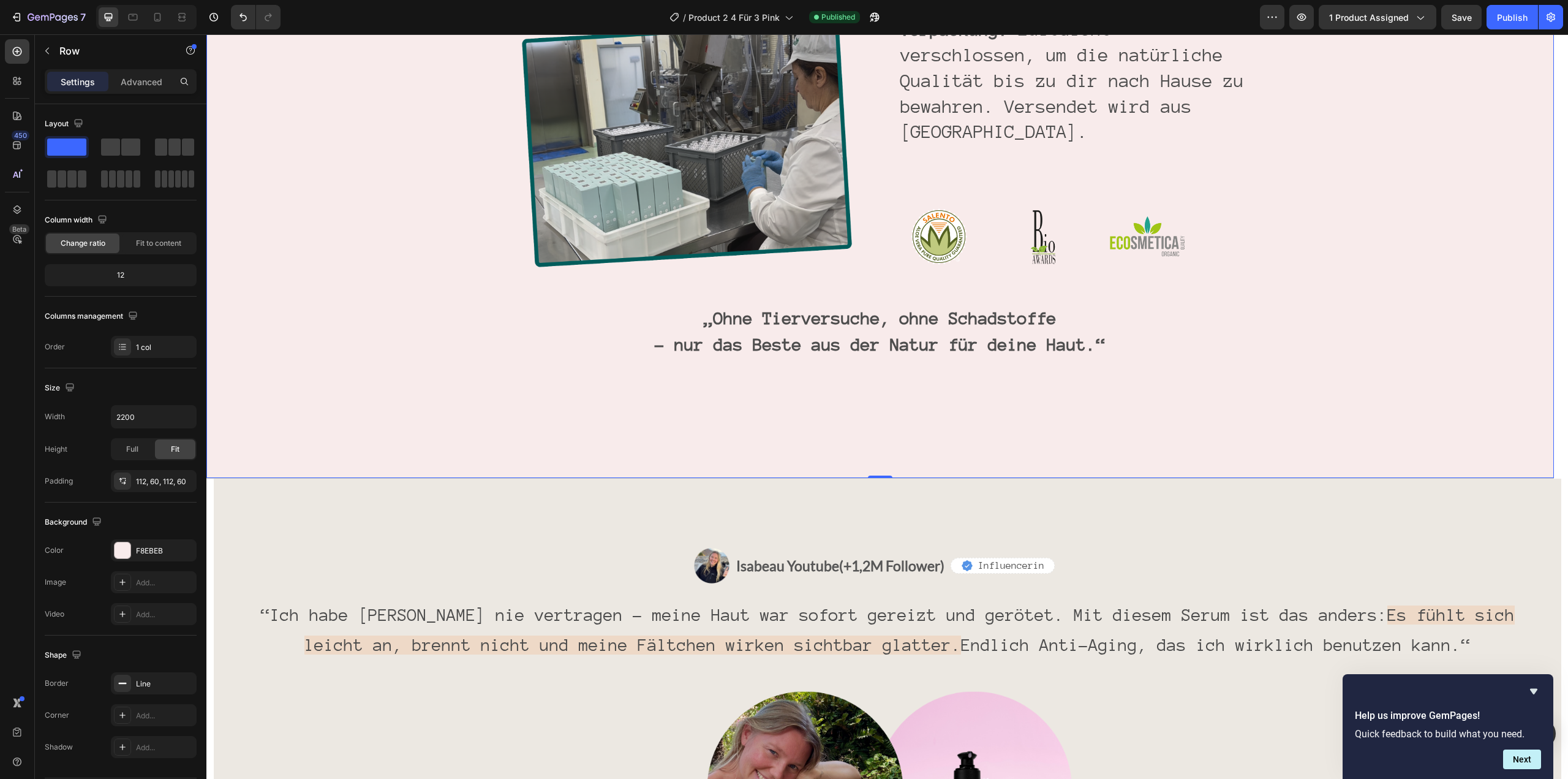
scroll to position [2841, 0]
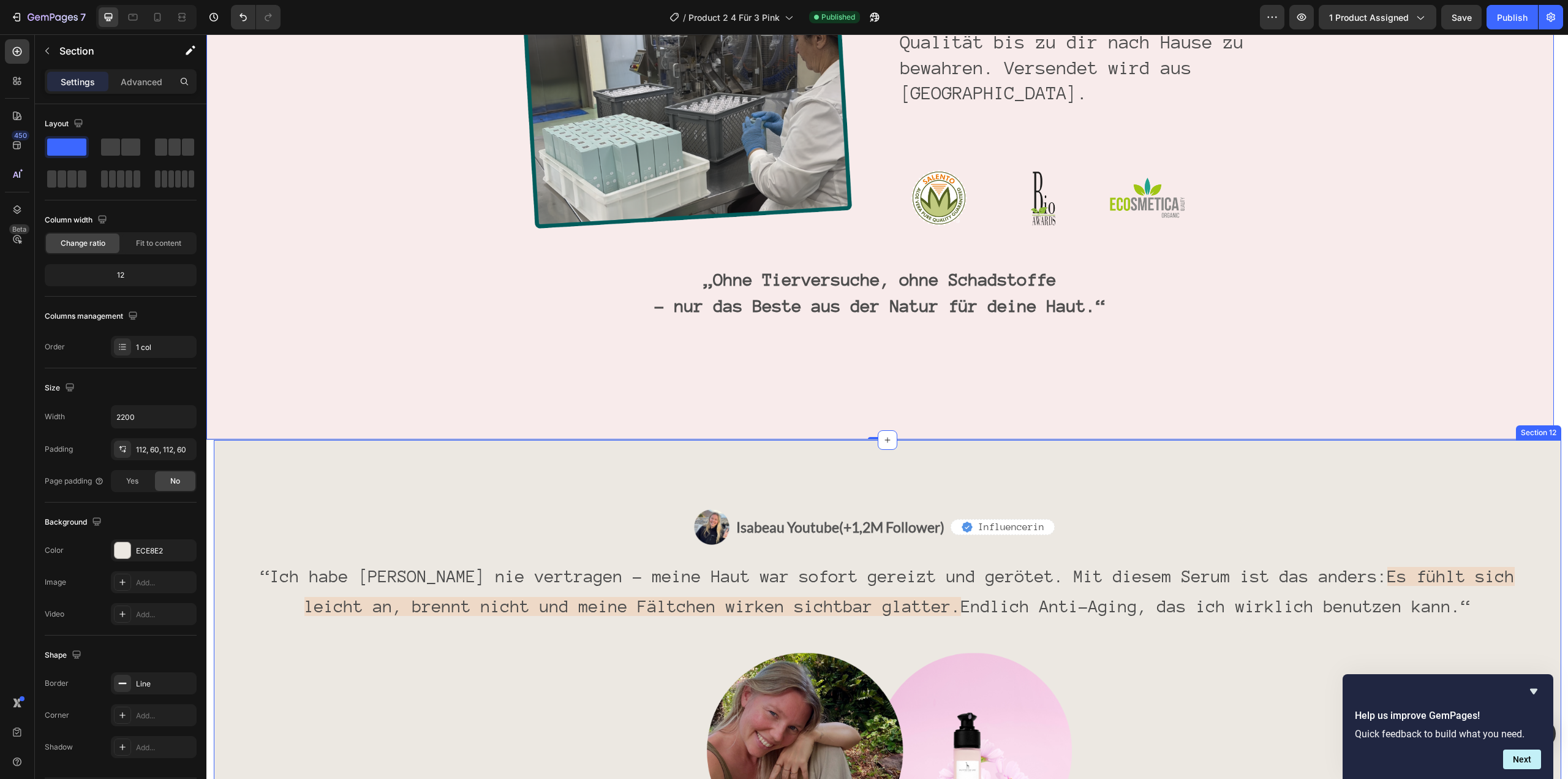
click at [340, 475] on div "Image Isabeau Youtube (+1,2M Follower) Text Block Row Icon Influencerin Text Bl…" at bounding box center [888, 679] width 1348 height 479
click at [306, 487] on div "Image Isabeau Youtube (+1,2M Follower) Text Block Row Icon Influencerin Text Bl…" at bounding box center [888, 679] width 1348 height 479
click at [300, 500] on div "Image Isabeau Youtube (+1,2M Follower) Text Block Row Icon Influencerin Text Bl…" at bounding box center [888, 679] width 1348 height 479
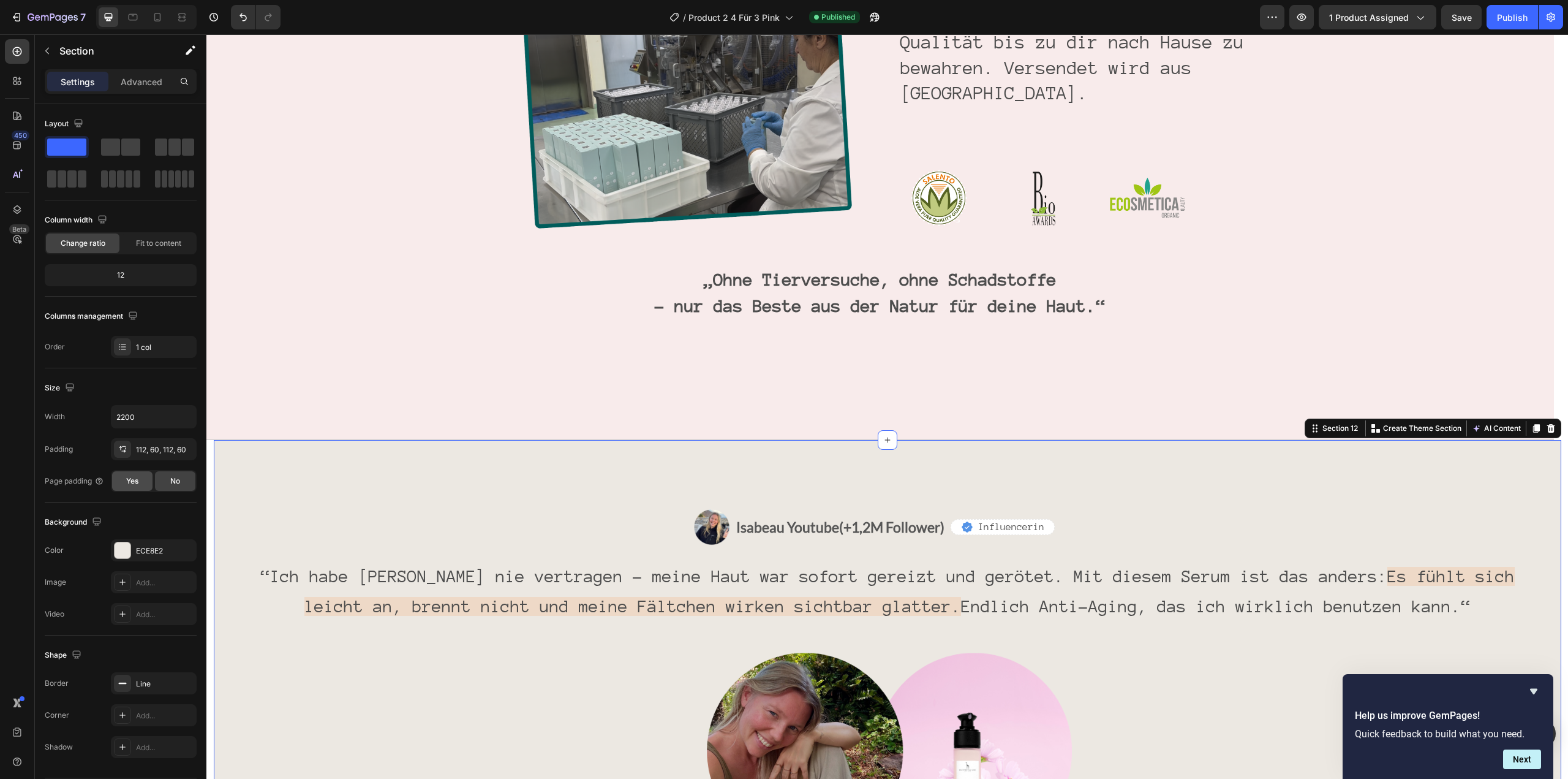
click at [122, 478] on div "Yes" at bounding box center [132, 480] width 40 height 19
click at [173, 481] on span "No" at bounding box center [174, 481] width 10 height 11
click at [343, 490] on div "Image Isabeau Youtube (+1,2M Follower) Text Block Row Icon Influencerin Text Bl…" at bounding box center [888, 679] width 1348 height 479
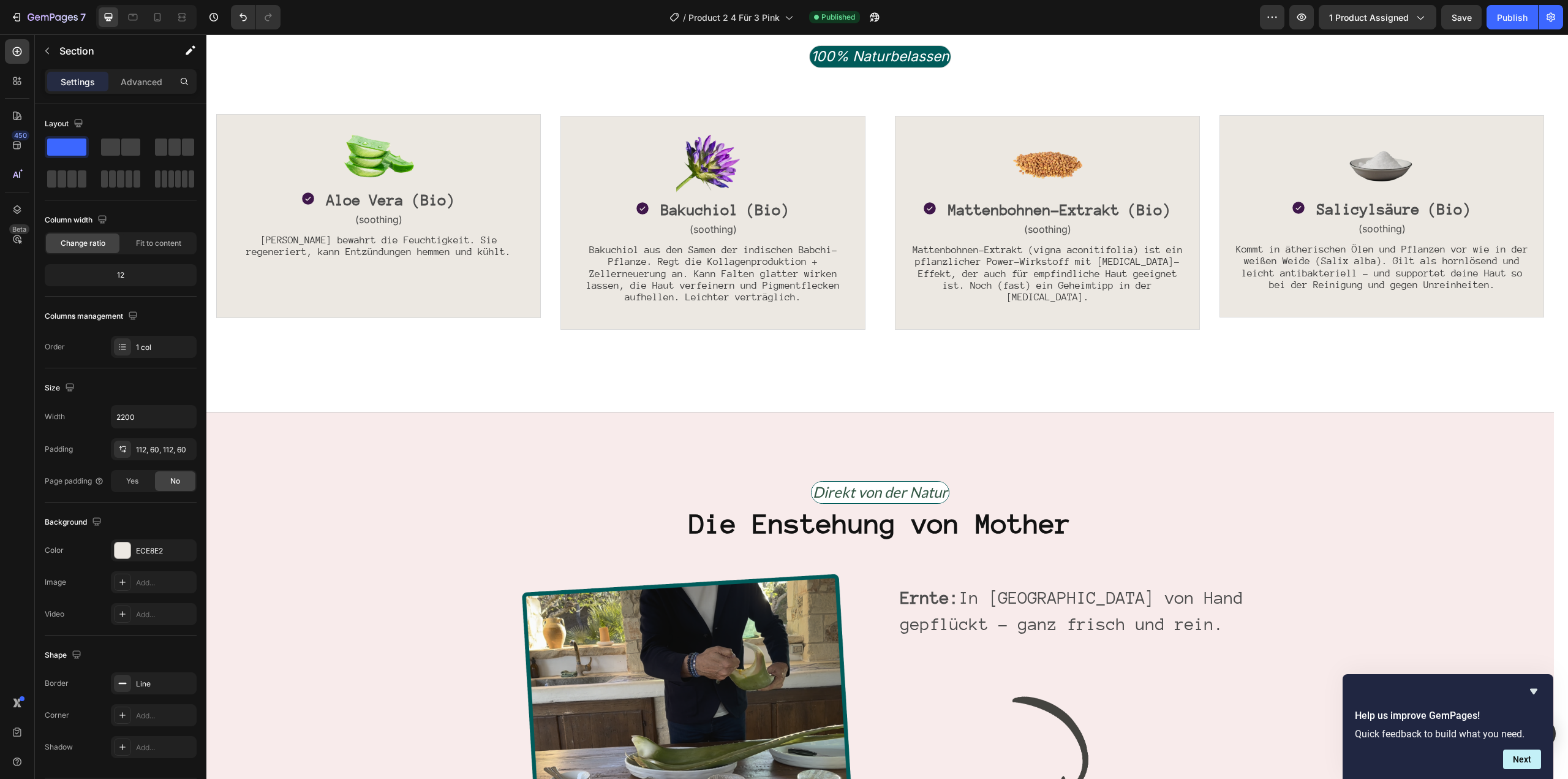
scroll to position [1580, 0]
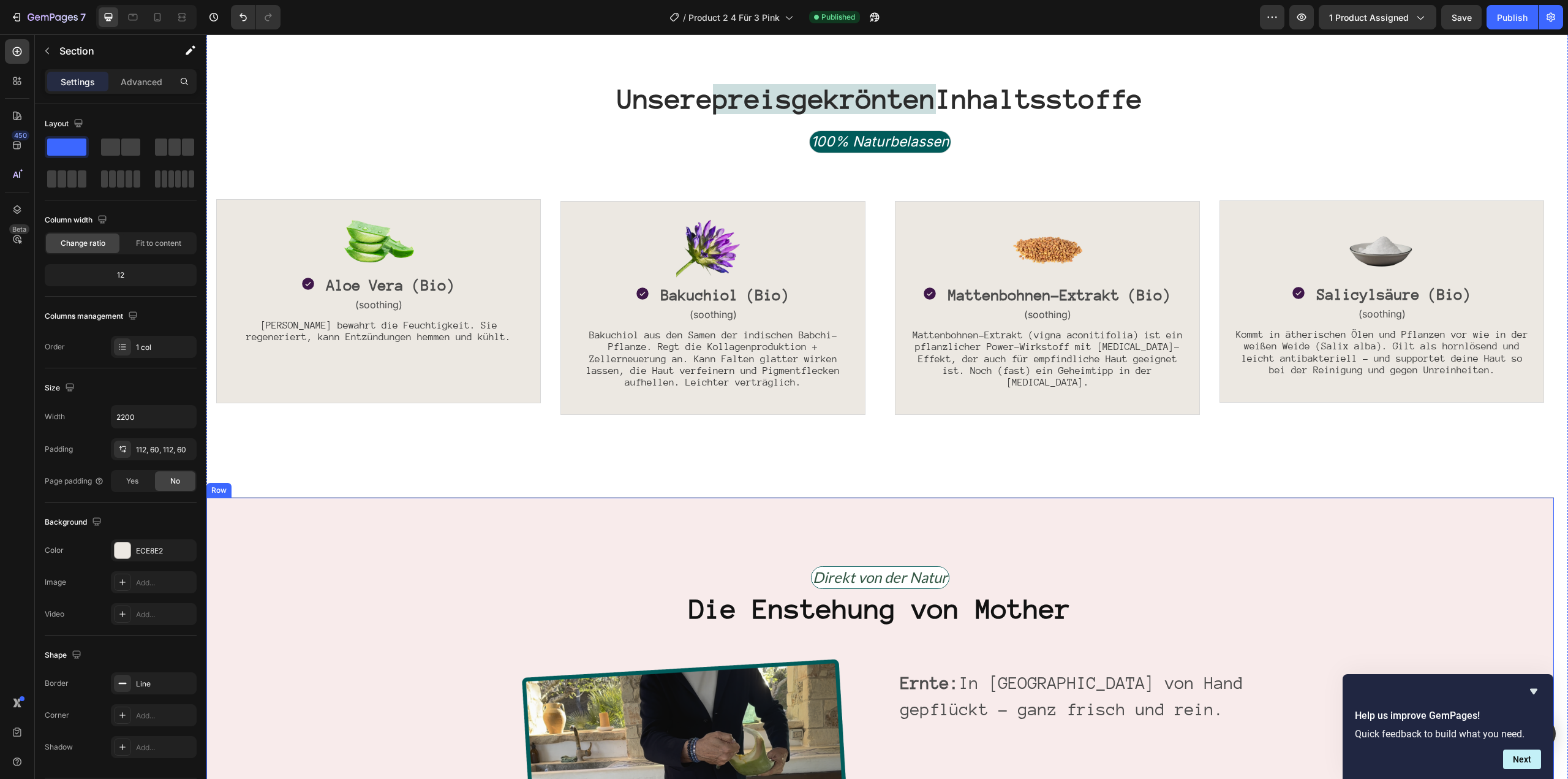
click at [435, 457] on div "Image Icon Aloe Vera (Bio) Text Block Row (soothing) Text Block Aloe Vera bewah…" at bounding box center [880, 339] width 1328 height 296
click at [408, 448] on div "Image Icon Aloe Vera (Bio) Text Block Row (soothing) Text Block Aloe Vera bewah…" at bounding box center [880, 339] width 1328 height 296
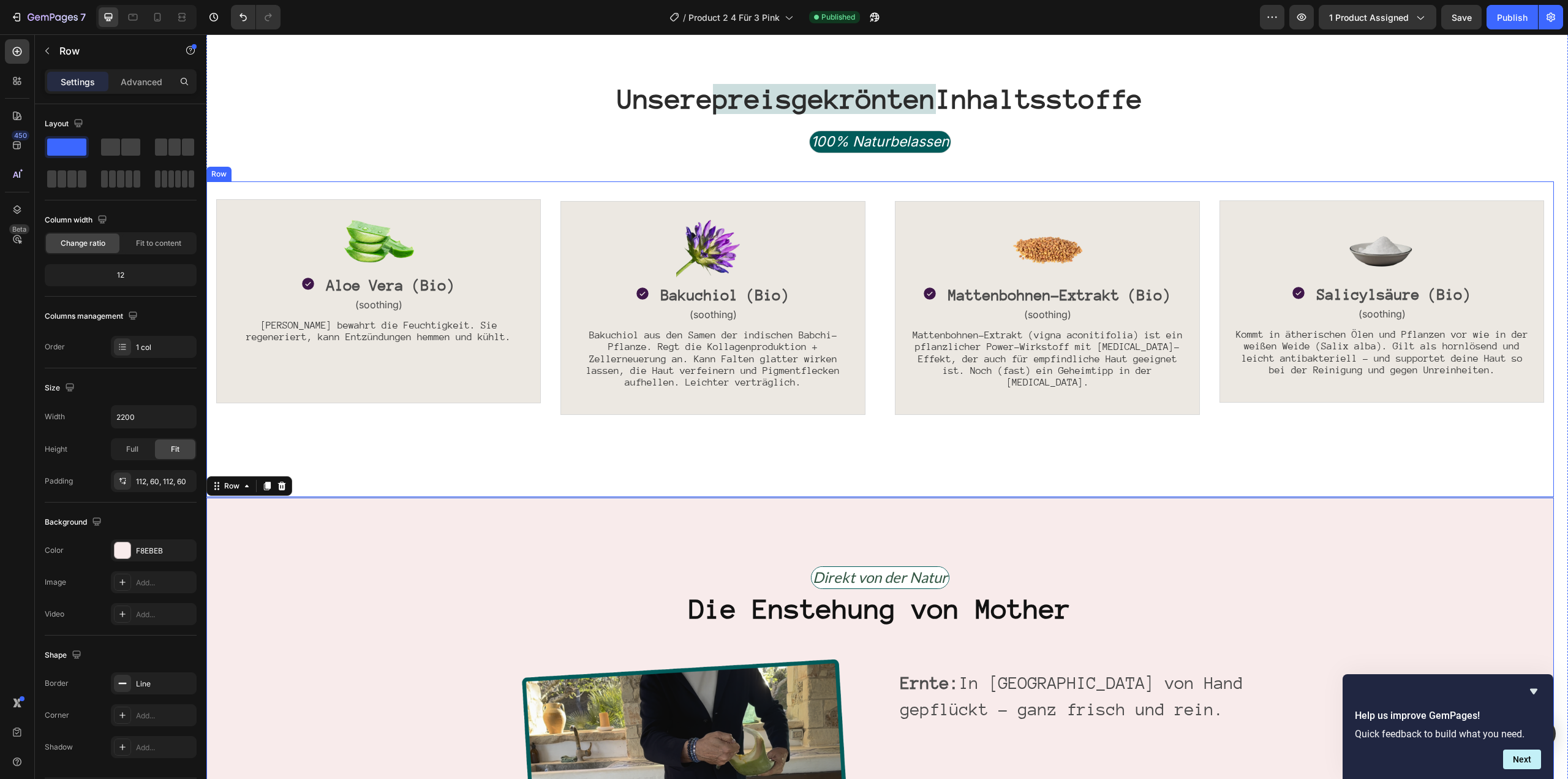
click at [445, 490] on div "Image Icon Aloe Vera (Bio) Text Block Row (soothing) Text Block Aloe Vera bewah…" at bounding box center [880, 339] width 1348 height 315
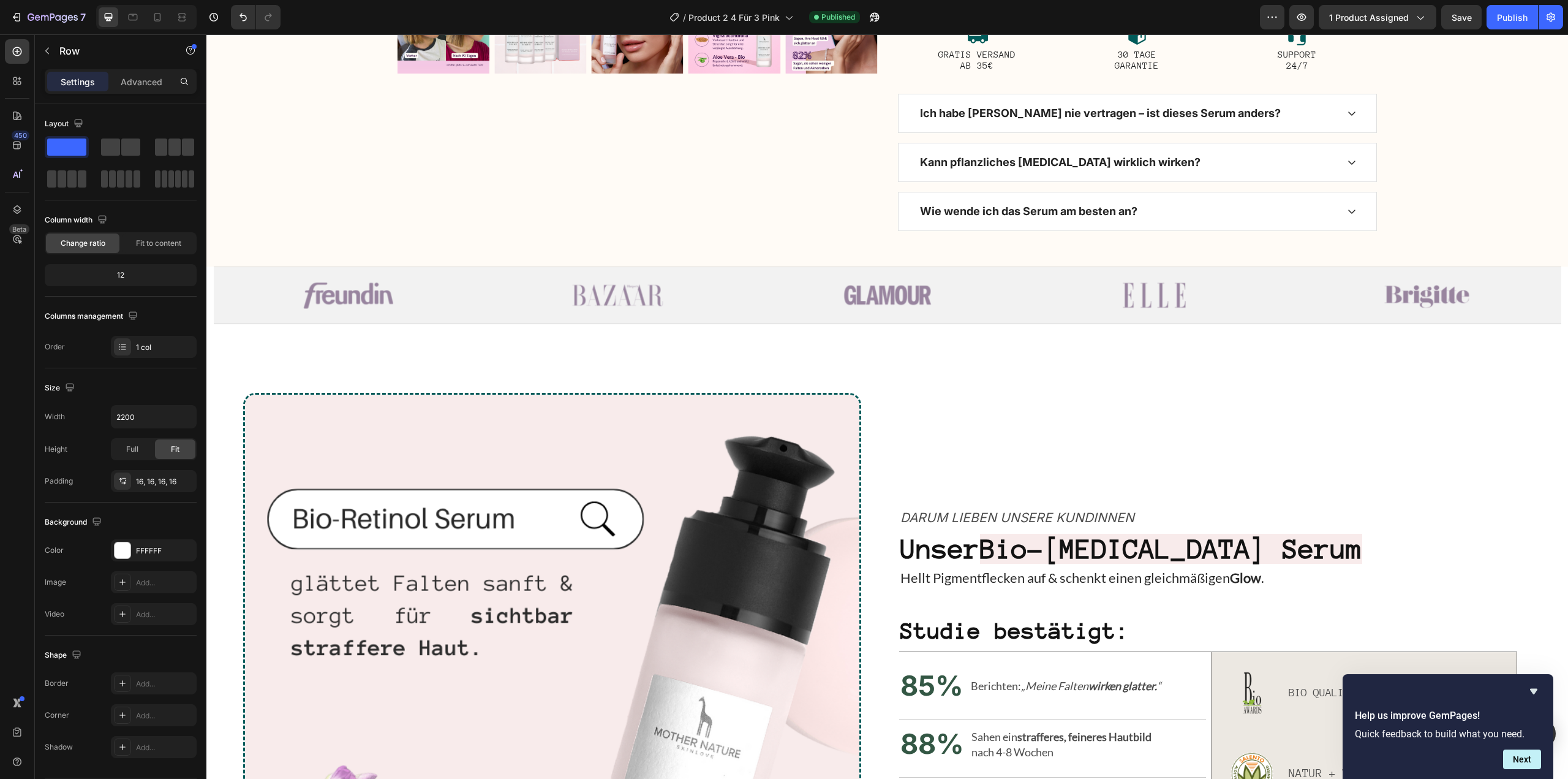
scroll to position [416, 0]
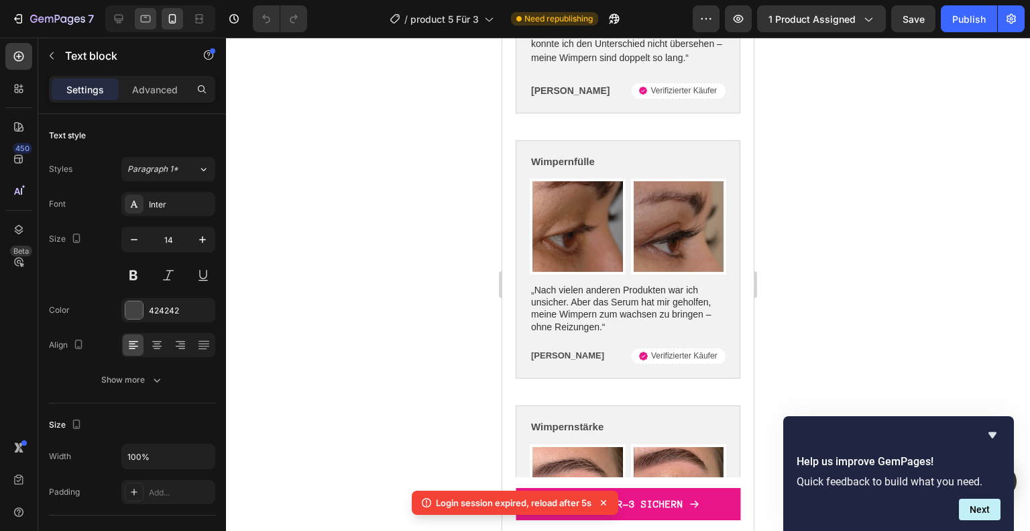
scroll to position [5300, 0]
